Goal: Task Accomplishment & Management: Manage account settings

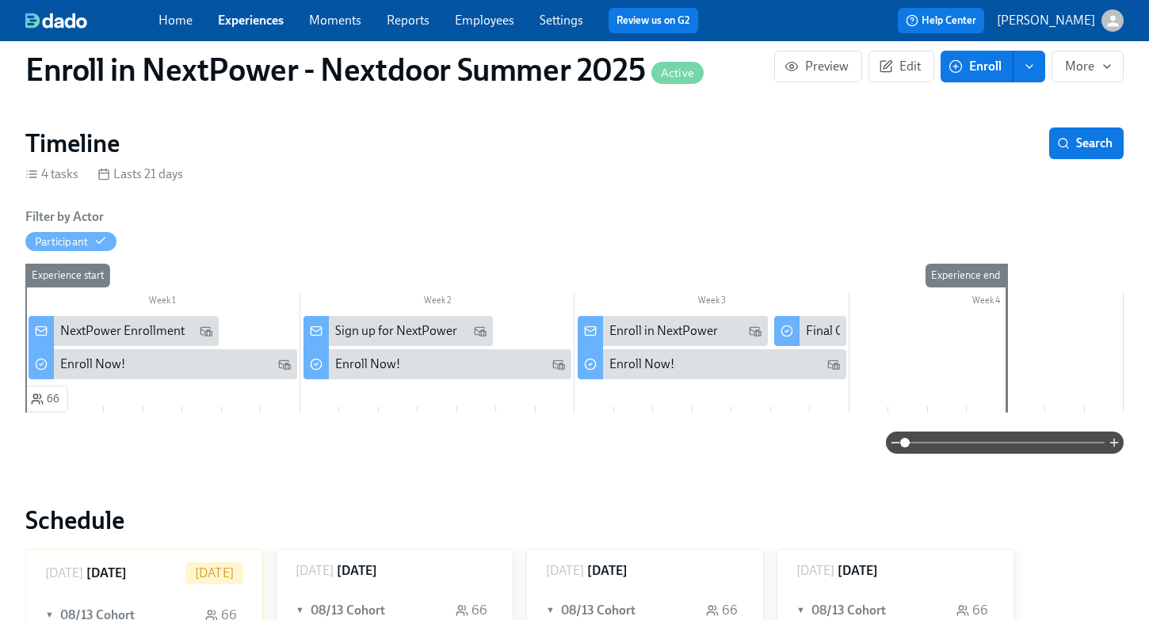
scroll to position [207, 0]
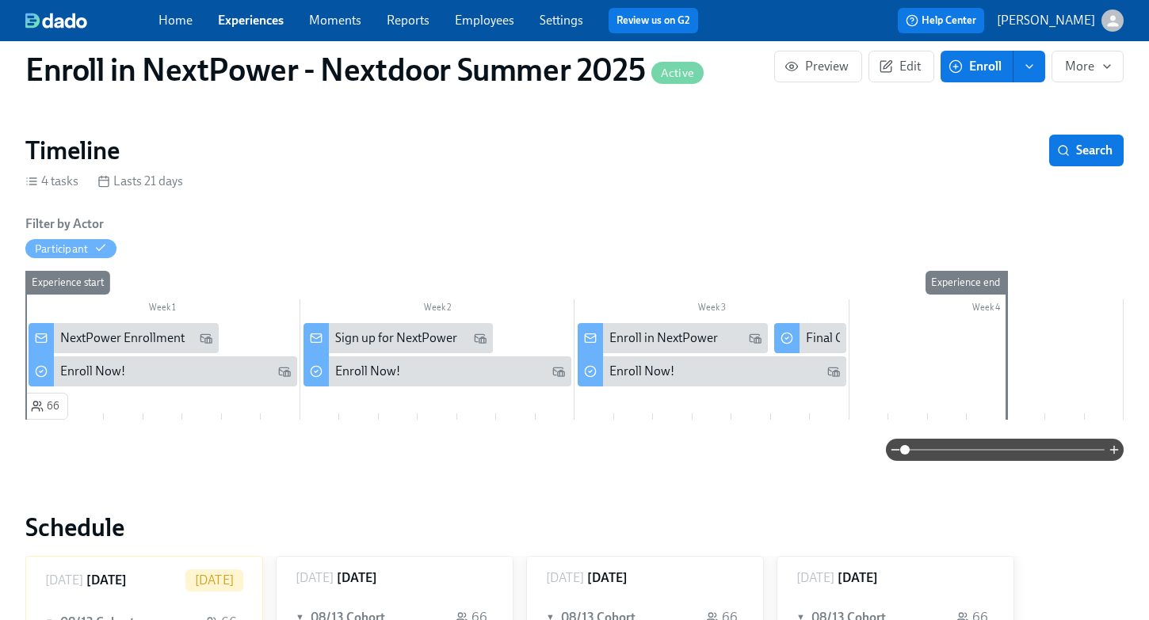
scroll to position [210, 0]
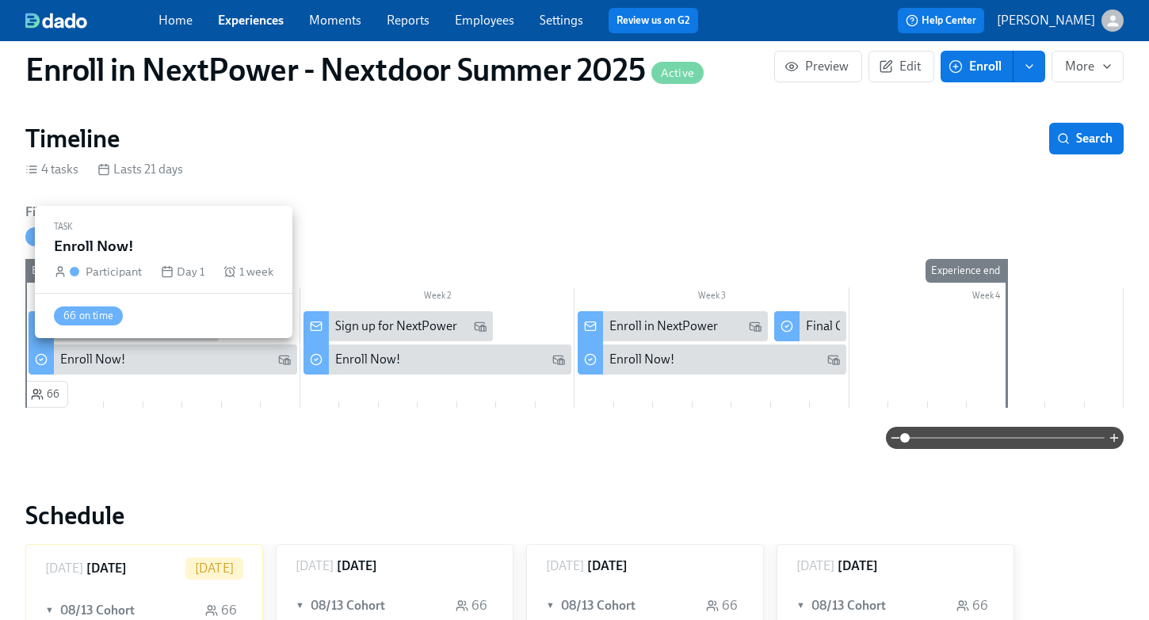
click at [121, 363] on div "Enroll Now!" at bounding box center [92, 359] width 65 height 17
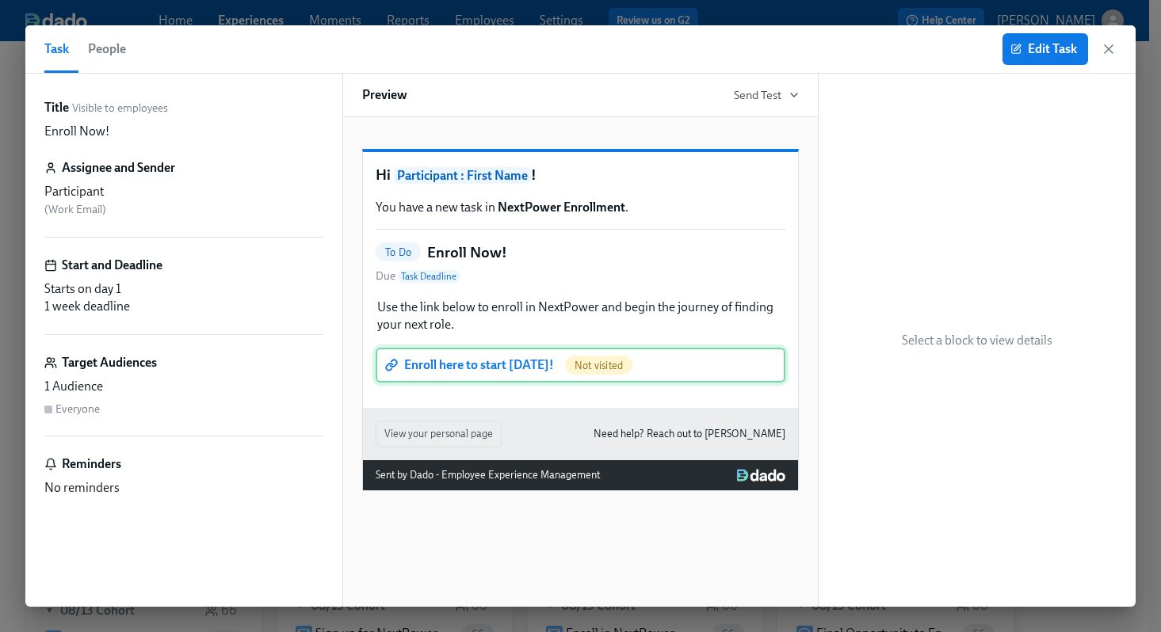
click at [504, 383] on div "Enroll here to start [DATE]! Not visited" at bounding box center [581, 365] width 410 height 35
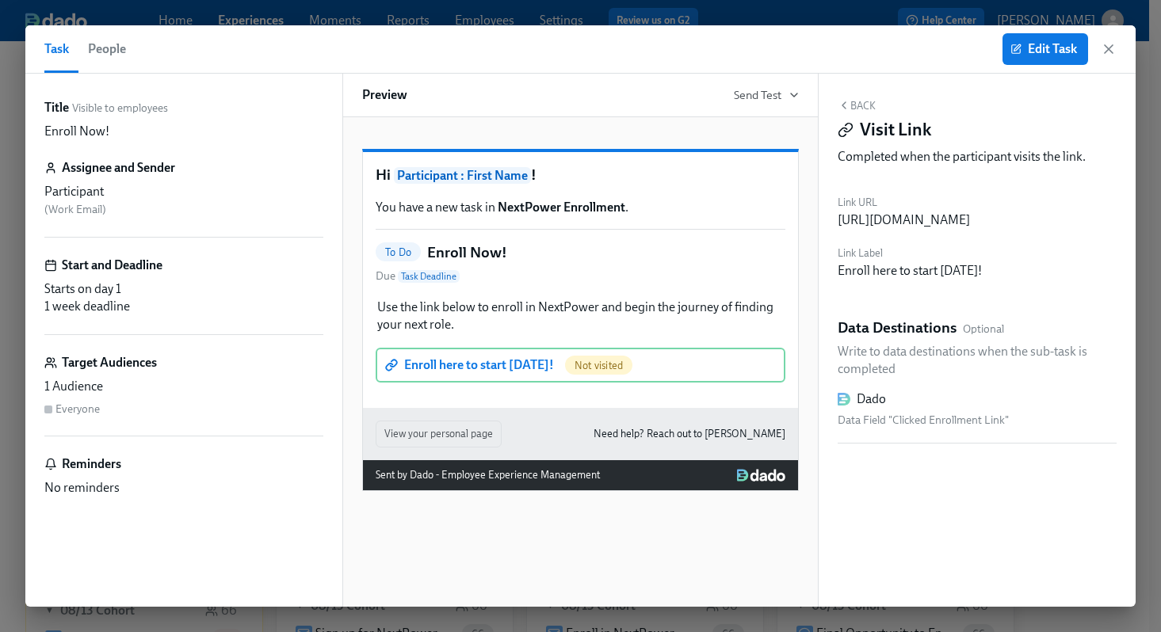
drag, startPoint x: 981, startPoint y: 241, endPoint x: 837, endPoint y: 230, distance: 144.6
click at [837, 229] on div "[URL][DOMAIN_NAME]" at bounding box center [903, 220] width 132 height 17
copy div "AtTH8yyGPOEejL4maaP_"
click at [970, 229] on div "https://my.dadohr.com/enrollmentForms/W8_OCgcdAxR7-AtTH8yyGPOEejL4maaP_" at bounding box center [903, 220] width 132 height 17
drag, startPoint x: 981, startPoint y: 238, endPoint x: 838, endPoint y: 224, distance: 143.2
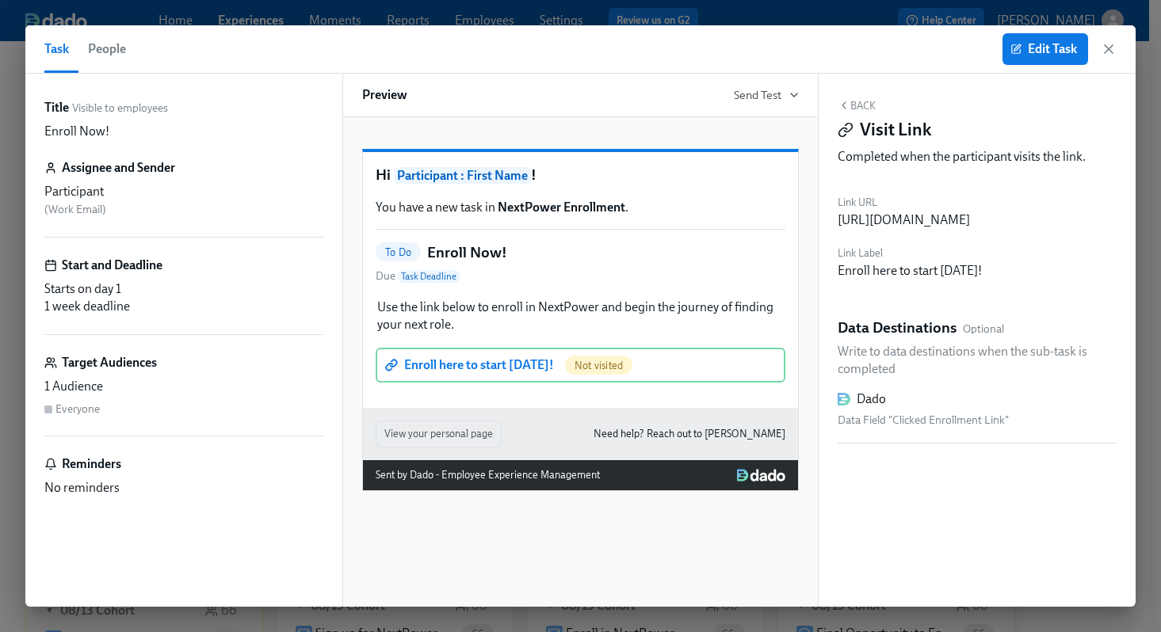
click at [838, 224] on div "https://my.dadohr.com/enrollmentForms/W8_OCgcdAxR7-AtTH8yyGPOEejL4maaP_" at bounding box center [903, 220] width 132 height 17
copy div "https://my.dadohr.com/enrollmentForms/W8_OCgcdAxR7-AtTH8yyGPOEejL4maaP_"
click at [1104, 49] on icon "button" at bounding box center [1108, 49] width 16 height 16
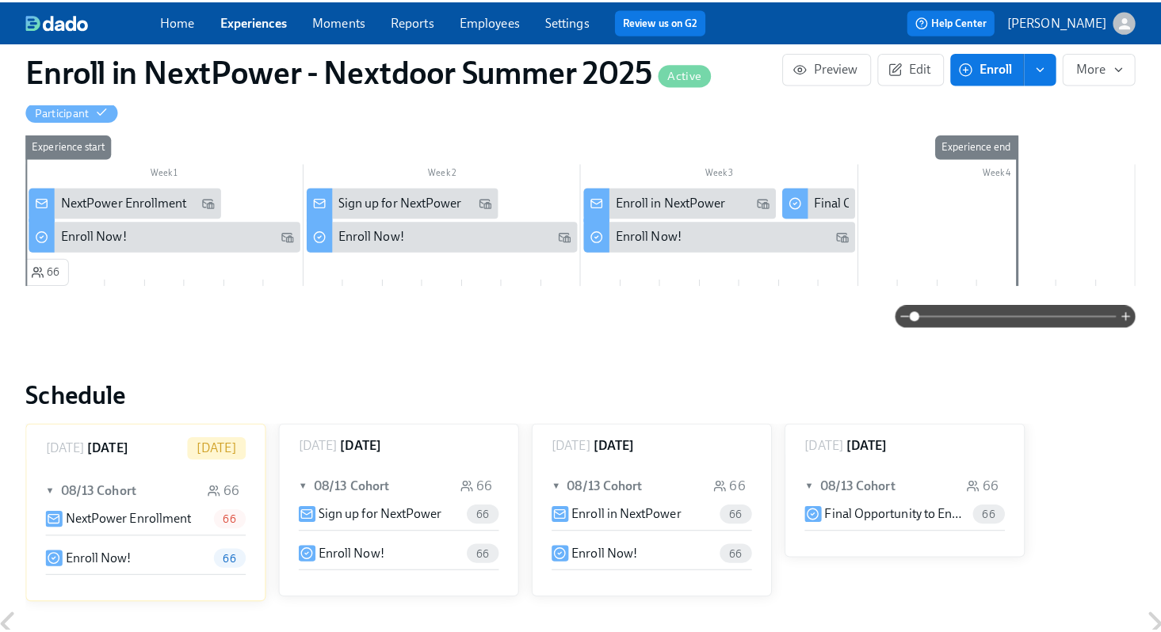
scroll to position [339, 0]
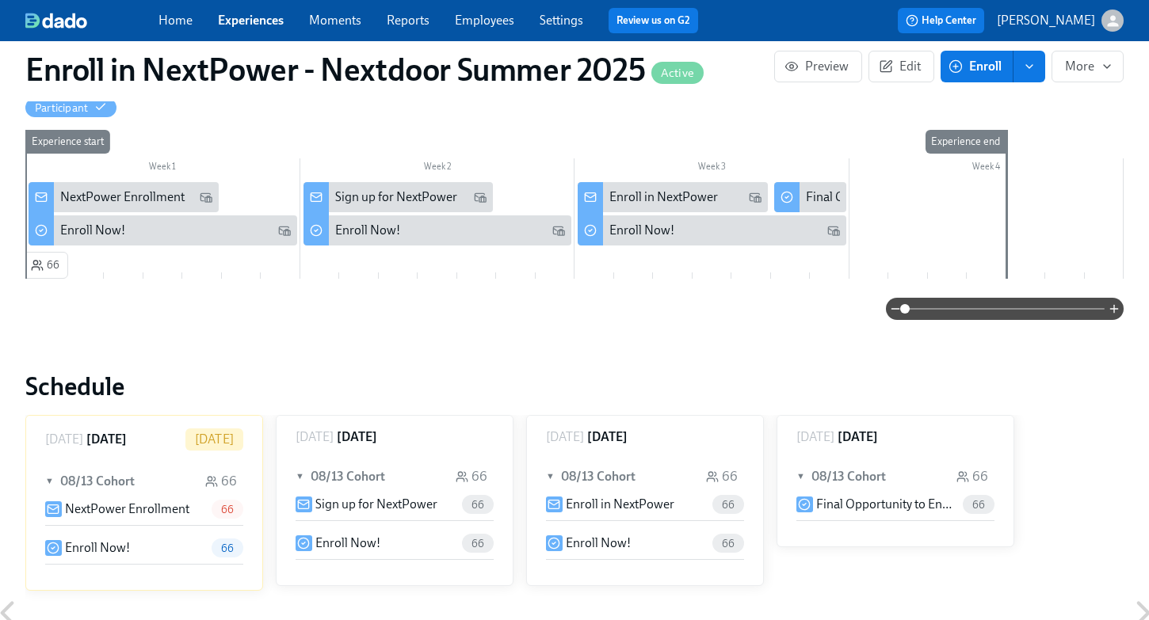
click at [100, 547] on p "Enroll Now!" at bounding box center [97, 548] width 65 height 17
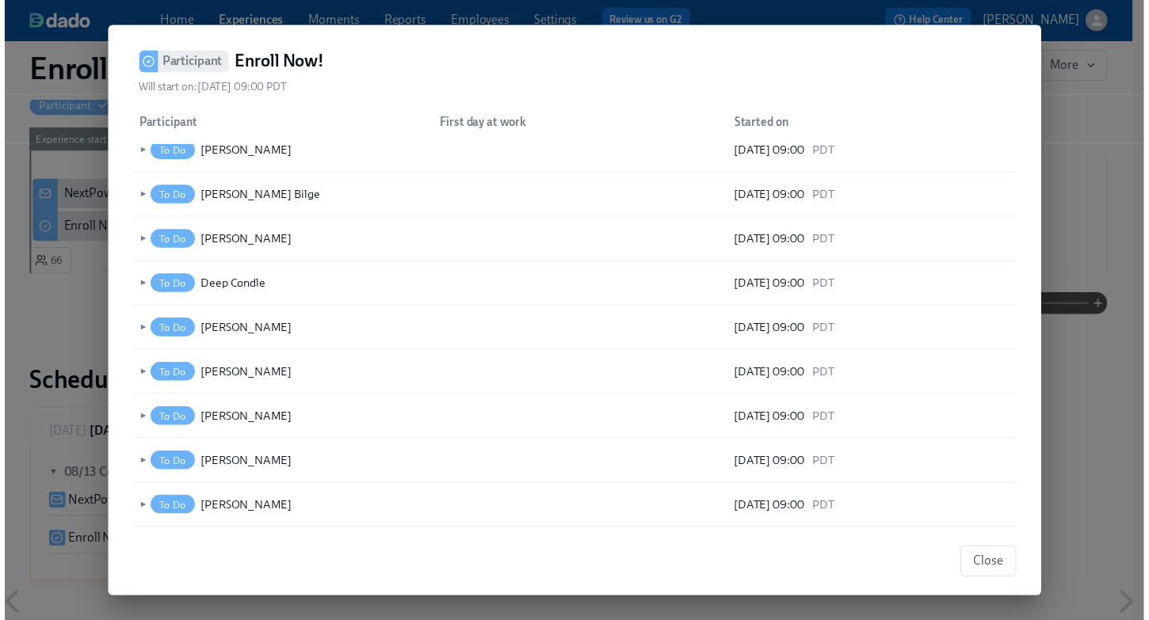
scroll to position [269, 0]
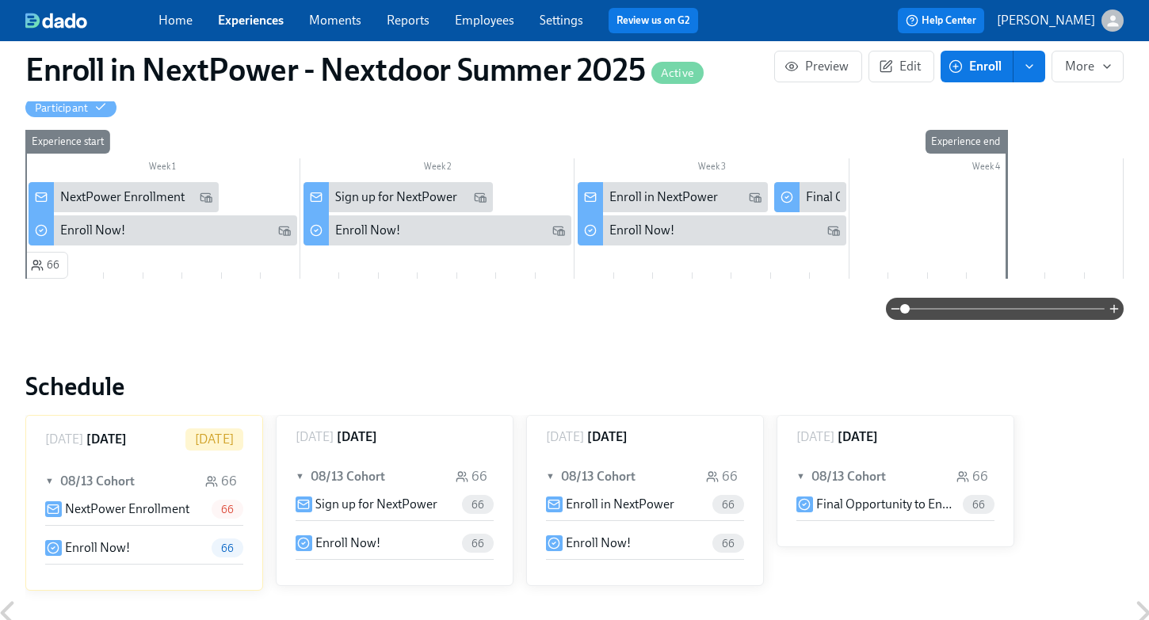
click at [87, 512] on p "NextPower Enrollment" at bounding box center [127, 509] width 124 height 17
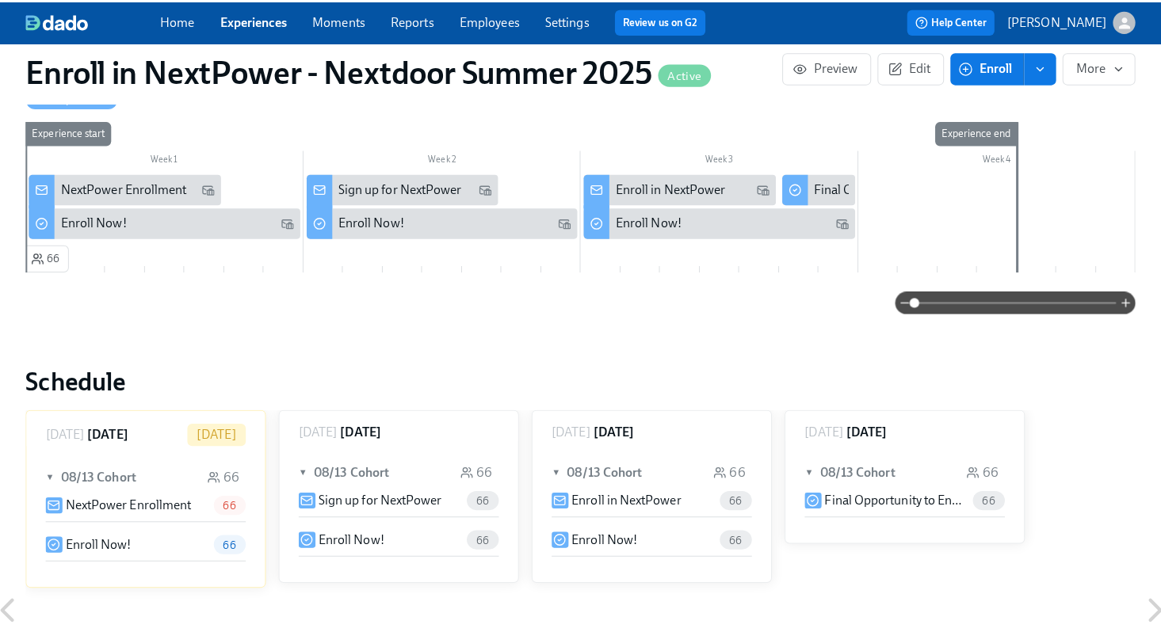
scroll to position [353, 0]
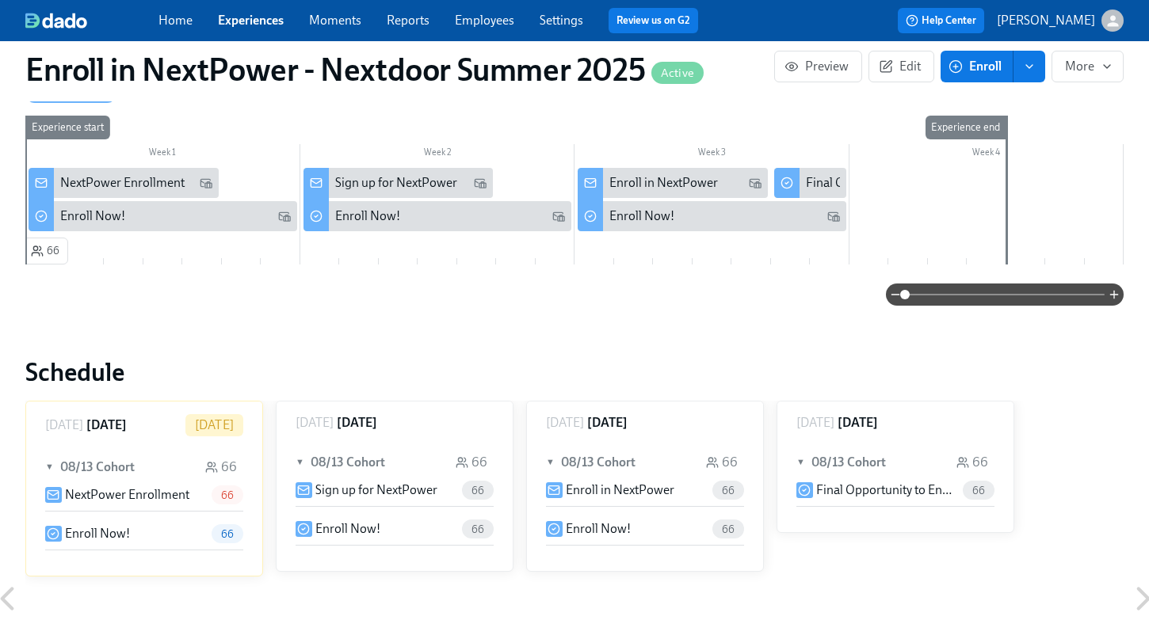
click at [128, 181] on div "NextPower Enrollment" at bounding box center [122, 182] width 124 height 17
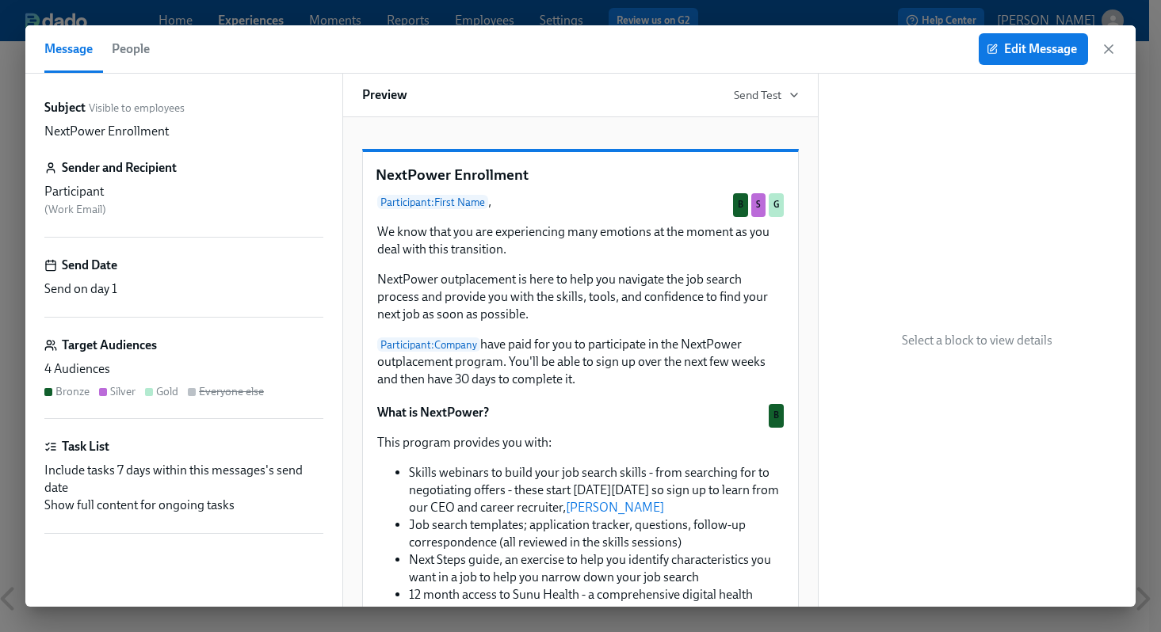
click at [128, 50] on span "People" at bounding box center [131, 49] width 38 height 22
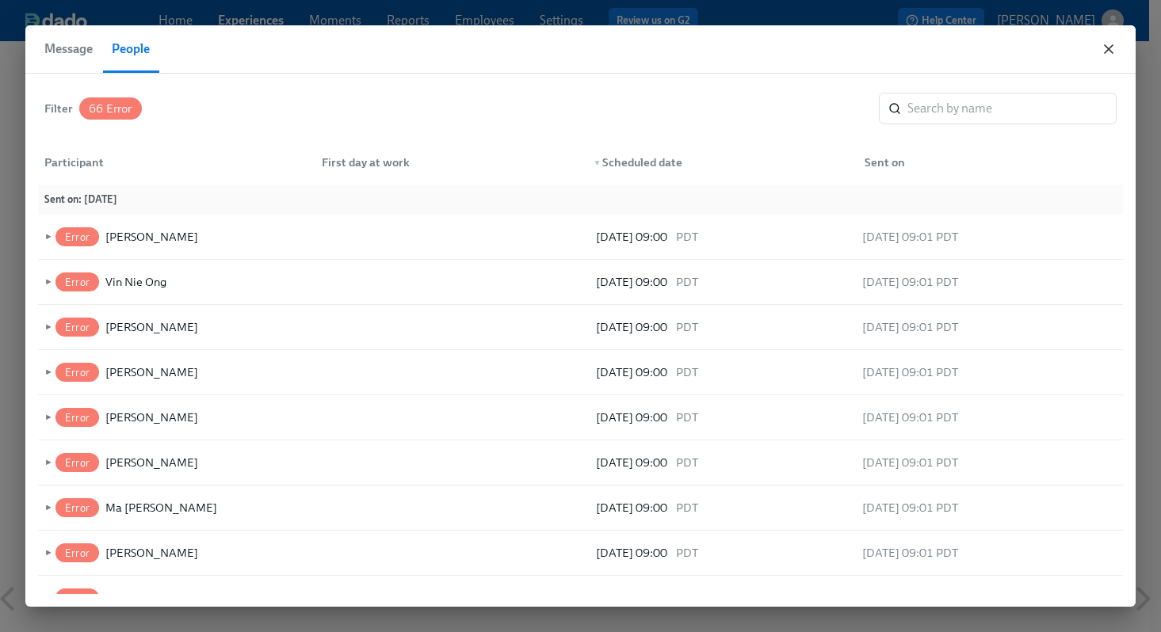
click at [1110, 48] on icon "button" at bounding box center [1108, 49] width 16 height 16
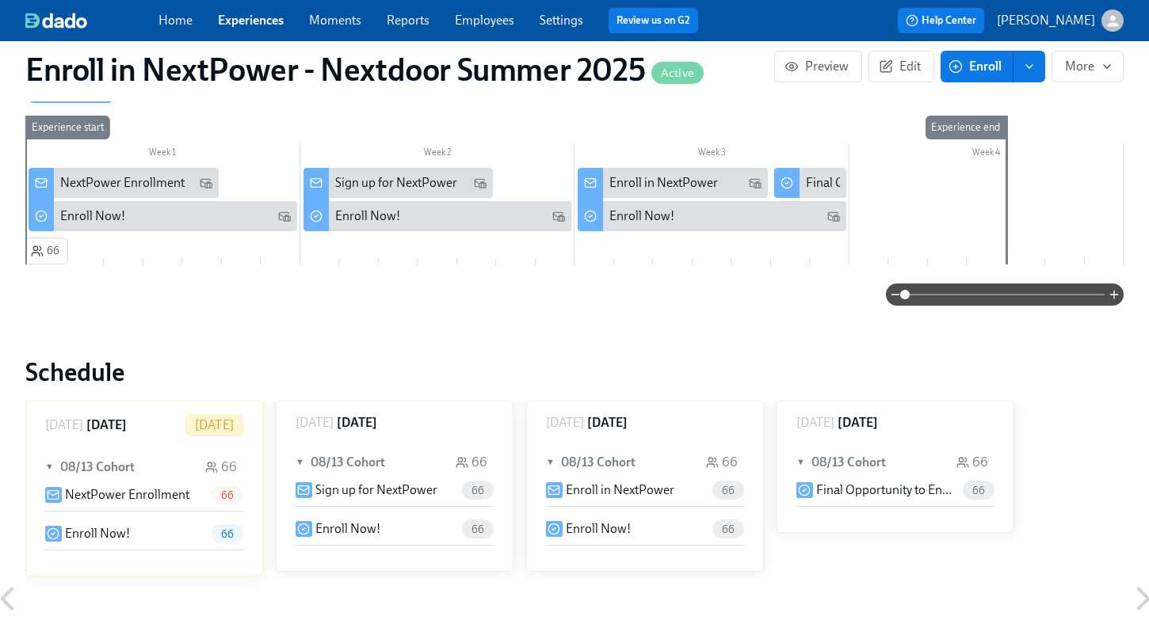
click at [1035, 67] on icon "enroll" at bounding box center [1029, 66] width 13 height 13
click at [971, 98] on span "Enroll manually" at bounding box center [988, 105] width 90 height 17
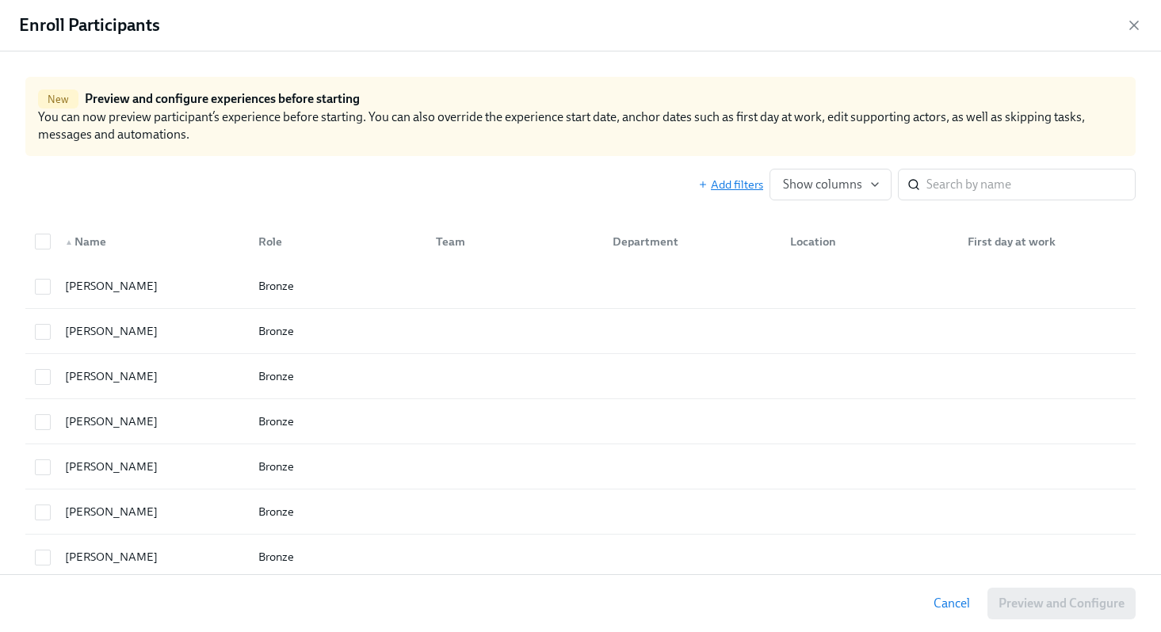
click at [717, 185] on span "Add filters" at bounding box center [730, 185] width 65 height 16
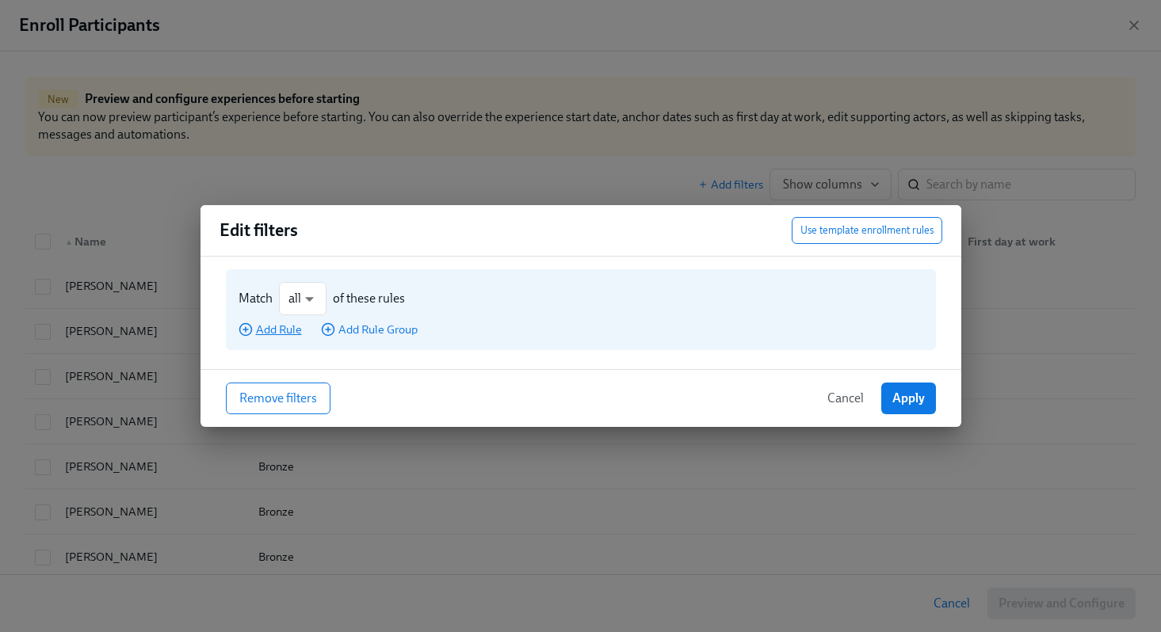
click at [285, 331] on span "Add Rule" at bounding box center [269, 330] width 63 height 16
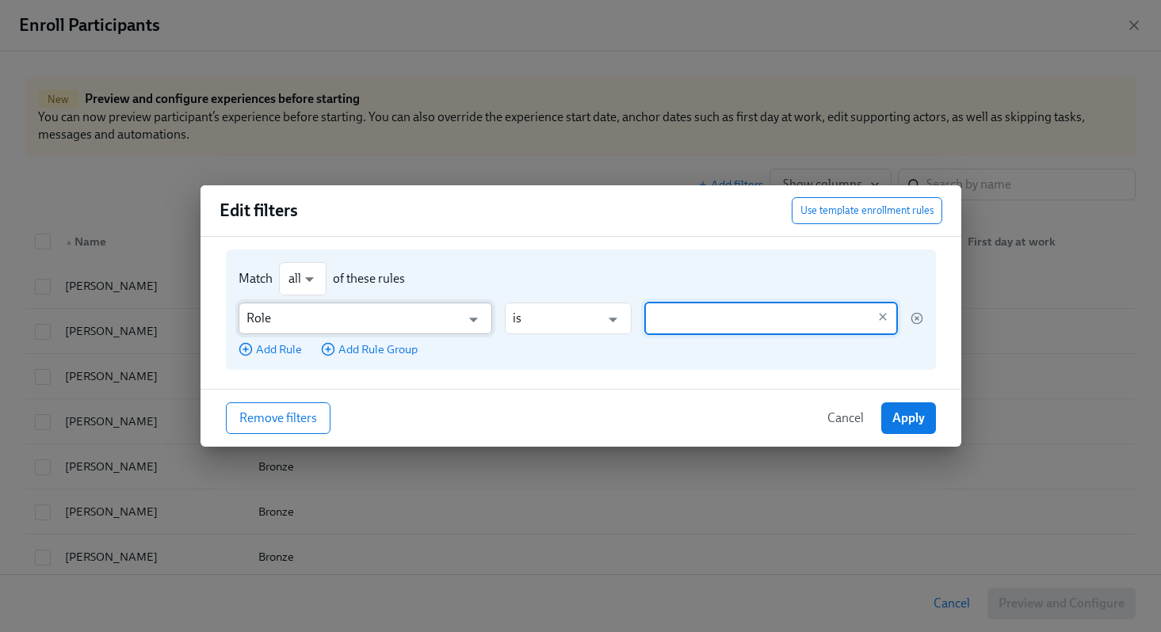
click at [293, 324] on input "Role" at bounding box center [353, 319] width 215 height 32
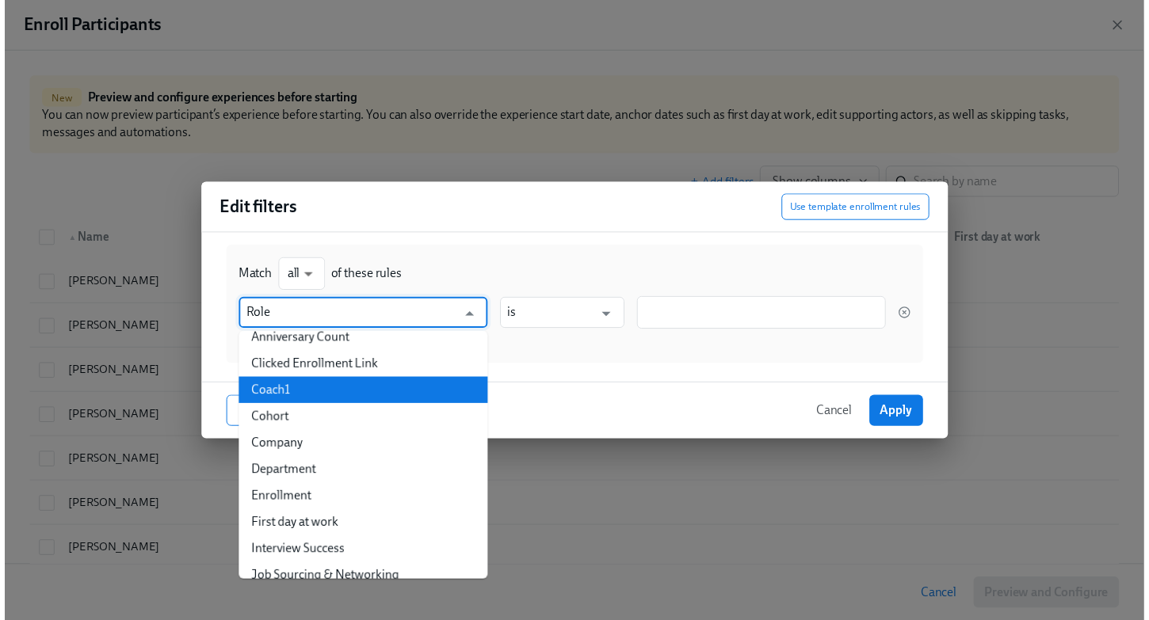
scroll to position [39, 0]
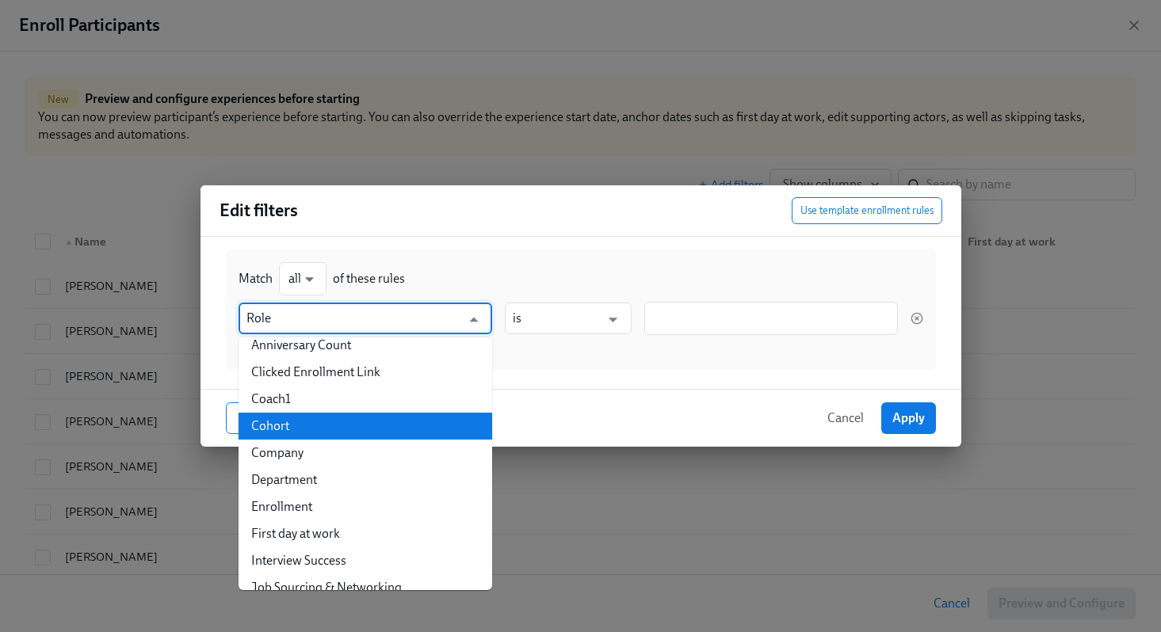
click at [300, 421] on li "Cohort" at bounding box center [365, 426] width 254 height 27
type input "Cohort"
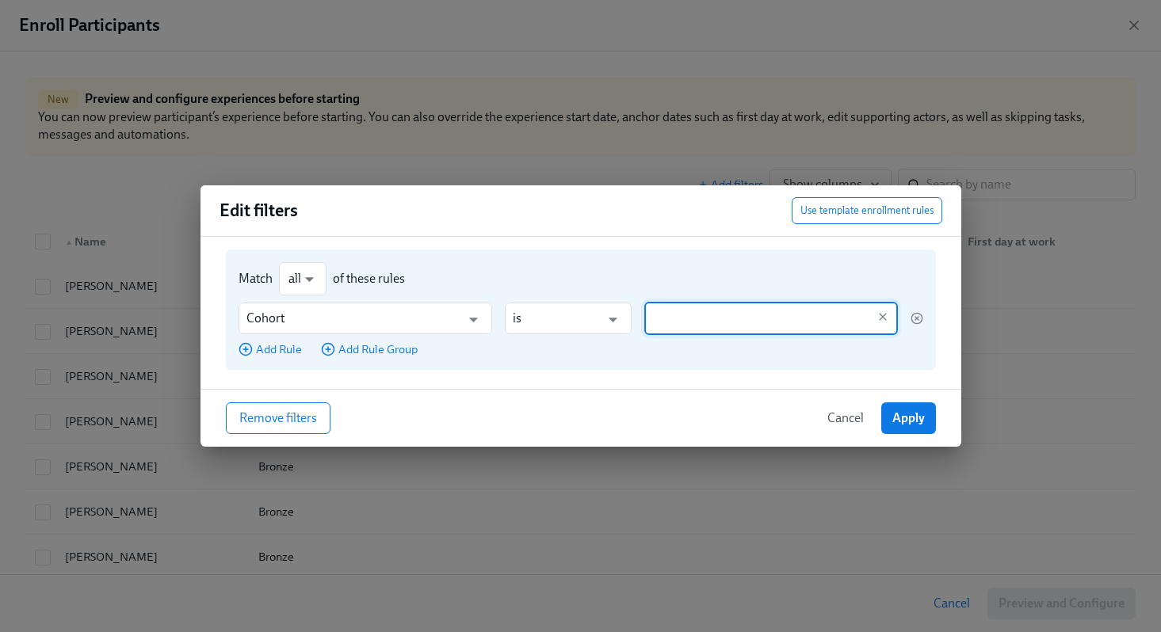
click at [666, 320] on input "text" at bounding box center [759, 318] width 215 height 33
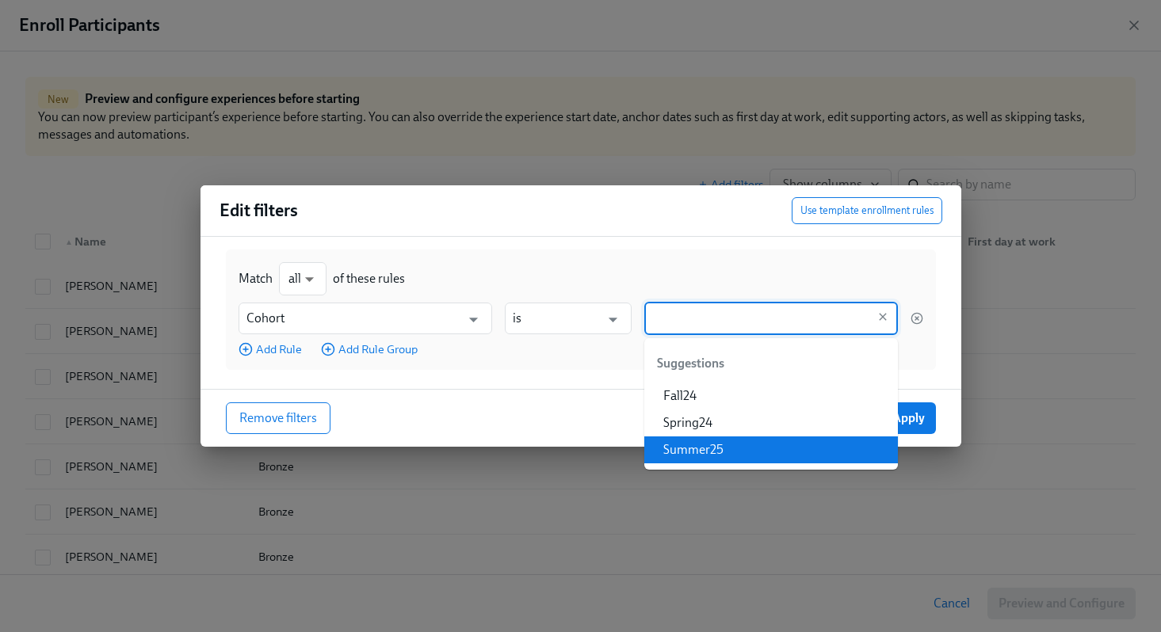
click at [714, 443] on li "Summer25" at bounding box center [771, 450] width 254 height 27
type input "Summer25"
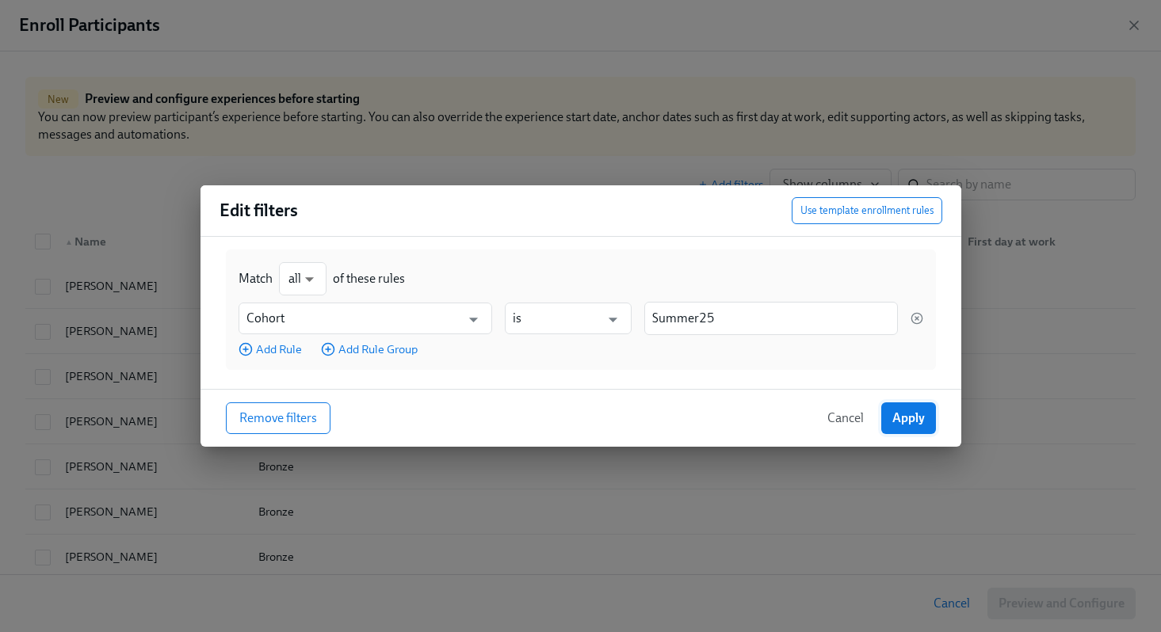
click at [912, 410] on button "Apply" at bounding box center [908, 418] width 55 height 32
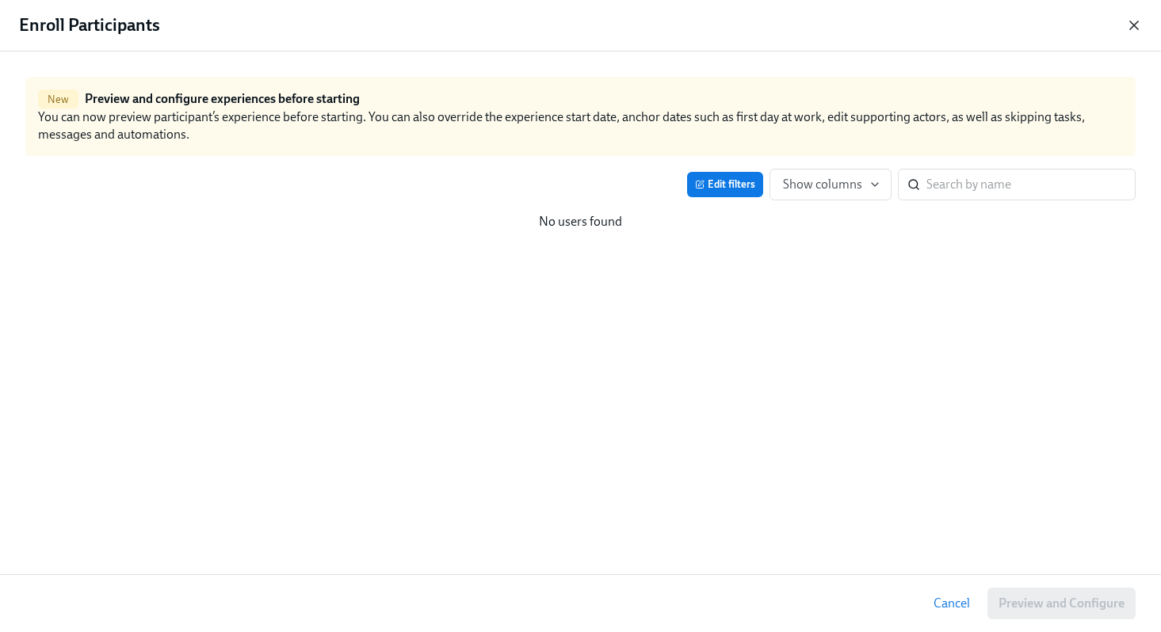
click at [1138, 26] on icon "button" at bounding box center [1134, 25] width 16 height 16
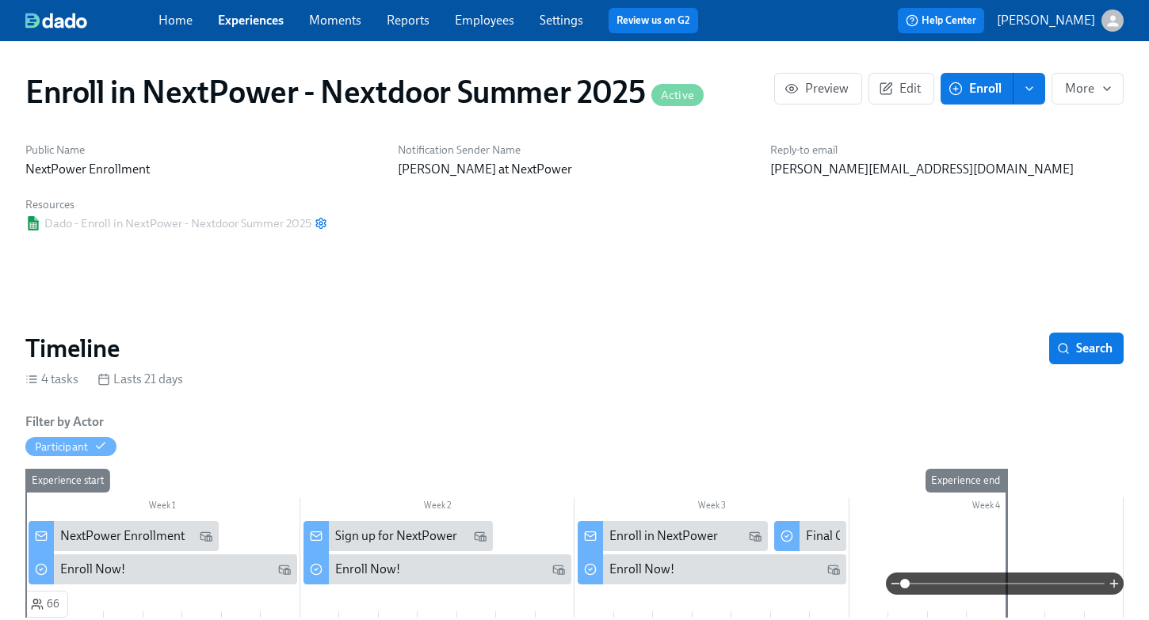
click at [474, 20] on link "Employees" at bounding box center [484, 20] width 59 height 15
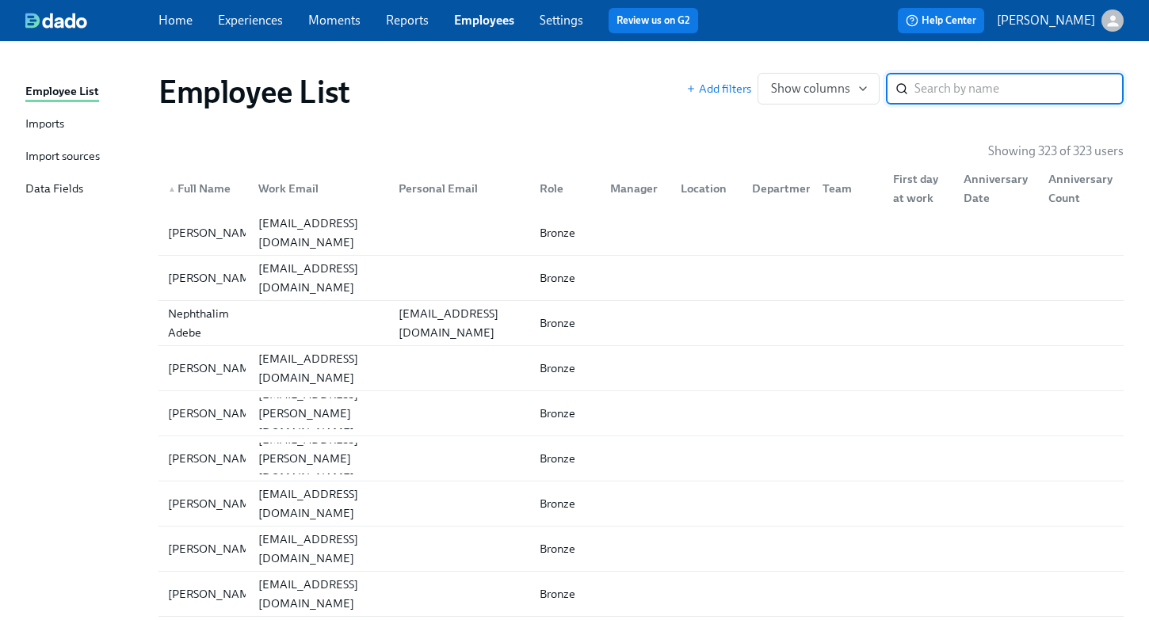
click at [56, 126] on div "Imports" at bounding box center [44, 125] width 39 height 20
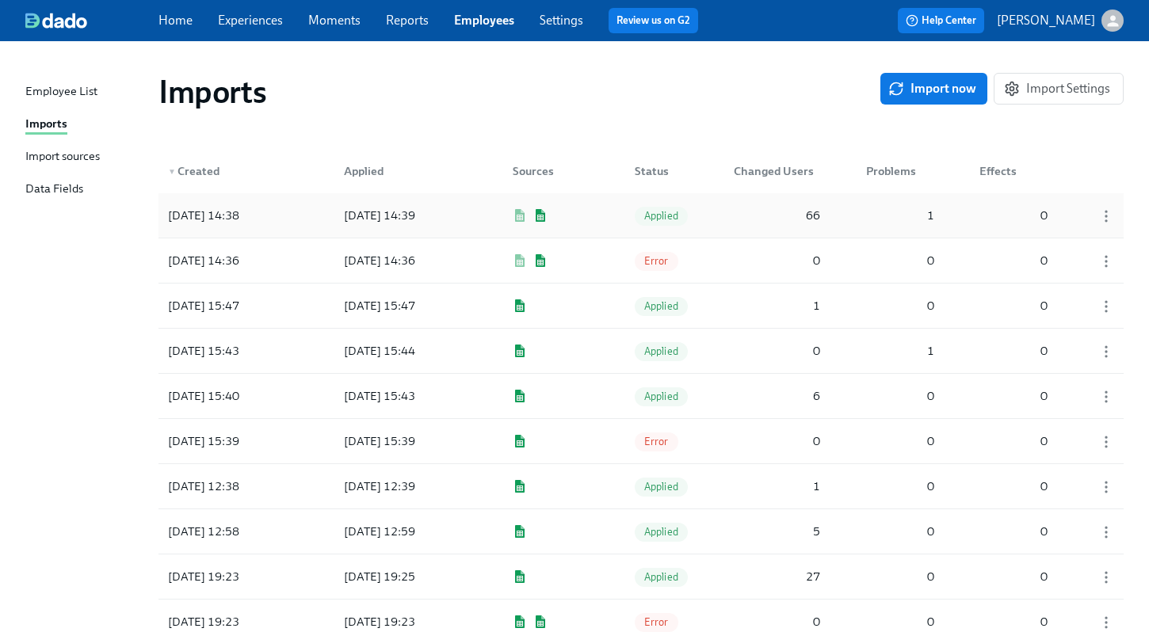
click at [246, 211] on div "2025/08/12 14:38" at bounding box center [204, 215] width 84 height 19
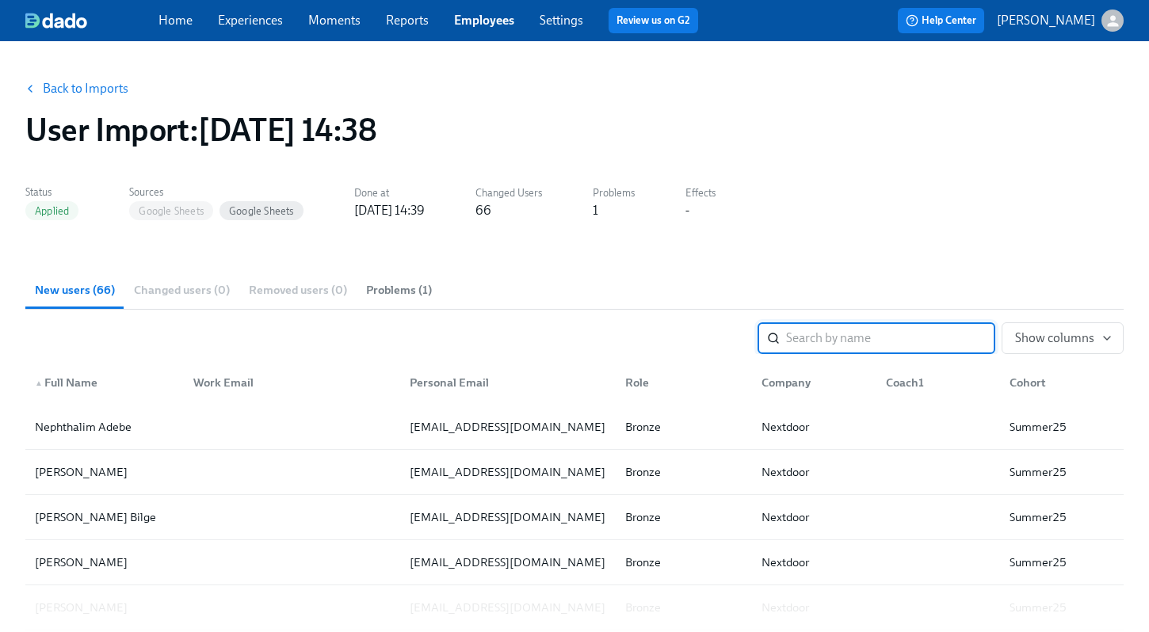
click at [92, 88] on link "Back to Imports" at bounding box center [86, 89] width 86 height 16
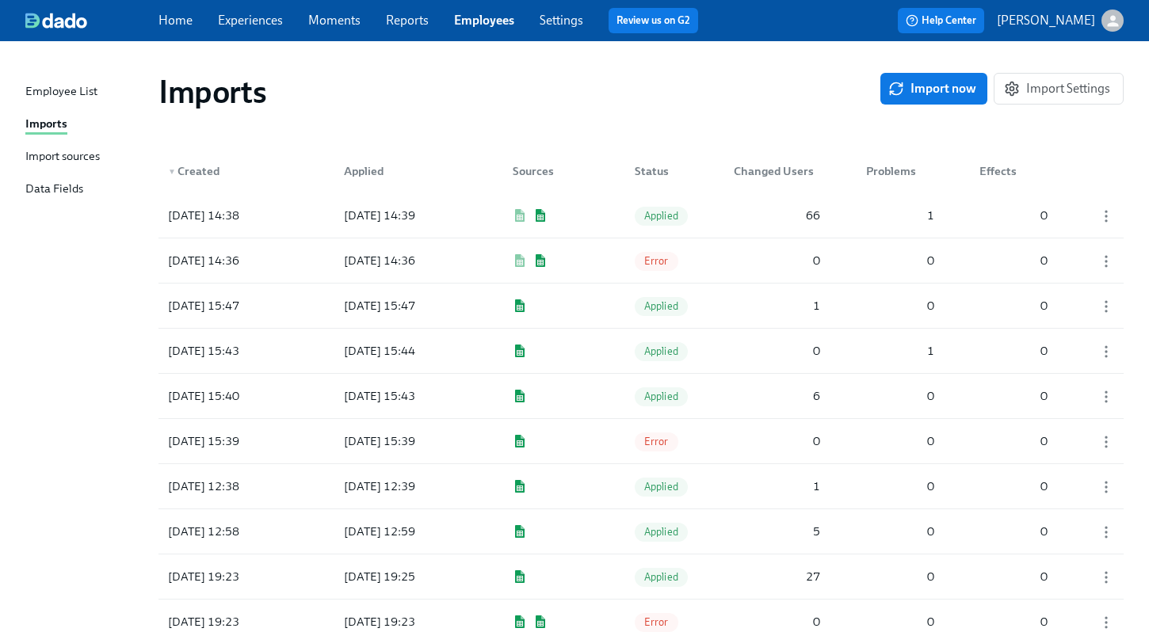
click at [74, 155] on div "Import sources" at bounding box center [62, 157] width 74 height 20
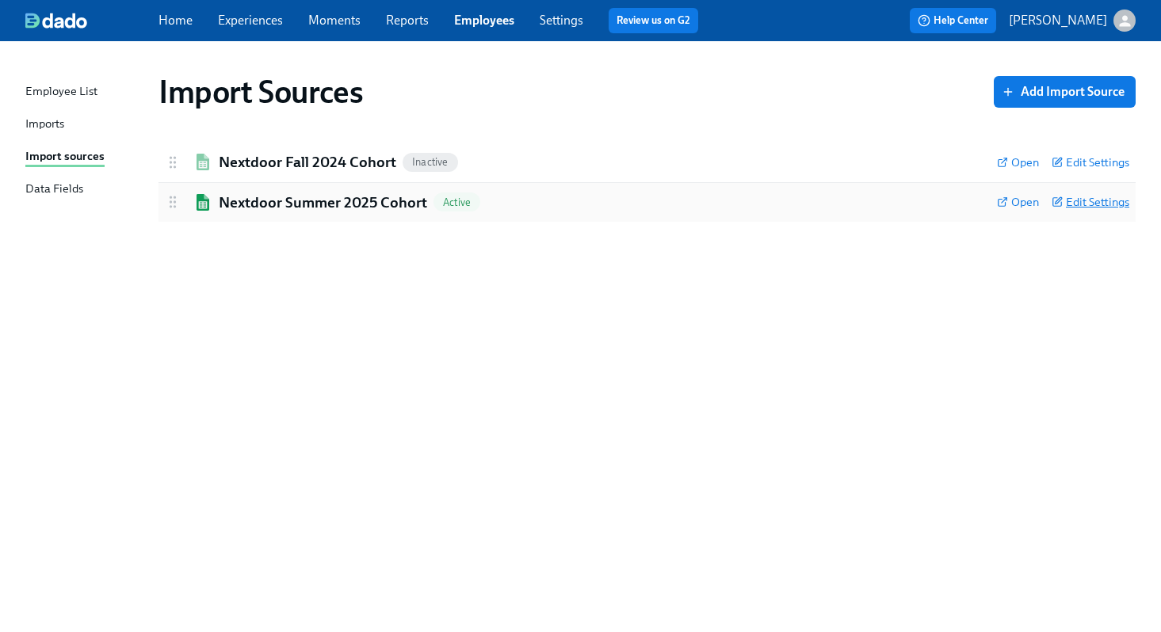
click at [1085, 204] on span "Edit Settings" at bounding box center [1090, 202] width 78 height 16
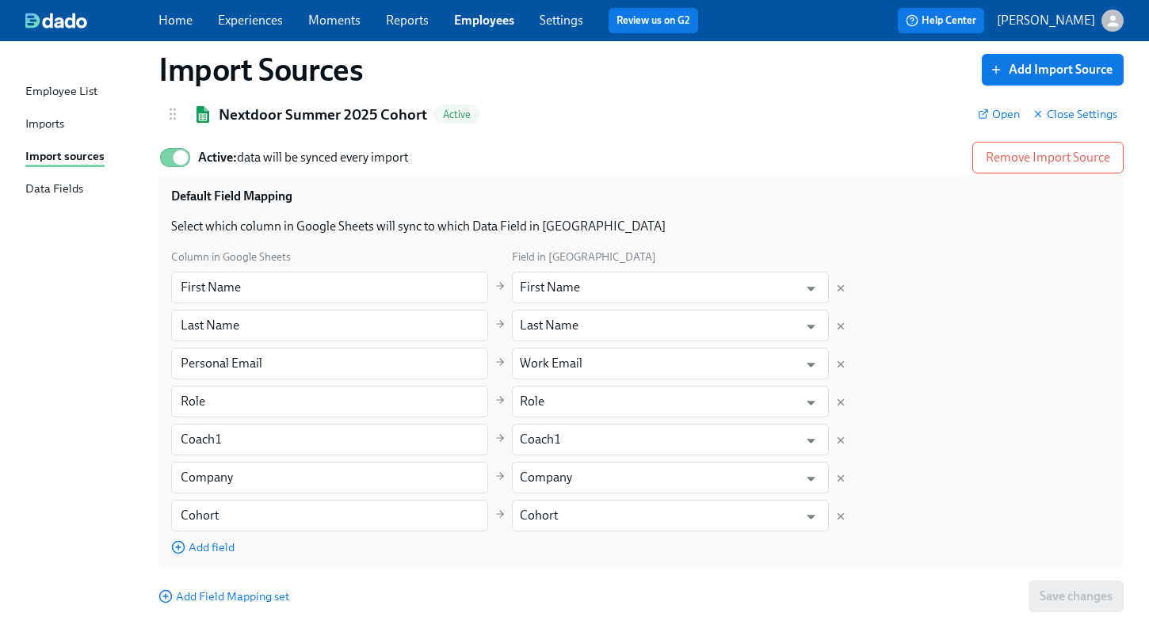
scroll to position [113, 0]
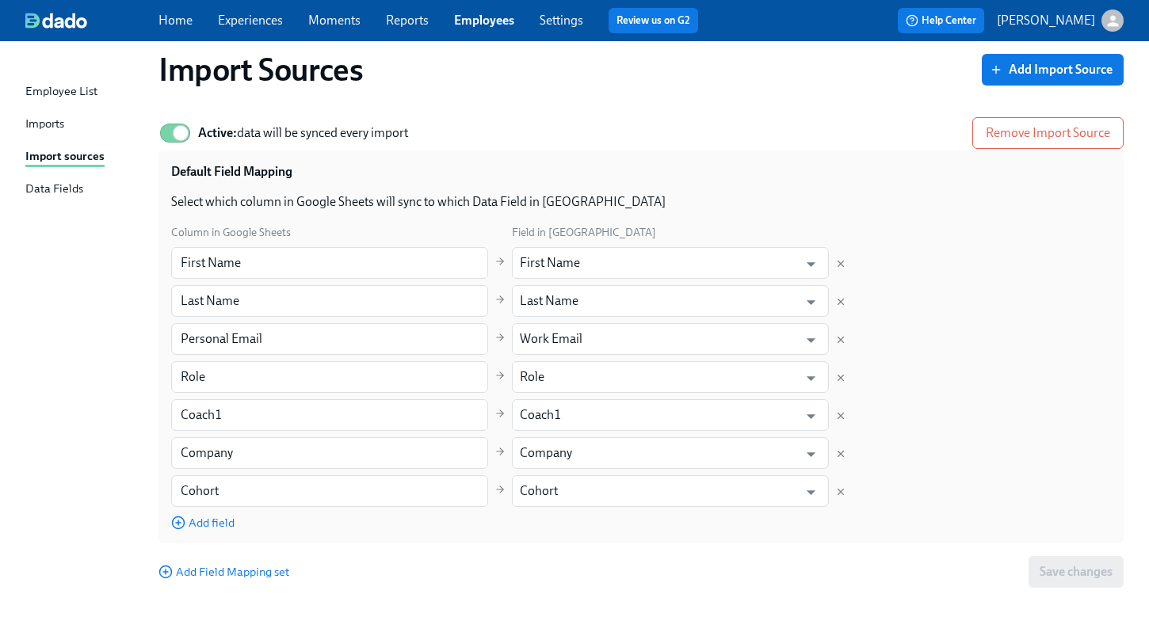
click at [51, 127] on div "Imports" at bounding box center [44, 125] width 39 height 20
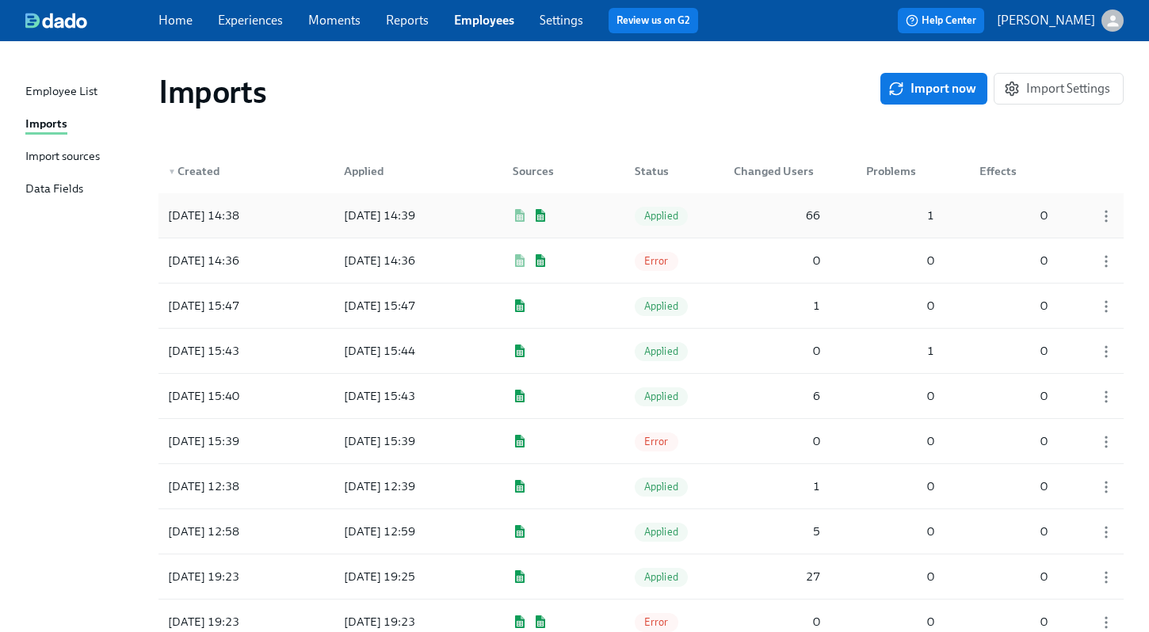
click at [235, 212] on div "2025/08/12 14:38" at bounding box center [204, 215] width 84 height 19
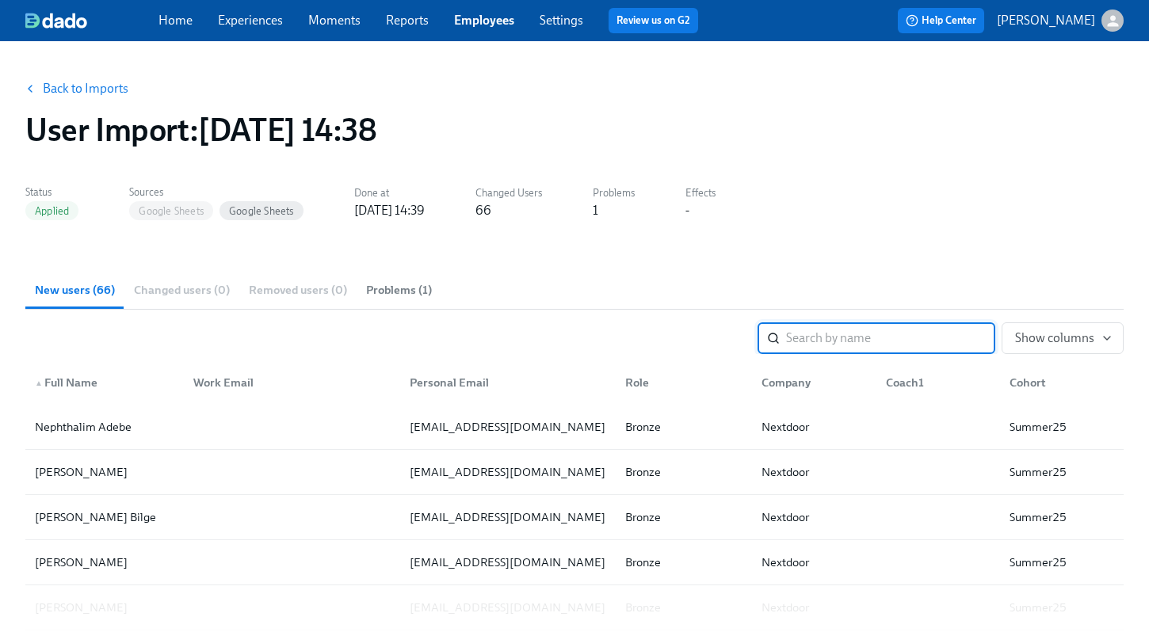
click at [102, 92] on link "Back to Imports" at bounding box center [86, 89] width 86 height 16
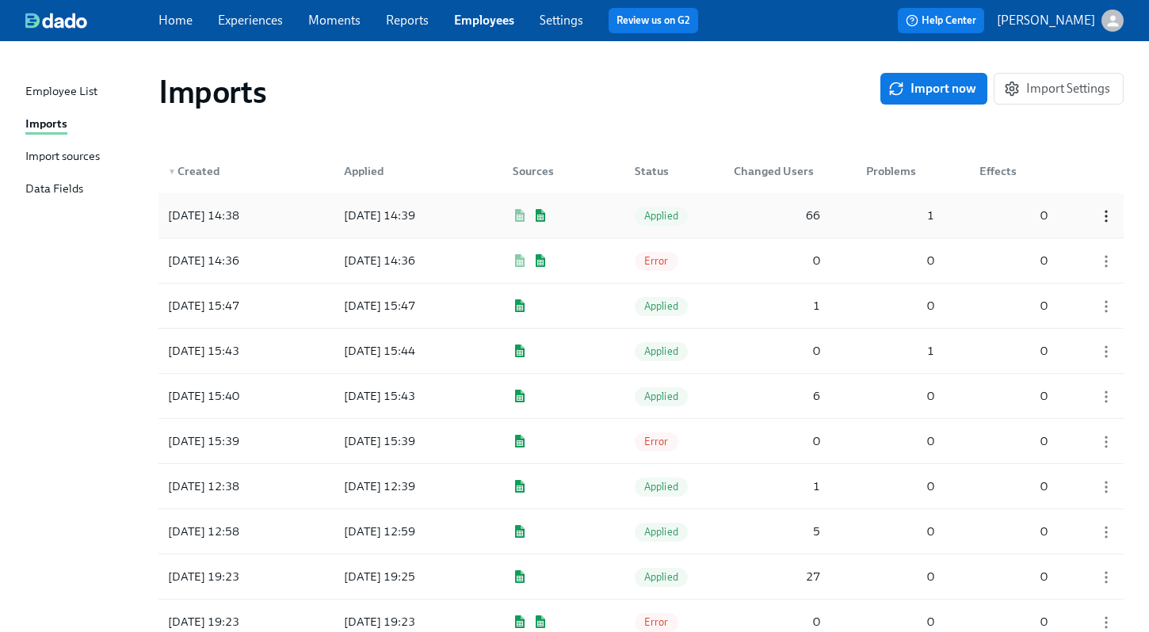
click at [1111, 219] on icon "button" at bounding box center [1106, 216] width 16 height 16
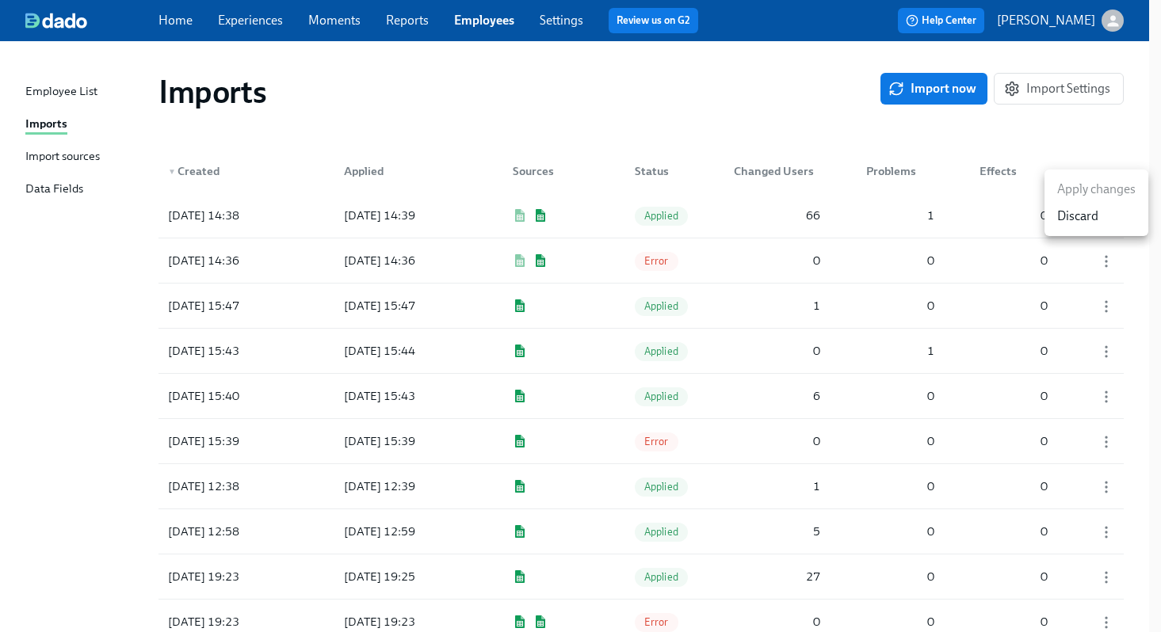
click at [1087, 193] on ul "Apply changes Discard" at bounding box center [1096, 203] width 104 height 67
click at [937, 92] on div at bounding box center [580, 316] width 1161 height 632
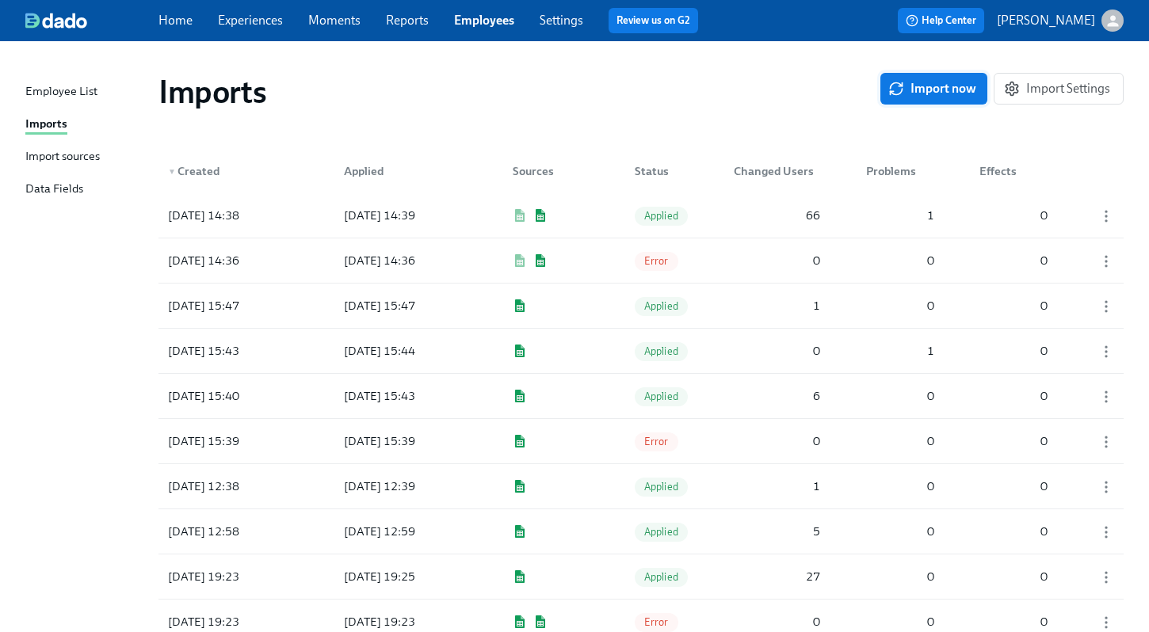
click at [926, 90] on span "Import now" at bounding box center [933, 89] width 85 height 16
click at [406, 215] on div at bounding box center [402, 216] width 143 height 32
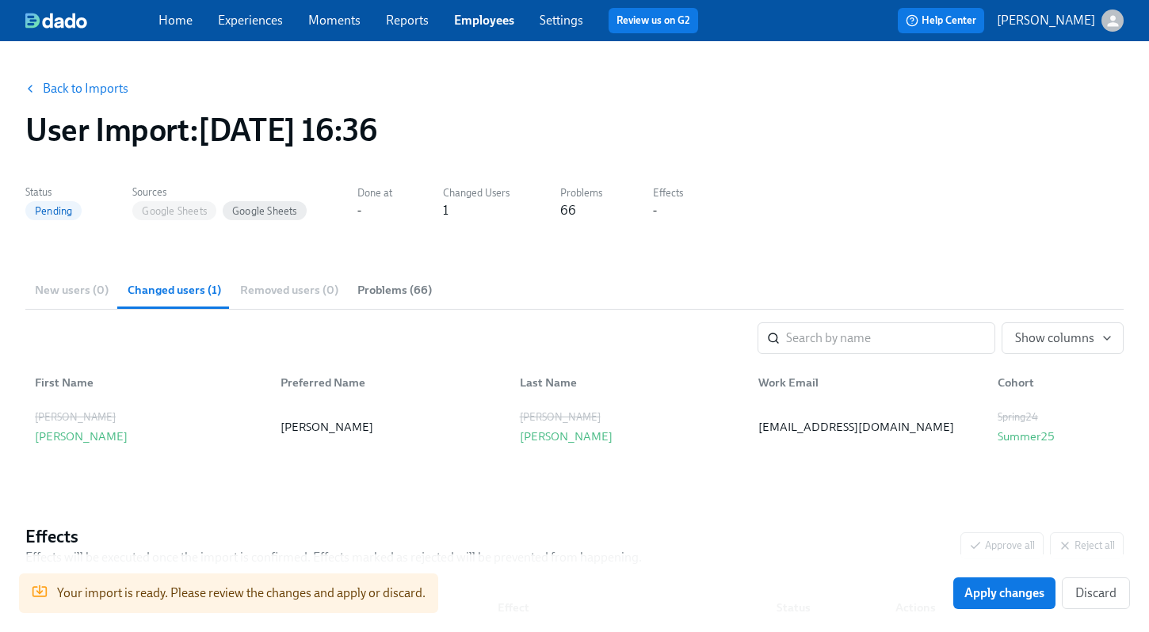
click at [398, 285] on span "Problems (66)" at bounding box center [394, 290] width 74 height 18
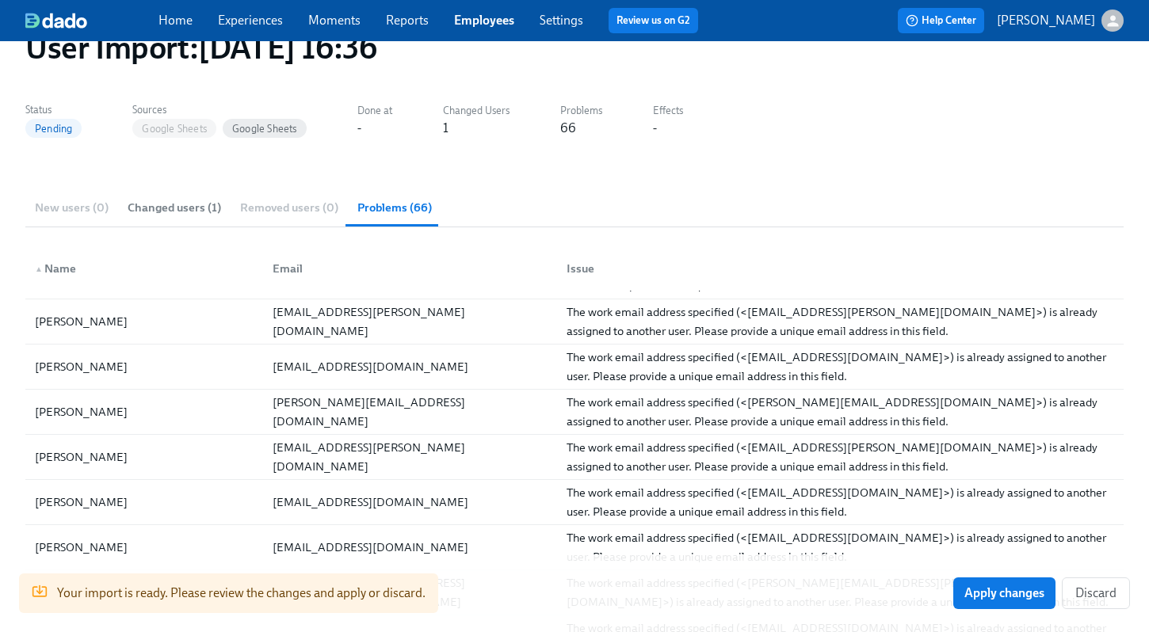
scroll to position [38, 0]
click at [997, 591] on span "Apply changes" at bounding box center [1004, 593] width 80 height 16
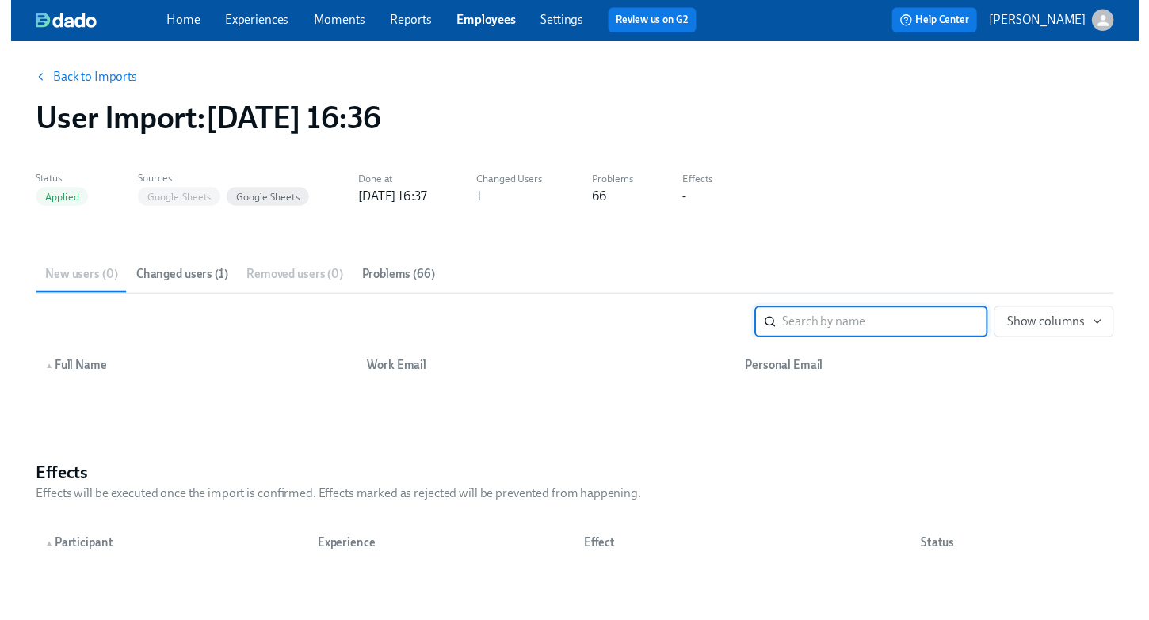
scroll to position [0, 0]
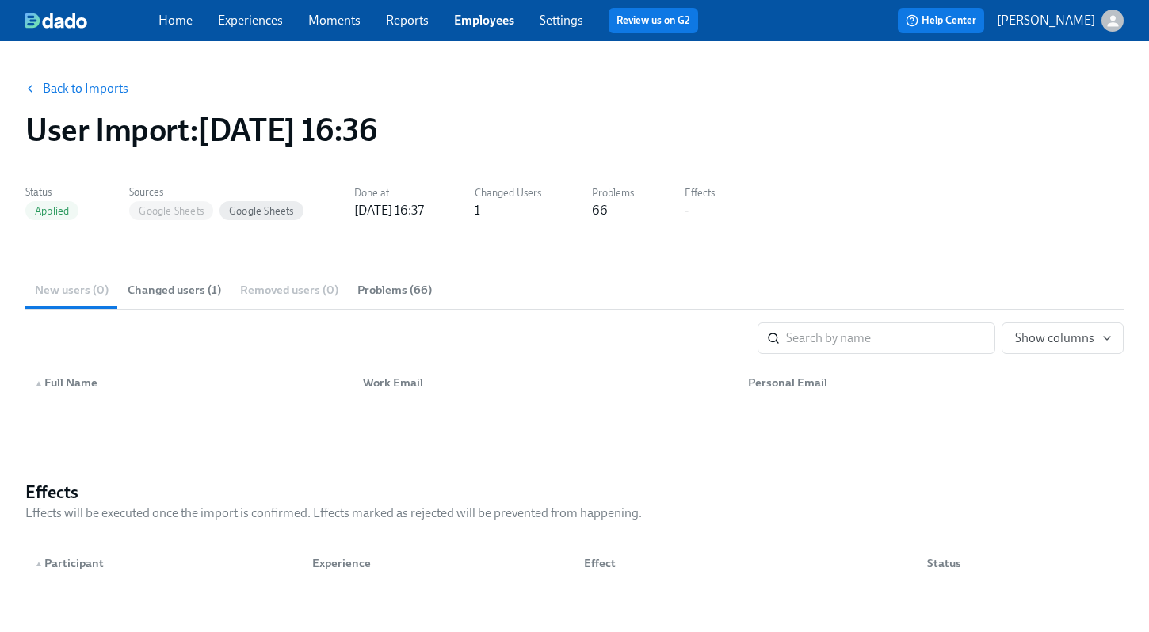
click at [475, 23] on link "Employees" at bounding box center [484, 20] width 60 height 15
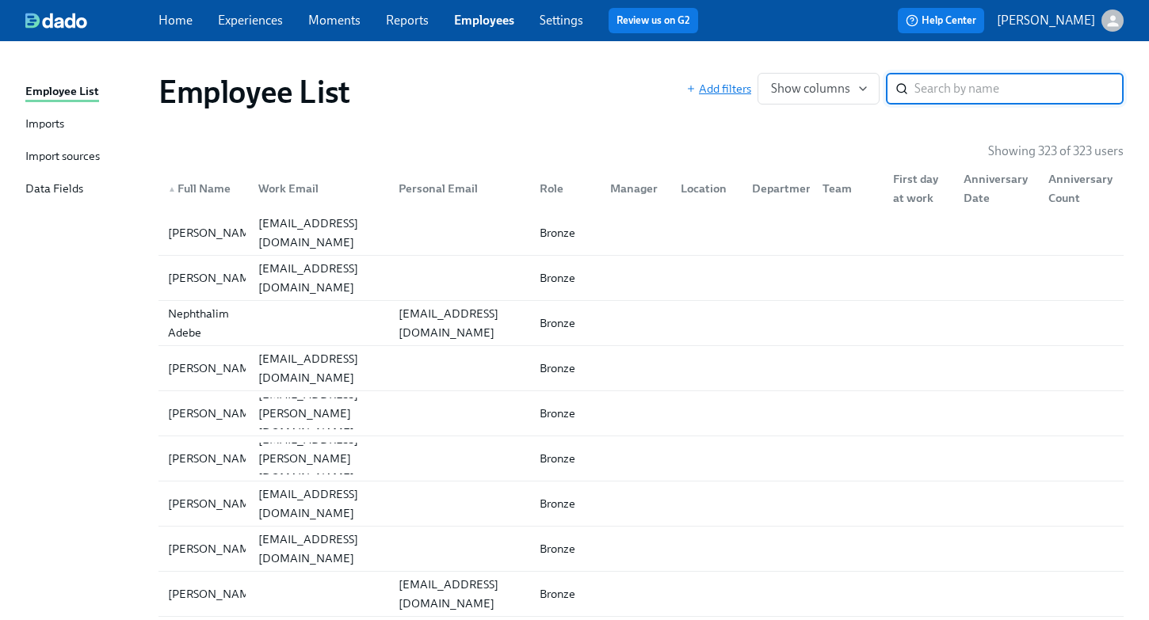
click at [733, 90] on span "Add filters" at bounding box center [718, 89] width 65 height 16
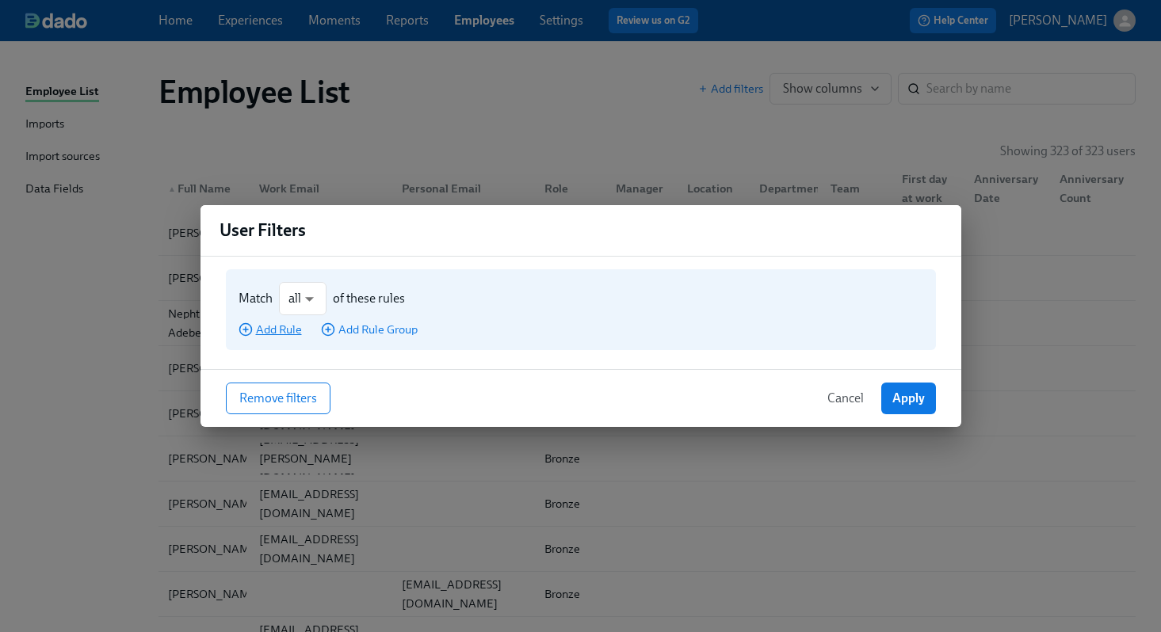
click at [277, 330] on span "Add Rule" at bounding box center [269, 330] width 63 height 16
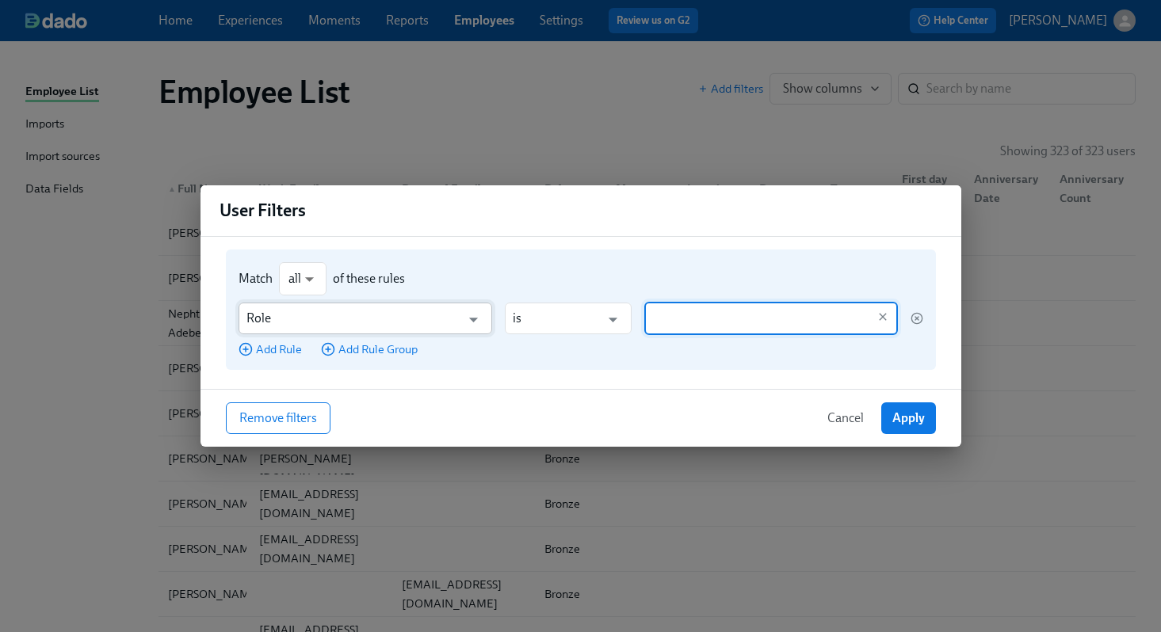
click at [351, 321] on input "Role" at bounding box center [353, 319] width 215 height 32
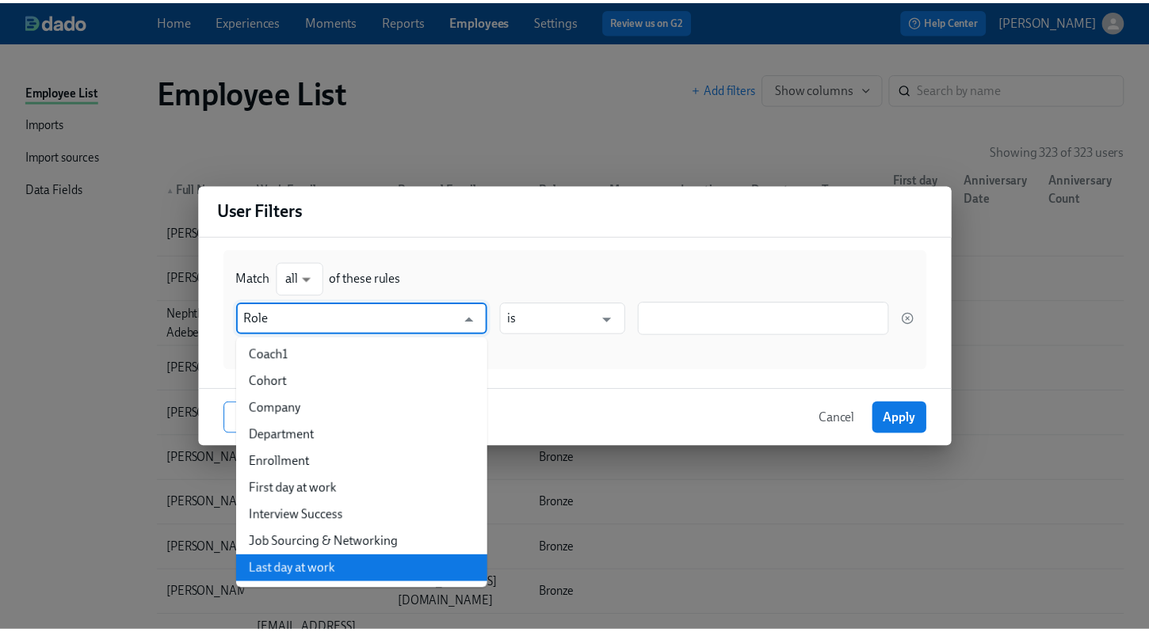
scroll to position [80, 0]
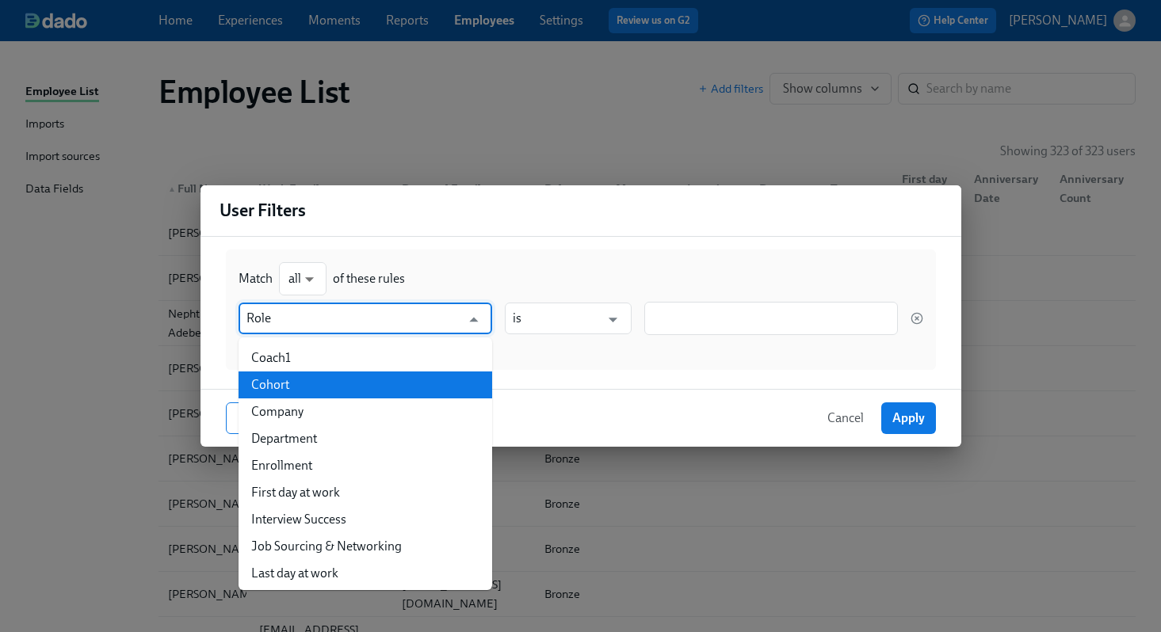
click at [341, 385] on li "Cohort" at bounding box center [365, 385] width 254 height 27
type input "Cohort"
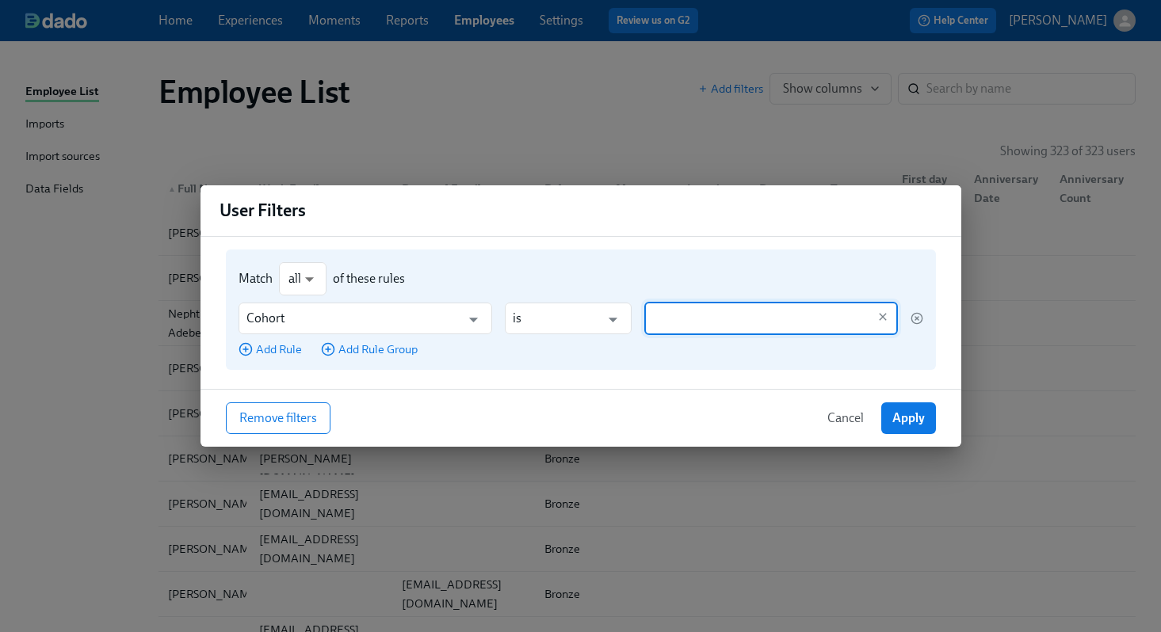
click at [665, 322] on input "text" at bounding box center [759, 318] width 215 height 33
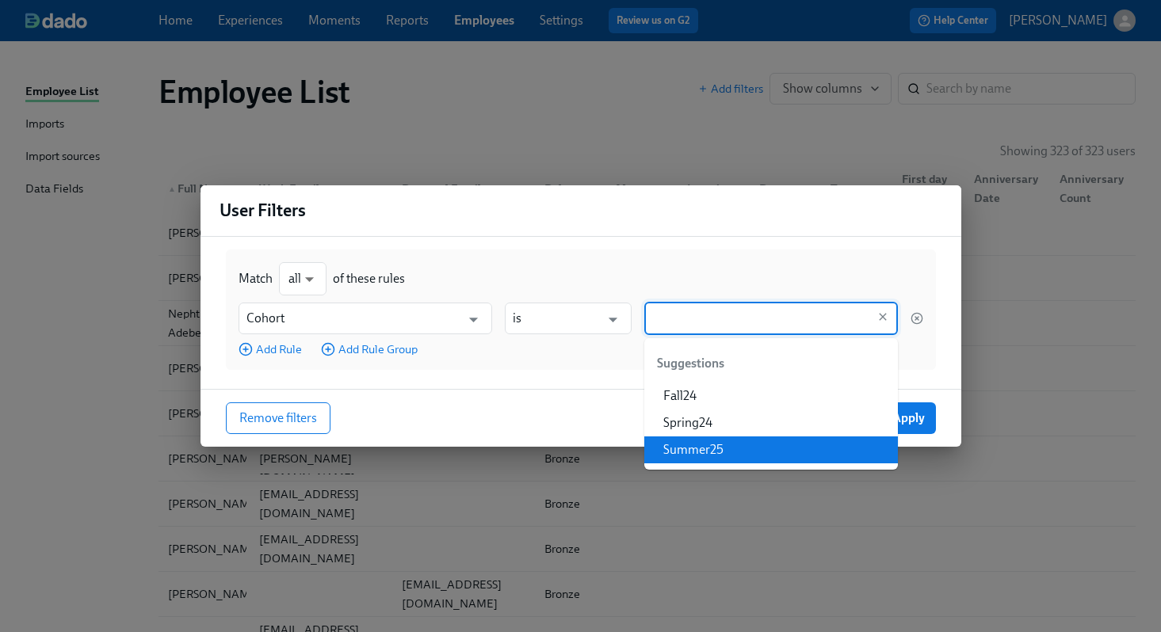
click at [682, 448] on li "Summer25" at bounding box center [771, 450] width 254 height 27
type input "Summer25"
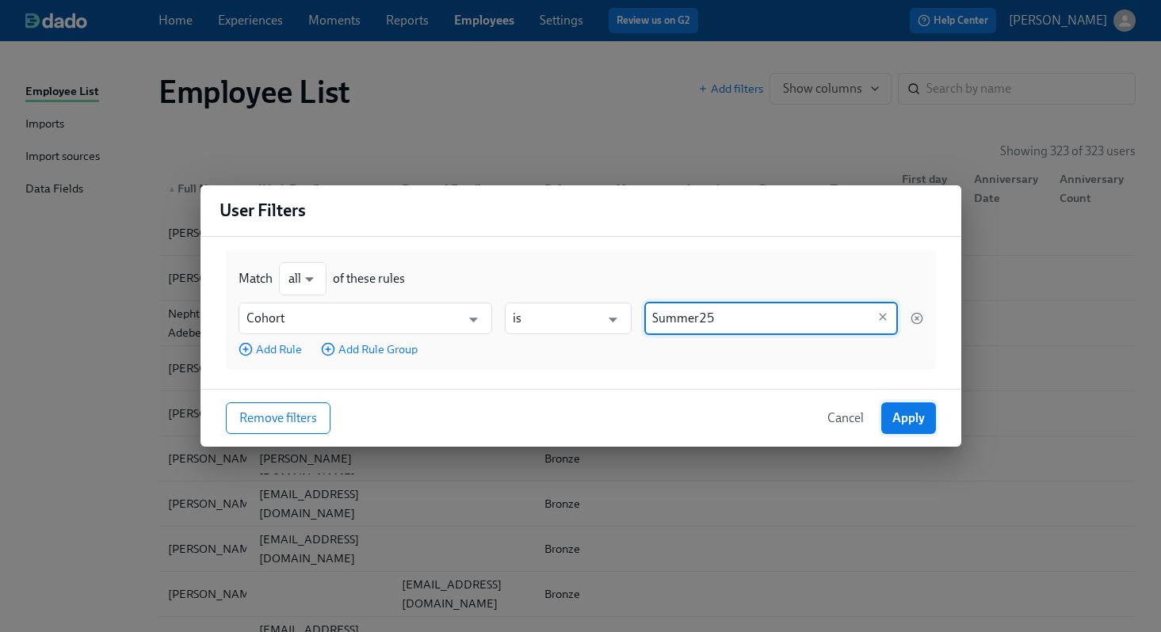
click at [899, 418] on span "Apply" at bounding box center [908, 418] width 32 height 16
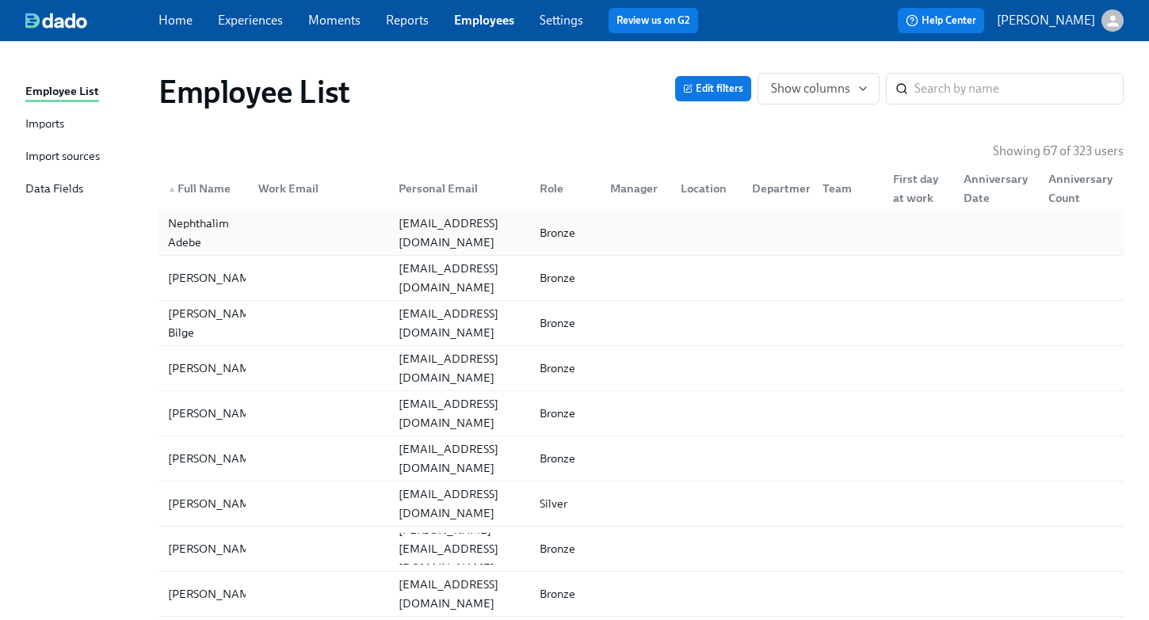
click at [436, 228] on div "sree.nikh@gmail.com" at bounding box center [459, 233] width 135 height 38
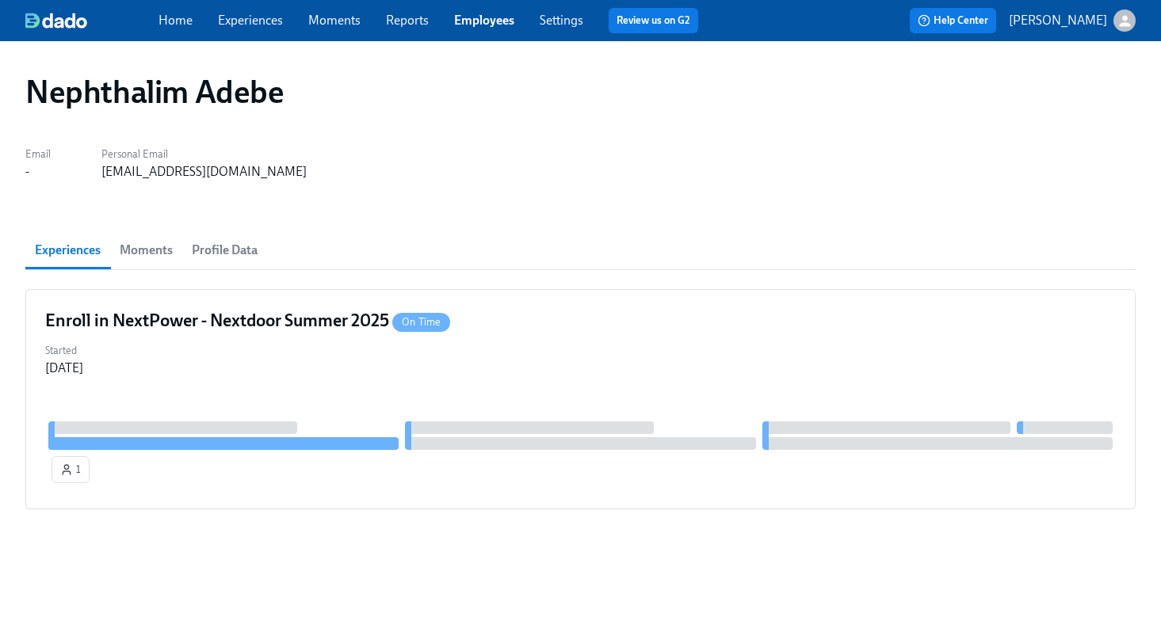
click at [225, 254] on span "Profile Data" at bounding box center [225, 250] width 66 height 22
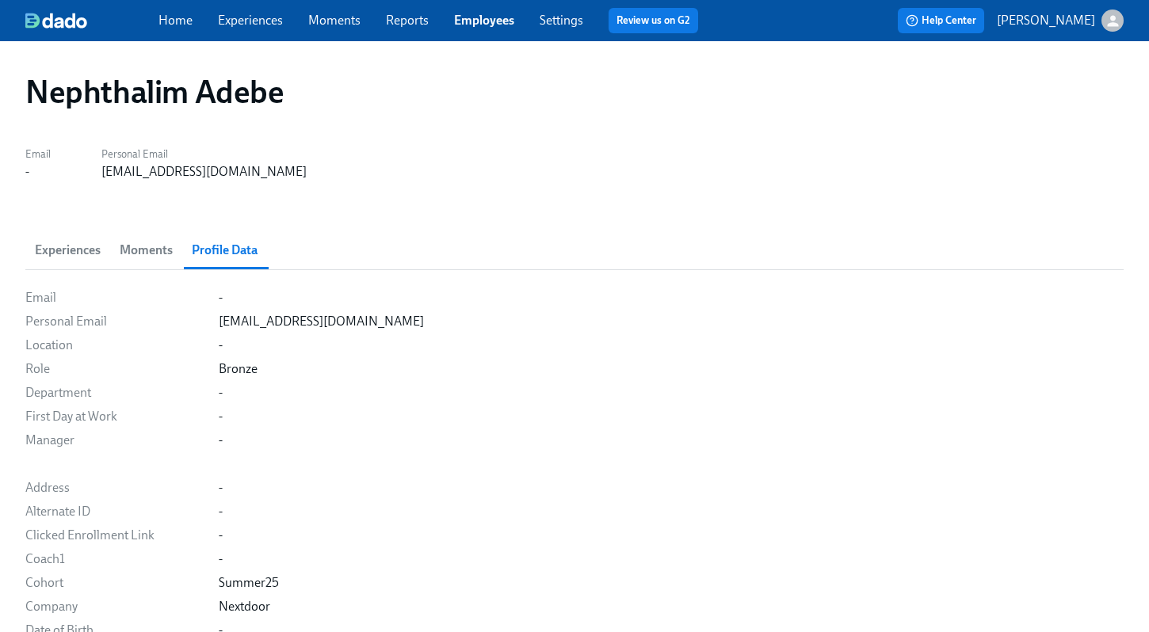
click at [499, 25] on link "Employees" at bounding box center [484, 20] width 60 height 15
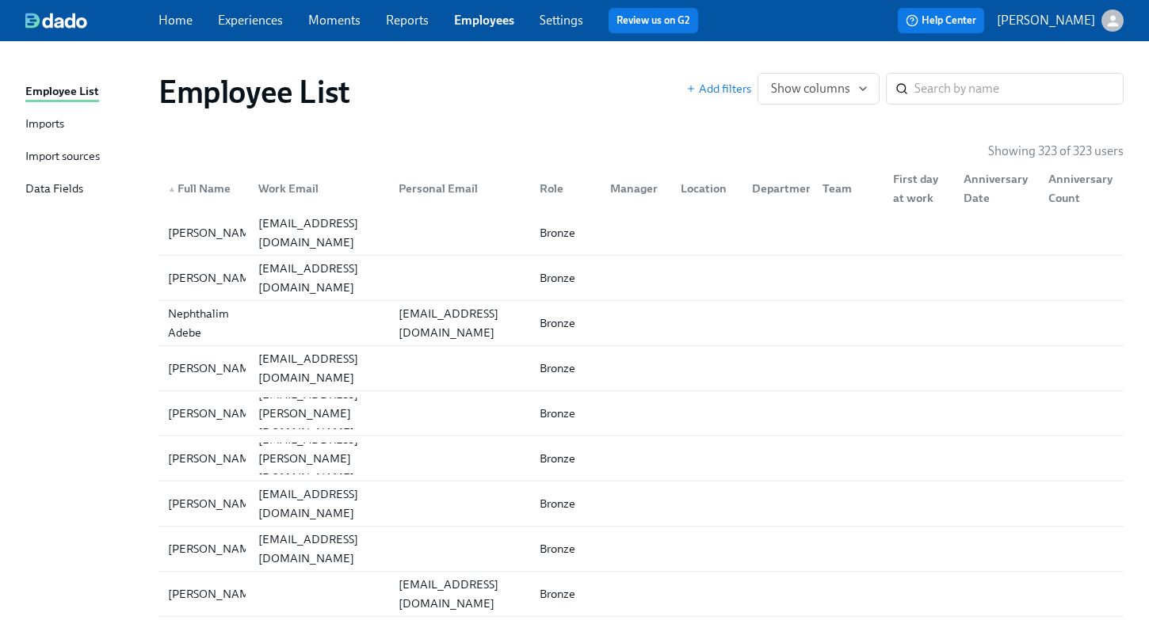
click at [70, 156] on div "Import sources" at bounding box center [62, 157] width 74 height 20
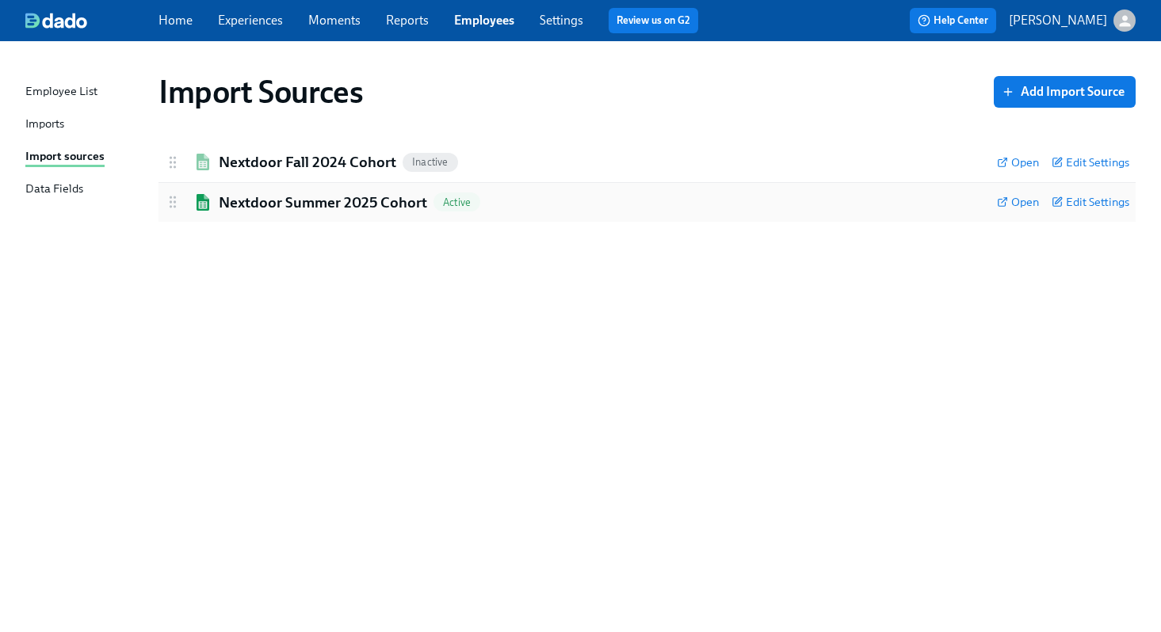
click at [334, 199] on h2 "Nextdoor Summer 2025 Cohort" at bounding box center [323, 203] width 208 height 21
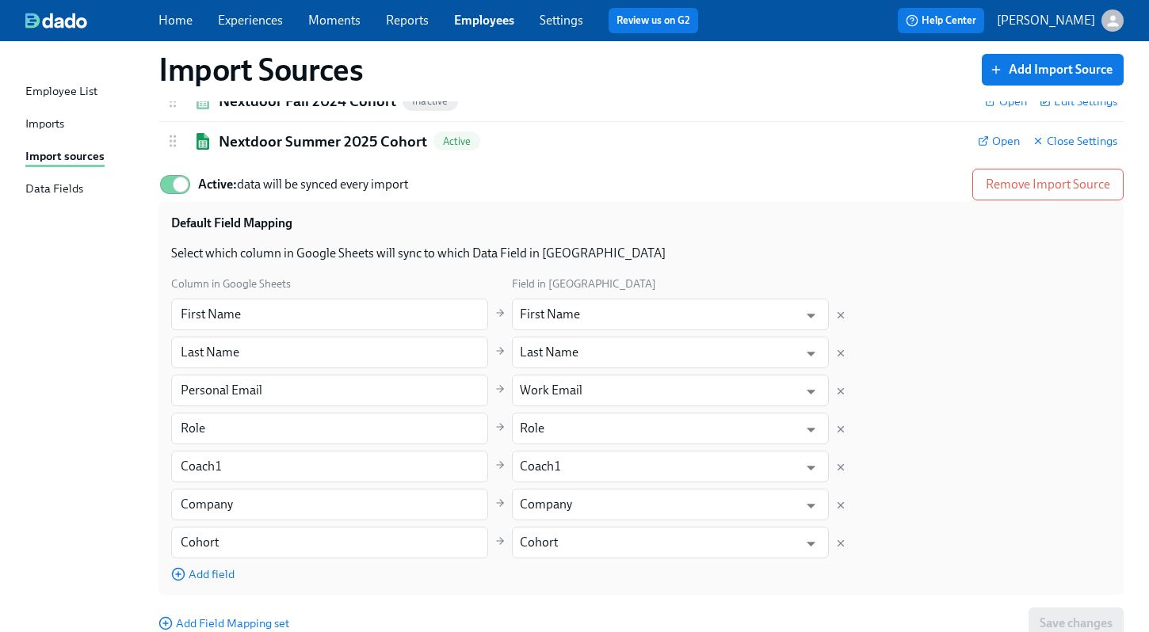
scroll to position [65, 0]
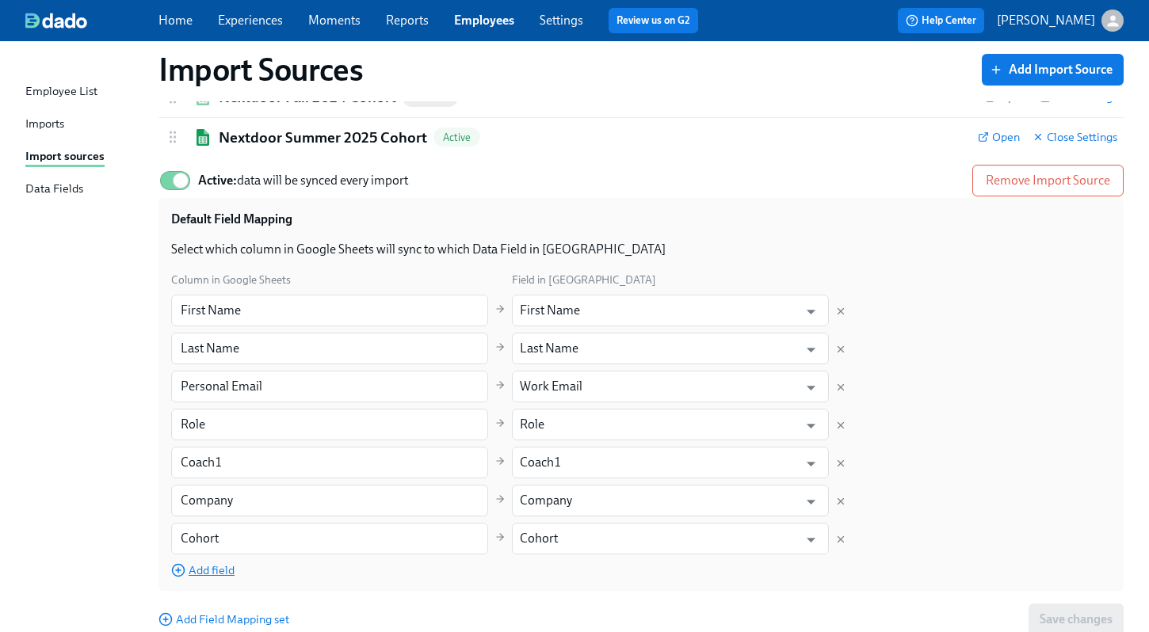
click at [217, 570] on span "Add field" at bounding box center [202, 571] width 63 height 16
click at [217, 570] on input "text" at bounding box center [329, 577] width 317 height 32
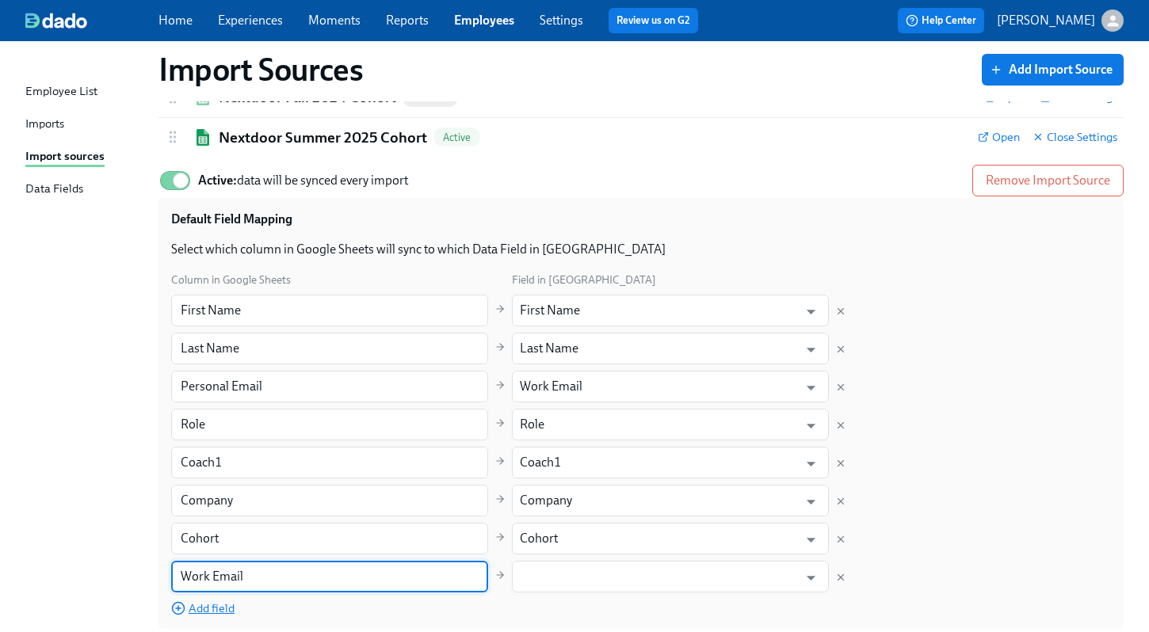
type input "Work Email"
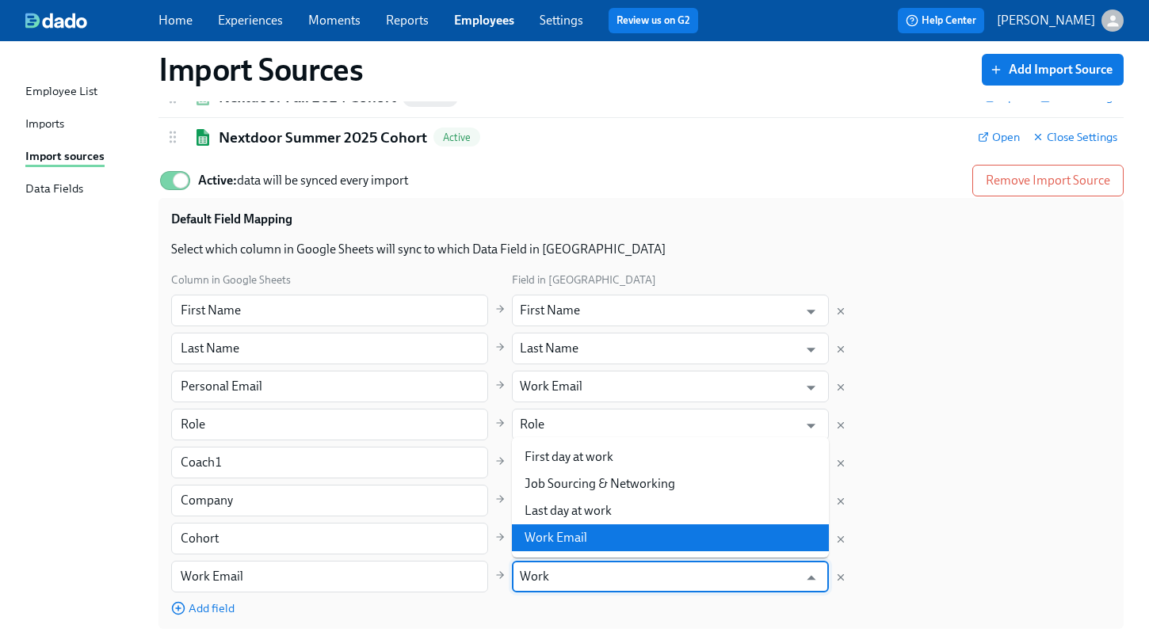
click at [560, 540] on li "Work Email" at bounding box center [670, 537] width 317 height 27
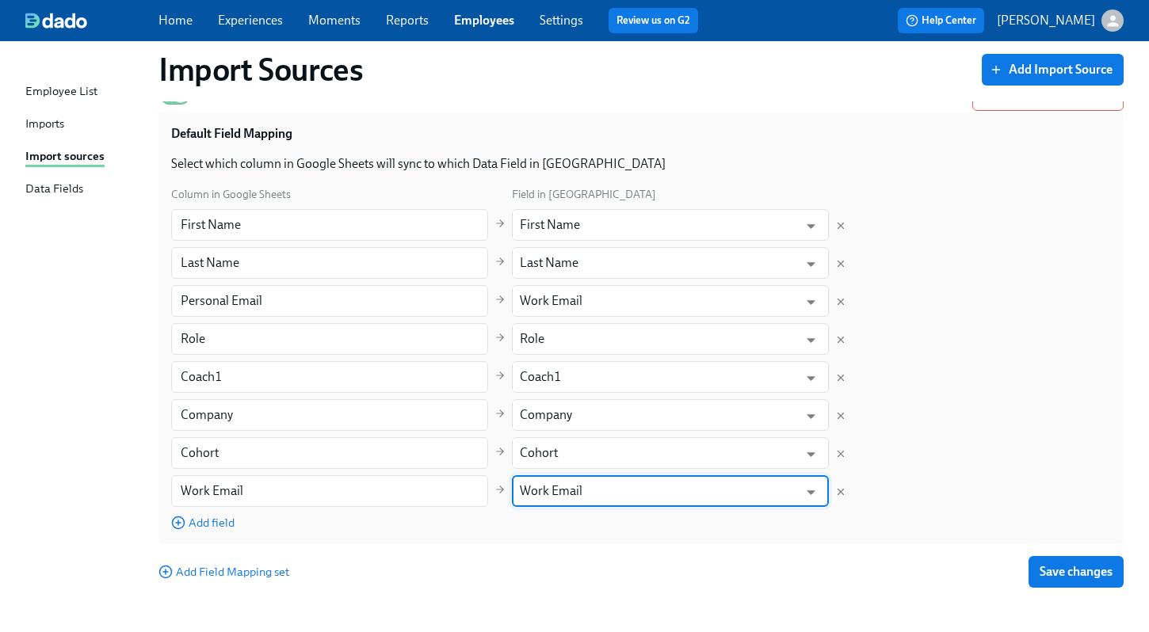
scroll to position [151, 0]
type input "Work Email"
click at [1058, 568] on span "Save changes" at bounding box center [1075, 572] width 73 height 16
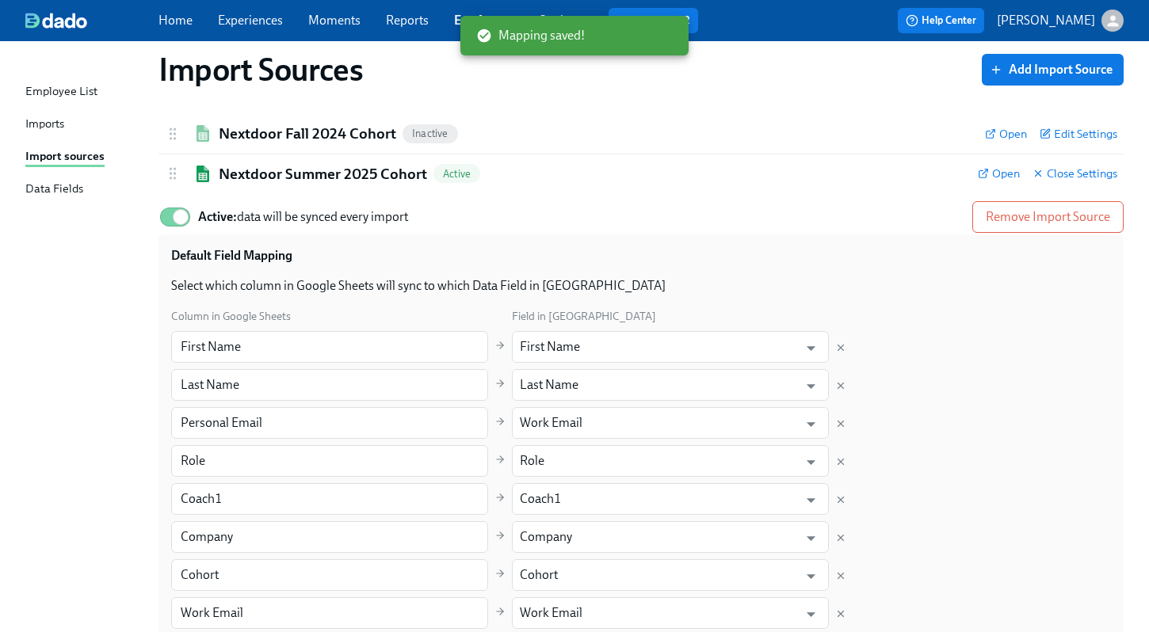
scroll to position [19, 0]
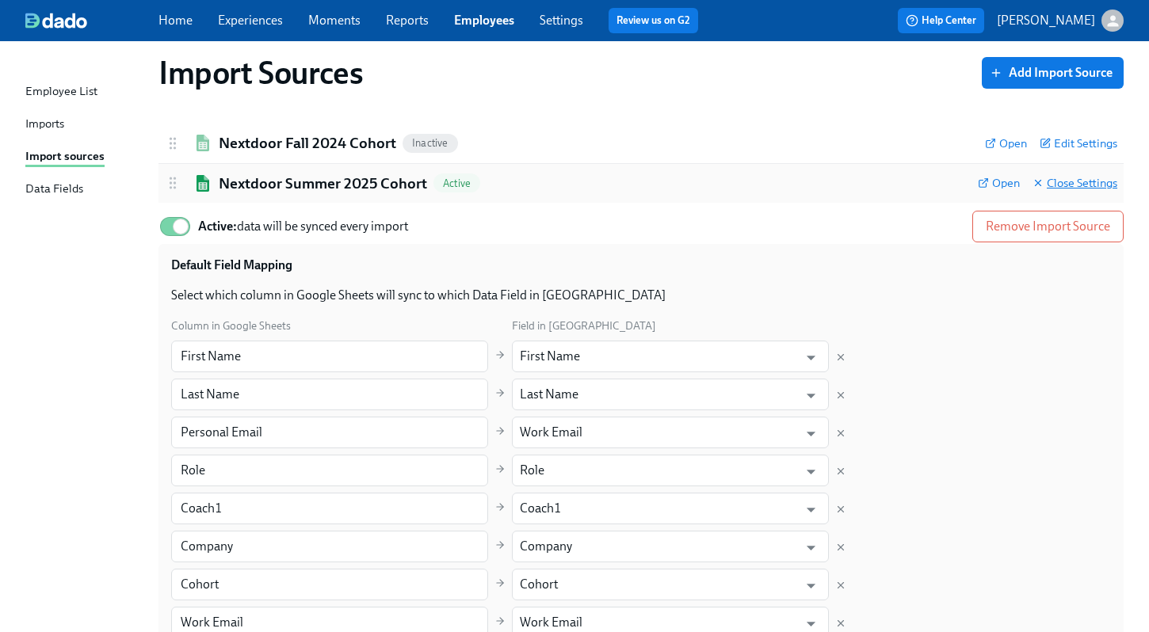
click at [1066, 181] on span "Close Settings" at bounding box center [1074, 183] width 85 height 16
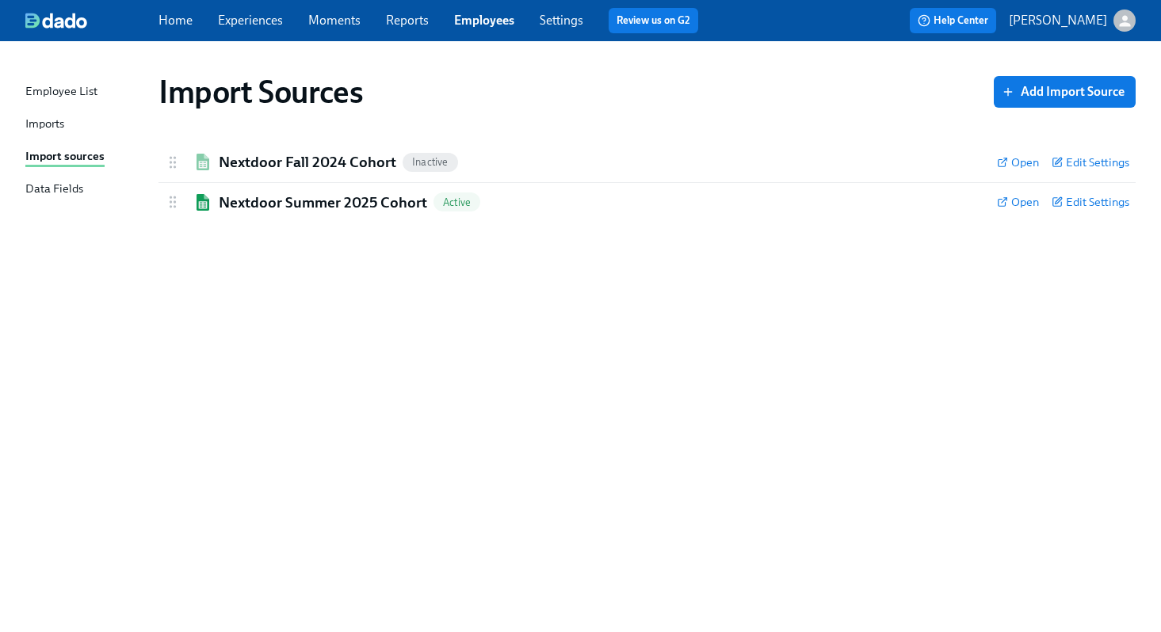
click at [41, 128] on div "Imports" at bounding box center [44, 125] width 39 height 20
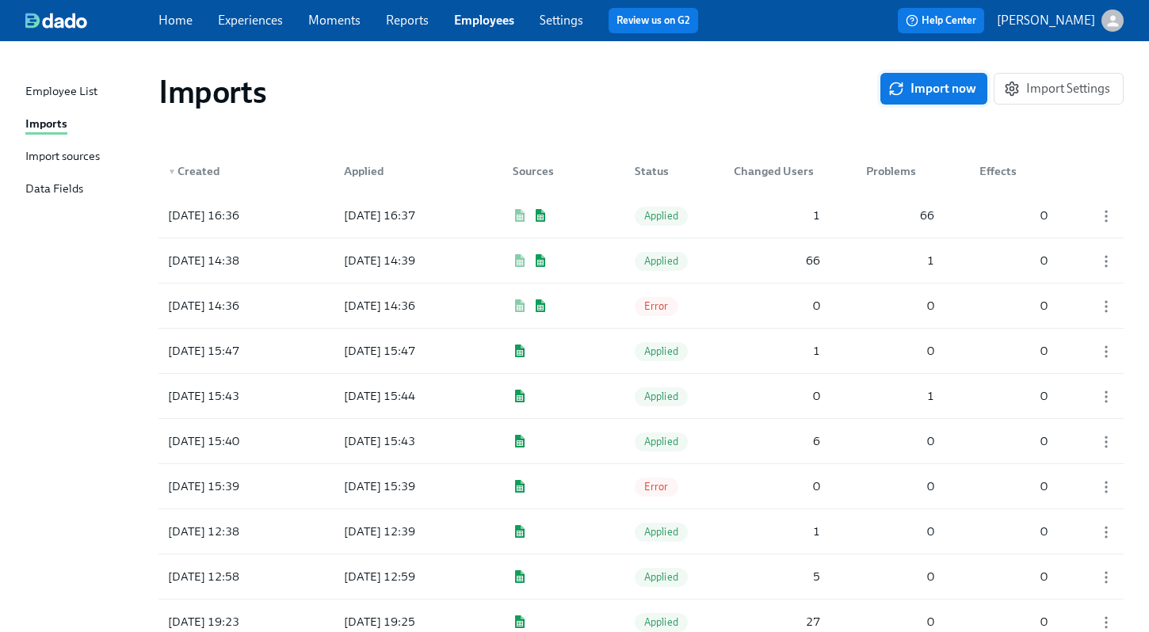
click at [929, 94] on span "Import now" at bounding box center [933, 89] width 85 height 16
click at [1104, 219] on icon "button" at bounding box center [1106, 216] width 16 height 16
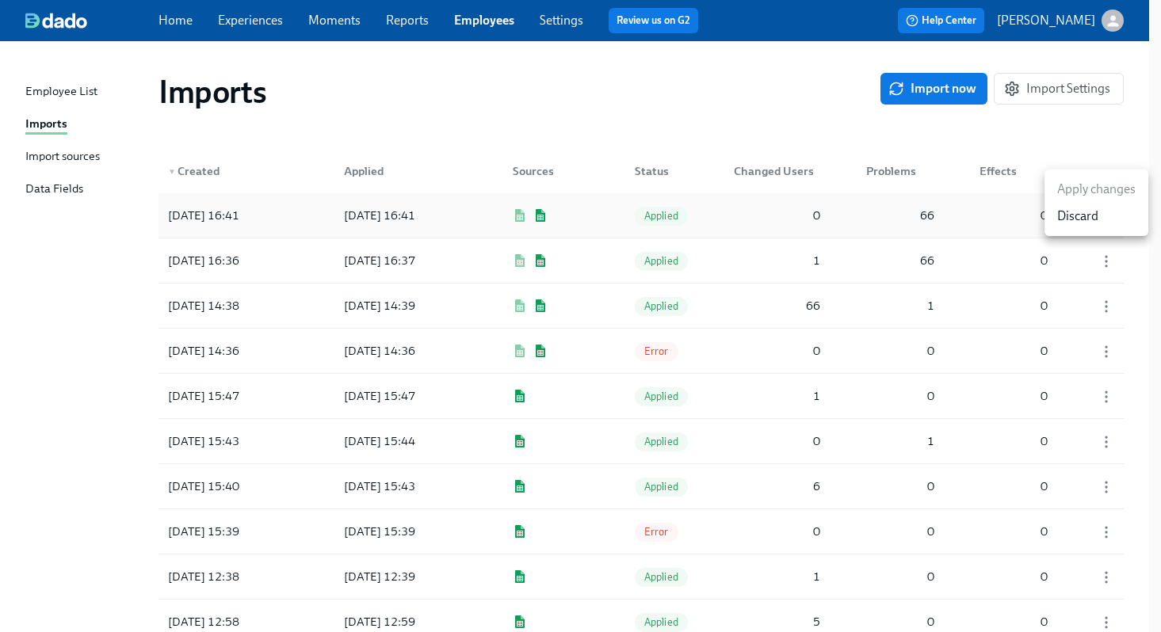
click at [1104, 219] on li "Discard" at bounding box center [1096, 216] width 104 height 27
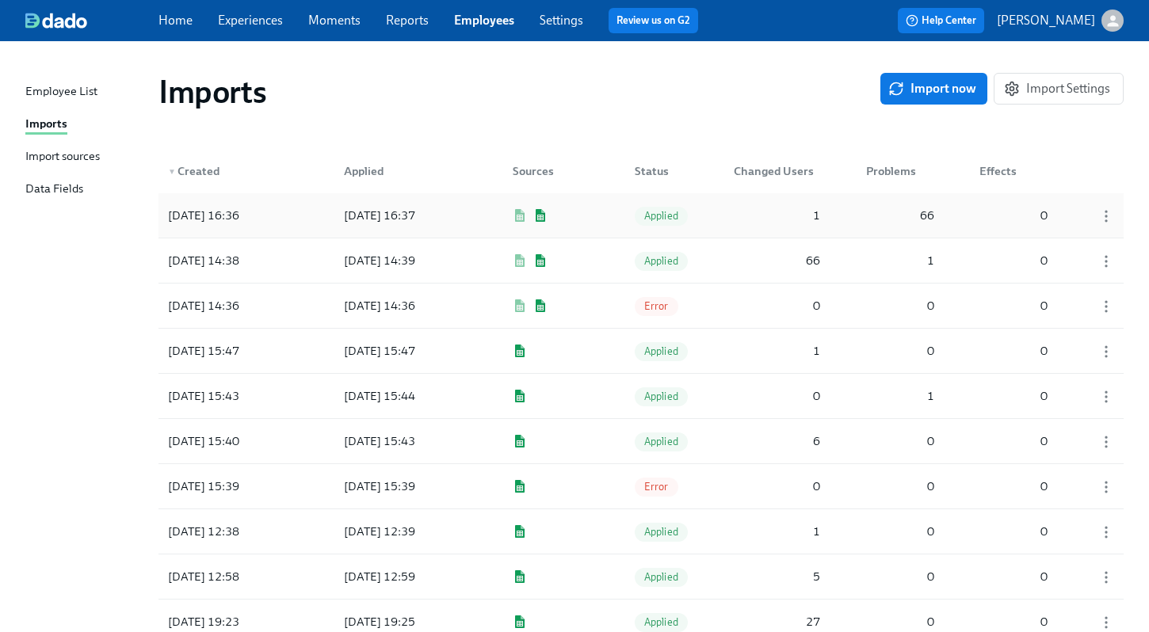
click at [399, 217] on div "2025/08/13 16:37" at bounding box center [380, 215] width 84 height 19
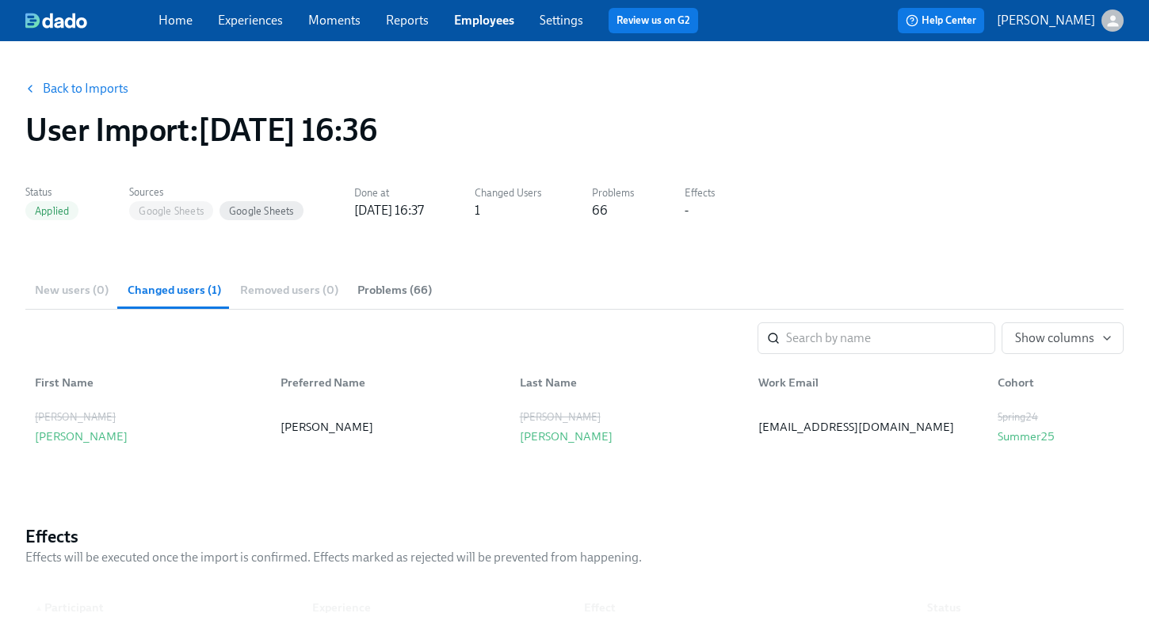
click at [366, 290] on span "Problems (66)" at bounding box center [394, 290] width 74 height 18
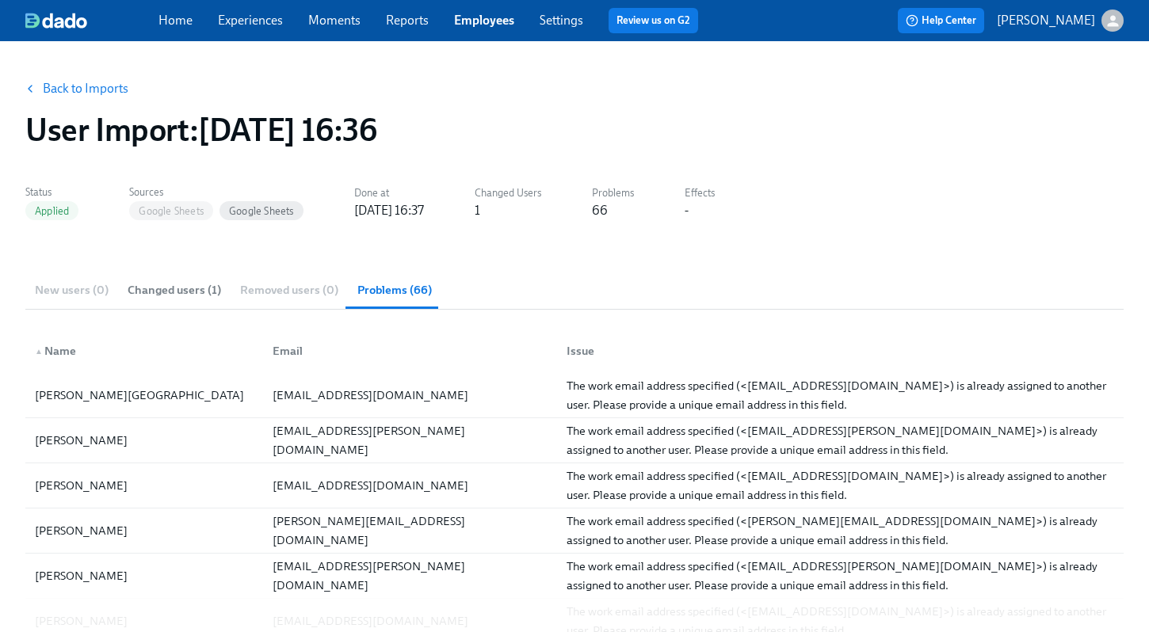
click at [95, 85] on link "Back to Imports" at bounding box center [86, 89] width 86 height 16
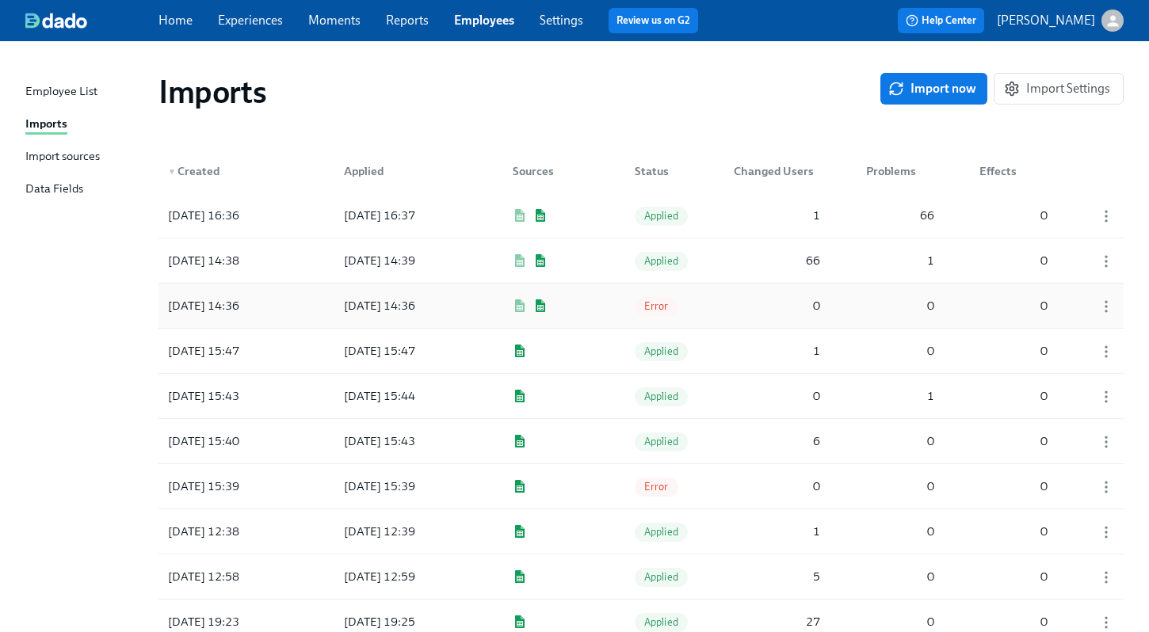
click at [375, 302] on div "2025/08/12 14:36" at bounding box center [380, 305] width 84 height 19
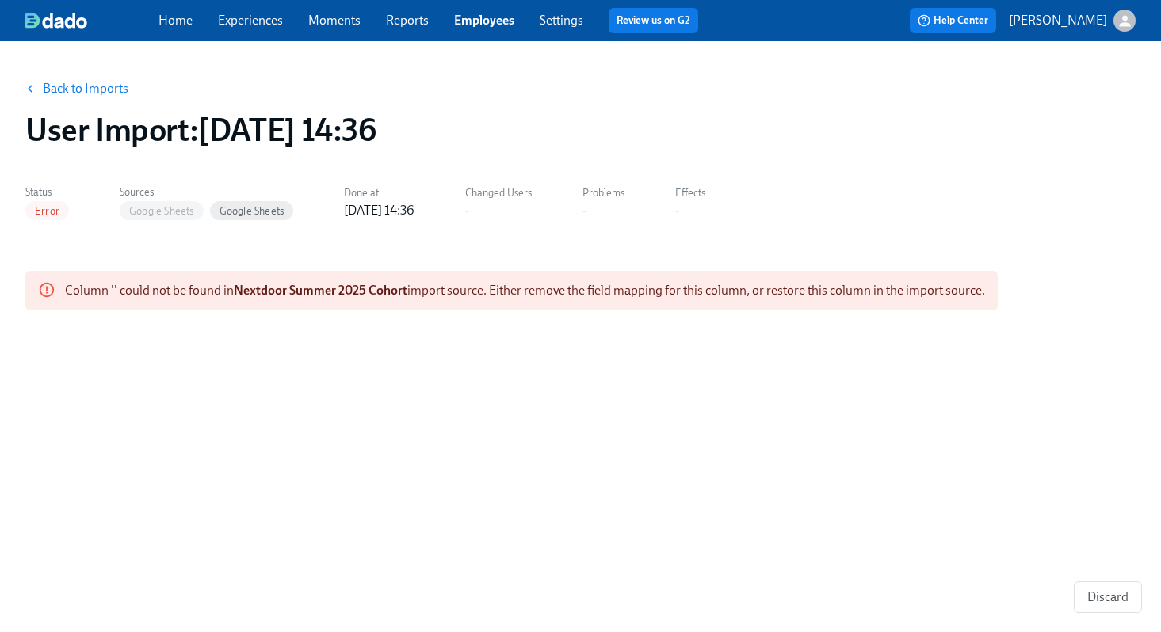
click at [258, 22] on link "Experiences" at bounding box center [250, 20] width 65 height 15
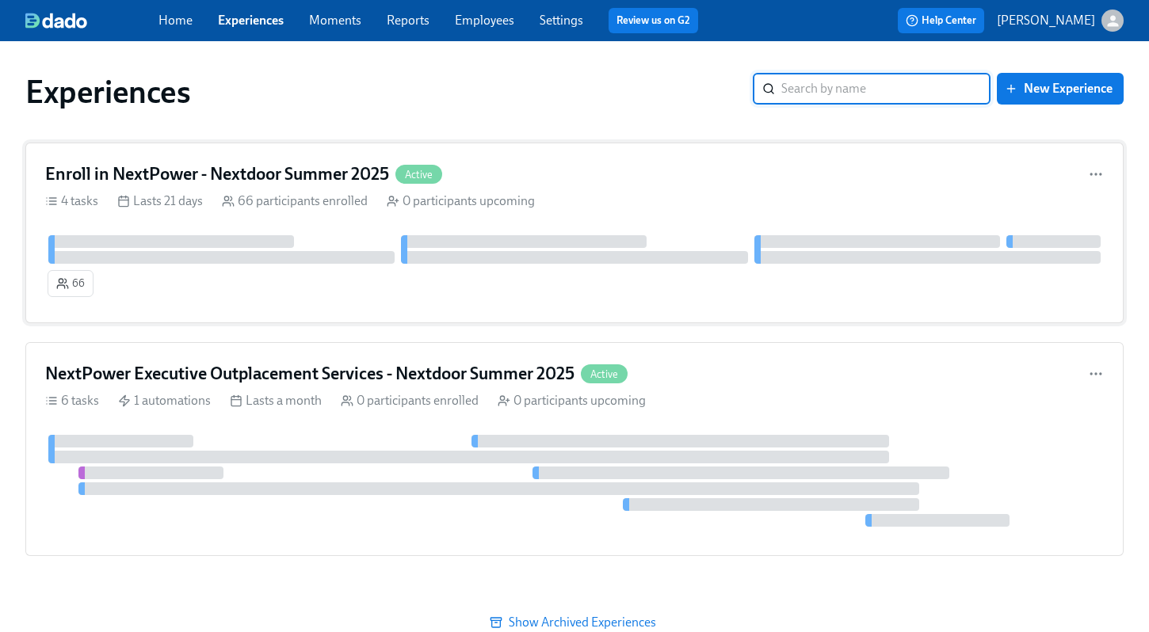
click at [154, 170] on h4 "Enroll in NextPower - Nextdoor Summer 2025" at bounding box center [217, 174] width 344 height 24
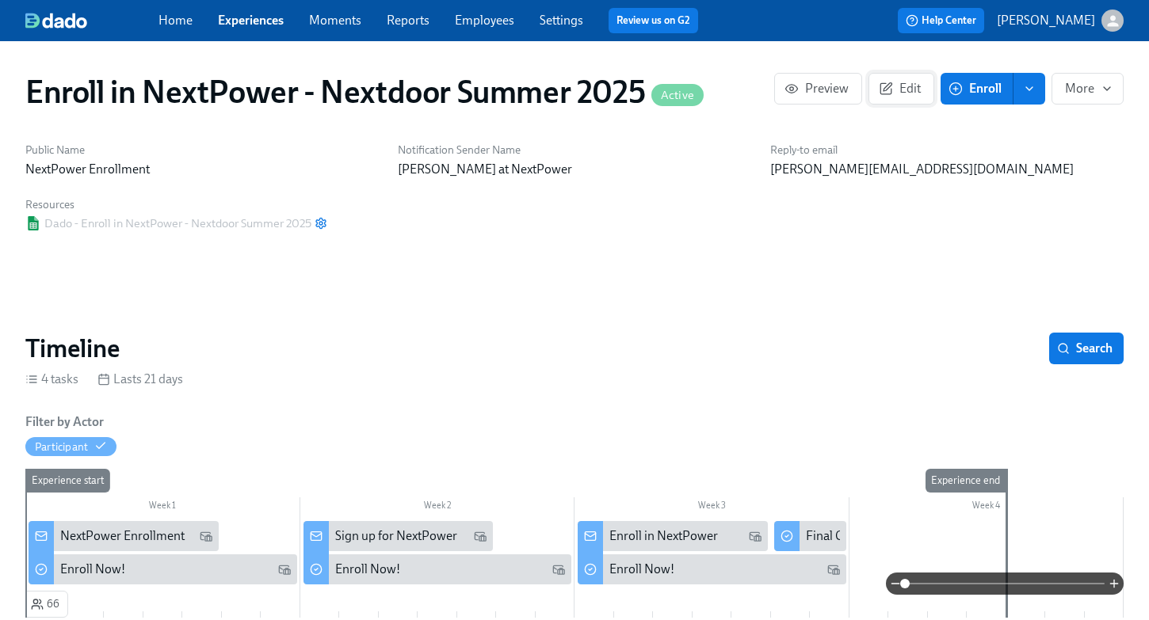
click at [901, 82] on span "Edit" at bounding box center [901, 89] width 39 height 16
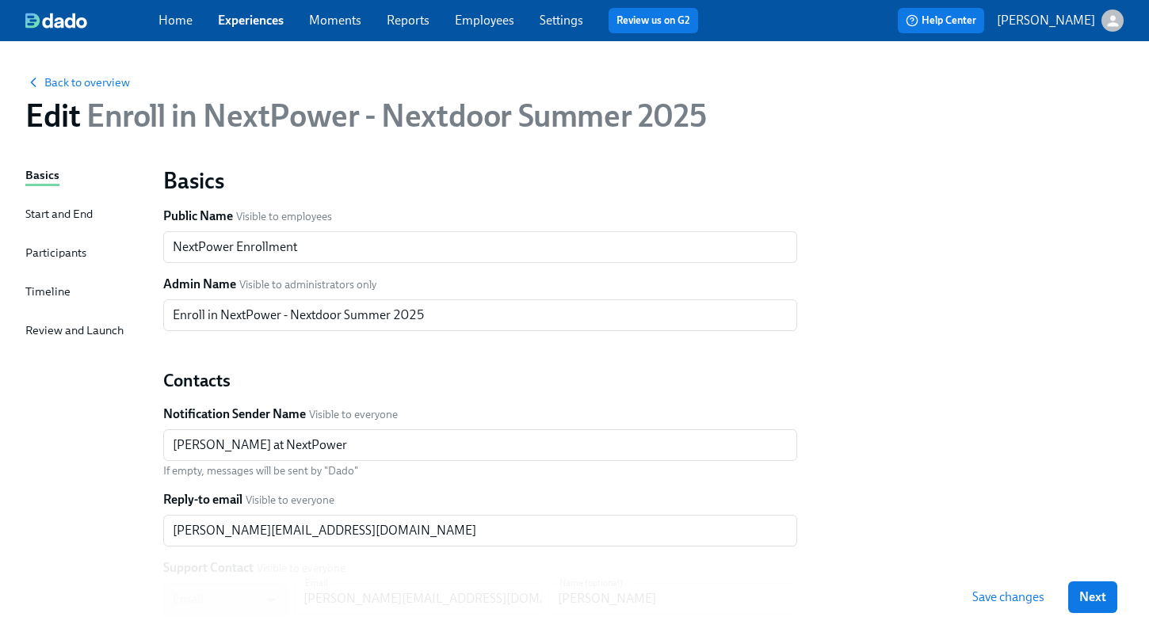
click at [58, 254] on div "Participants" at bounding box center [55, 252] width 61 height 17
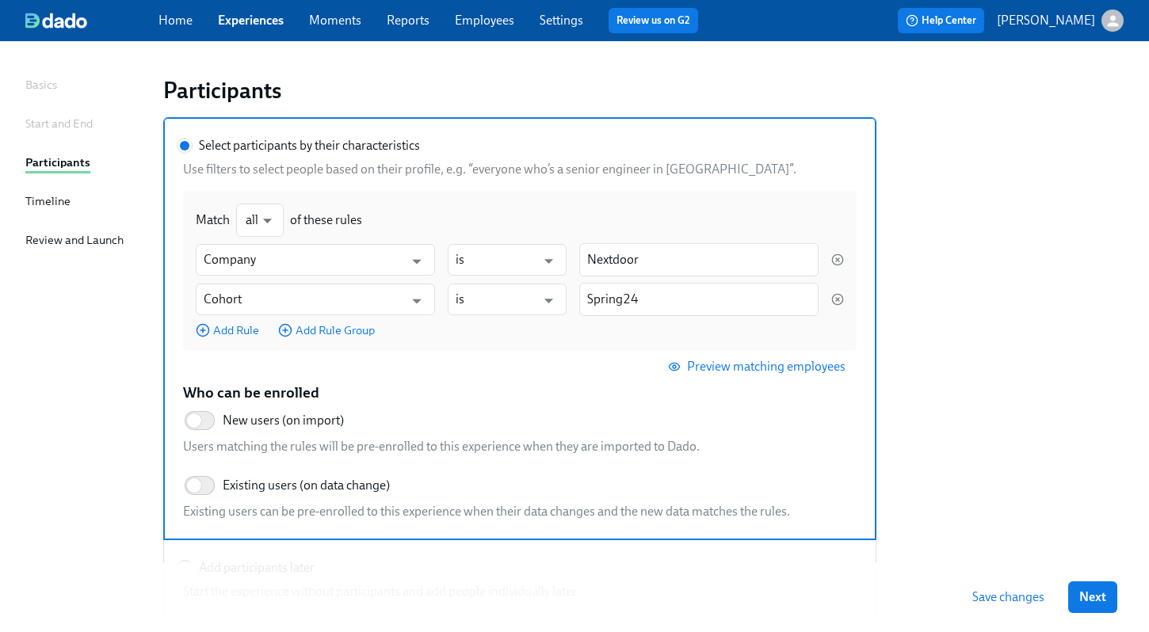
scroll to position [94, 0]
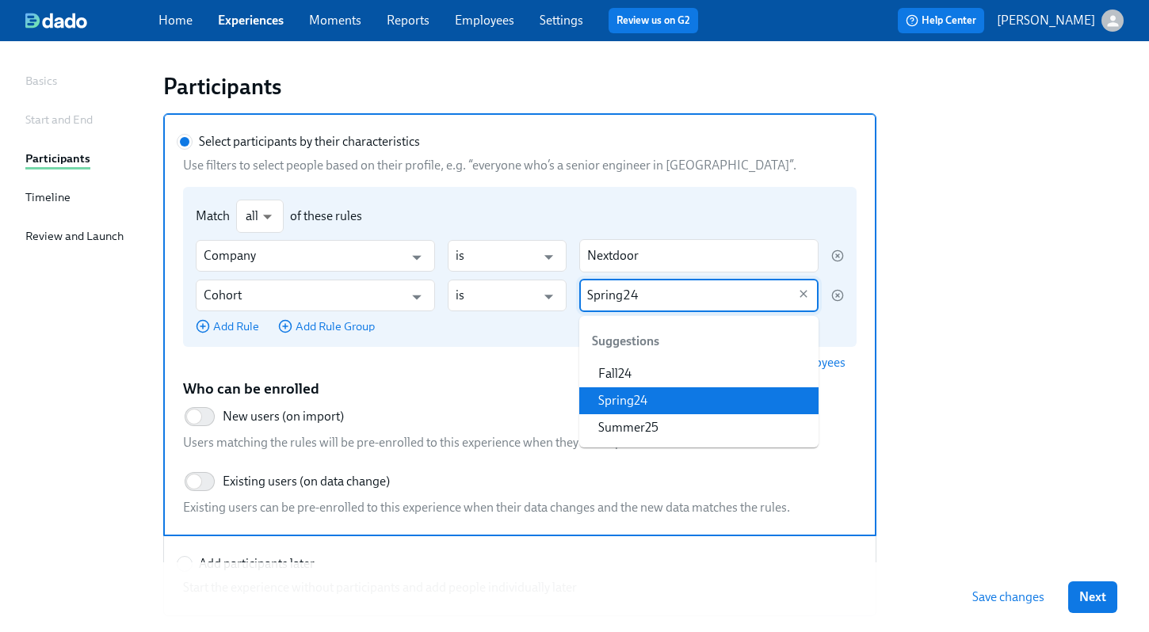
click at [711, 295] on input "Spring24" at bounding box center [687, 295] width 200 height 33
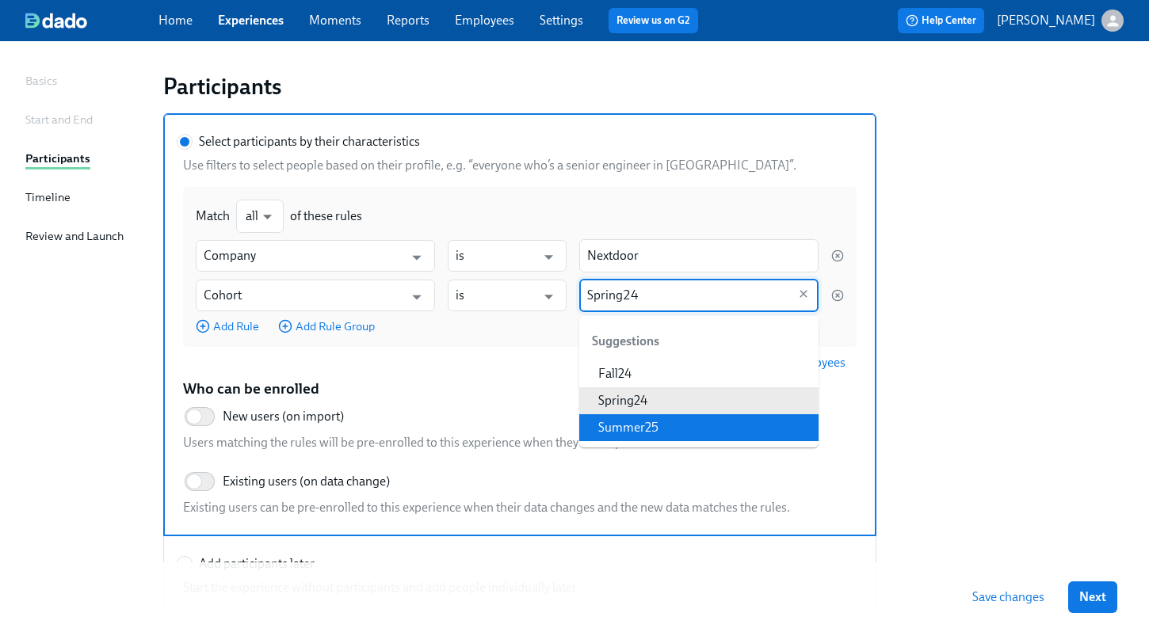
click at [645, 431] on li "Summer25" at bounding box center [698, 427] width 239 height 27
type input "Summer25"
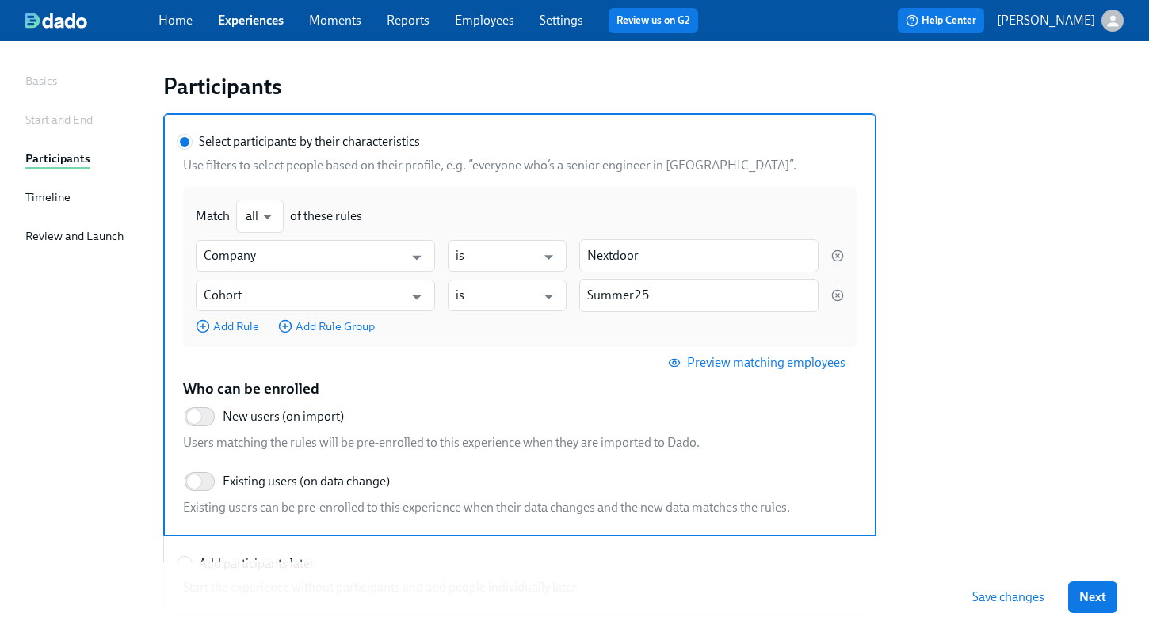
click at [546, 386] on h5 "Who can be enrolled" at bounding box center [519, 389] width 673 height 21
click at [192, 149] on input "Select participants by their characteristics" at bounding box center [184, 142] width 14 height 14
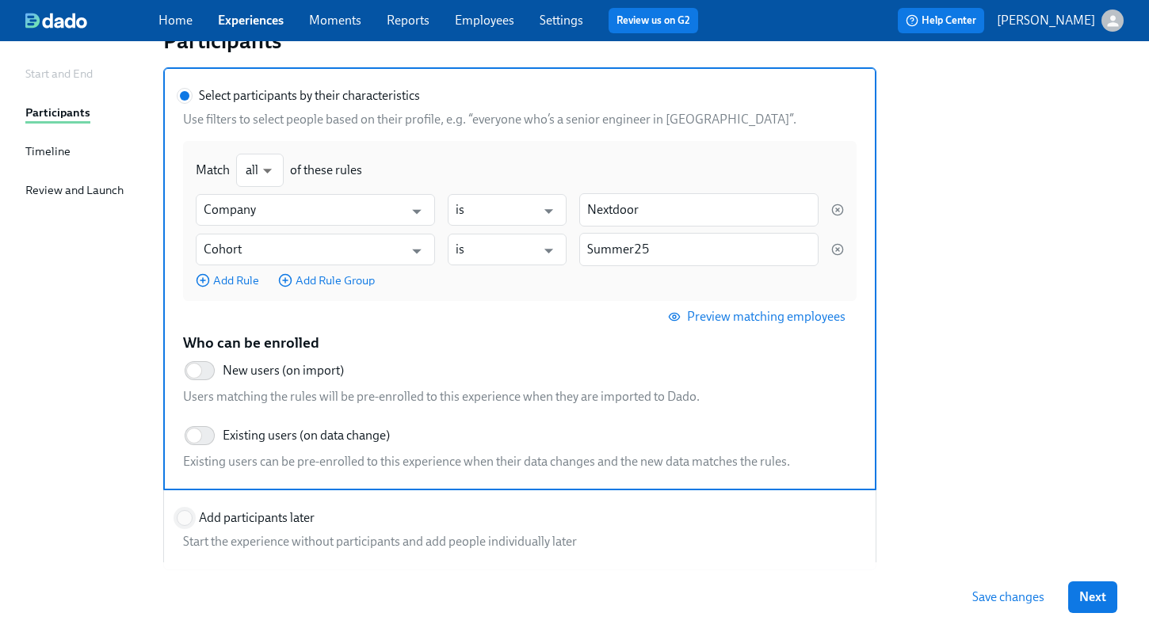
scroll to position [126, 0]
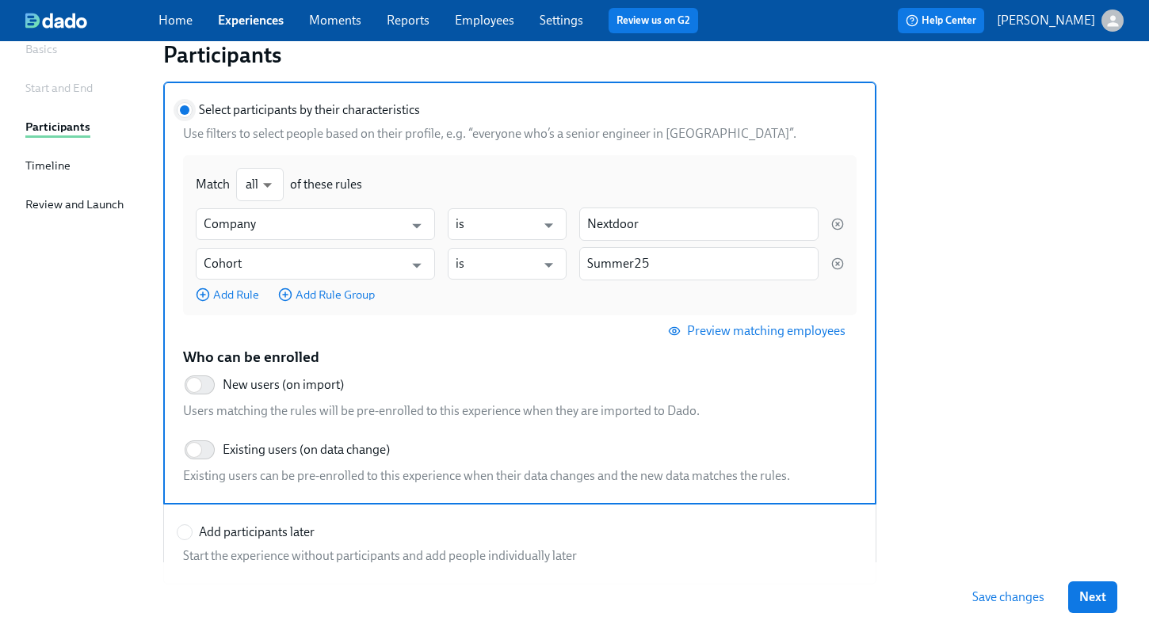
click at [183, 105] on input "Select participants by their characteristics" at bounding box center [184, 110] width 14 height 14
click at [186, 534] on input "Add participants later" at bounding box center [184, 532] width 14 height 14
radio input "true"
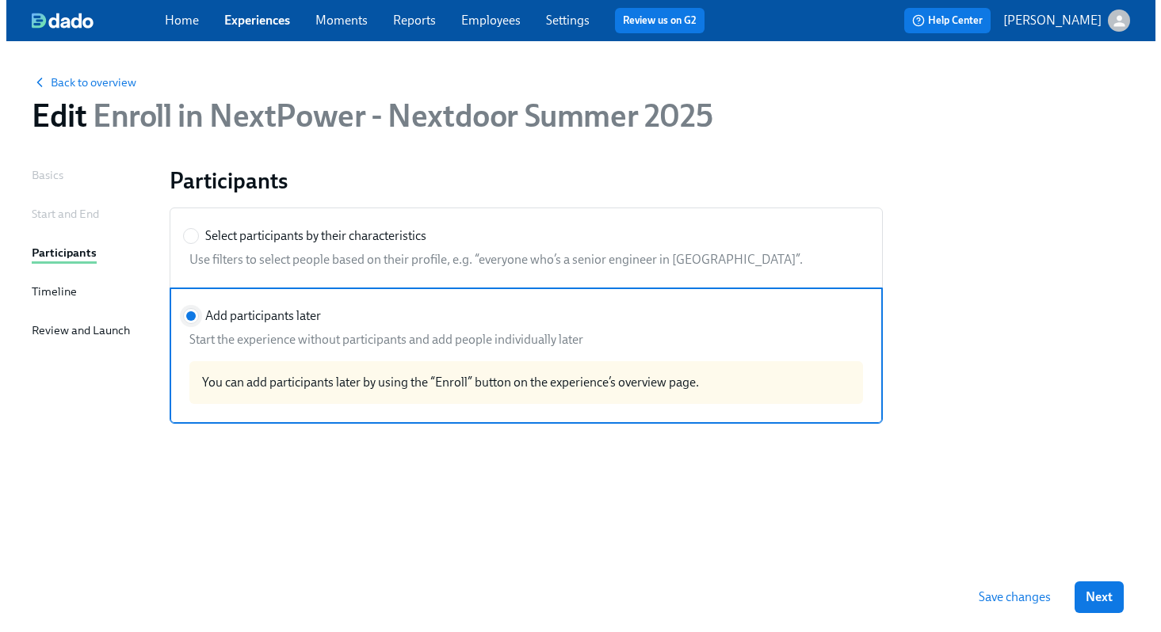
scroll to position [0, 0]
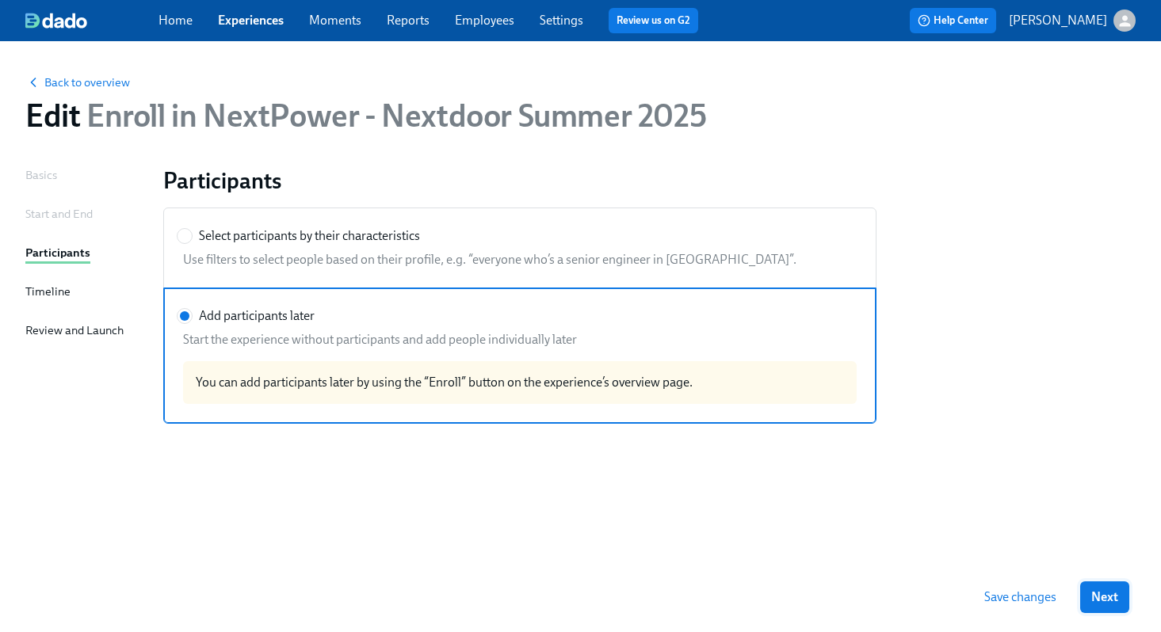
click at [1094, 593] on span "Next" at bounding box center [1104, 597] width 27 height 16
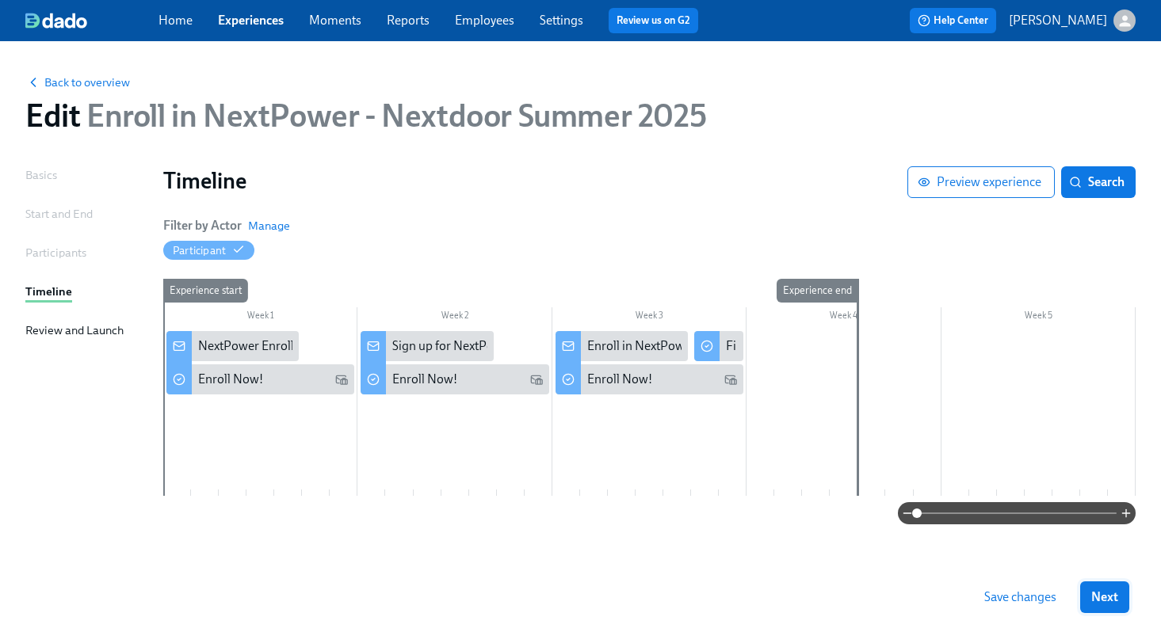
click at [1109, 596] on span "Next" at bounding box center [1104, 597] width 27 height 16
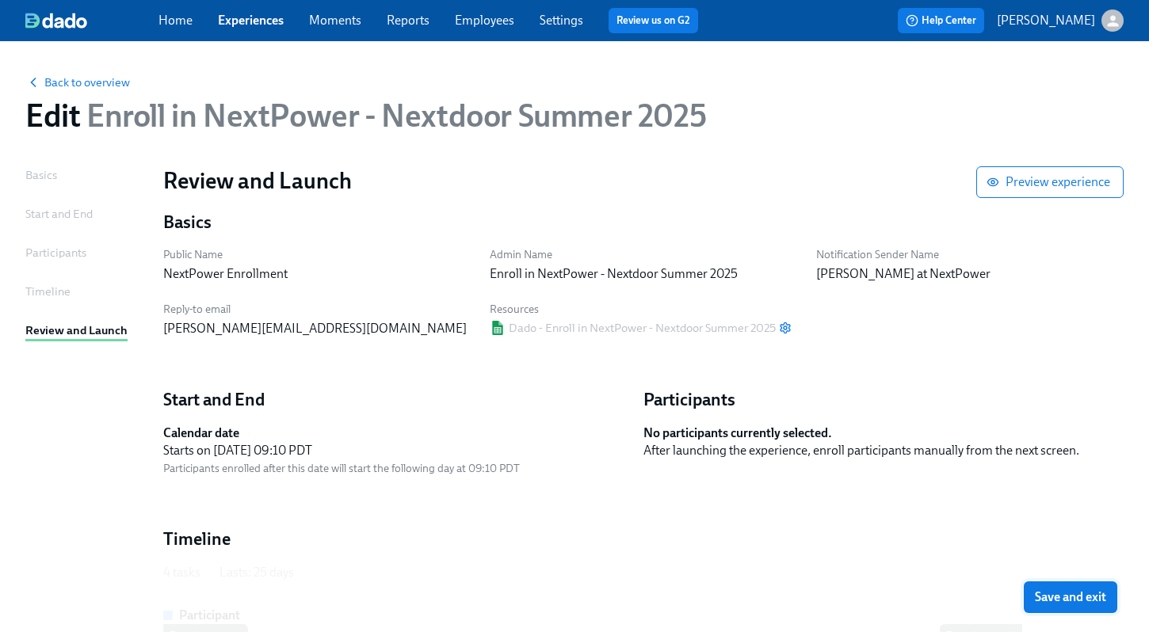
click at [1093, 597] on span "Save and exit" at bounding box center [1070, 597] width 71 height 16
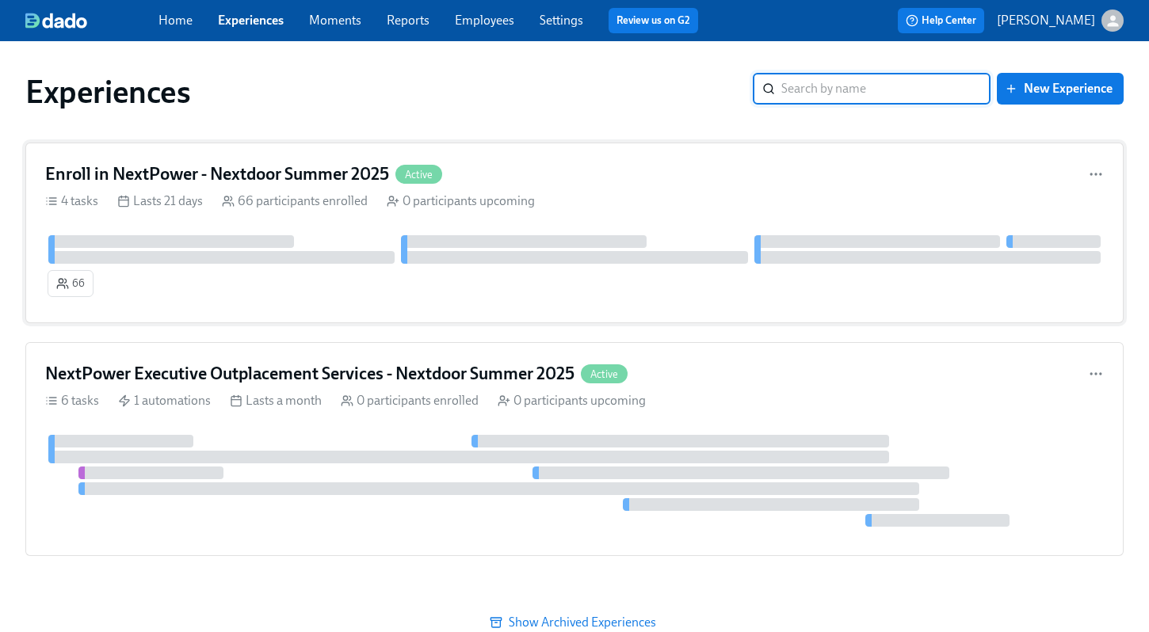
click at [338, 171] on h4 "Enroll in NextPower - Nextdoor Summer 2025" at bounding box center [217, 174] width 344 height 24
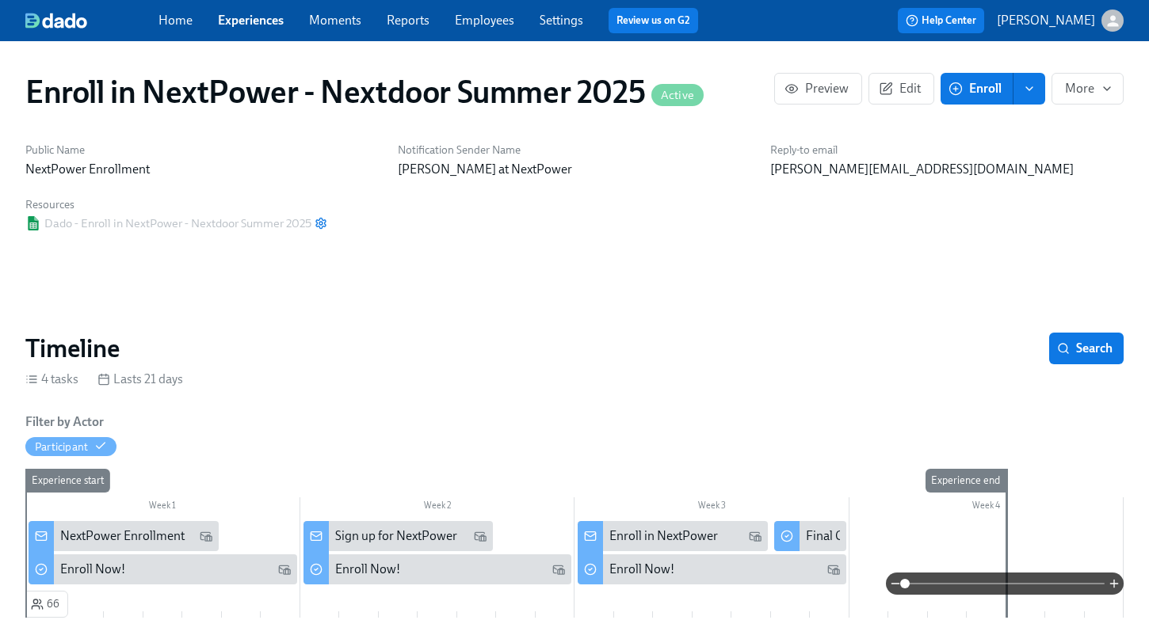
click at [987, 94] on span "Enroll" at bounding box center [977, 89] width 50 height 16
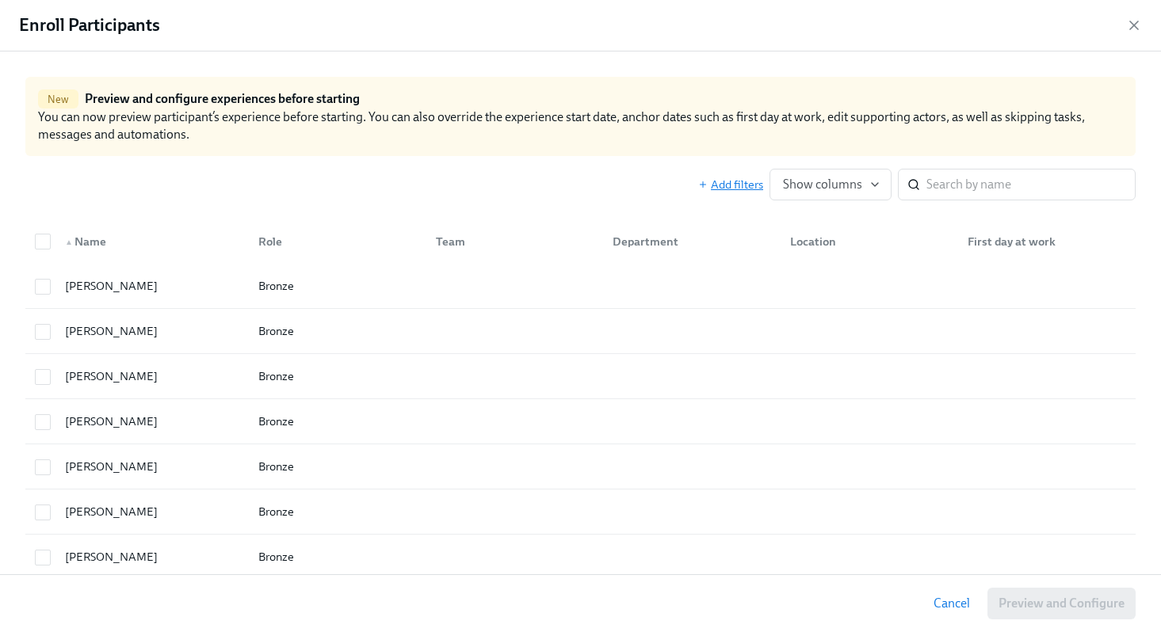
click at [726, 178] on span "Add filters" at bounding box center [730, 185] width 65 height 16
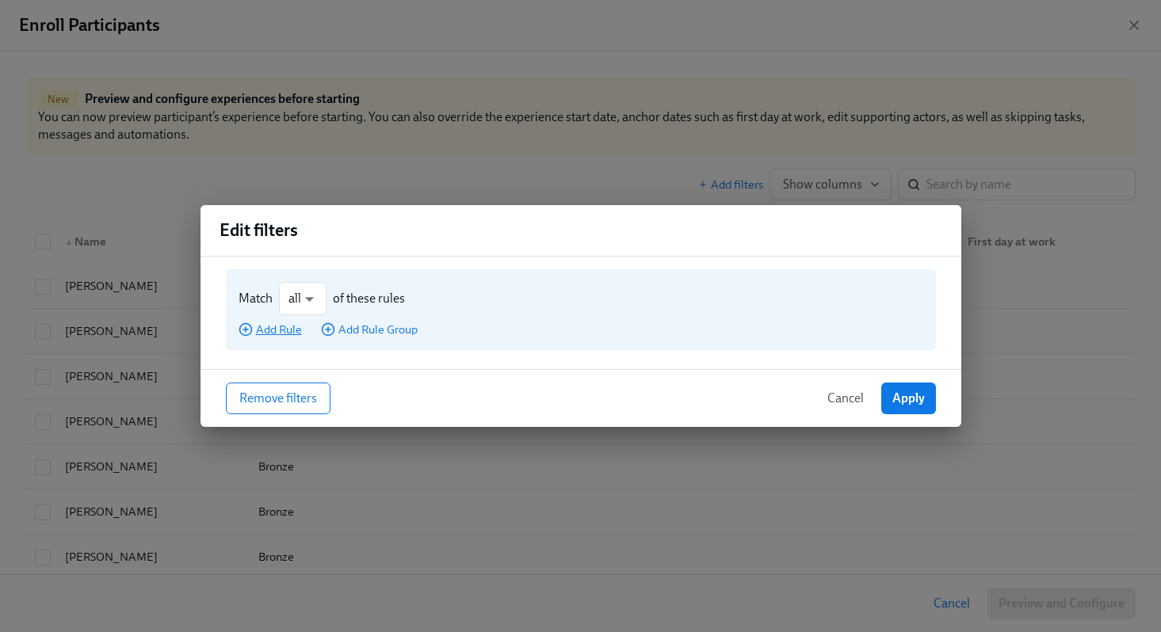
click at [280, 332] on span "Add Rule" at bounding box center [269, 330] width 63 height 16
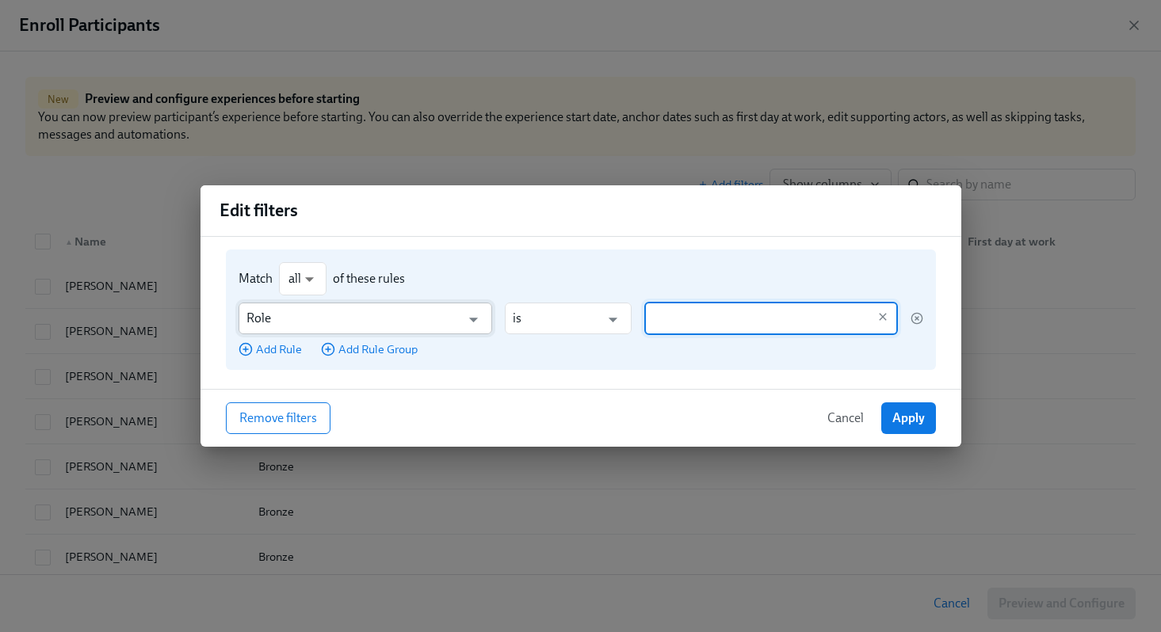
click at [305, 319] on input "Role" at bounding box center [353, 319] width 215 height 32
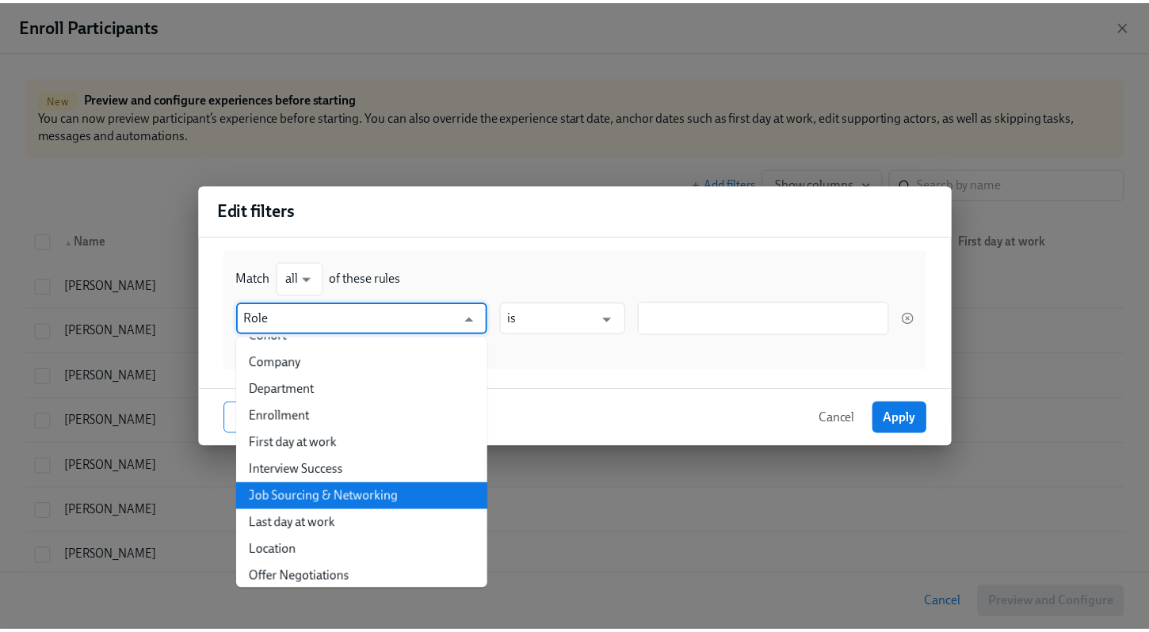
scroll to position [106, 0]
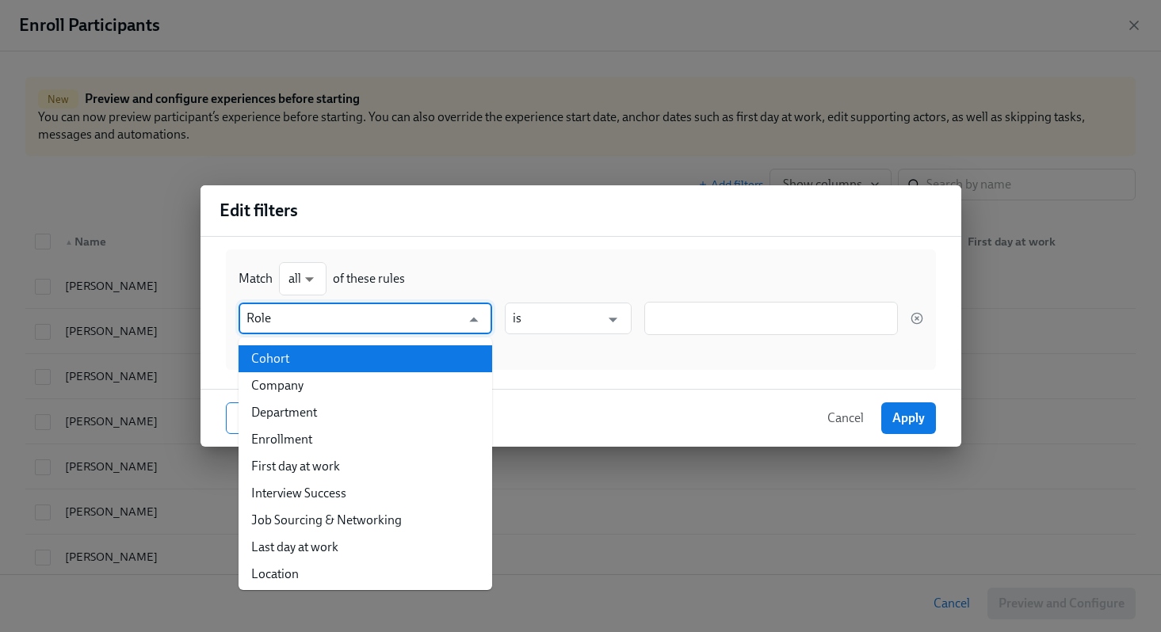
click at [311, 368] on li "Cohort" at bounding box center [365, 358] width 254 height 27
type input "Cohort"
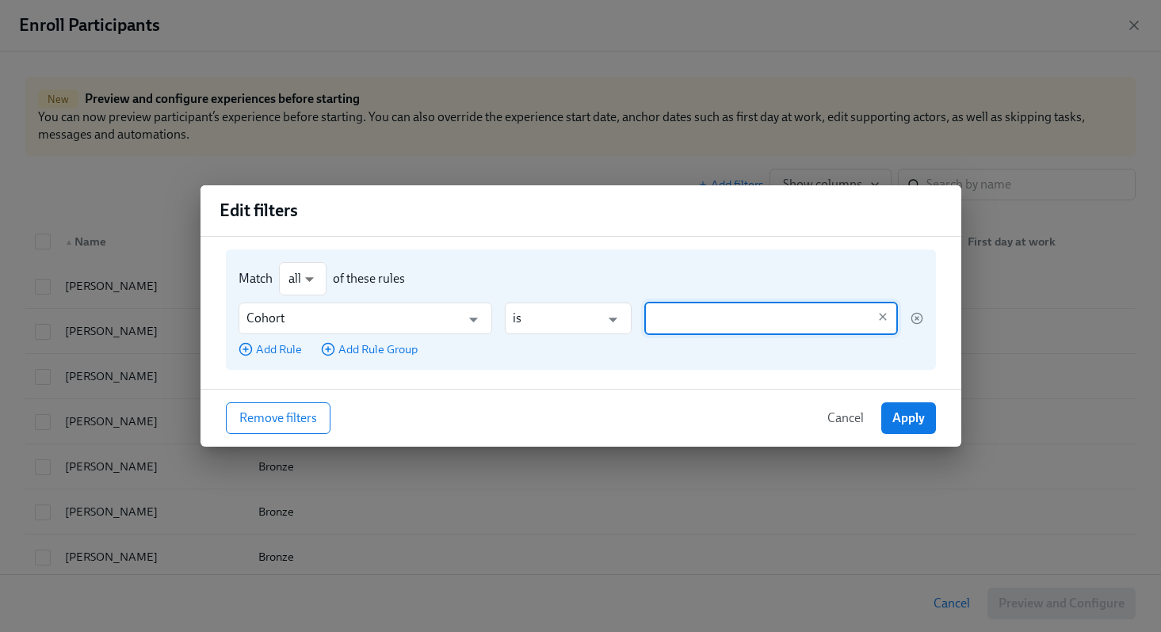
click at [661, 323] on input "text" at bounding box center [759, 318] width 215 height 33
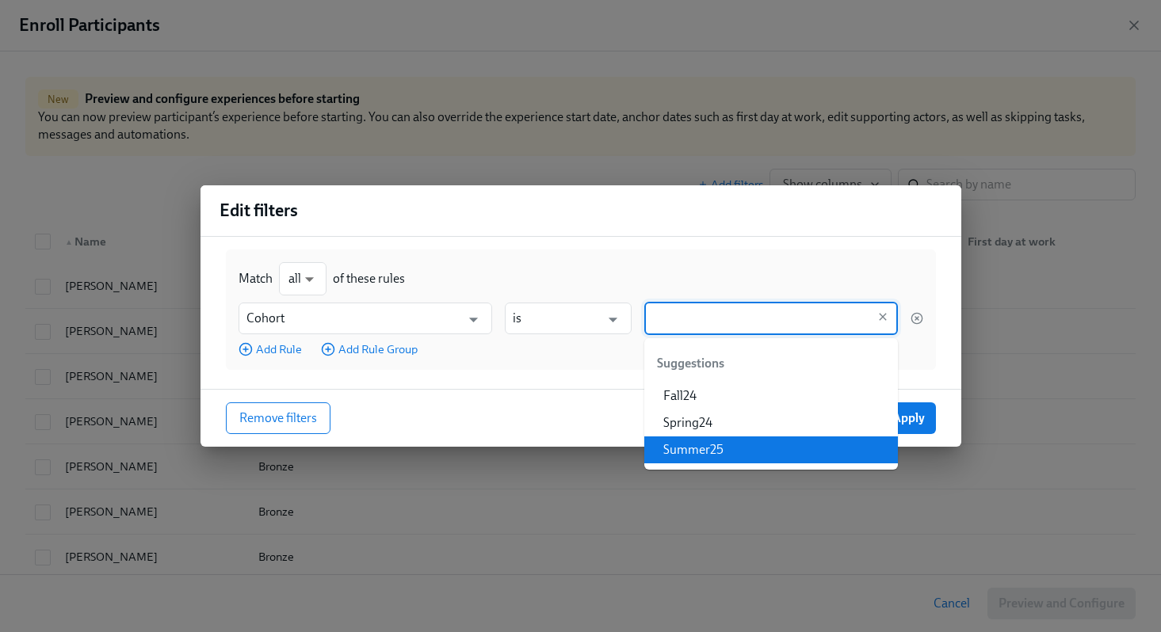
click at [691, 442] on li "Summer25" at bounding box center [771, 450] width 254 height 27
type input "Summer25"
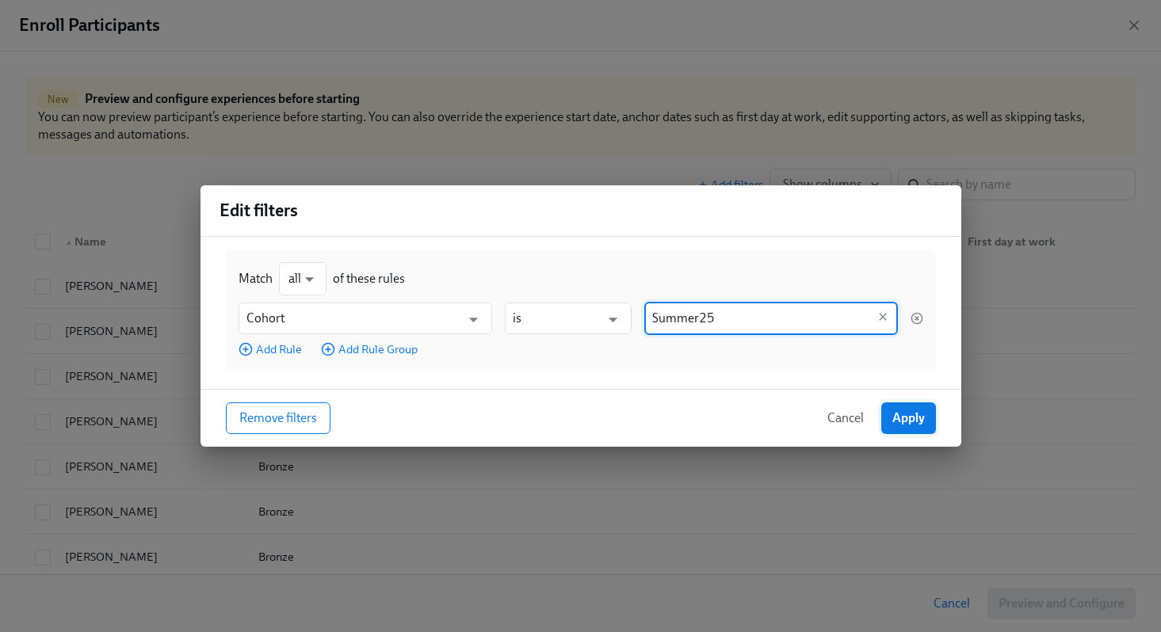
click at [902, 425] on span "Apply" at bounding box center [908, 418] width 32 height 16
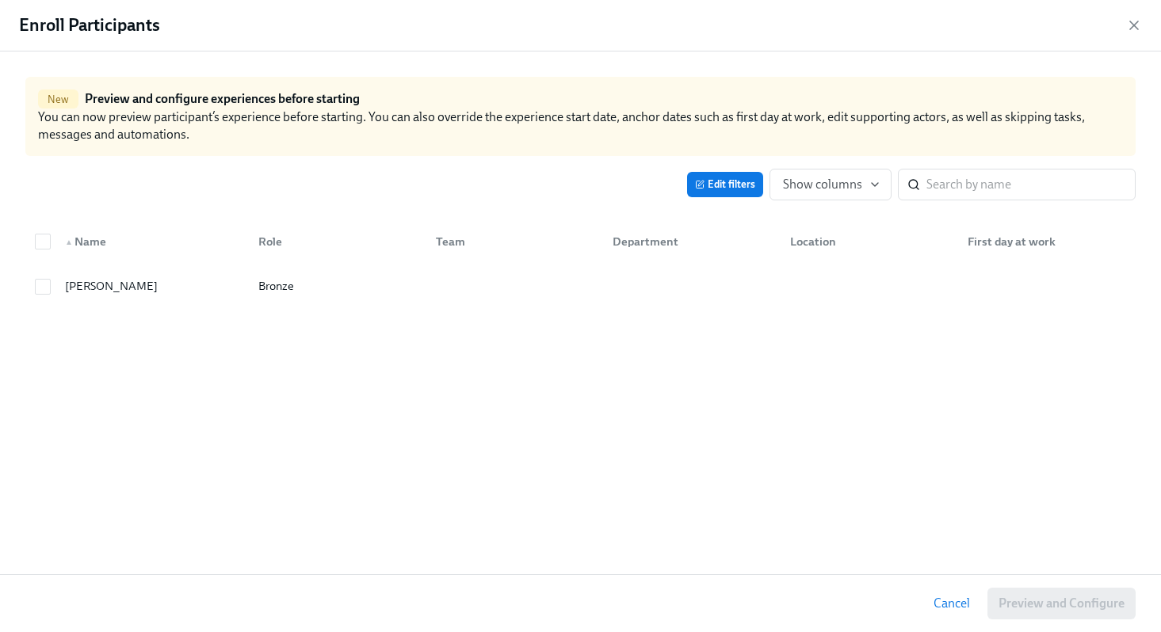
click at [961, 605] on span "Cancel" at bounding box center [951, 604] width 36 height 16
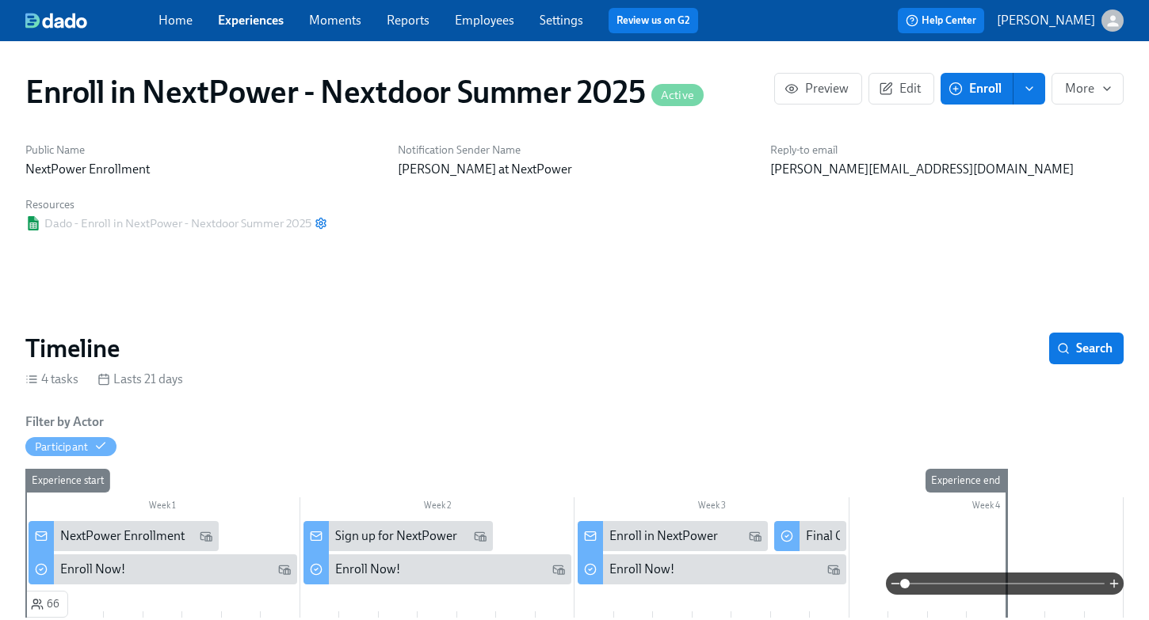
click at [483, 15] on link "Employees" at bounding box center [484, 20] width 59 height 15
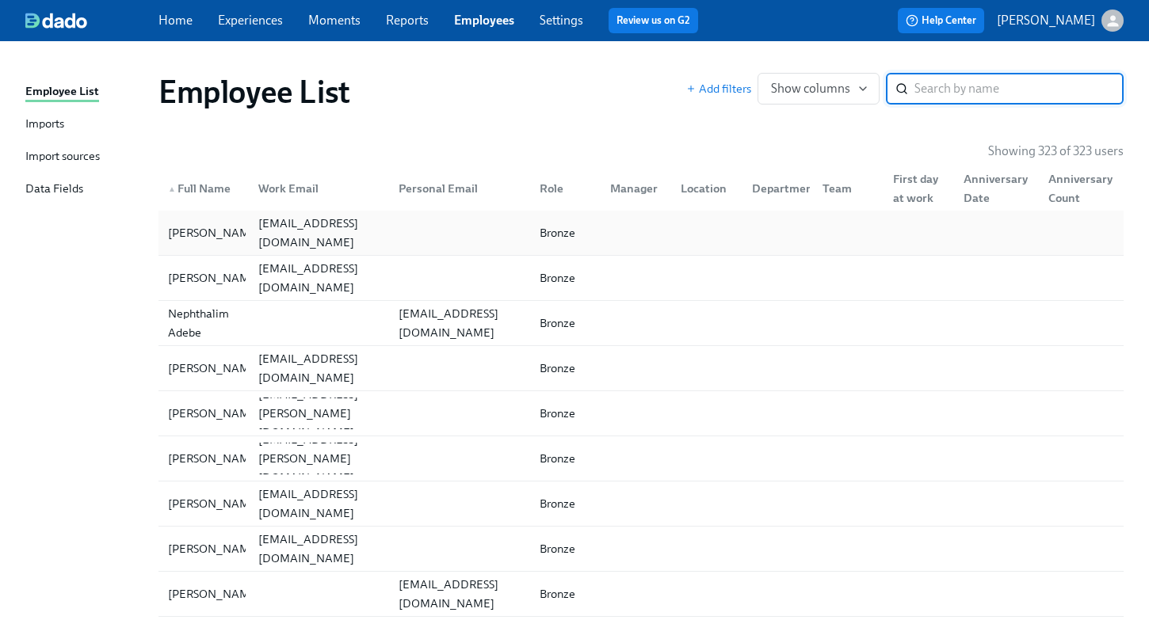
click at [313, 237] on div "shereenmabubakr@gmail.com" at bounding box center [319, 233] width 135 height 38
click at [739, 89] on span "Add filters" at bounding box center [718, 89] width 65 height 16
click at [750, 90] on span "Add filters" at bounding box center [718, 89] width 65 height 16
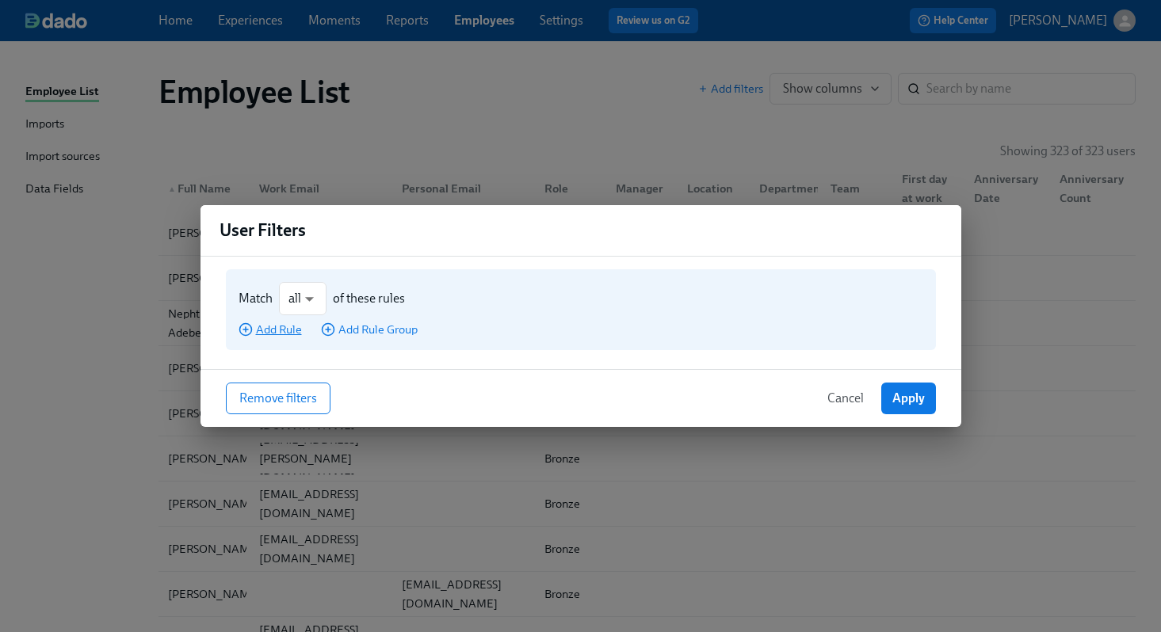
click at [284, 331] on span "Add Rule" at bounding box center [269, 330] width 63 height 16
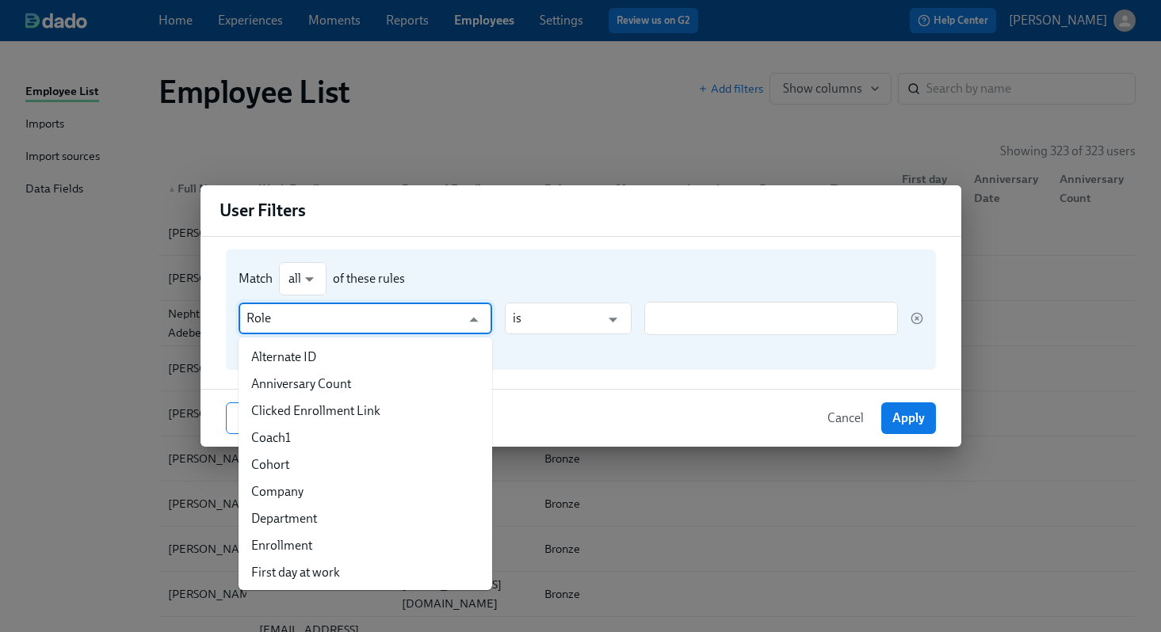
click at [289, 328] on input "Role" at bounding box center [353, 319] width 215 height 32
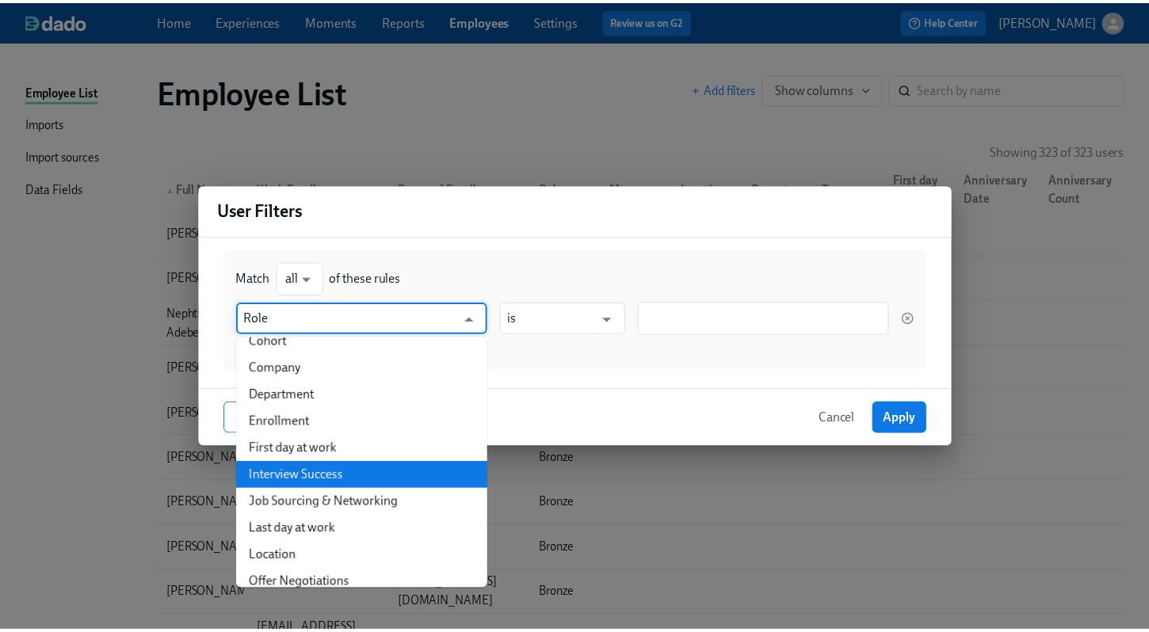
scroll to position [103, 0]
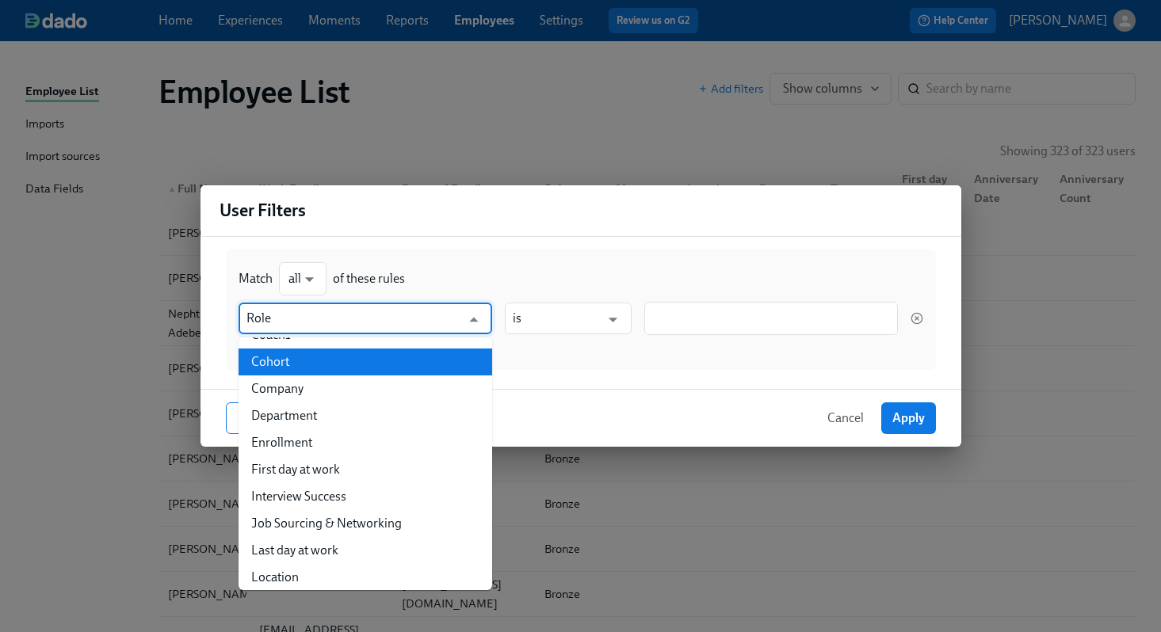
click at [286, 368] on li "Cohort" at bounding box center [365, 362] width 254 height 27
type input "Cohort"
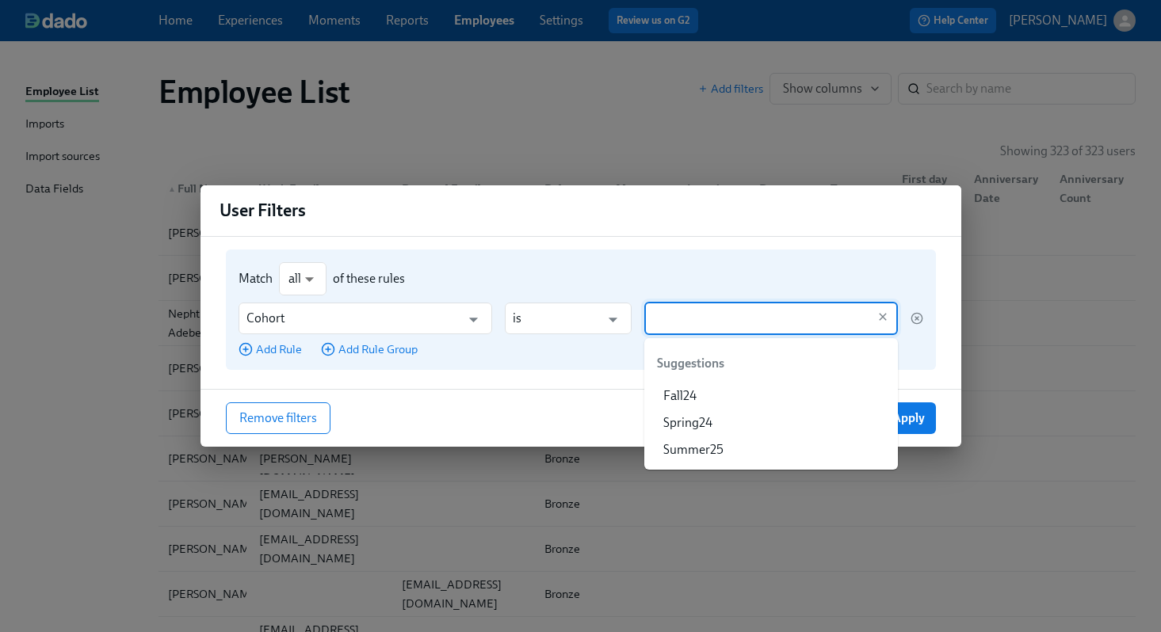
click at [658, 313] on input "text" at bounding box center [759, 318] width 215 height 33
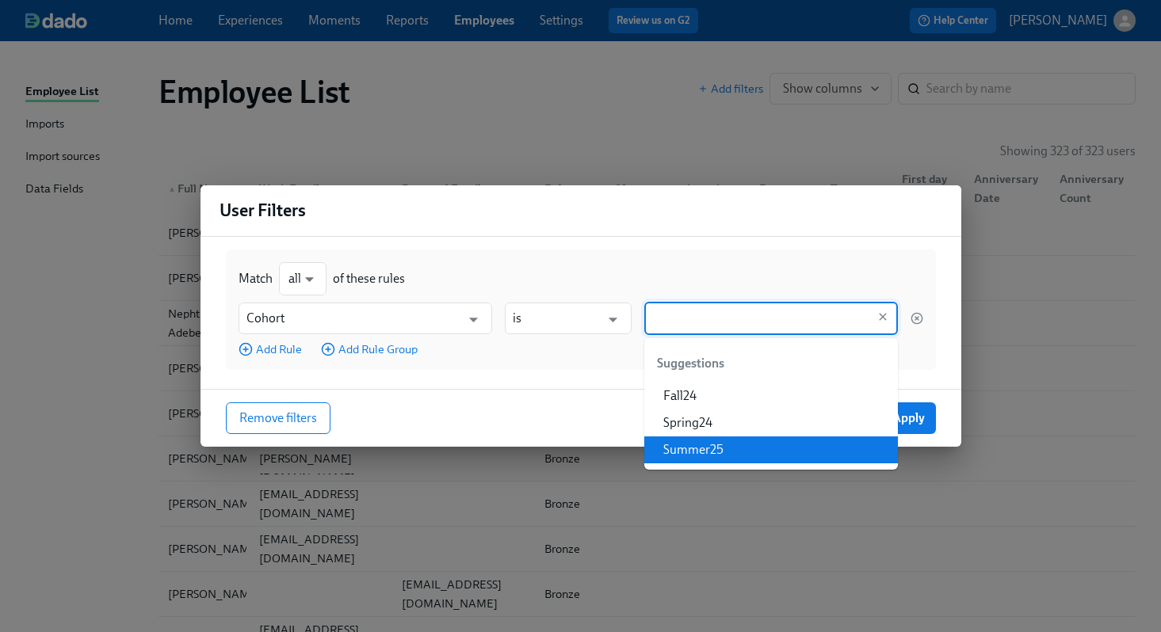
click at [712, 457] on li "Summer25" at bounding box center [771, 450] width 254 height 27
type input "Summer25"
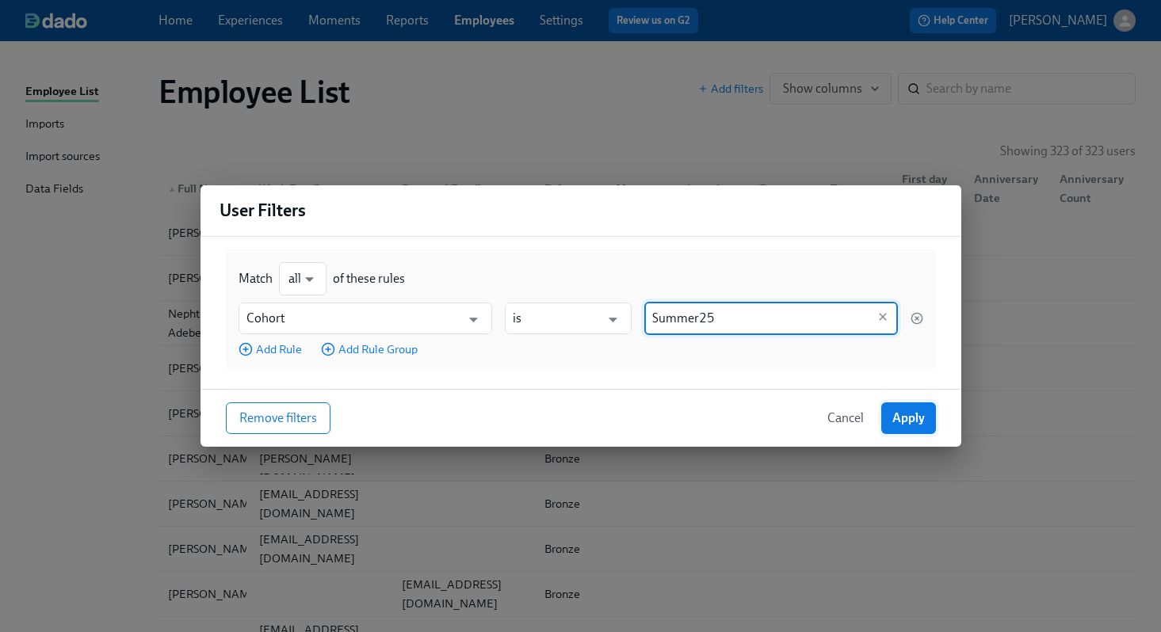
click at [894, 421] on span "Apply" at bounding box center [908, 418] width 32 height 16
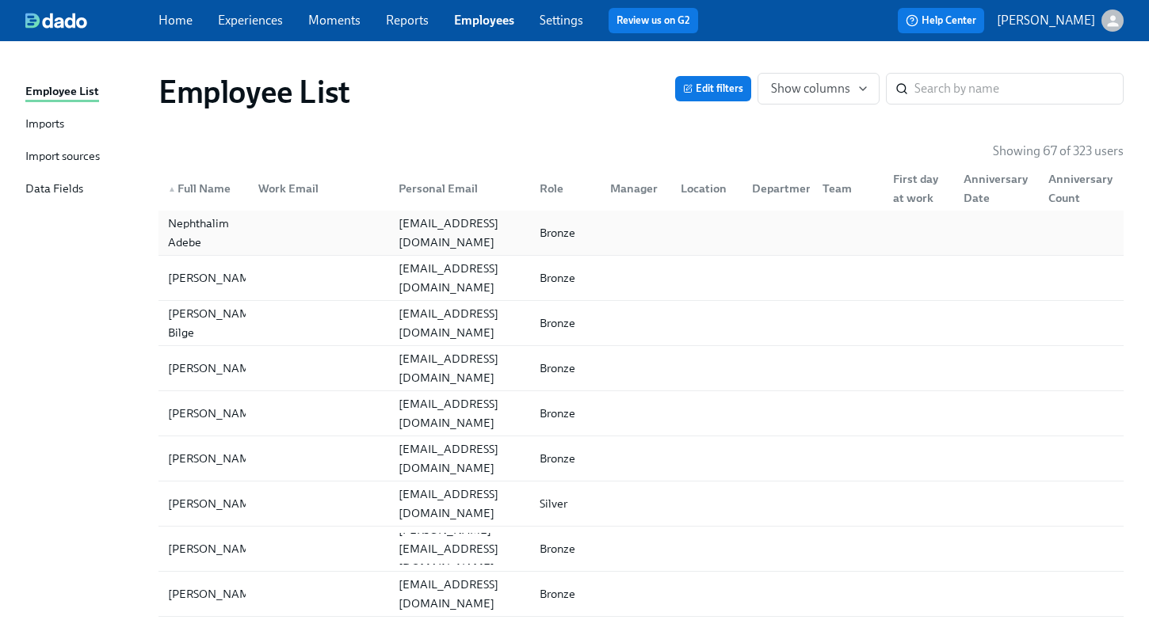
click at [273, 237] on div at bounding box center [316, 233] width 141 height 32
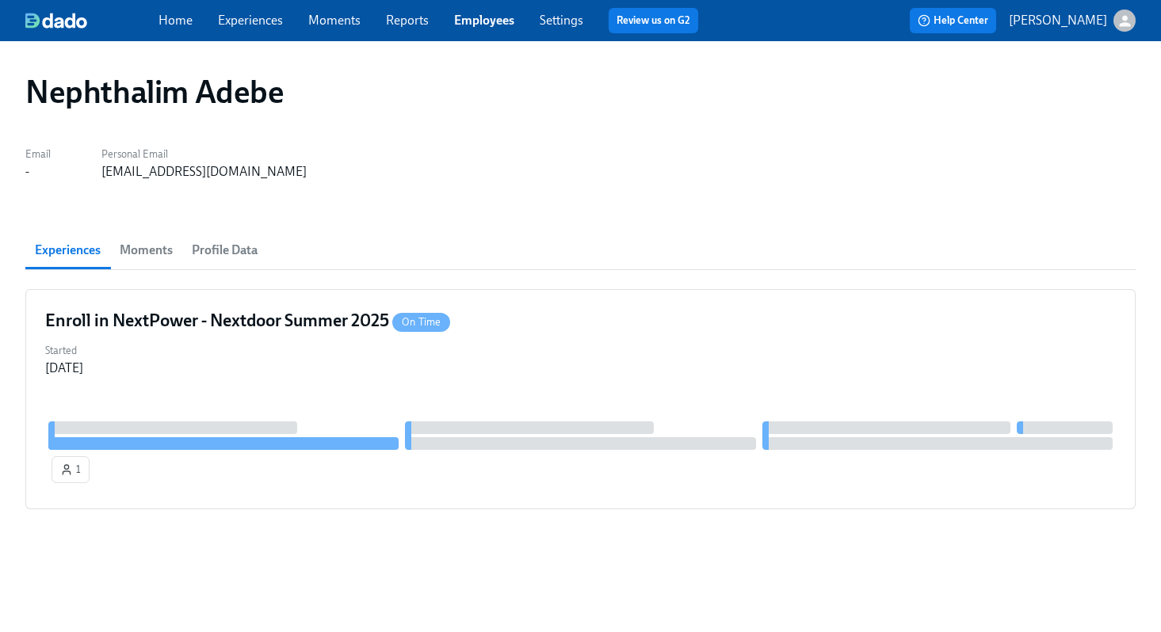
click at [154, 249] on span "Moments" at bounding box center [146, 250] width 53 height 22
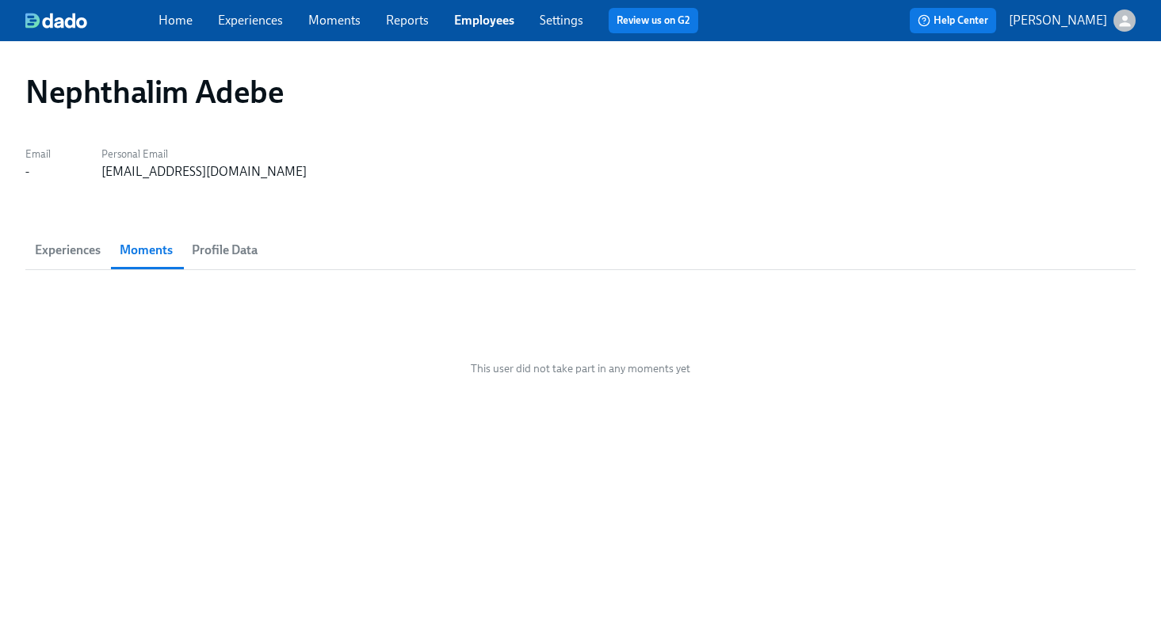
click at [219, 252] on span "Profile Data" at bounding box center [225, 250] width 66 height 22
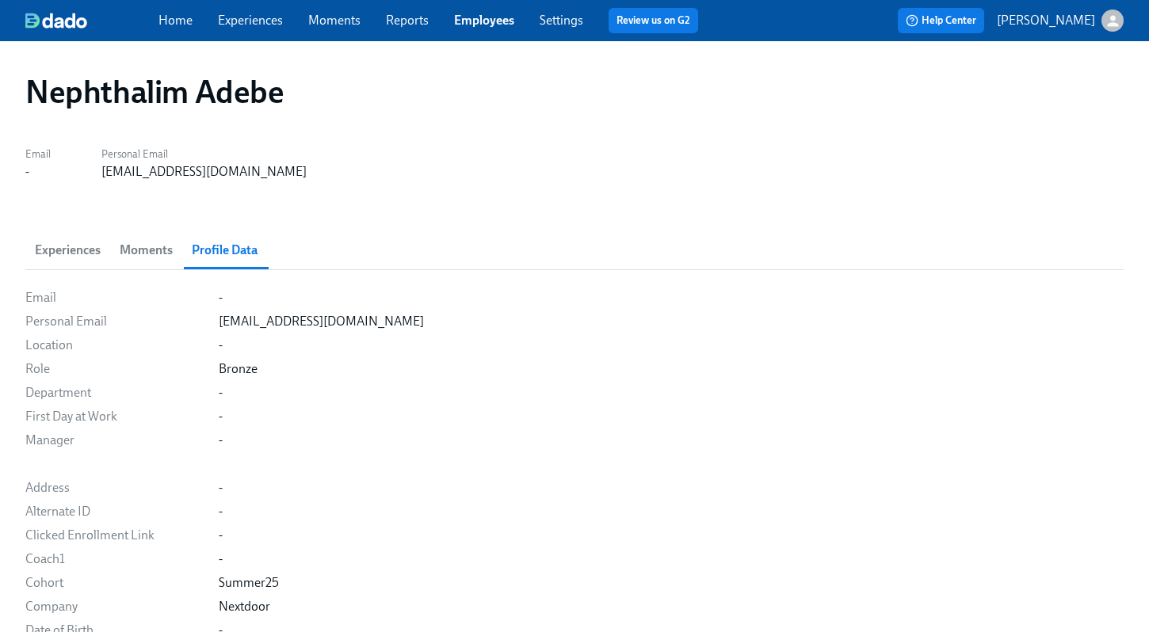
click at [72, 250] on span "Experiences" at bounding box center [68, 250] width 66 height 22
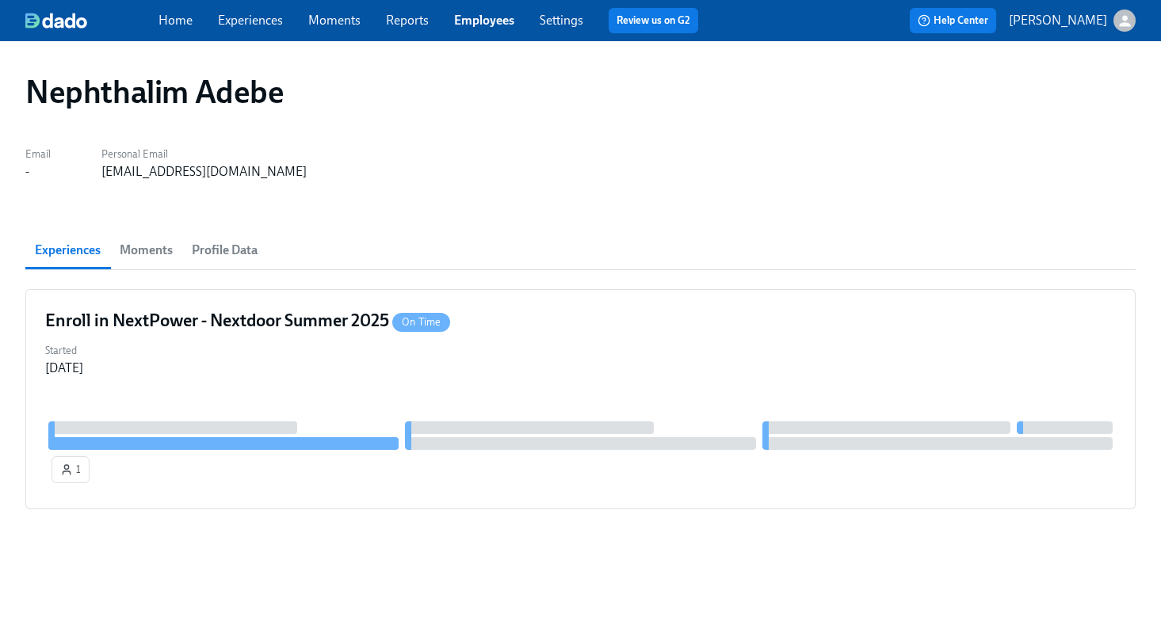
click at [505, 22] on link "Employees" at bounding box center [484, 20] width 60 height 15
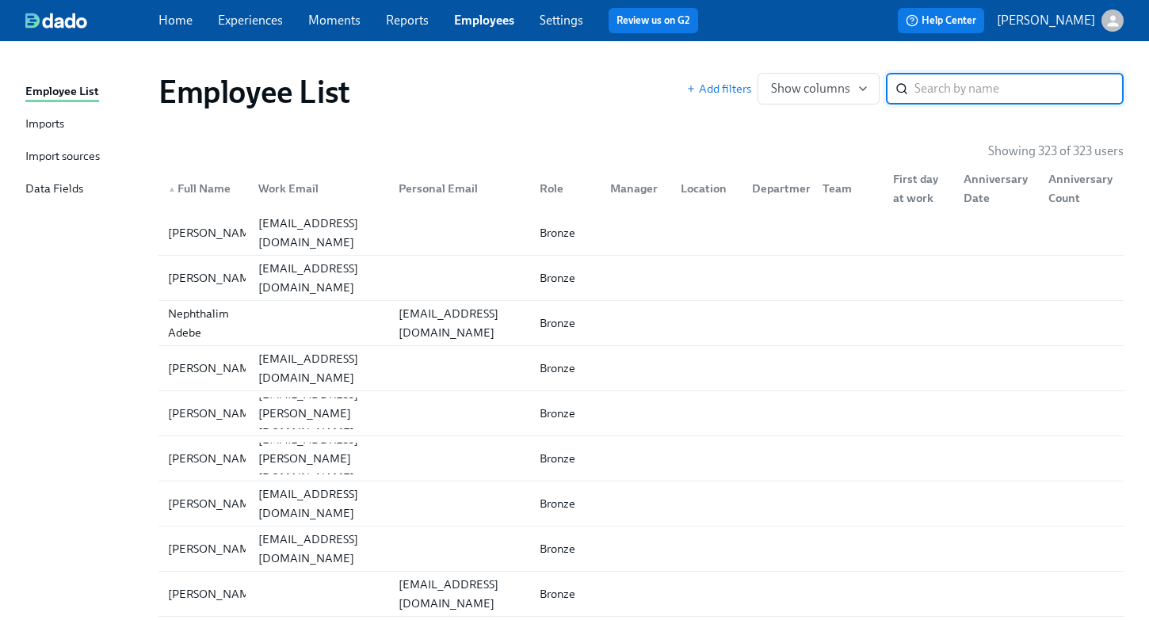
click at [59, 154] on div "Import sources" at bounding box center [62, 157] width 74 height 20
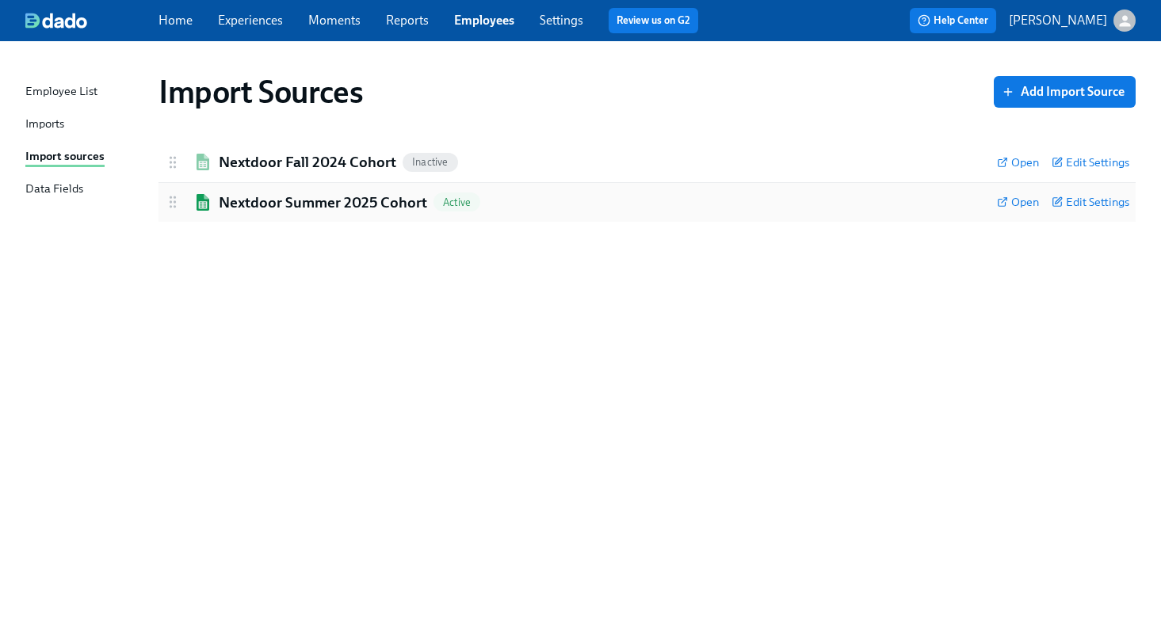
click at [368, 199] on h2 "Nextdoor Summer 2025 Cohort" at bounding box center [323, 203] width 208 height 21
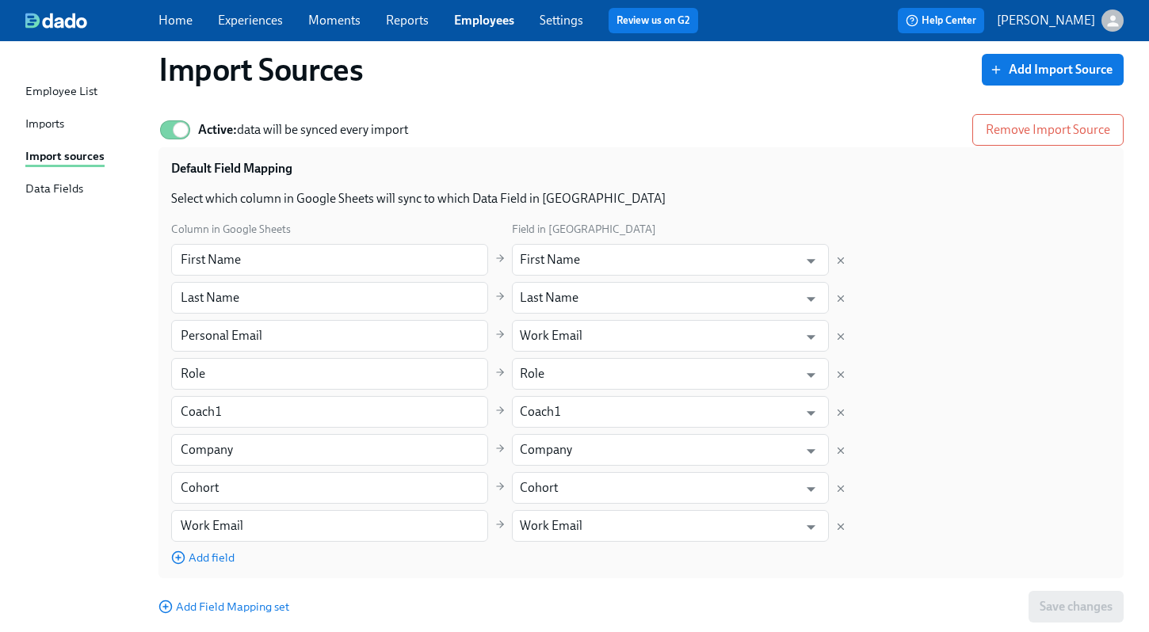
scroll to position [120, 0]
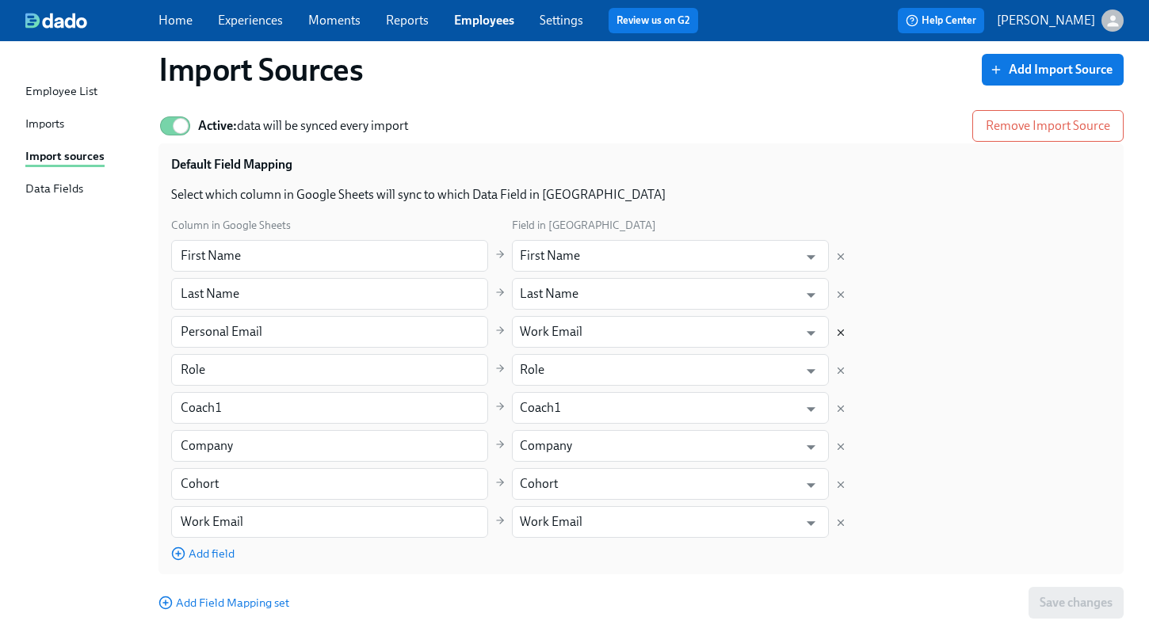
click at [842, 334] on icon "Delete mapping" at bounding box center [840, 332] width 11 height 11
type input "Role"
type input "Coach1"
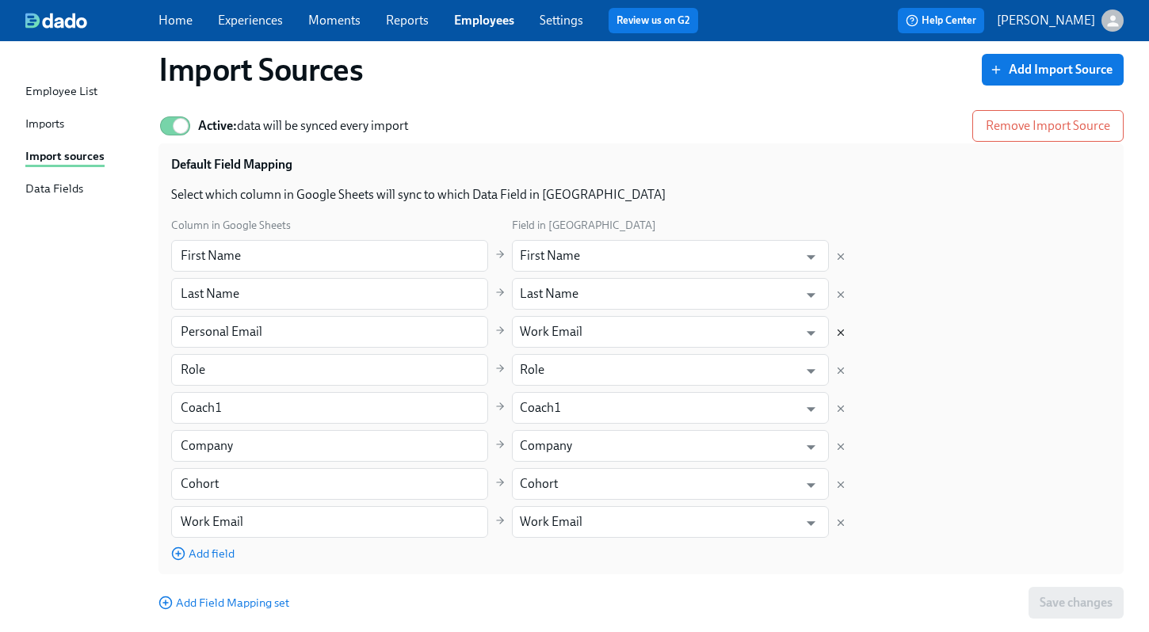
type input "Company"
type input "Cohort"
type input "Work Email"
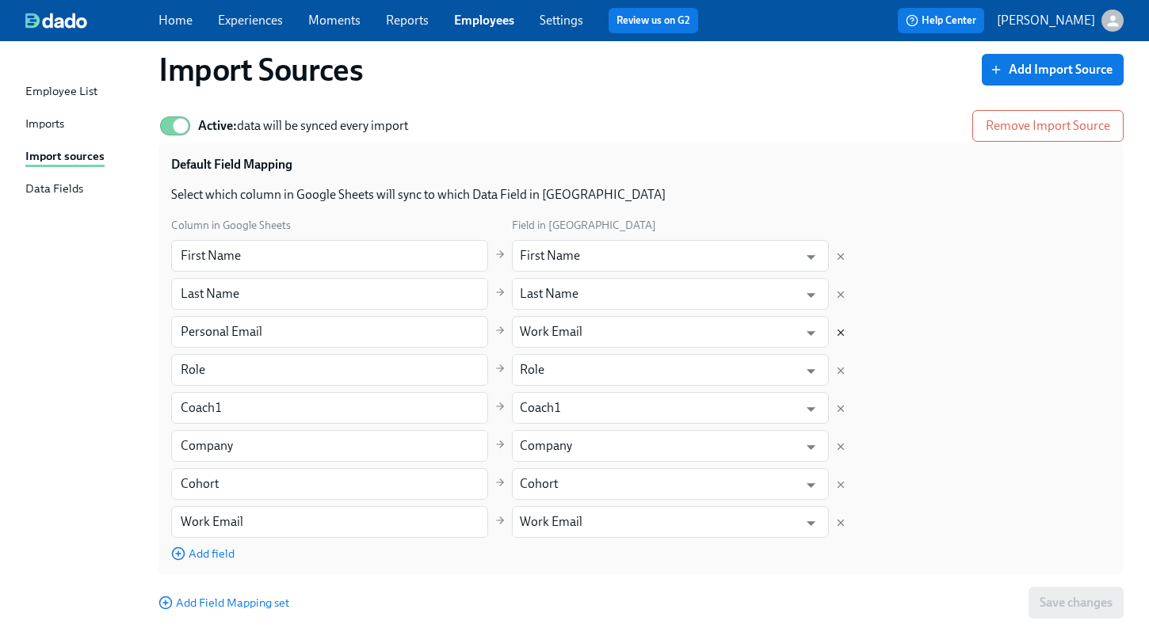
type input "Work Email"
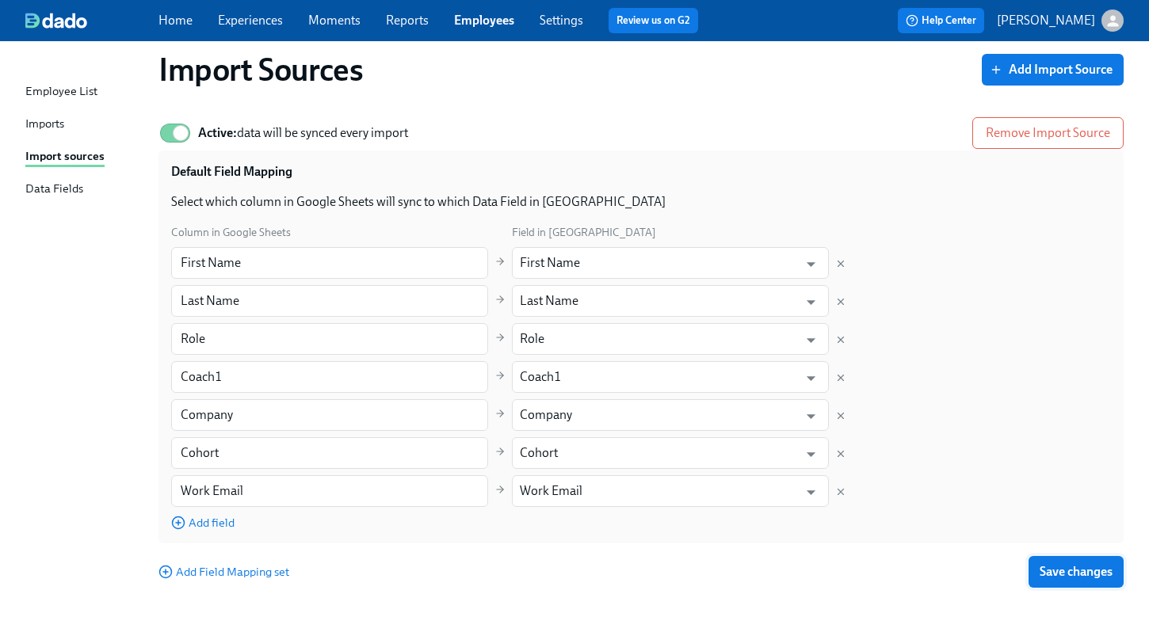
click at [1056, 565] on span "Save changes" at bounding box center [1075, 572] width 73 height 16
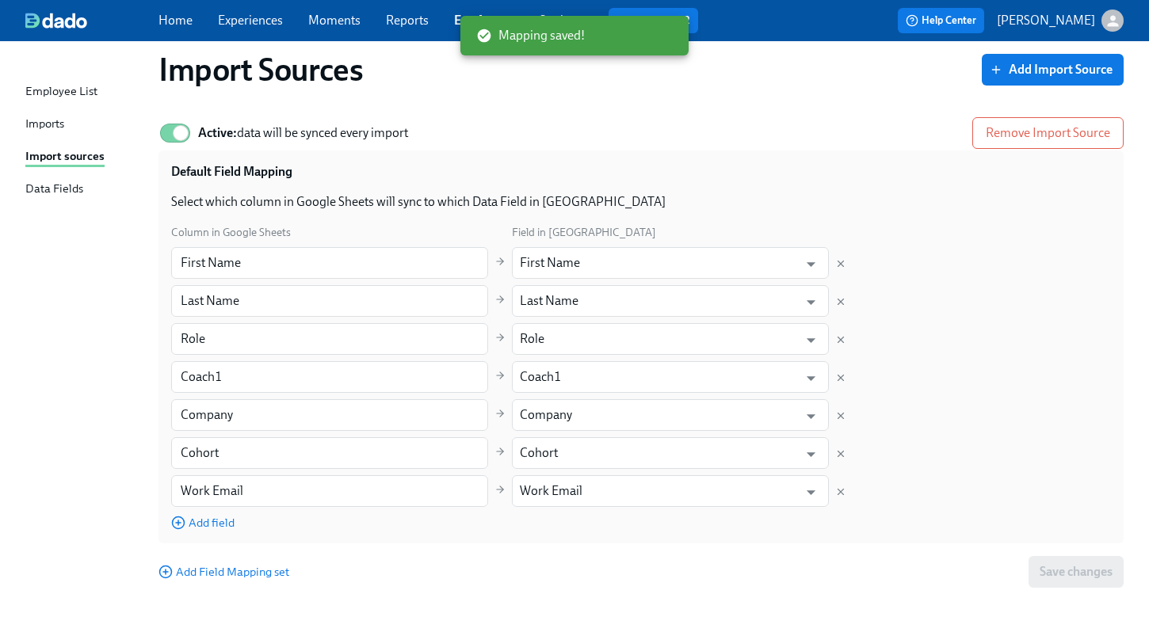
click at [43, 123] on div "Imports" at bounding box center [44, 125] width 39 height 20
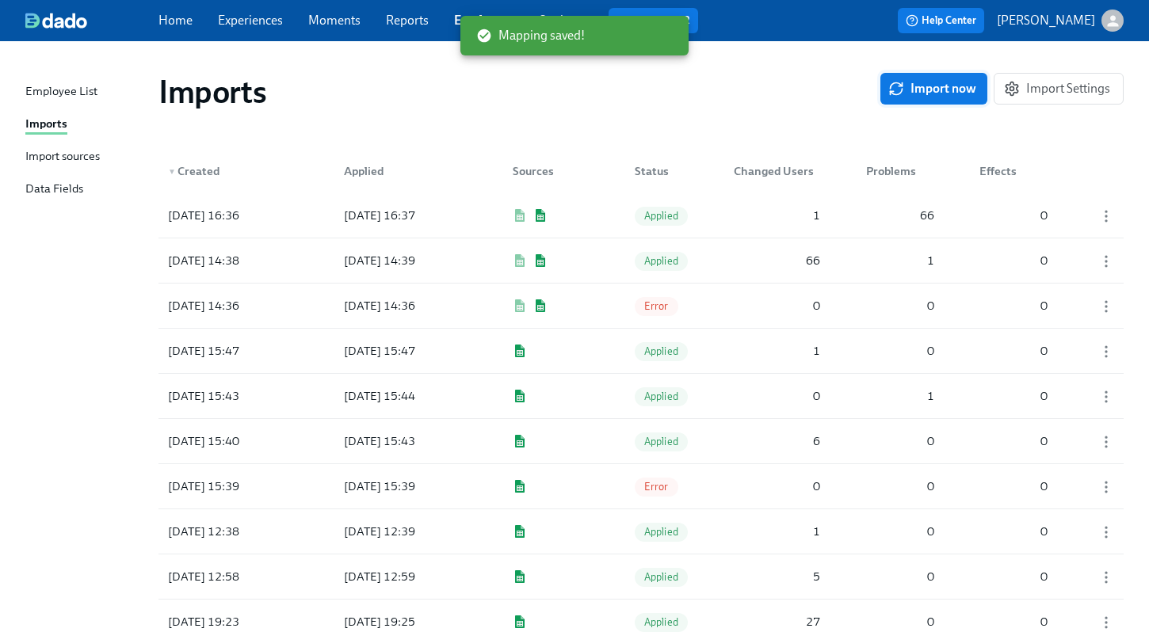
click at [939, 95] on span "Import now" at bounding box center [933, 89] width 85 height 16
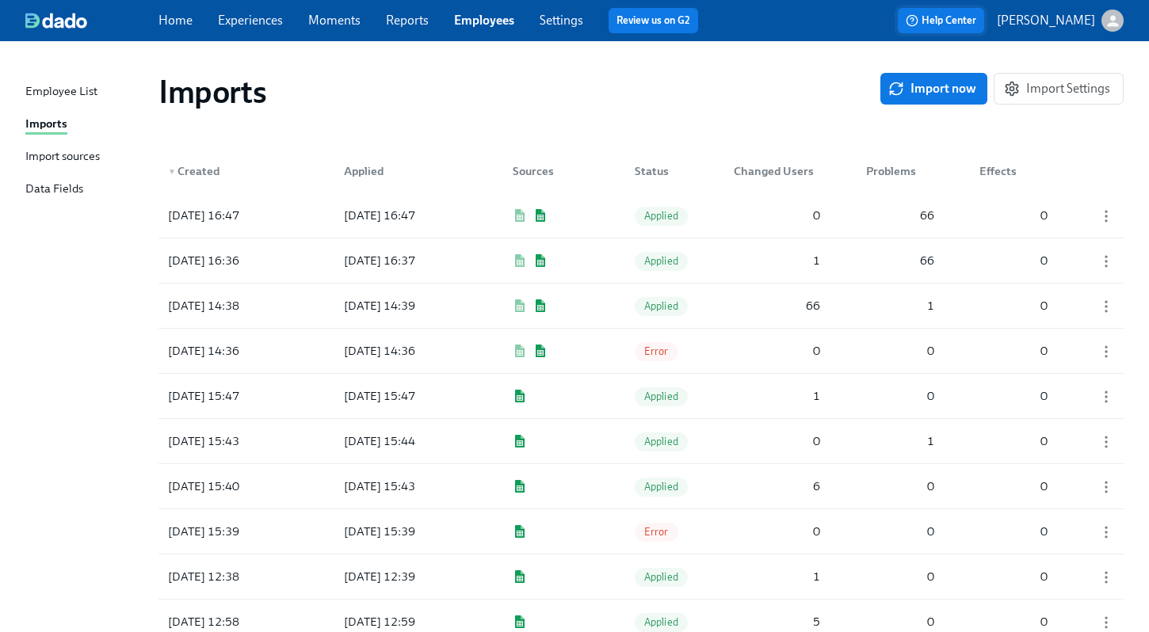
click at [964, 24] on span "Help Center" at bounding box center [941, 21] width 71 height 16
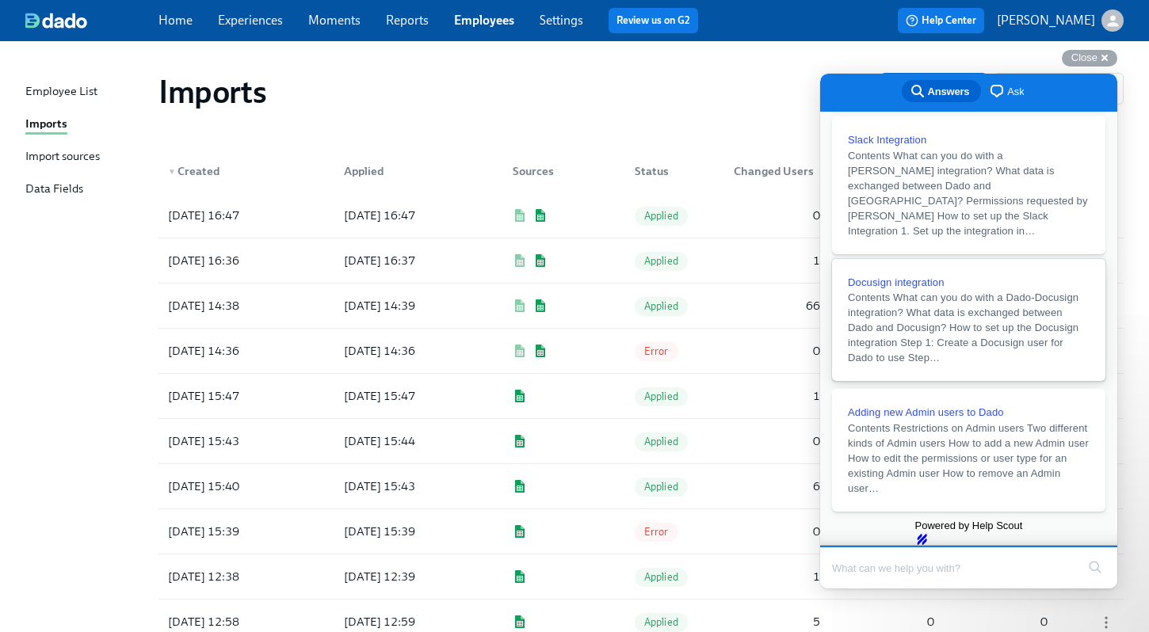
scroll to position [335, 0]
click at [607, 119] on div "Imports Import now Import Settings" at bounding box center [641, 91] width 990 height 63
click at [56, 189] on div "Data Fields" at bounding box center [54, 190] width 58 height 20
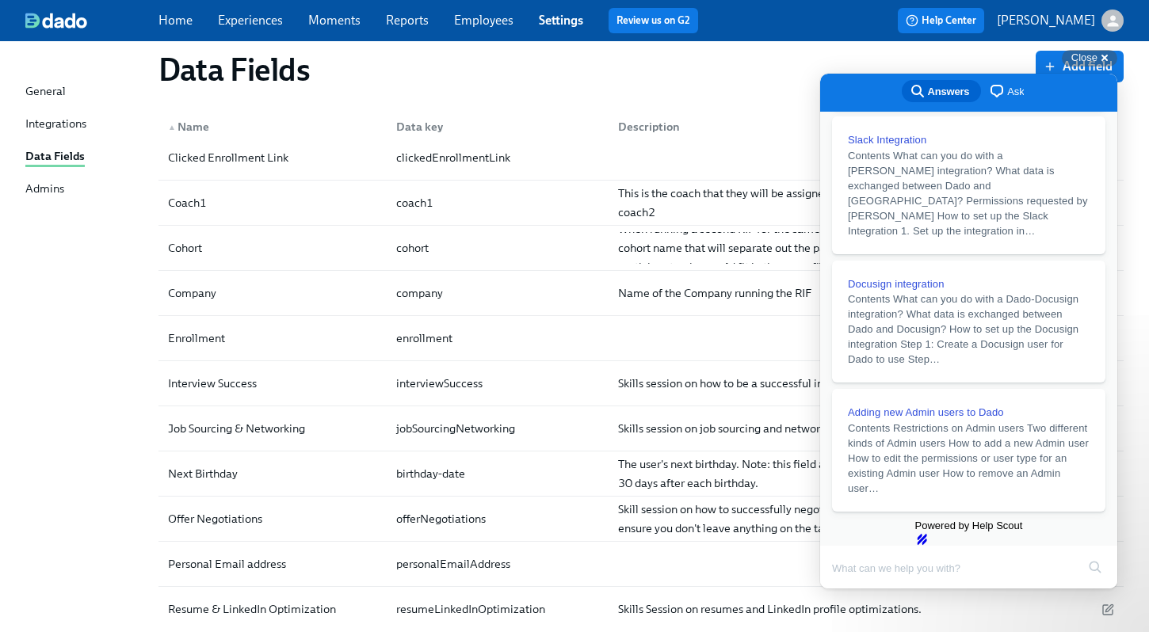
scroll to position [167, 0]
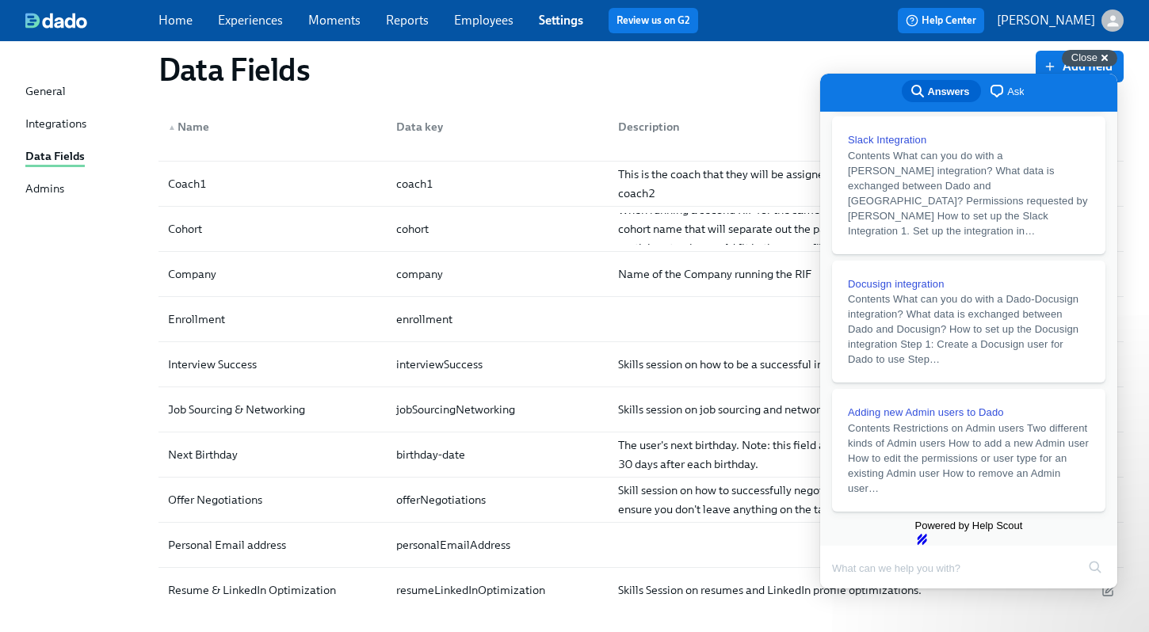
click at [1104, 56] on div "Close cross-small" at bounding box center [1089, 58] width 55 height 17
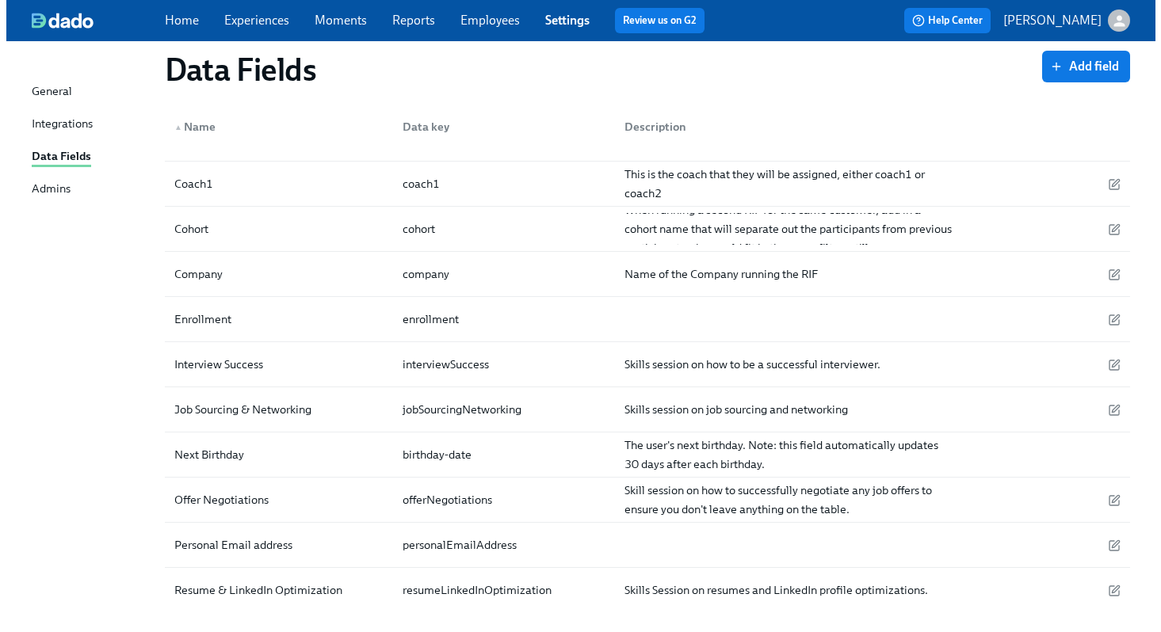
scroll to position [236, 0]
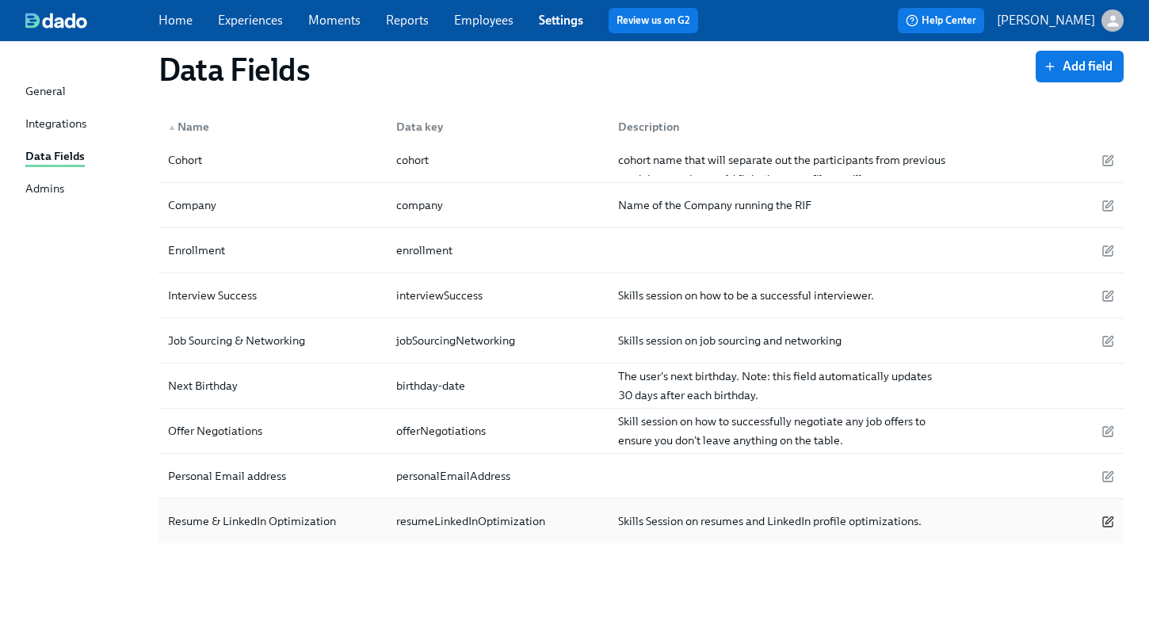
click at [1108, 519] on icon "button" at bounding box center [1107, 522] width 13 height 13
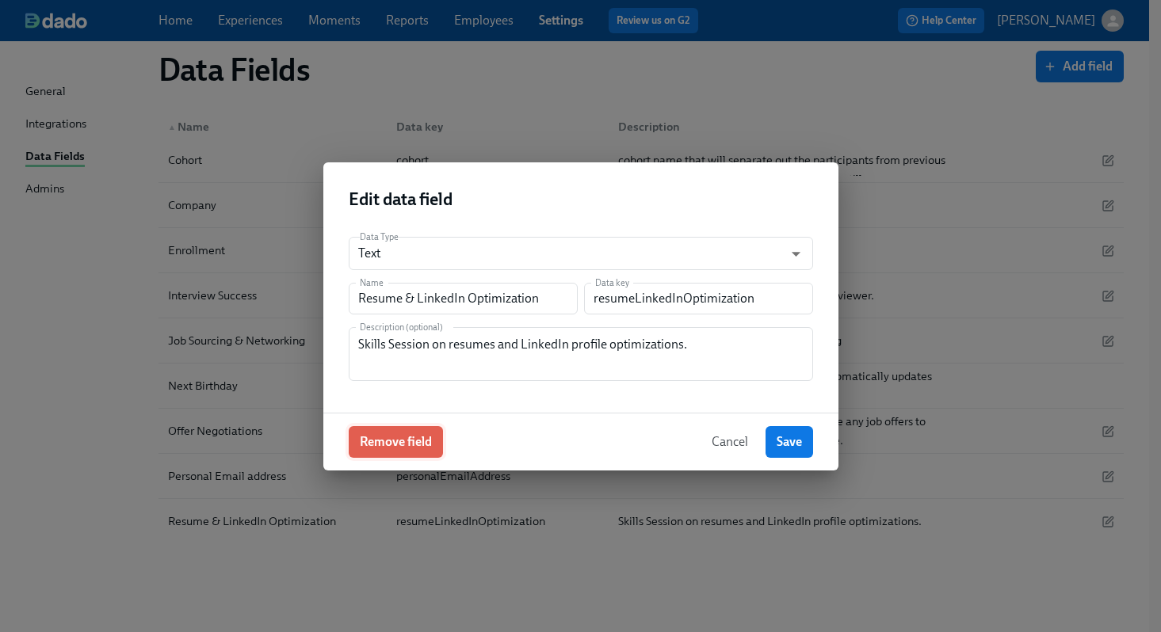
click at [421, 437] on span "Remove field" at bounding box center [396, 442] width 72 height 16
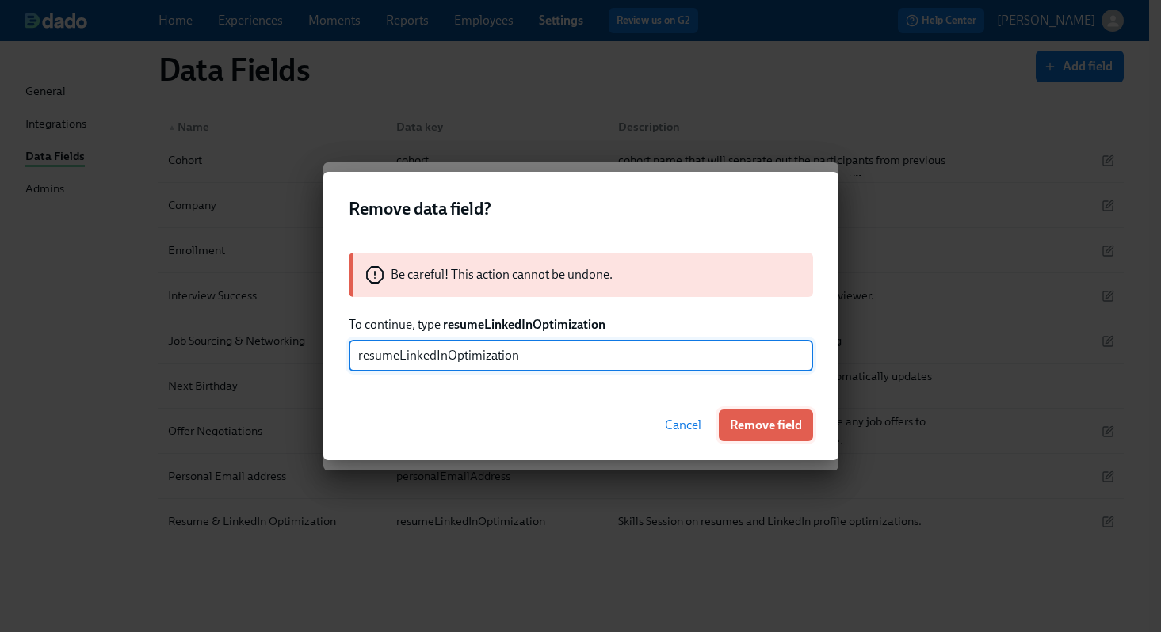
type input "resumeLinkedInOptimization"
click at [780, 429] on span "Remove field" at bounding box center [766, 426] width 72 height 16
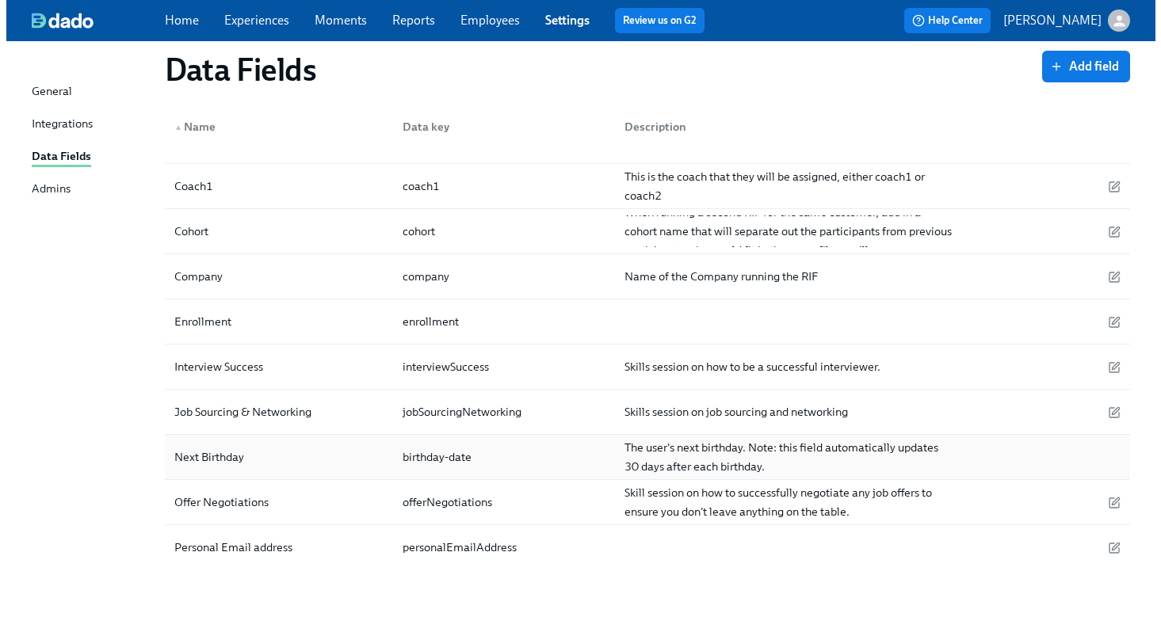
scroll to position [166, 0]
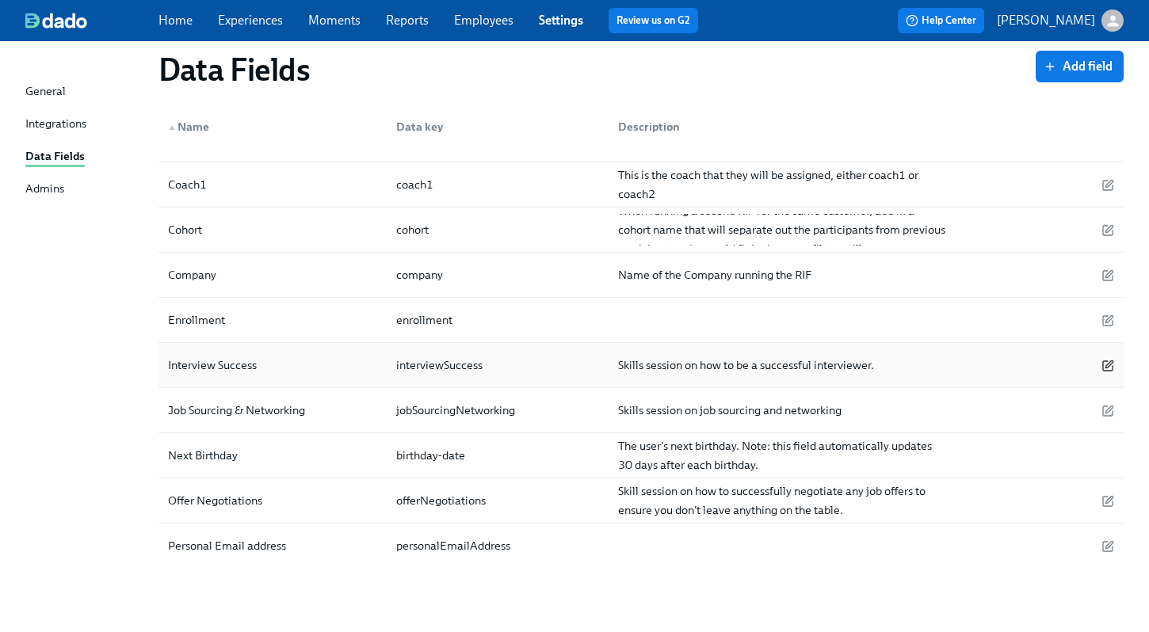
click at [1109, 368] on icon "button" at bounding box center [1107, 366] width 13 height 13
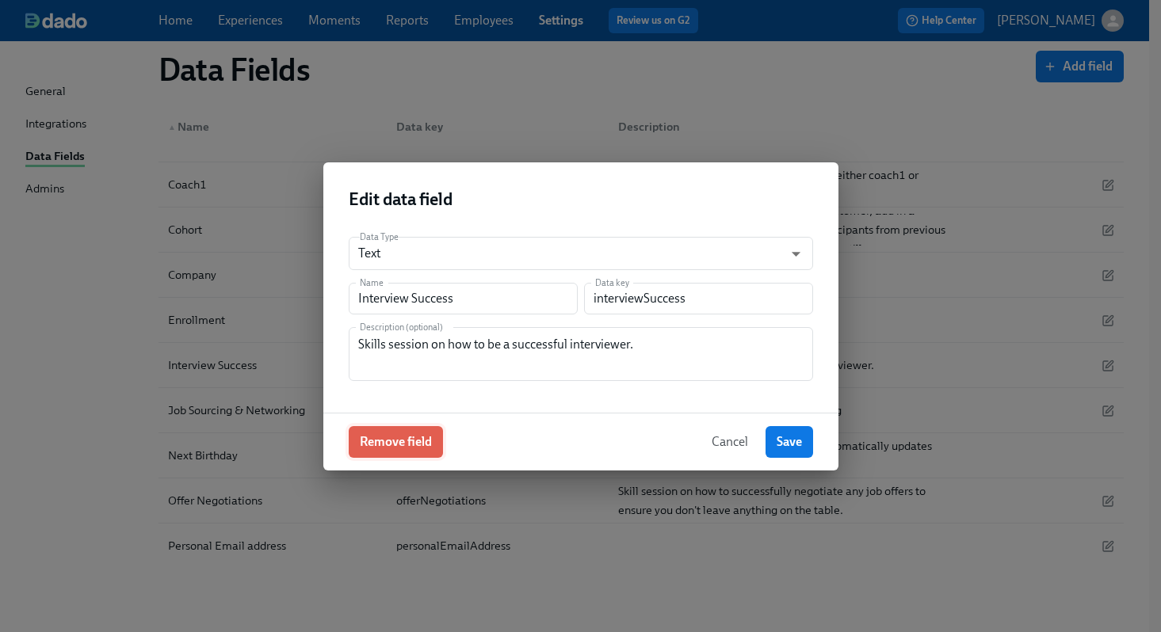
click at [401, 448] on span "Remove field" at bounding box center [396, 442] width 72 height 16
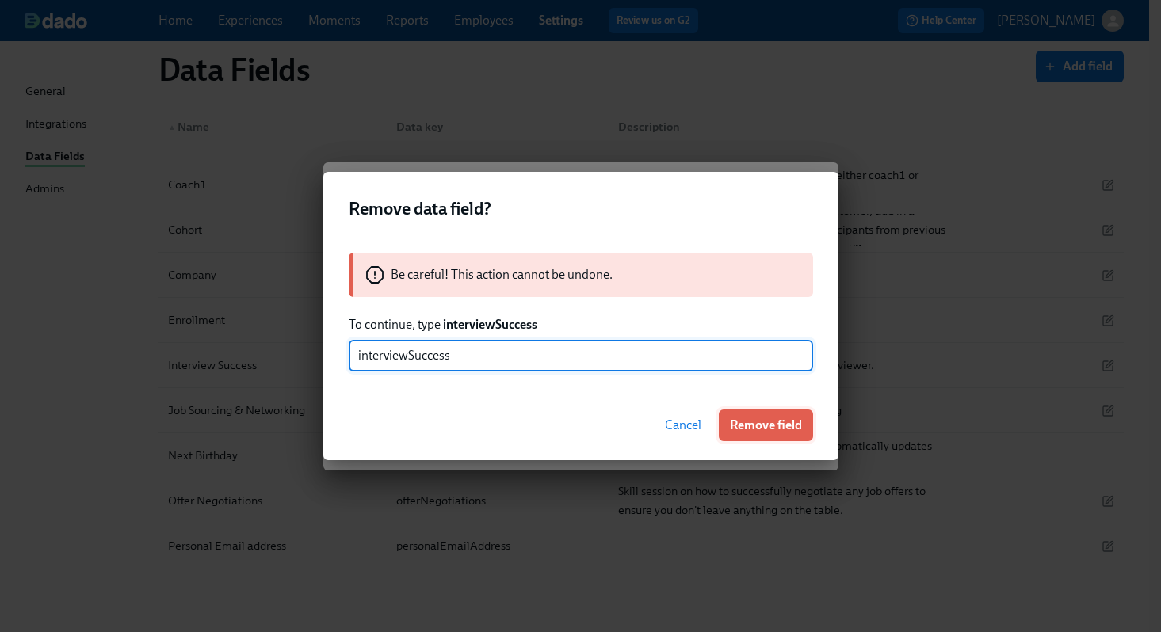
type input "interviewSuccess"
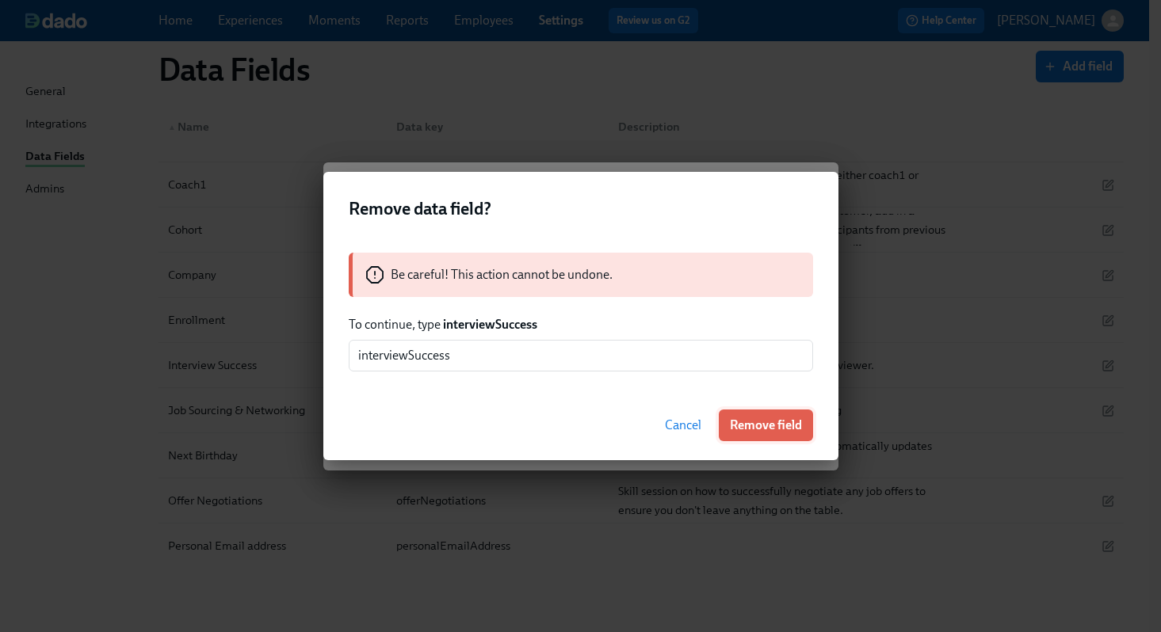
click at [765, 440] on button "Remove field" at bounding box center [766, 426] width 94 height 32
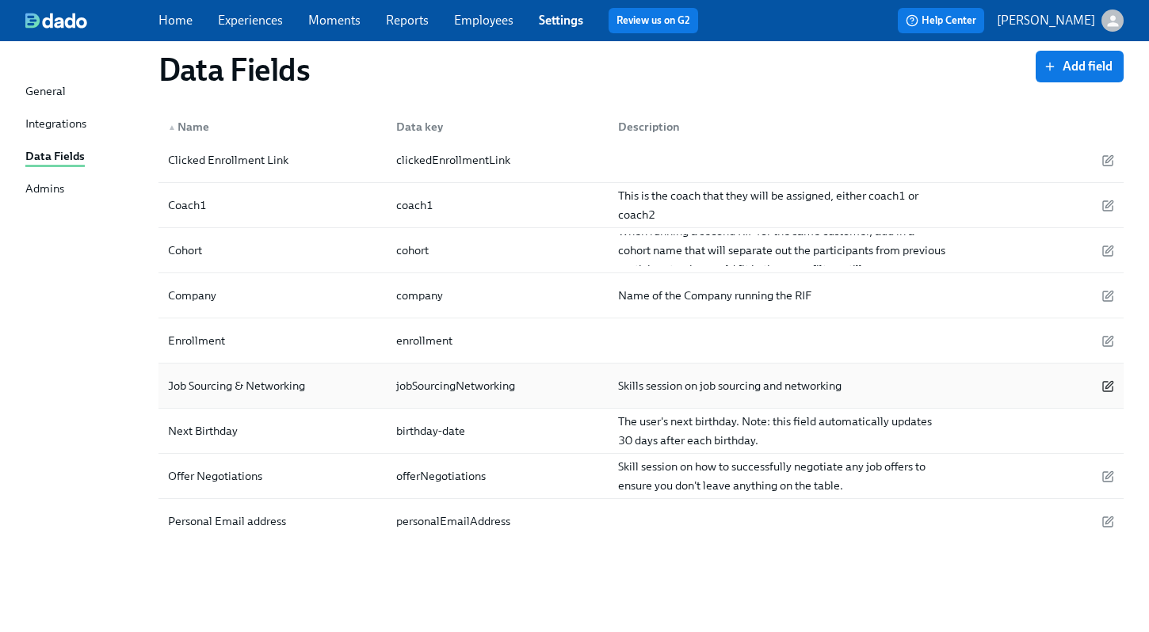
click at [1110, 385] on icon "button" at bounding box center [1108, 385] width 7 height 7
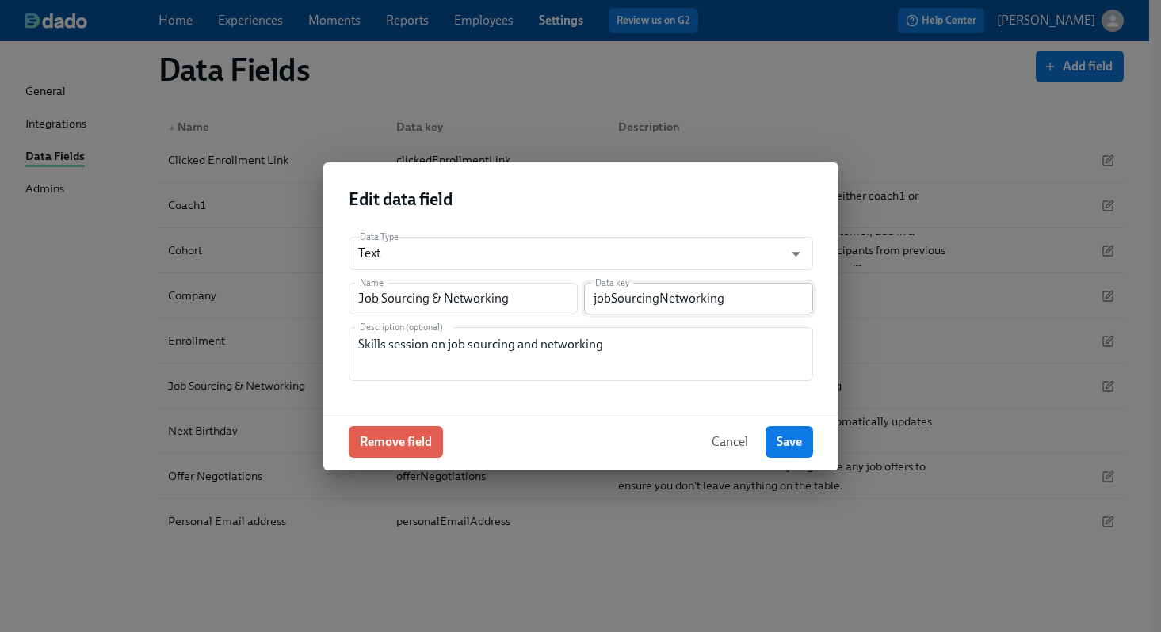
click at [648, 303] on input "jobSourcingNetworking" at bounding box center [698, 299] width 229 height 32
click at [418, 444] on span "Remove field" at bounding box center [396, 442] width 72 height 16
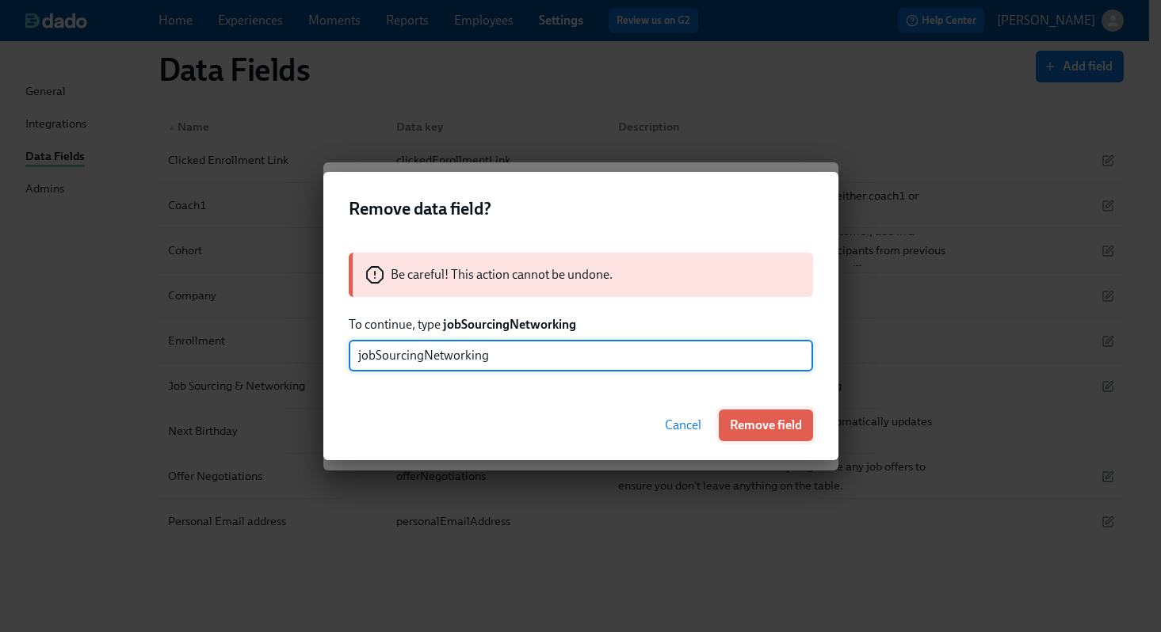
type input "jobSourcingNetworking"
click at [740, 425] on span "Remove field" at bounding box center [766, 426] width 72 height 16
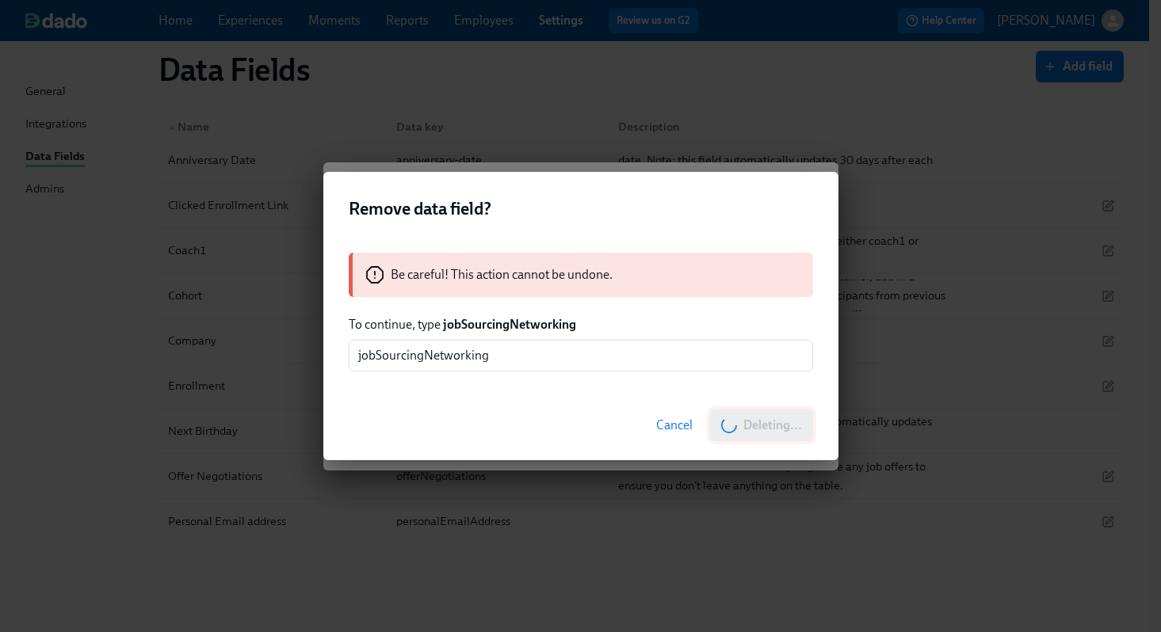
scroll to position [101, 0]
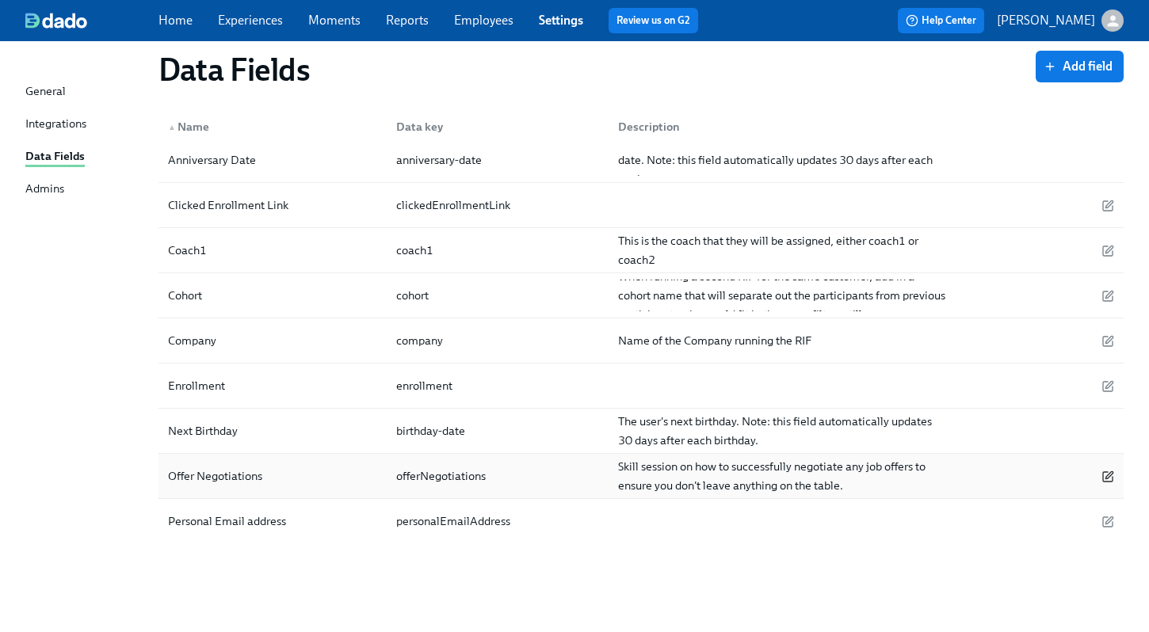
click at [1106, 477] on icon "button" at bounding box center [1107, 477] width 13 height 13
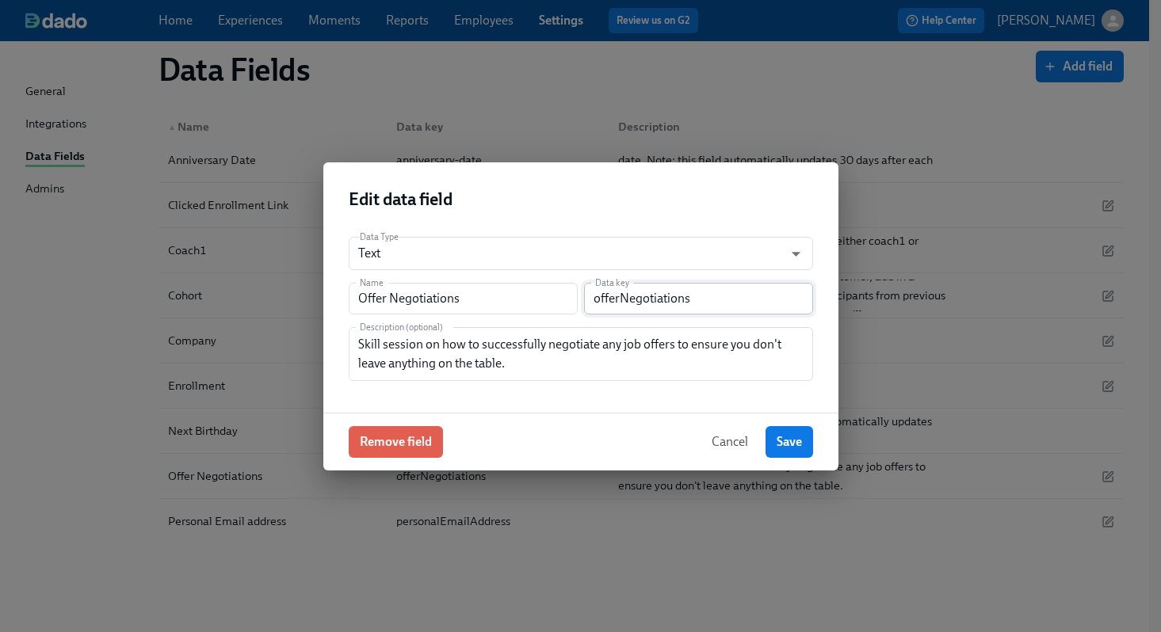
click at [637, 296] on input "offerNegotiations" at bounding box center [698, 299] width 229 height 32
click at [394, 437] on span "Remove field" at bounding box center [396, 442] width 72 height 16
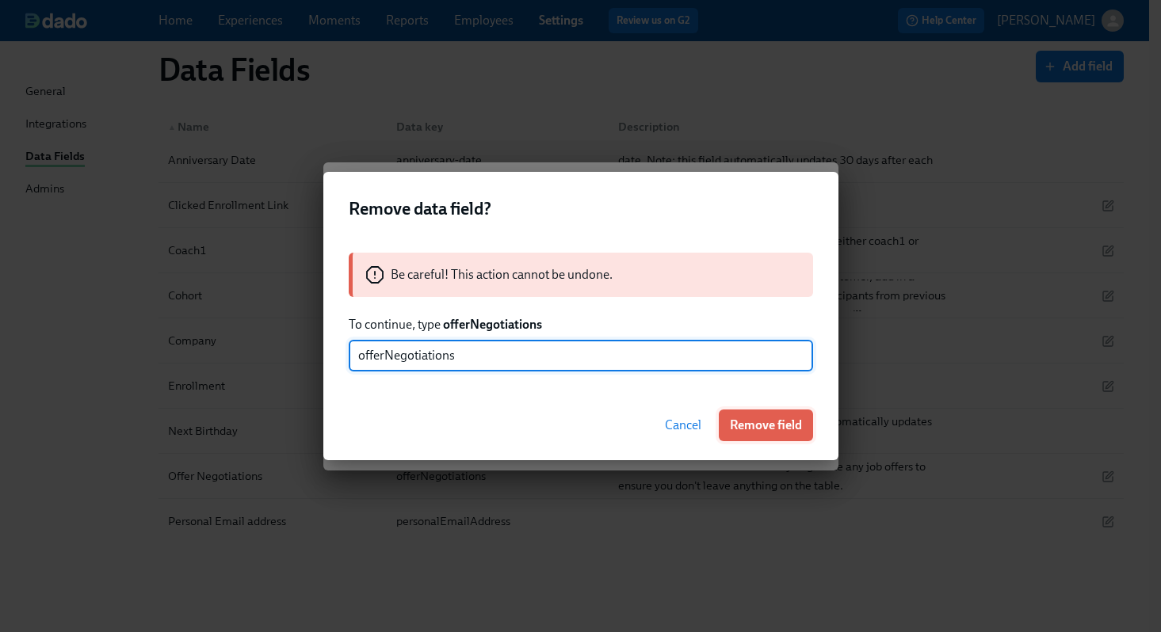
type input "offerNegotiations"
click at [768, 418] on span "Remove field" at bounding box center [766, 426] width 72 height 16
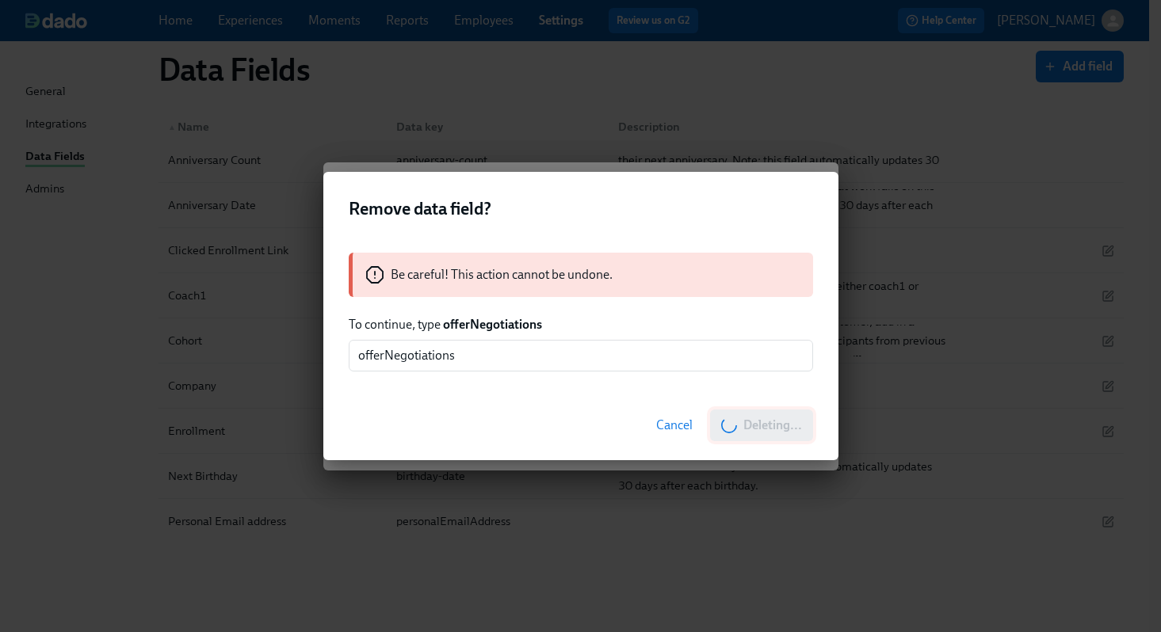
scroll to position [55, 0]
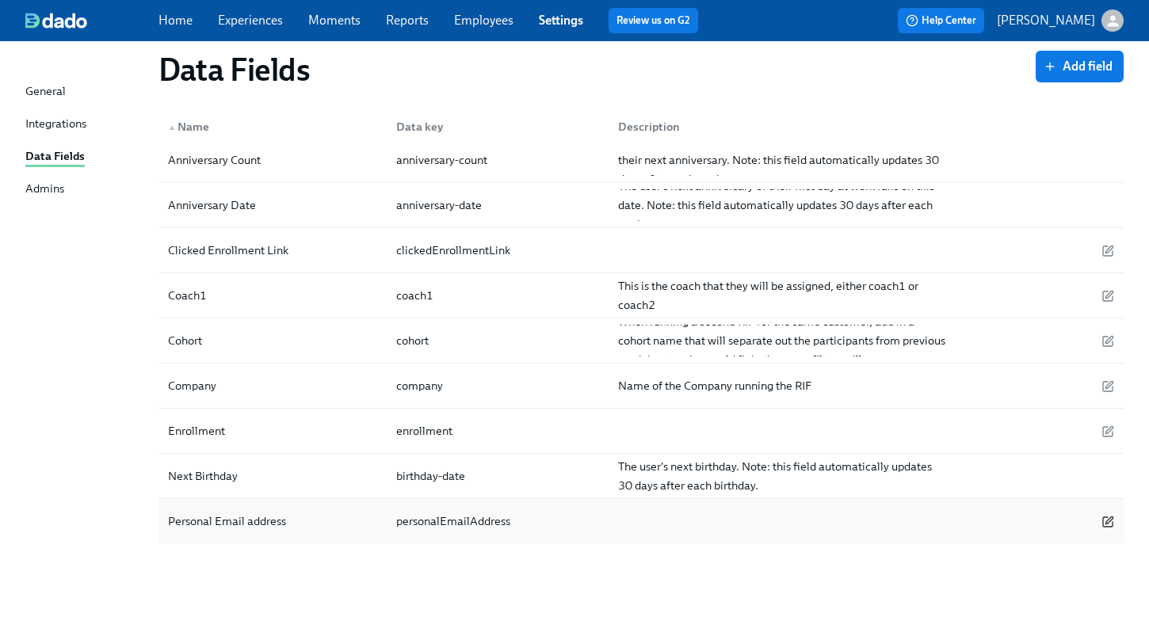
click at [1112, 524] on icon "button" at bounding box center [1108, 522] width 10 height 10
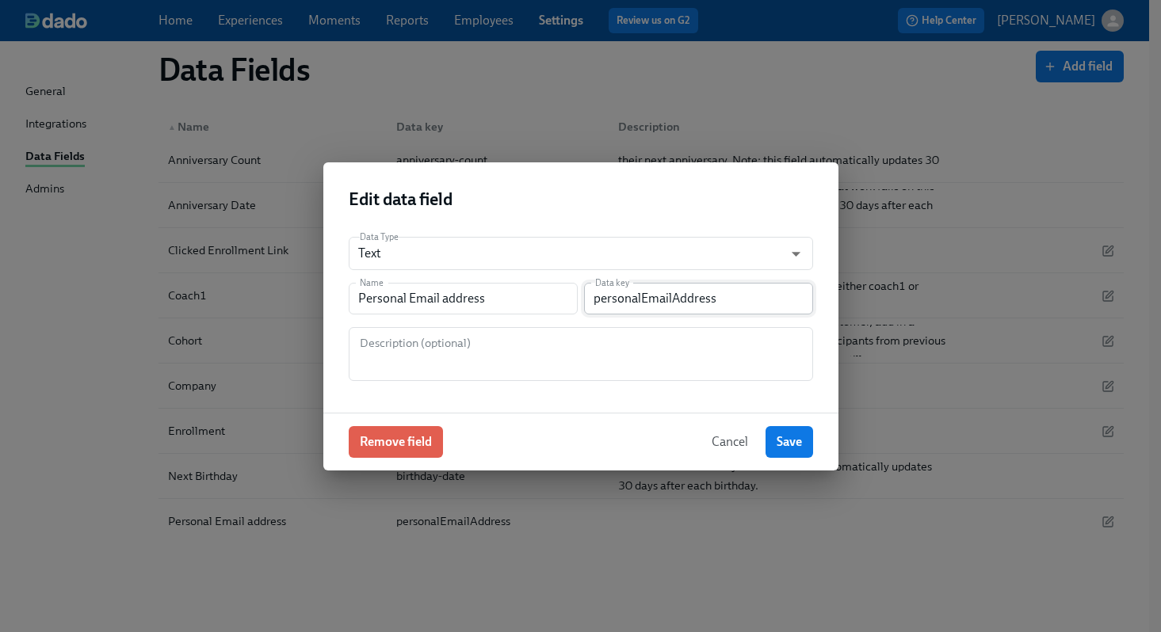
click at [709, 302] on input "personalEmailAddress" at bounding box center [698, 299] width 229 height 32
click at [406, 439] on span "Remove field" at bounding box center [396, 442] width 72 height 16
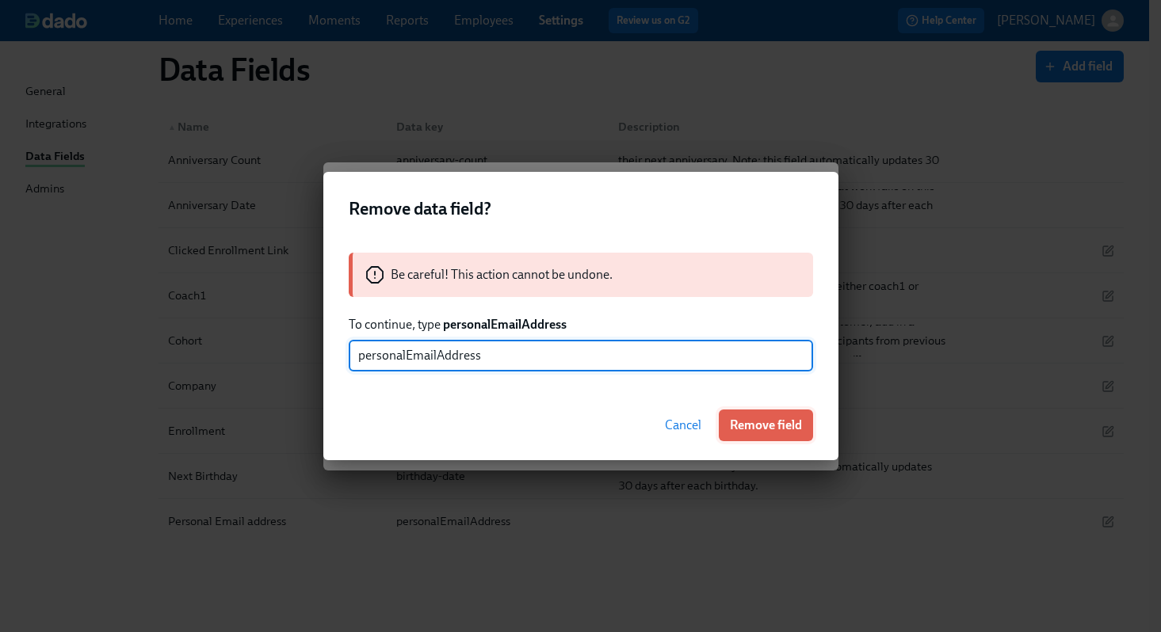
type input "personalEmailAddress"
click at [753, 421] on span "Remove field" at bounding box center [766, 426] width 72 height 16
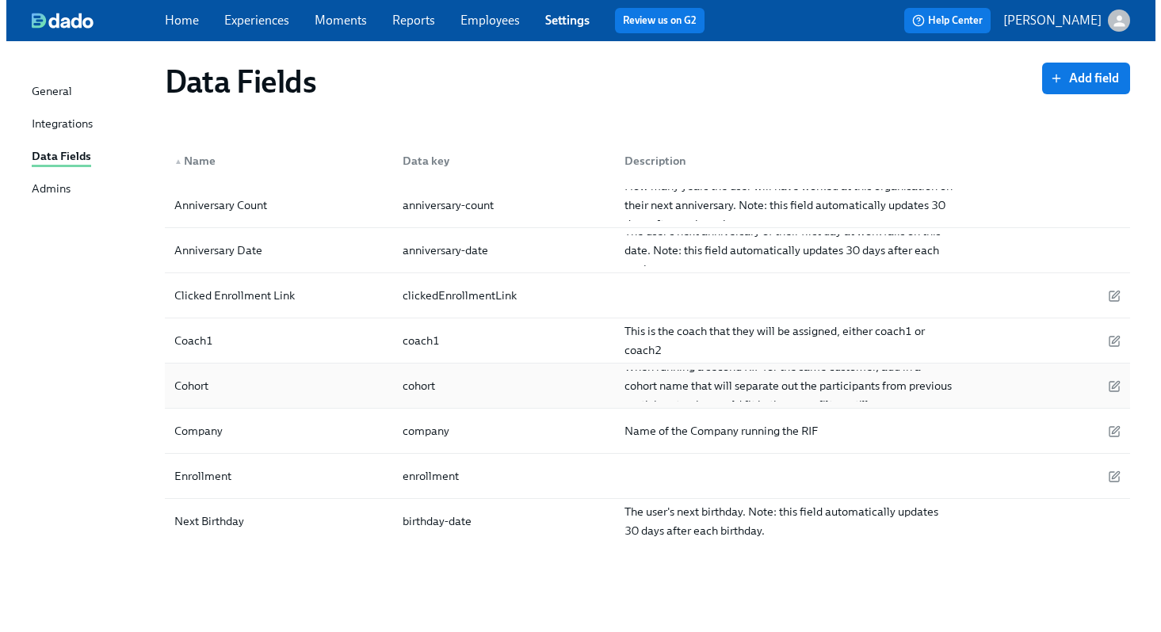
scroll to position [0, 0]
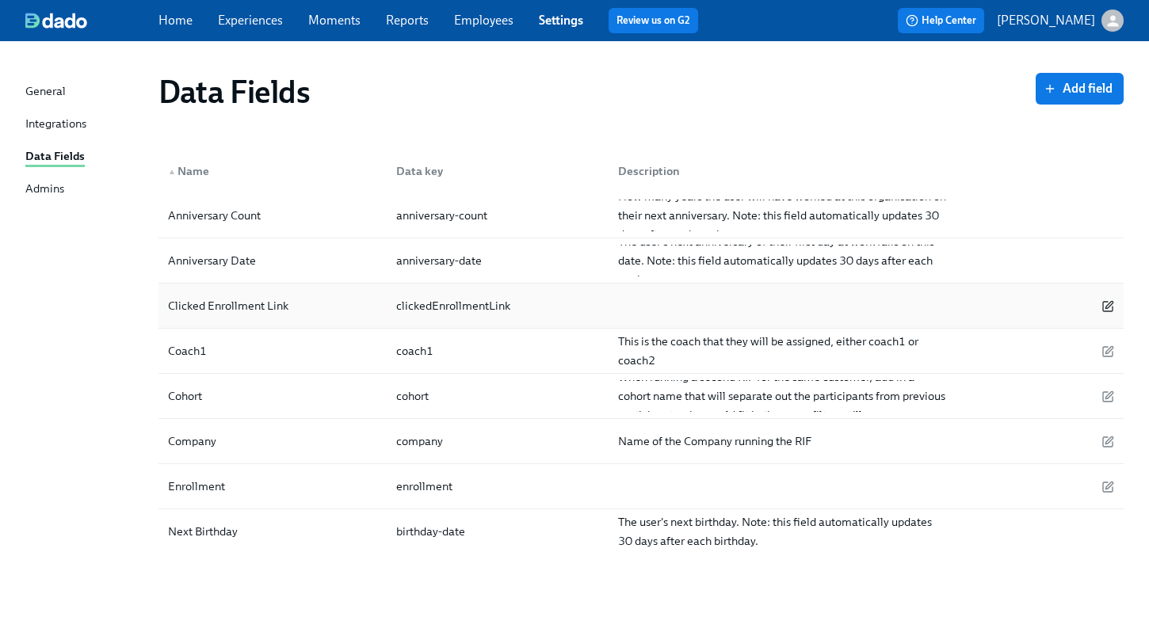
click at [1109, 307] on icon "button" at bounding box center [1108, 305] width 7 height 7
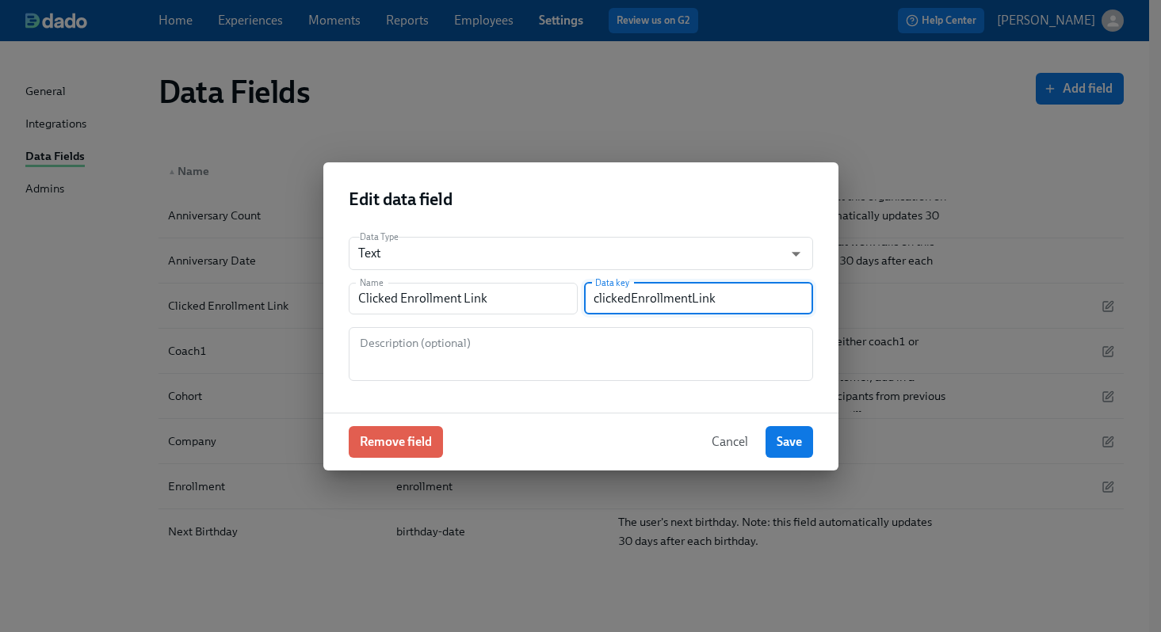
click at [737, 305] on input "clickedEnrollmentLink" at bounding box center [698, 299] width 229 height 32
click at [392, 445] on span "Remove field" at bounding box center [396, 442] width 72 height 16
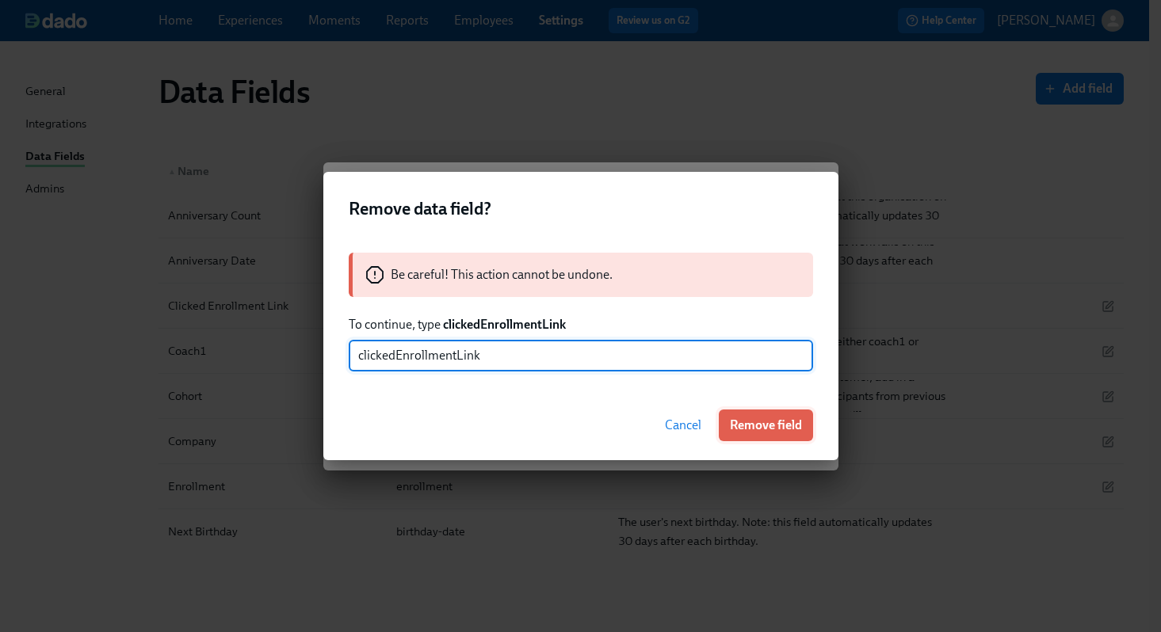
type input "clickedEnrollmentLink"
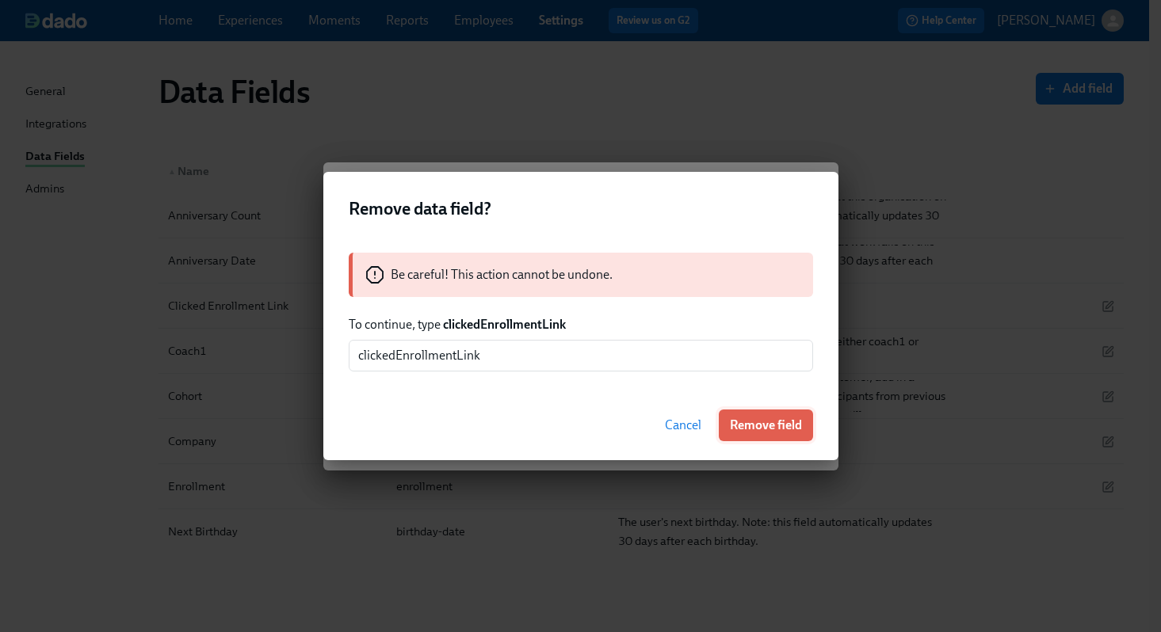
click at [743, 433] on button "Remove field" at bounding box center [766, 426] width 94 height 32
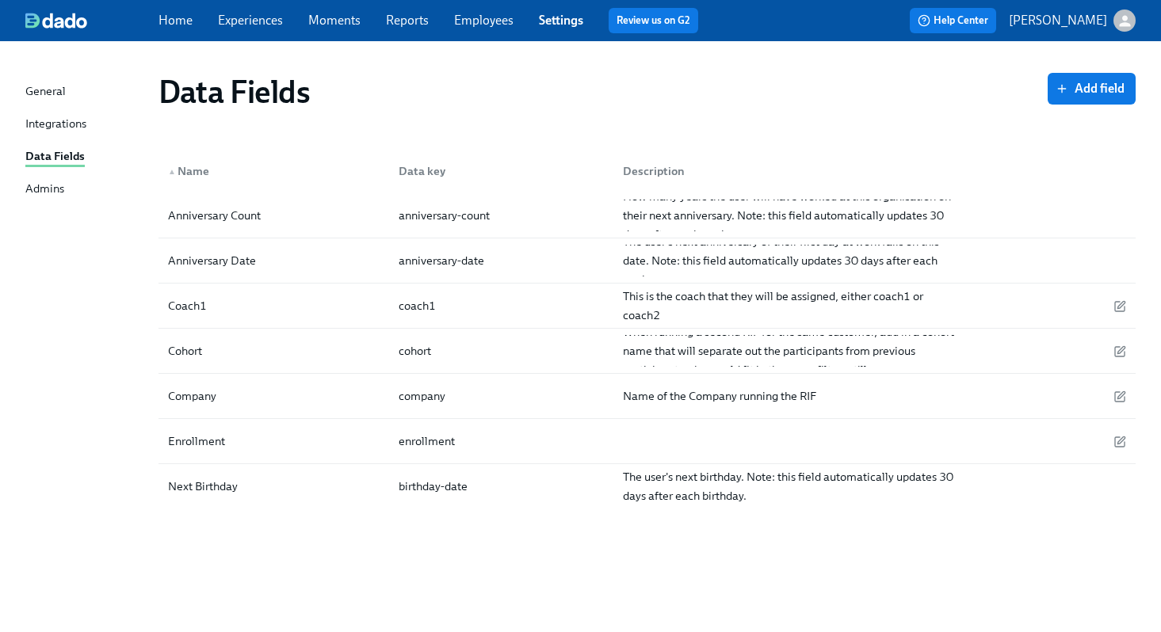
click at [46, 91] on div "General" at bounding box center [45, 92] width 40 height 20
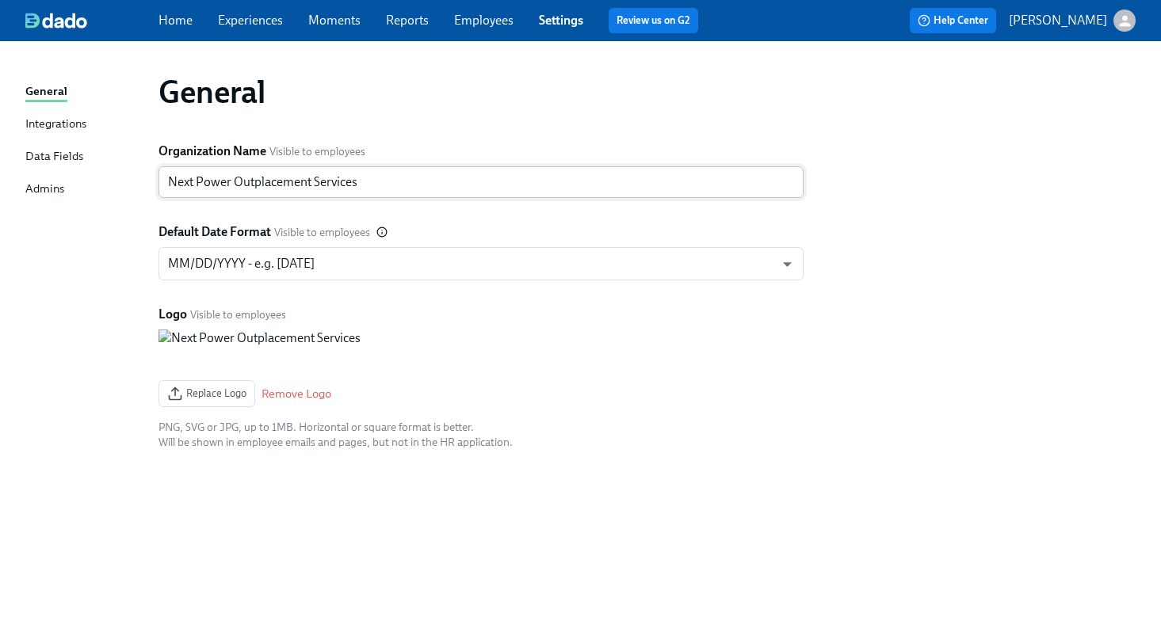
click at [196, 181] on input "Next Power Outplacement Services" at bounding box center [480, 182] width 645 height 32
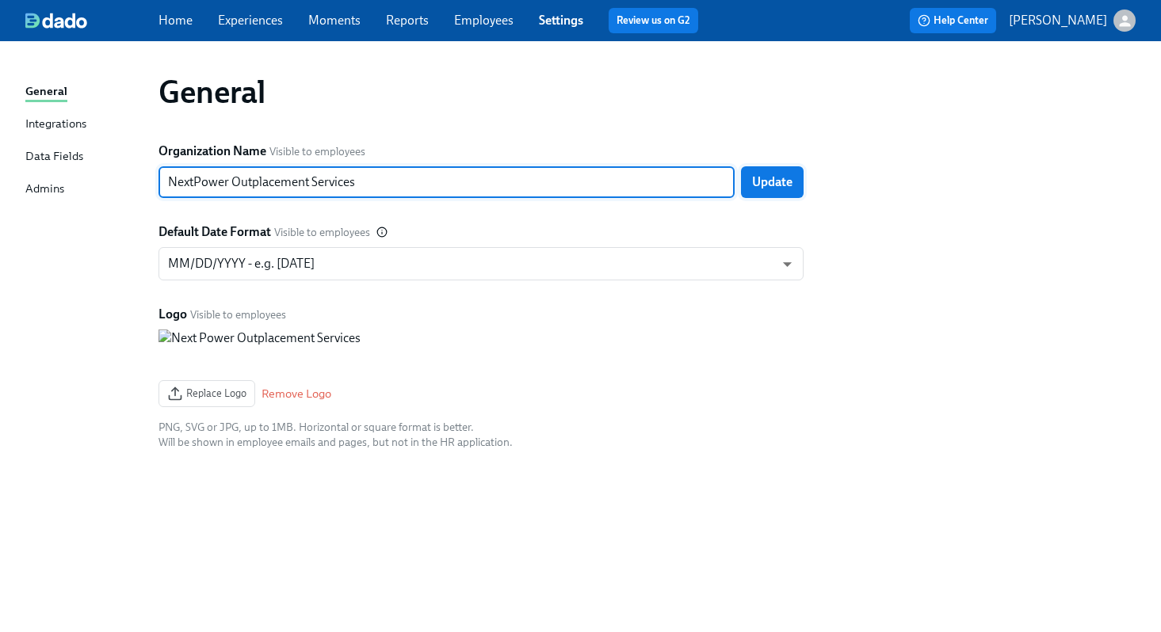
type input "NextPower Outplacement Services"
click at [767, 189] on span "Update" at bounding box center [772, 182] width 40 height 16
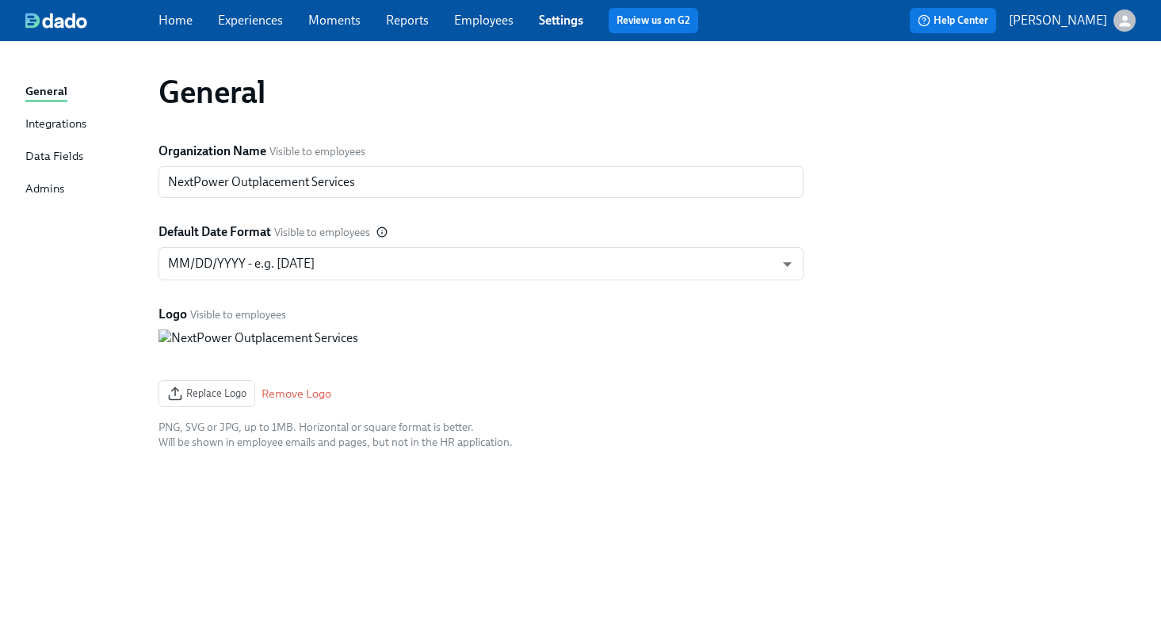
click at [483, 22] on link "Employees" at bounding box center [483, 20] width 59 height 15
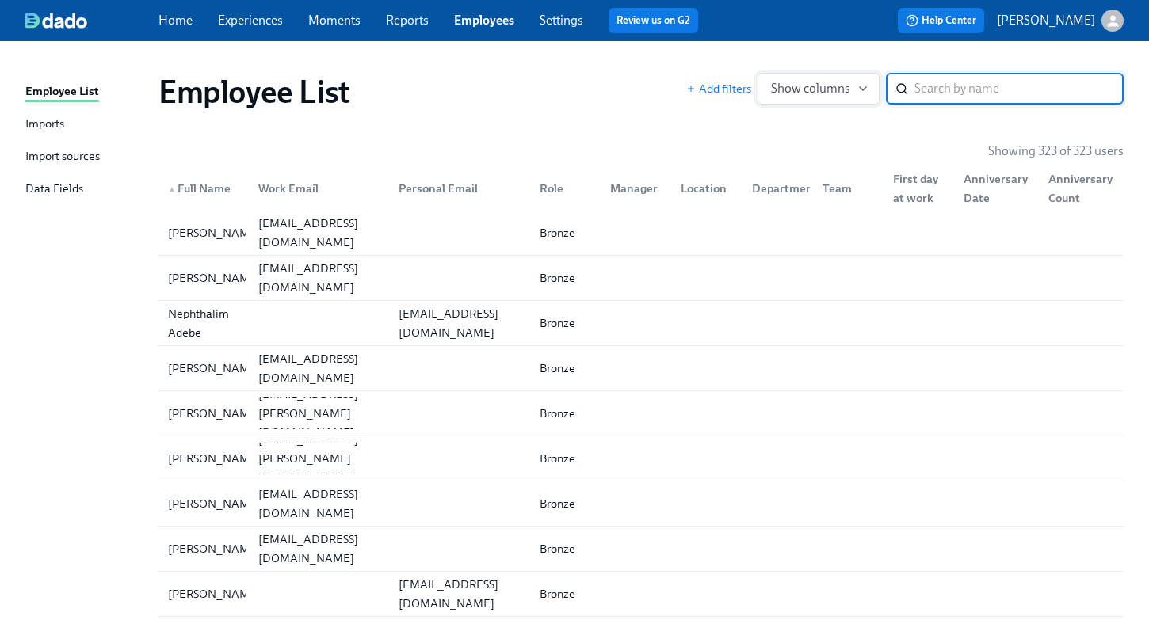
click at [866, 90] on span "Show columns" at bounding box center [818, 89] width 95 height 16
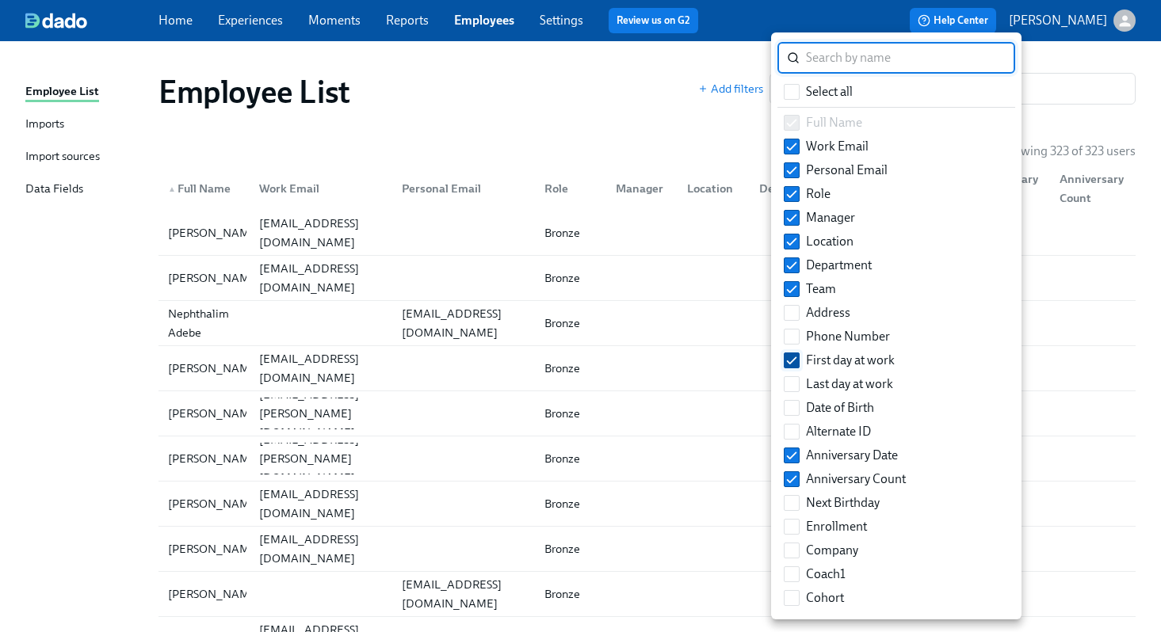
click at [796, 360] on input "First day at work" at bounding box center [791, 360] width 14 height 14
checkbox input "false"
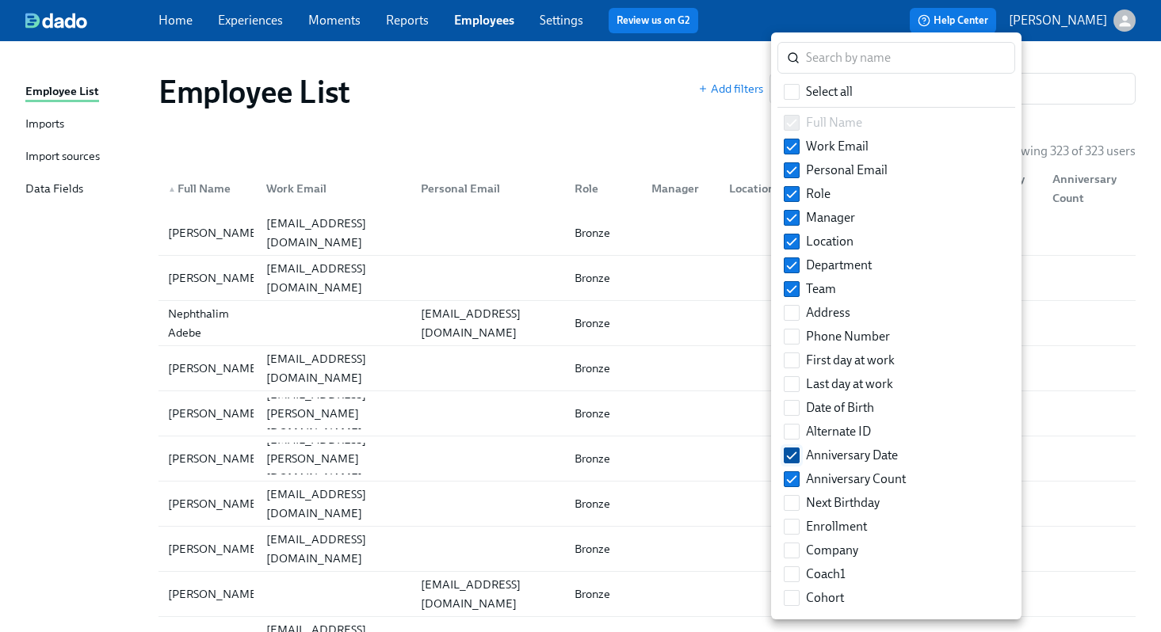
click at [795, 456] on input "Anniversary Date" at bounding box center [791, 455] width 14 height 14
checkbox input "false"
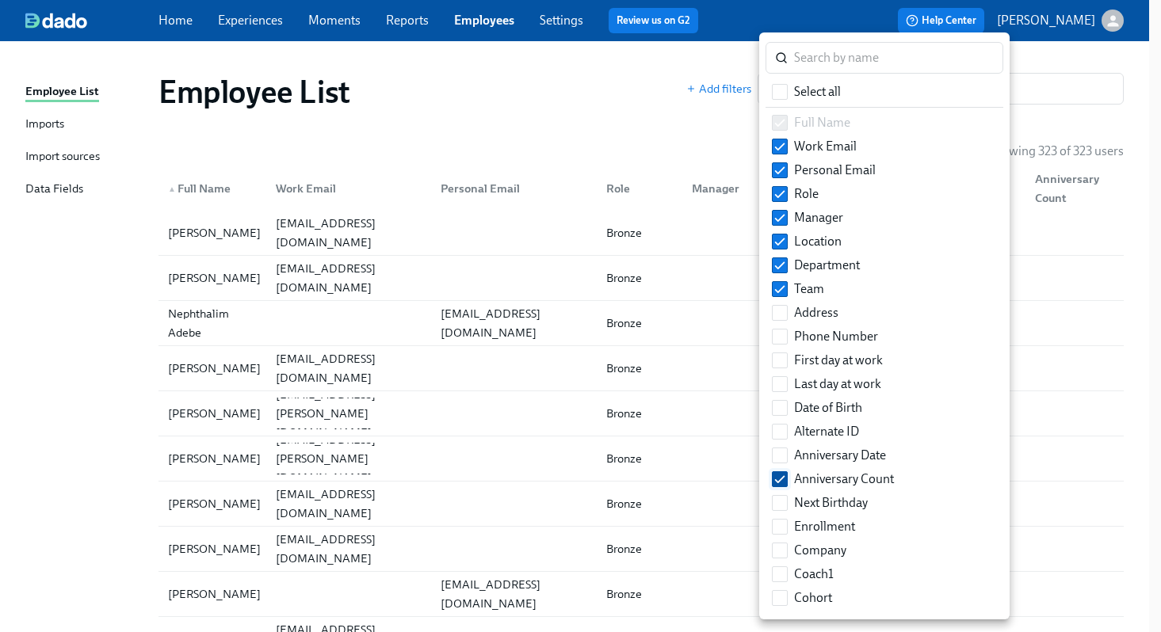
click at [784, 479] on input "Anniversary Count" at bounding box center [779, 479] width 14 height 14
checkbox input "false"
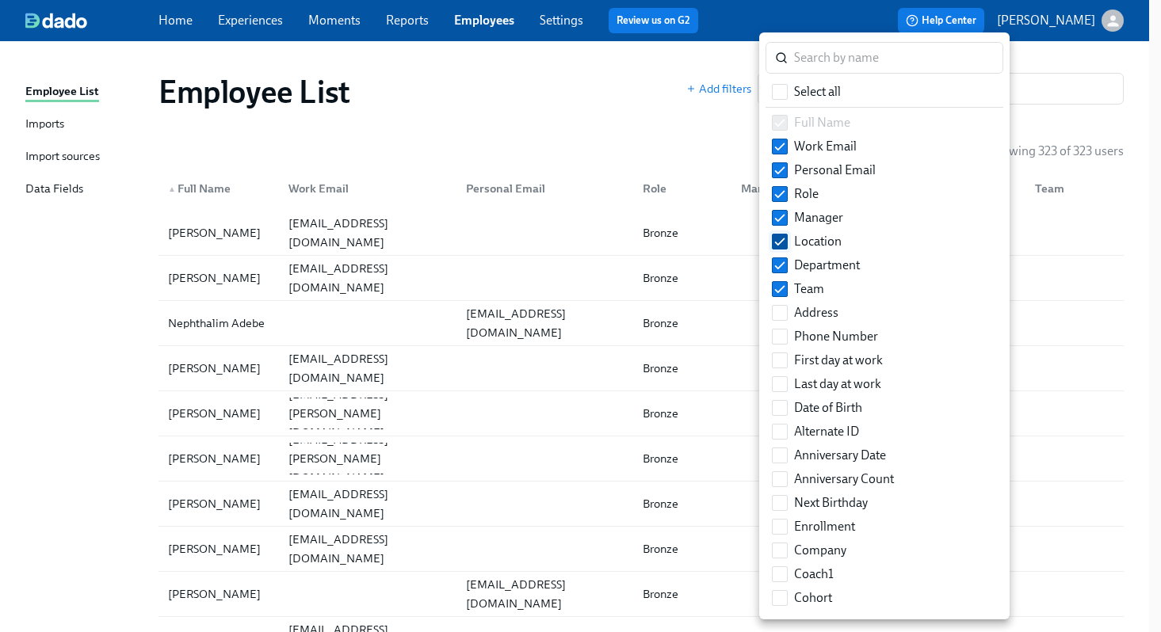
click at [780, 235] on input "Location" at bounding box center [779, 242] width 14 height 14
checkbox input "false"
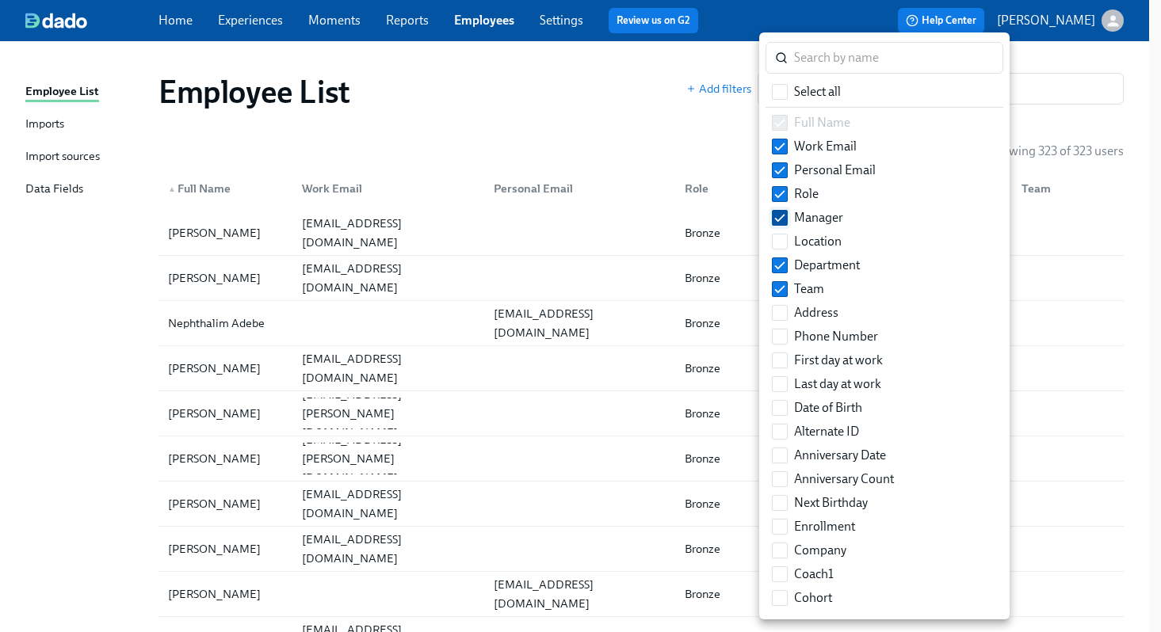
click at [778, 216] on input "Manager" at bounding box center [779, 218] width 14 height 14
checkbox input "false"
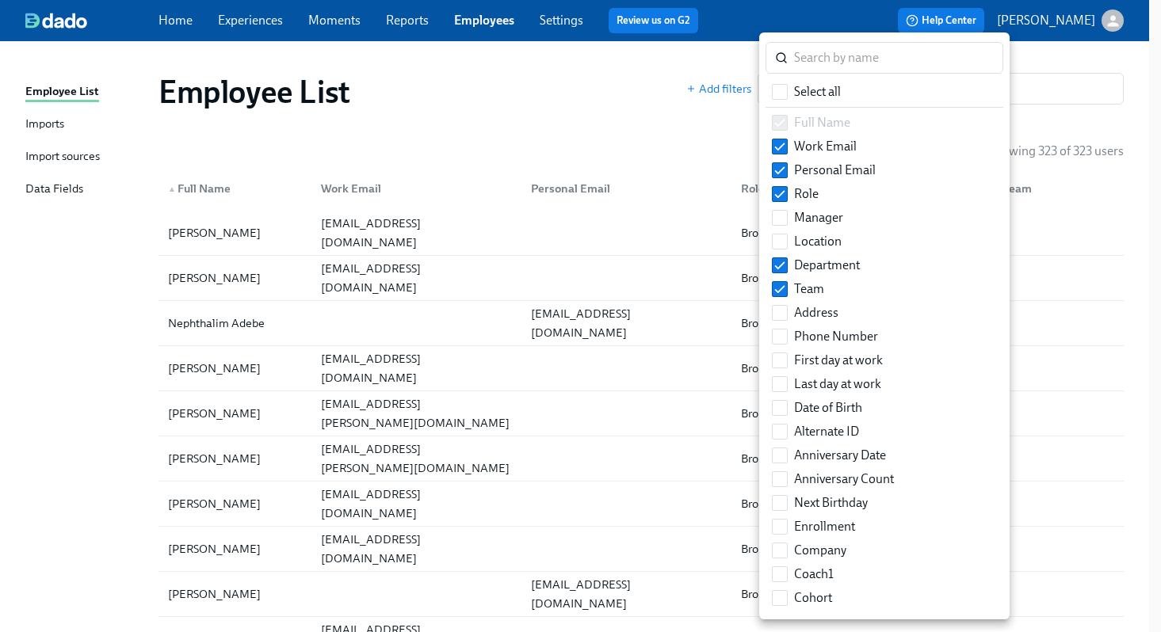
click at [779, 119] on label "Full Name" at bounding box center [810, 123] width 91 height 24
click at [781, 599] on input "Cohort" at bounding box center [779, 598] width 14 height 14
checkbox input "true"
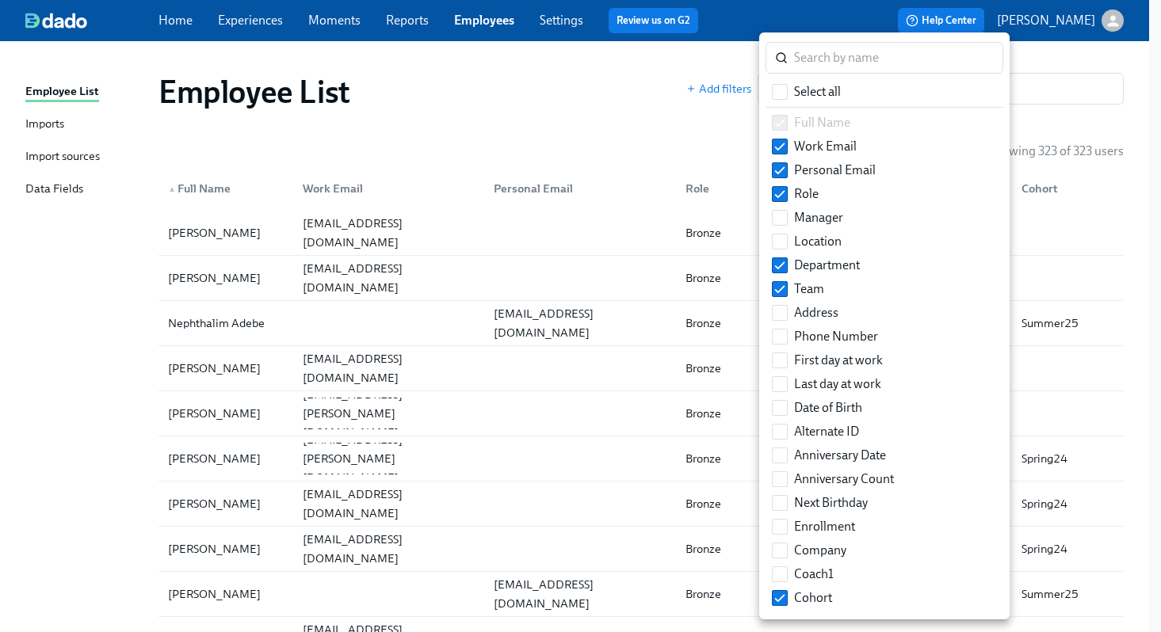
click at [615, 85] on div at bounding box center [580, 316] width 1161 height 632
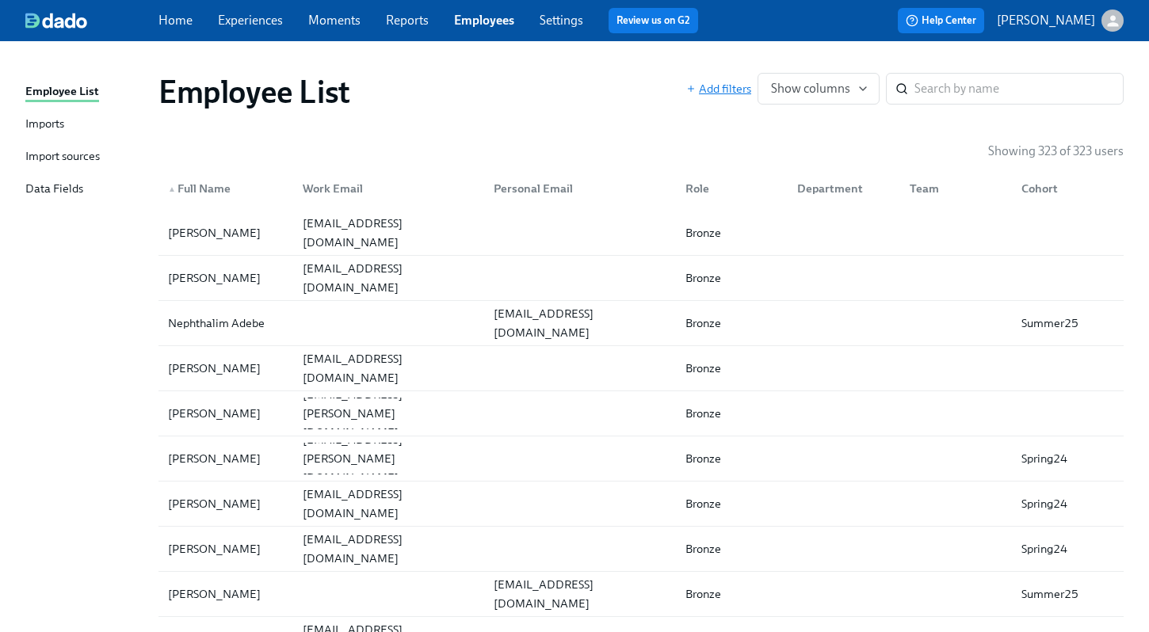
click at [722, 88] on span "Add filters" at bounding box center [718, 89] width 65 height 16
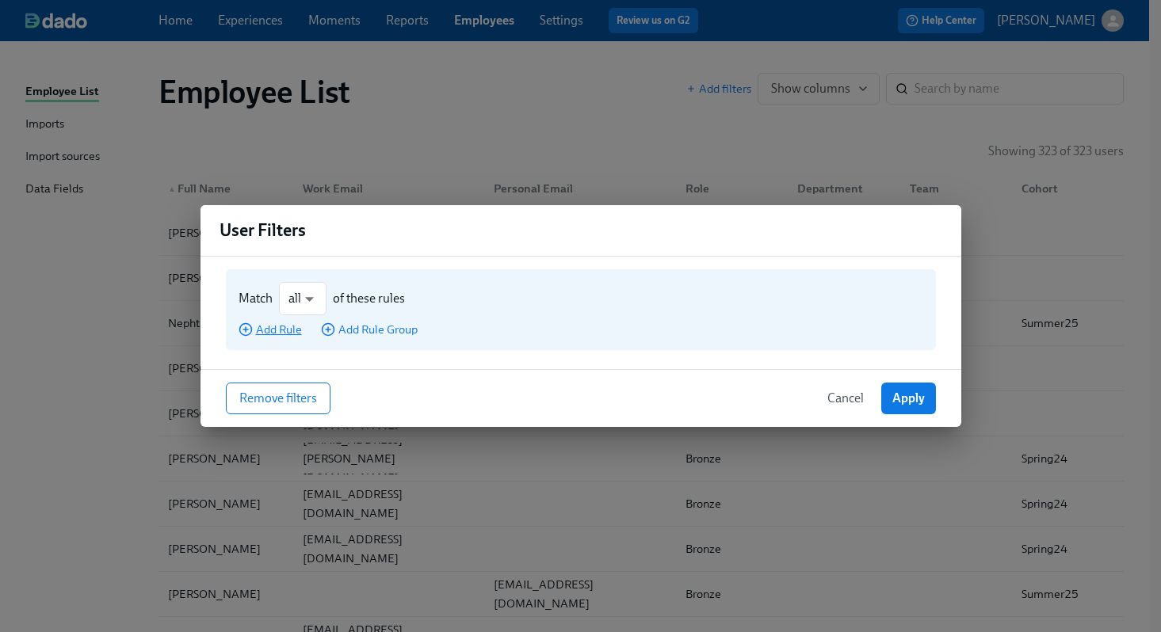
click at [278, 329] on span "Add Rule" at bounding box center [269, 330] width 63 height 16
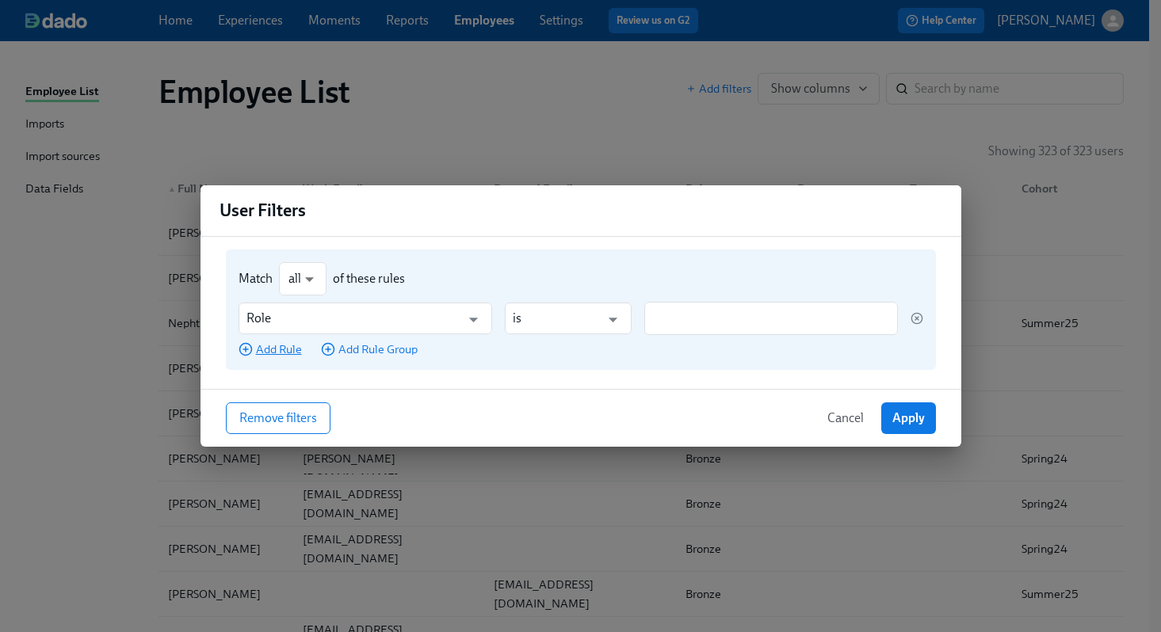
click at [277, 352] on span "Add Rule" at bounding box center [269, 349] width 63 height 16
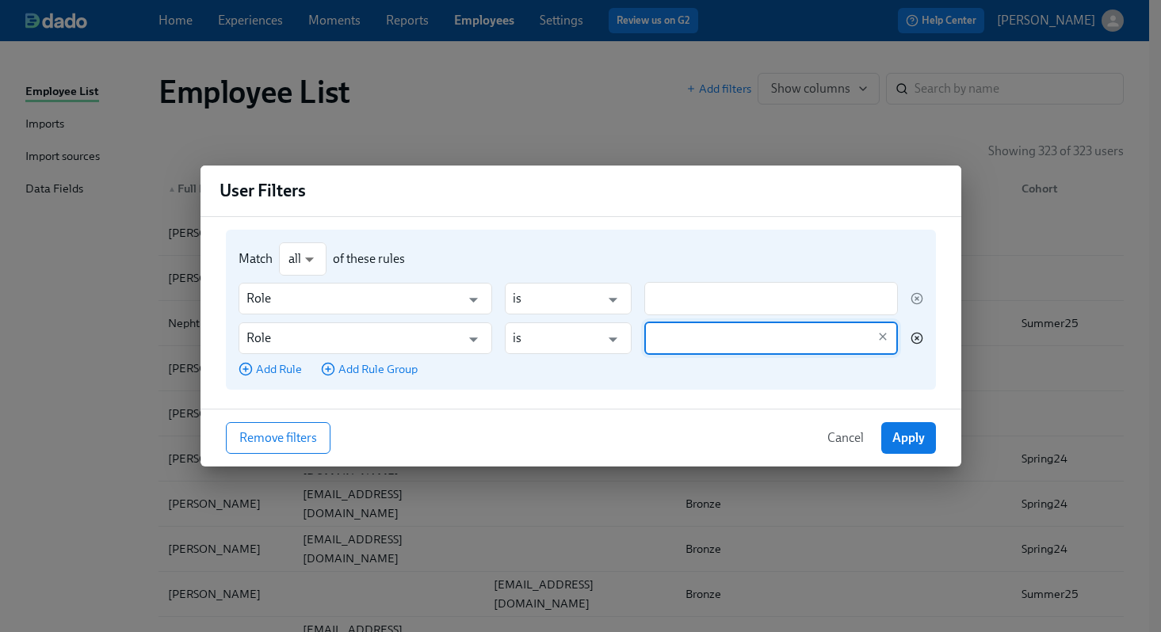
click at [915, 343] on circle "button" at bounding box center [916, 338] width 10 height 10
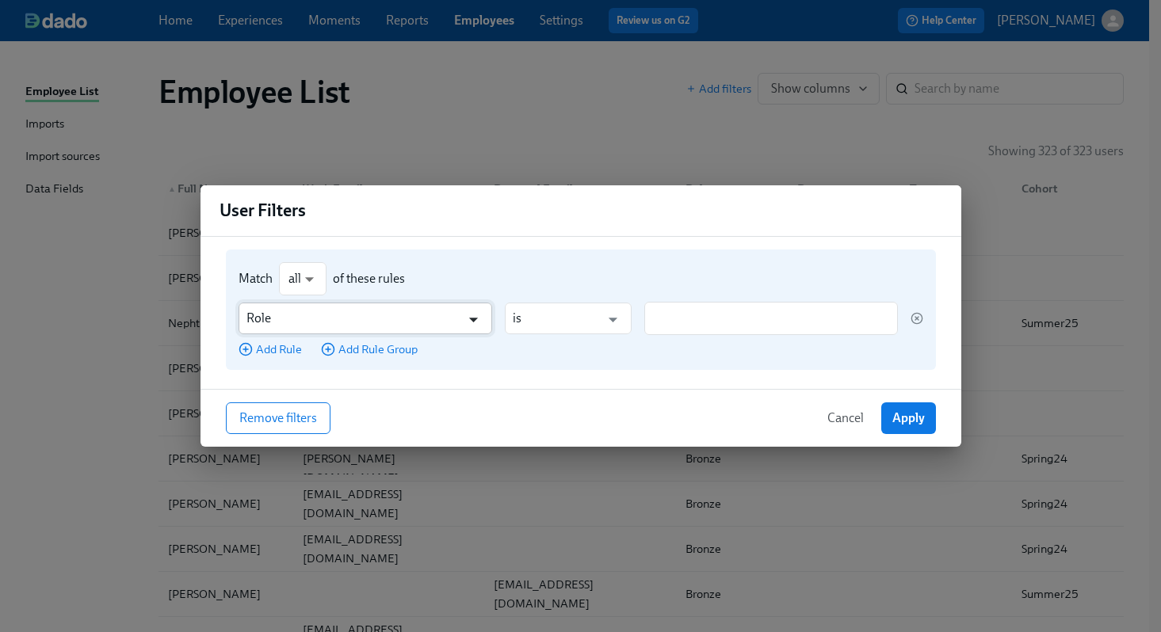
click at [471, 323] on icon "Open" at bounding box center [473, 319] width 21 height 21
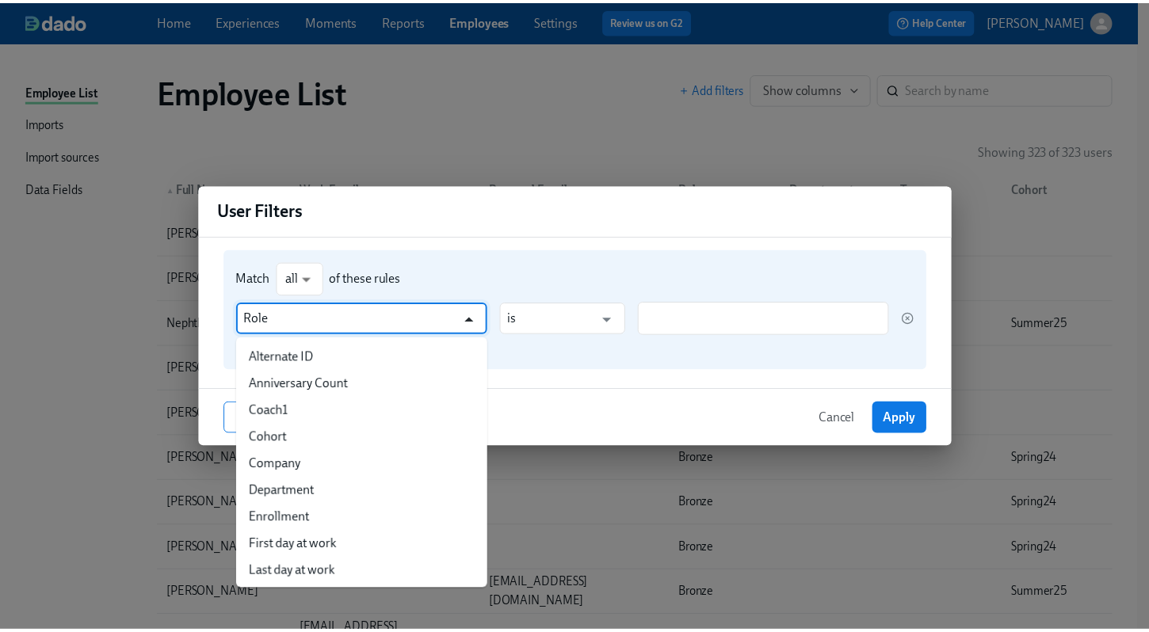
scroll to position [80, 0]
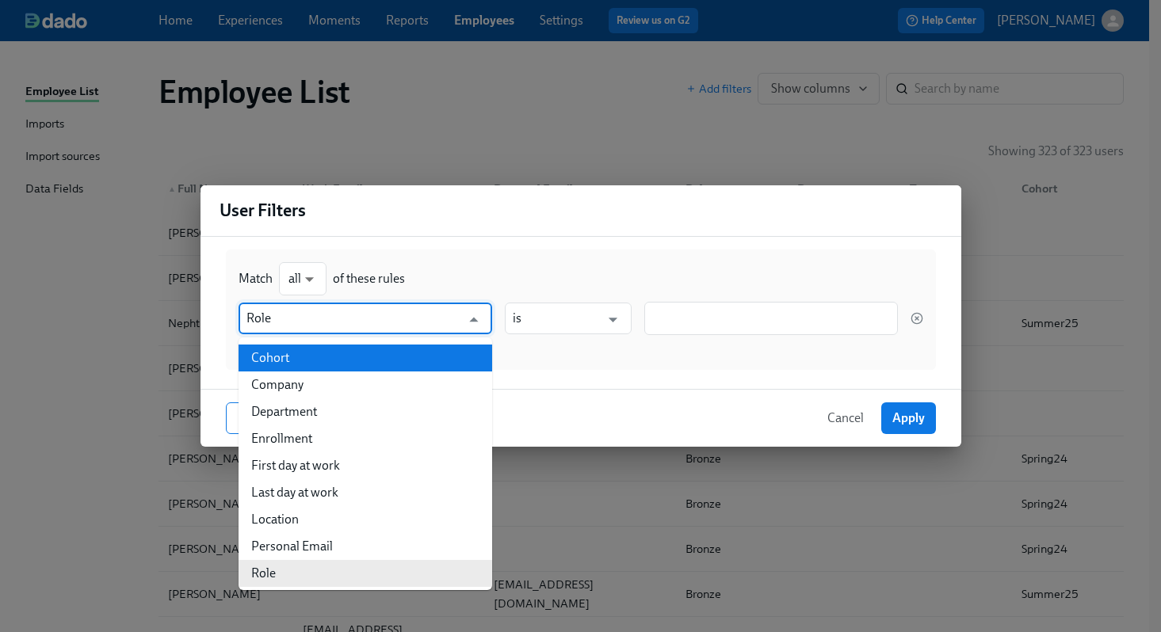
click at [441, 367] on li "Cohort" at bounding box center [365, 358] width 254 height 27
type input "Cohort"
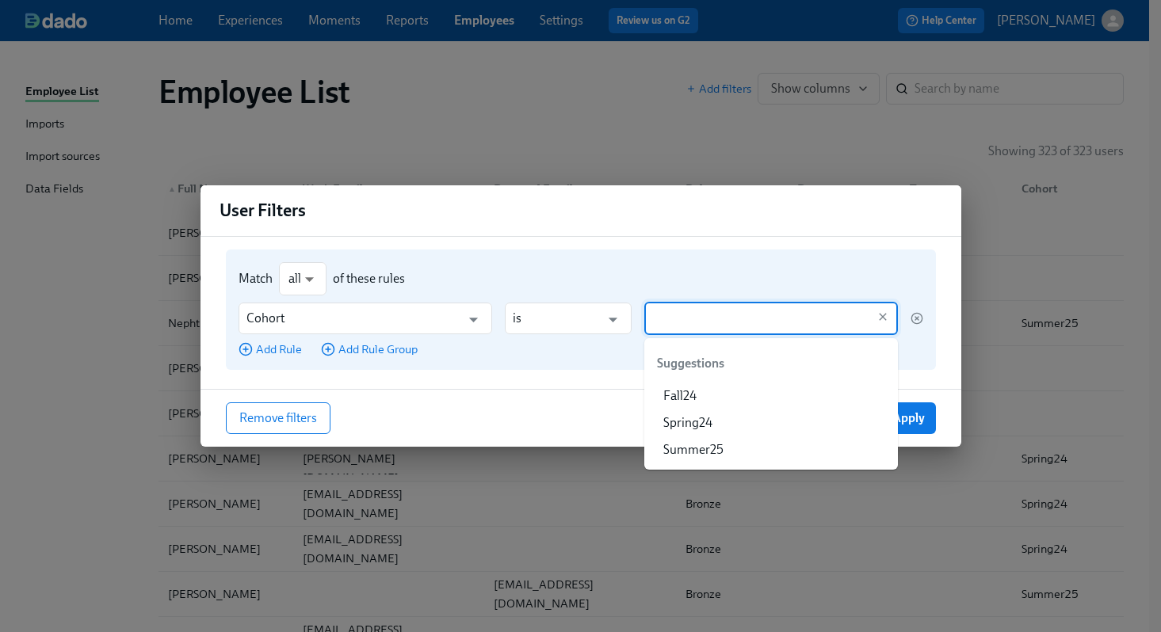
click at [731, 318] on input "text" at bounding box center [759, 318] width 215 height 33
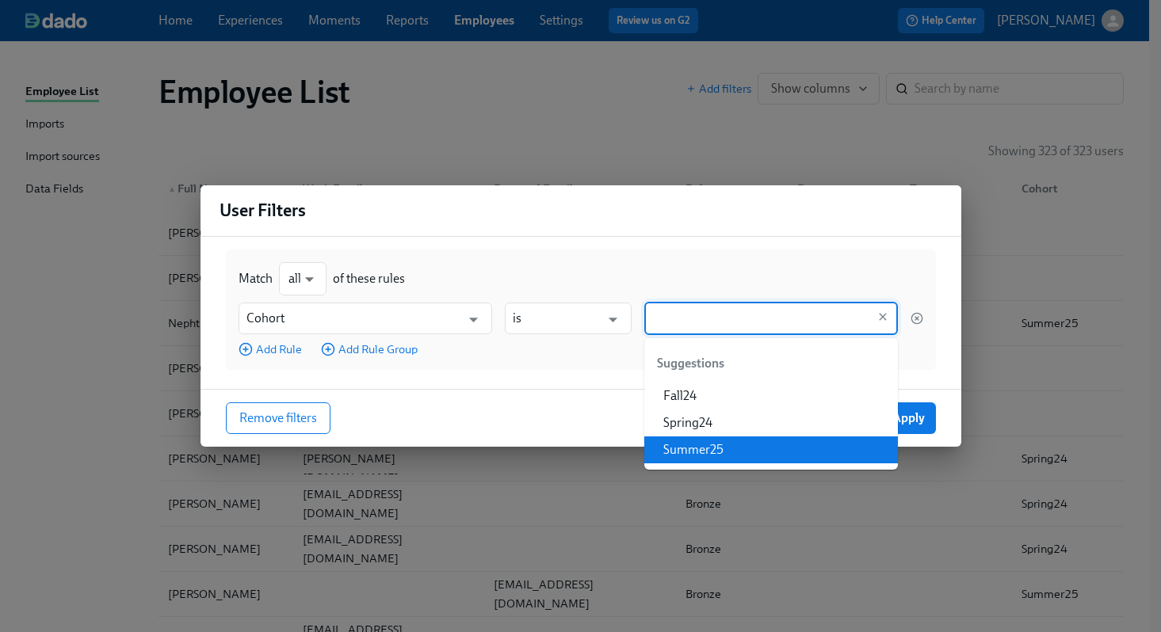
click at [692, 445] on li "Summer25" at bounding box center [771, 450] width 254 height 27
type input "Summer25"
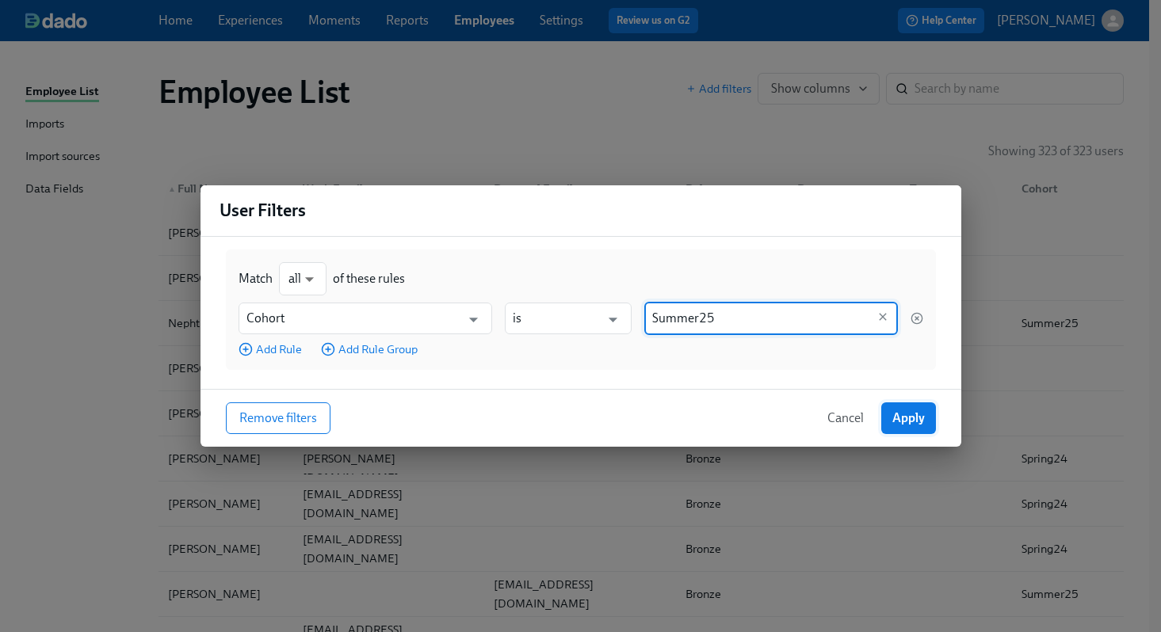
click at [901, 430] on button "Apply" at bounding box center [908, 418] width 55 height 32
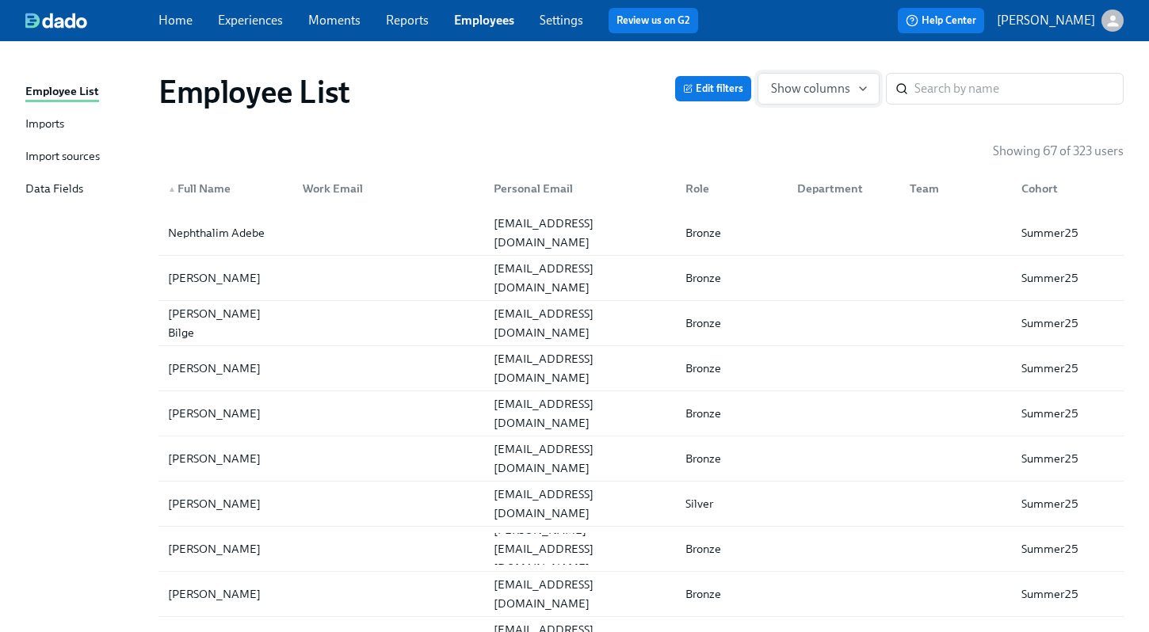
click at [860, 90] on icon "button" at bounding box center [862, 88] width 13 height 13
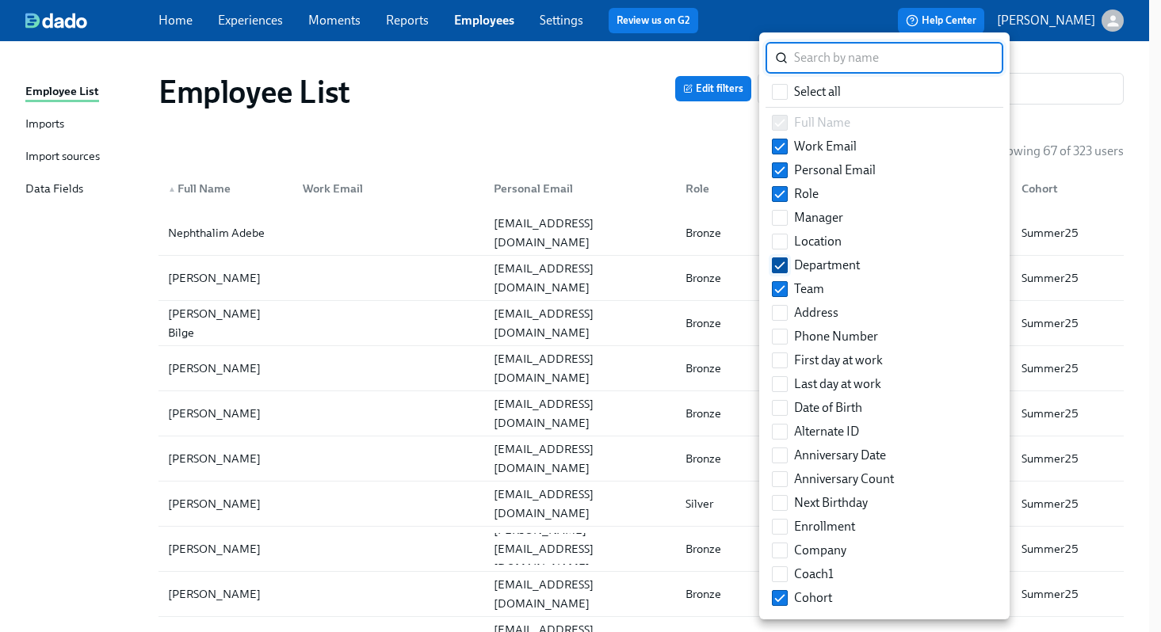
click at [775, 264] on input "Department" at bounding box center [779, 265] width 14 height 14
checkbox input "false"
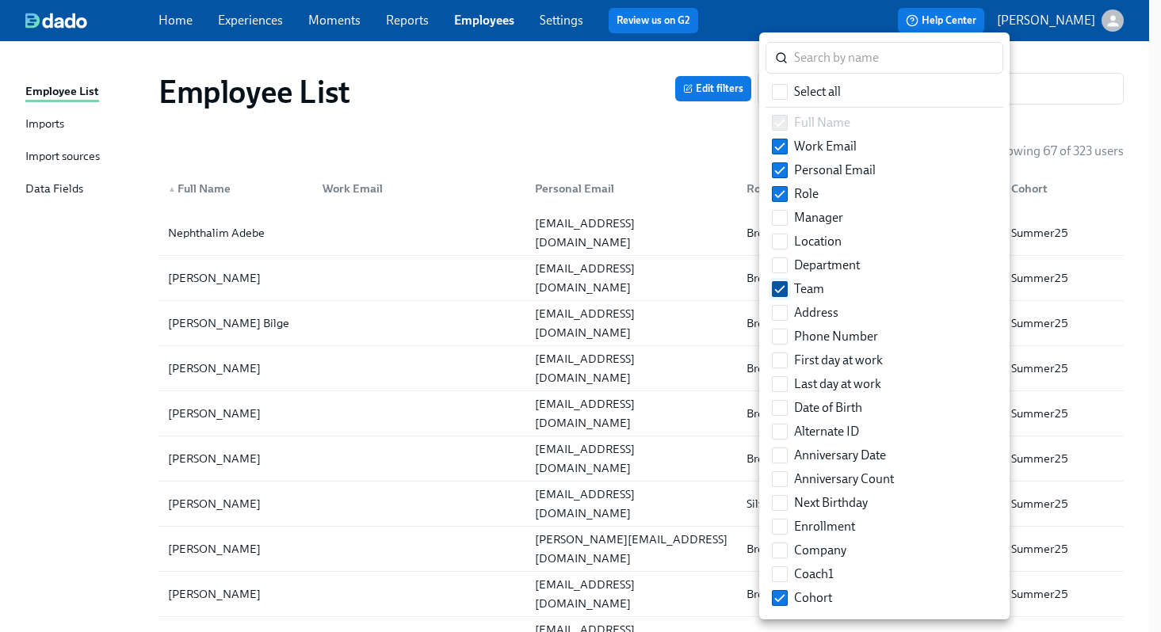
click at [779, 282] on input "Team" at bounding box center [779, 289] width 14 height 14
checkbox input "false"
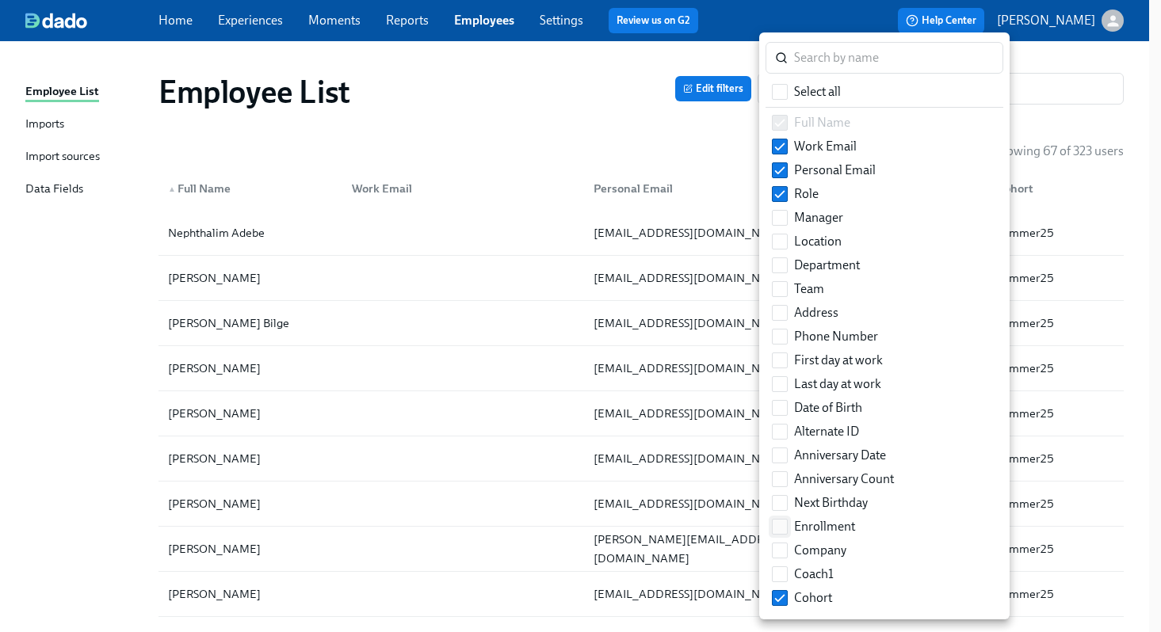
click at [793, 528] on label "Enrollment" at bounding box center [813, 527] width 96 height 24
click at [787, 528] on input "Enrollment" at bounding box center [779, 527] width 14 height 14
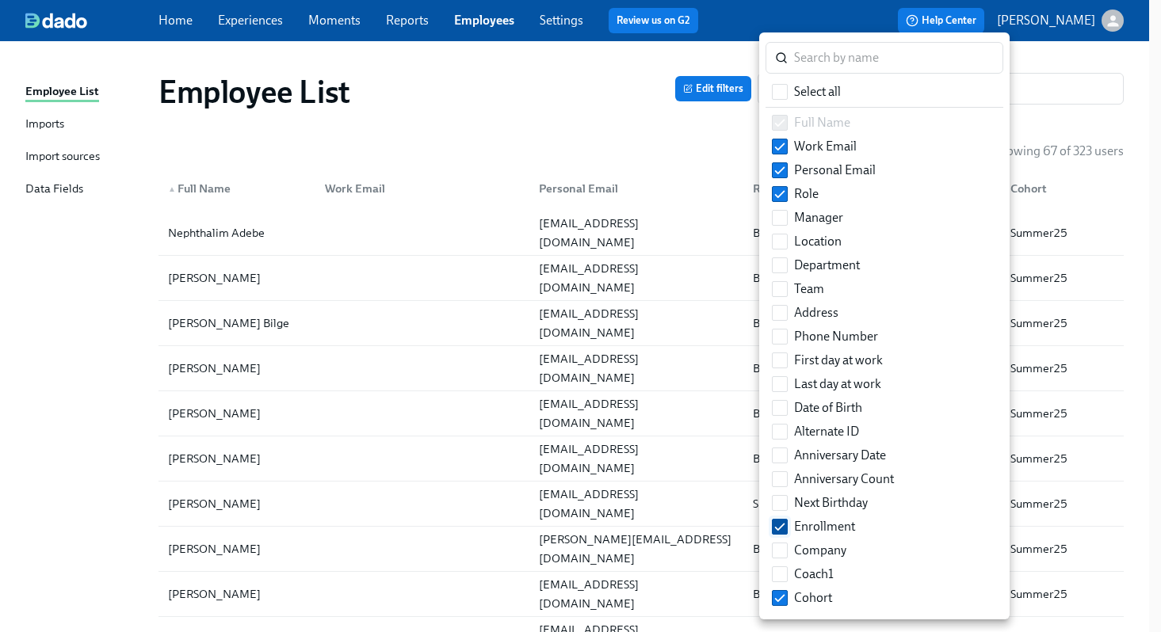
click at [793, 528] on label "Enrollment" at bounding box center [813, 527] width 96 height 24
click at [787, 528] on input "Enrollment" at bounding box center [779, 527] width 14 height 14
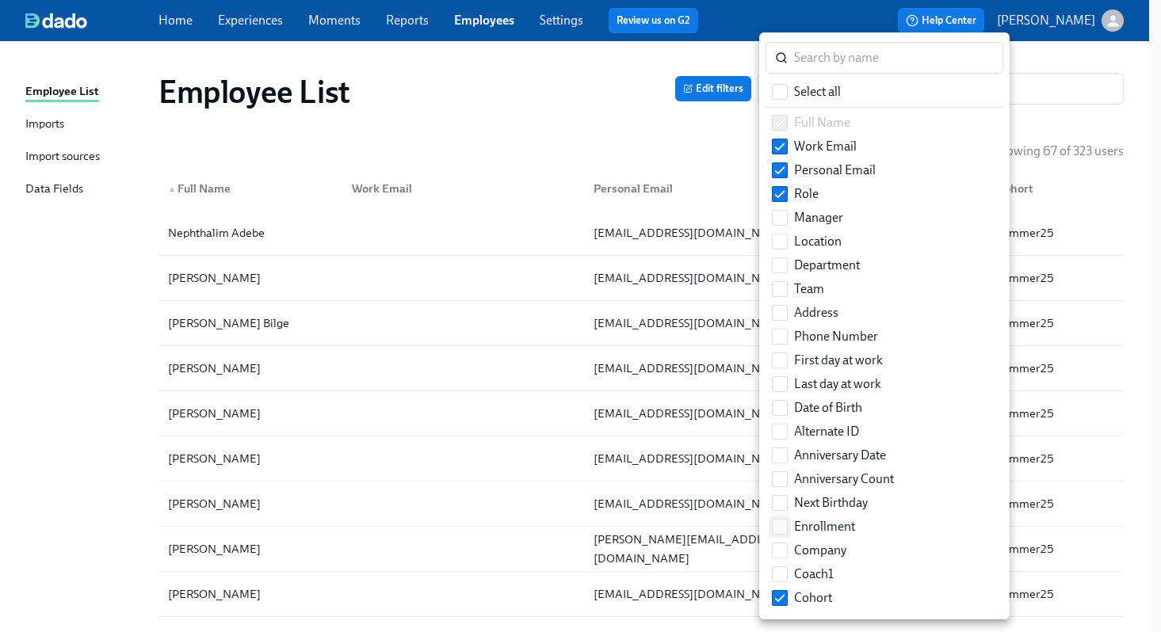
click at [793, 528] on label "Enrollment" at bounding box center [813, 527] width 96 height 24
click at [787, 528] on input "Enrollment" at bounding box center [779, 527] width 14 height 14
checkbox input "true"
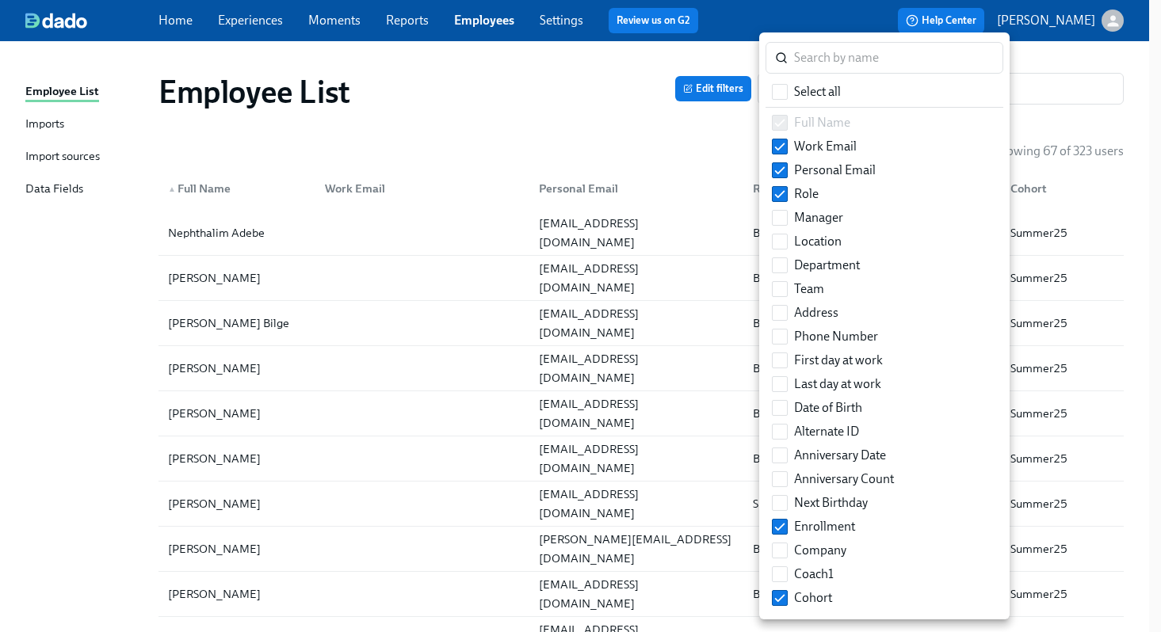
click at [618, 128] on div at bounding box center [580, 316] width 1161 height 632
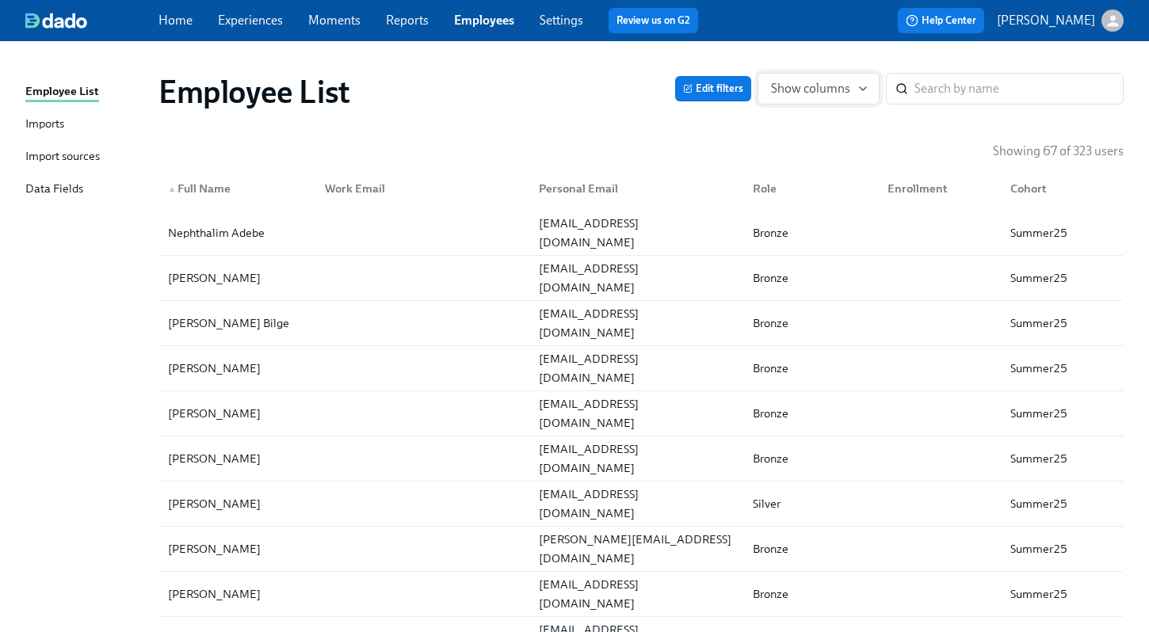
click at [876, 91] on button "Show columns" at bounding box center [818, 89] width 122 height 32
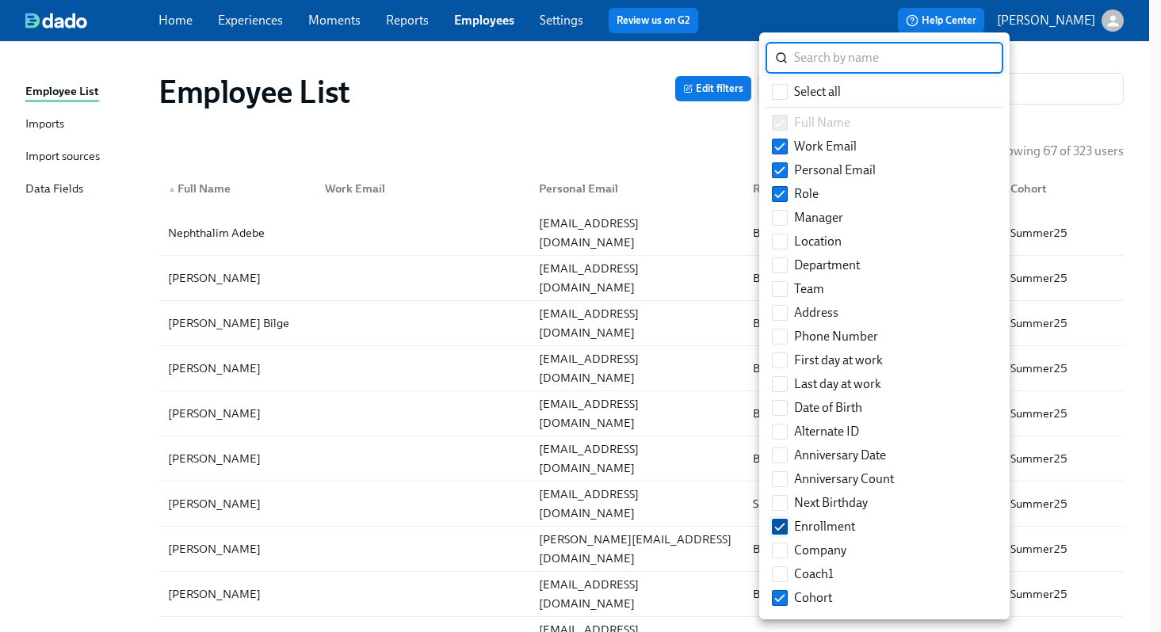
click at [782, 522] on input "Enrollment" at bounding box center [779, 527] width 14 height 14
checkbox input "false"
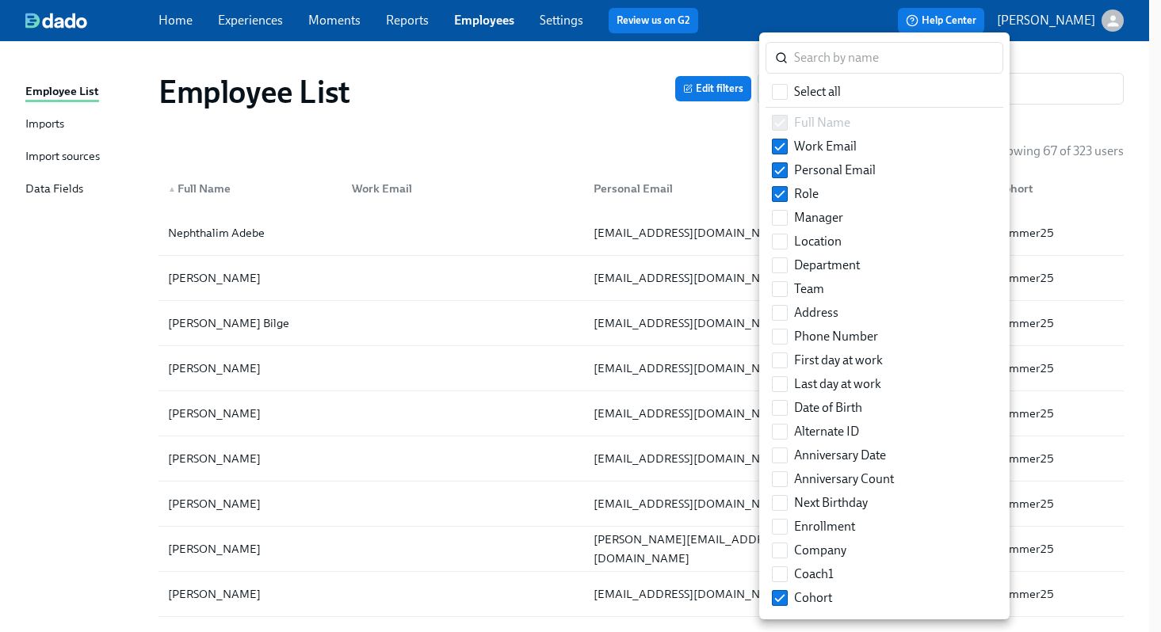
click at [579, 97] on div at bounding box center [580, 316] width 1161 height 632
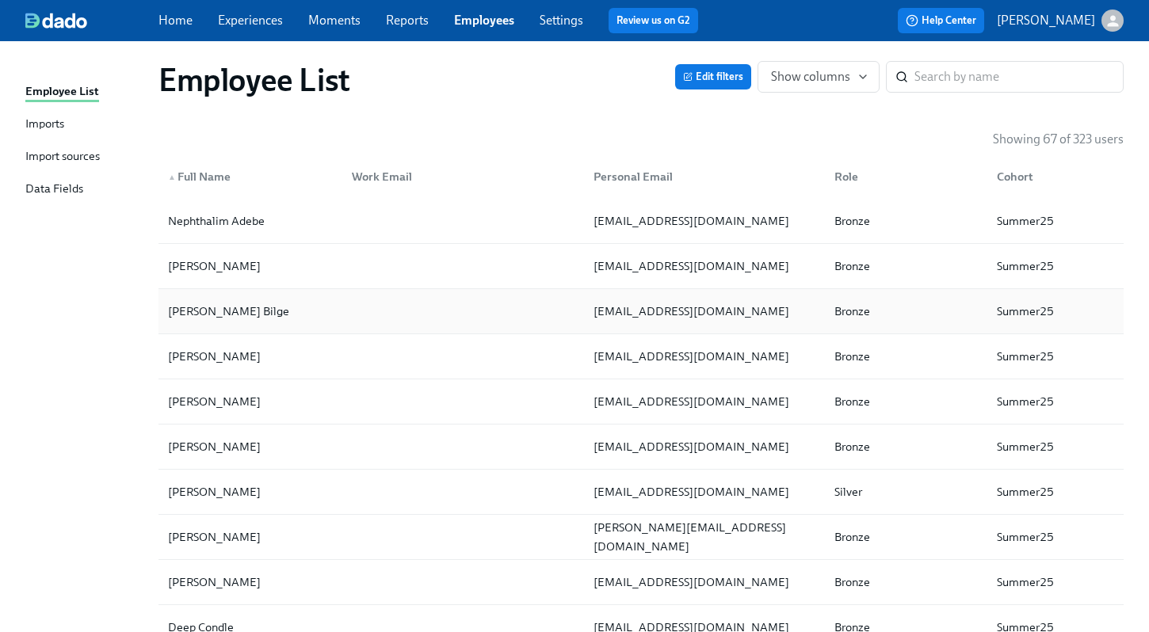
scroll to position [13, 0]
click at [247, 213] on div "Nephthalim Adebe" at bounding box center [216, 219] width 109 height 19
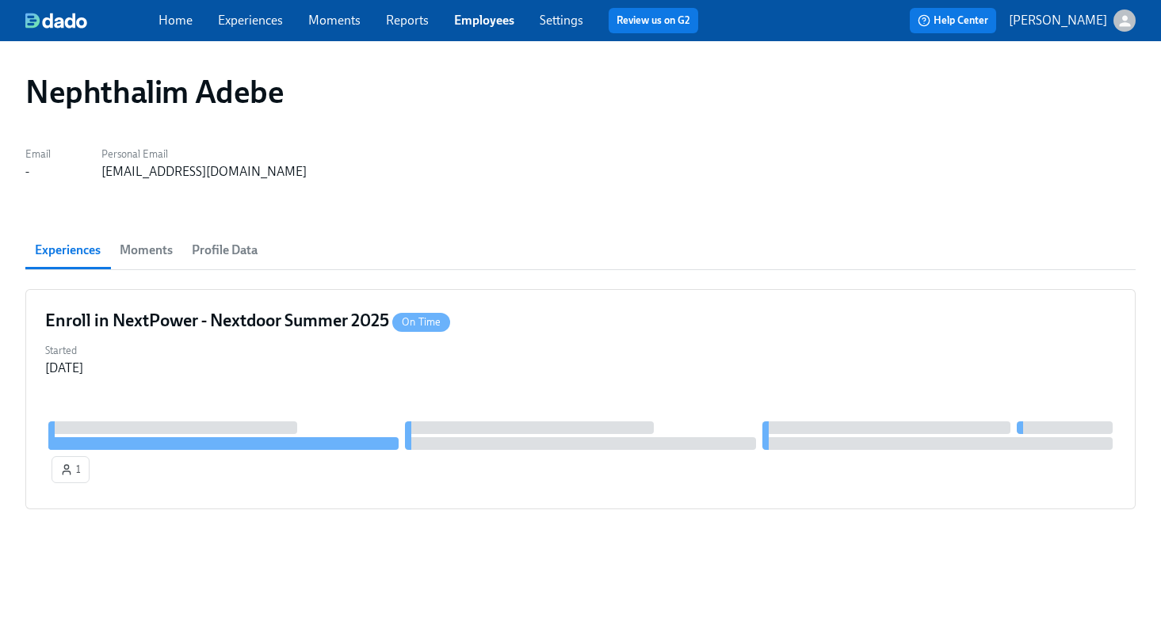
click at [226, 250] on span "Profile Data" at bounding box center [225, 250] width 66 height 22
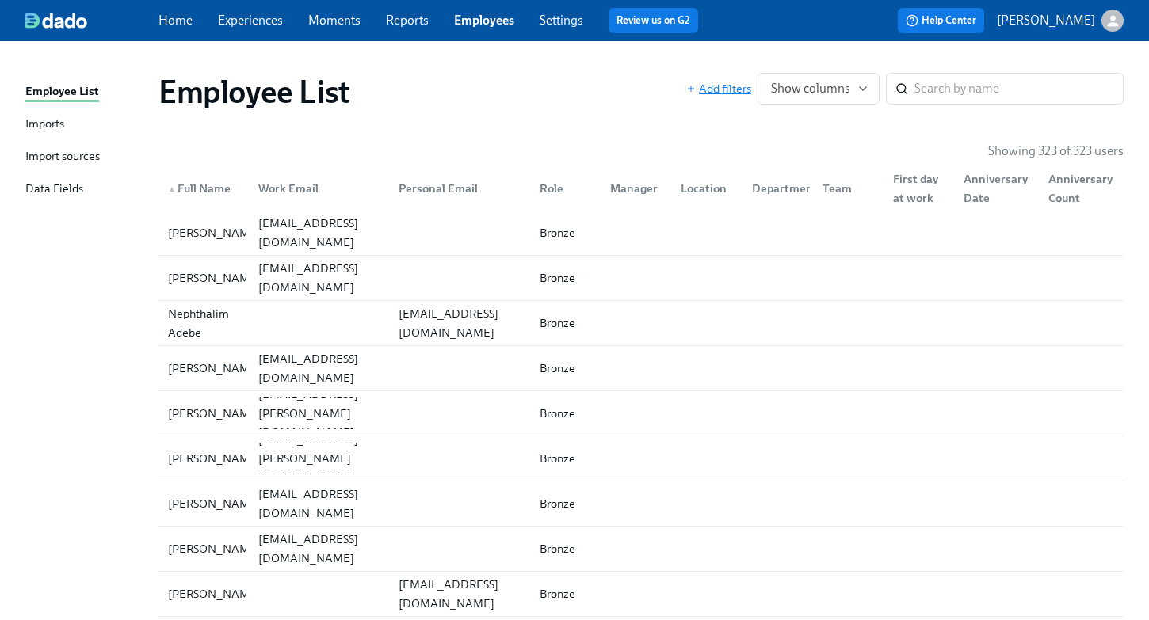
click at [738, 89] on span "Add filters" at bounding box center [718, 89] width 65 height 16
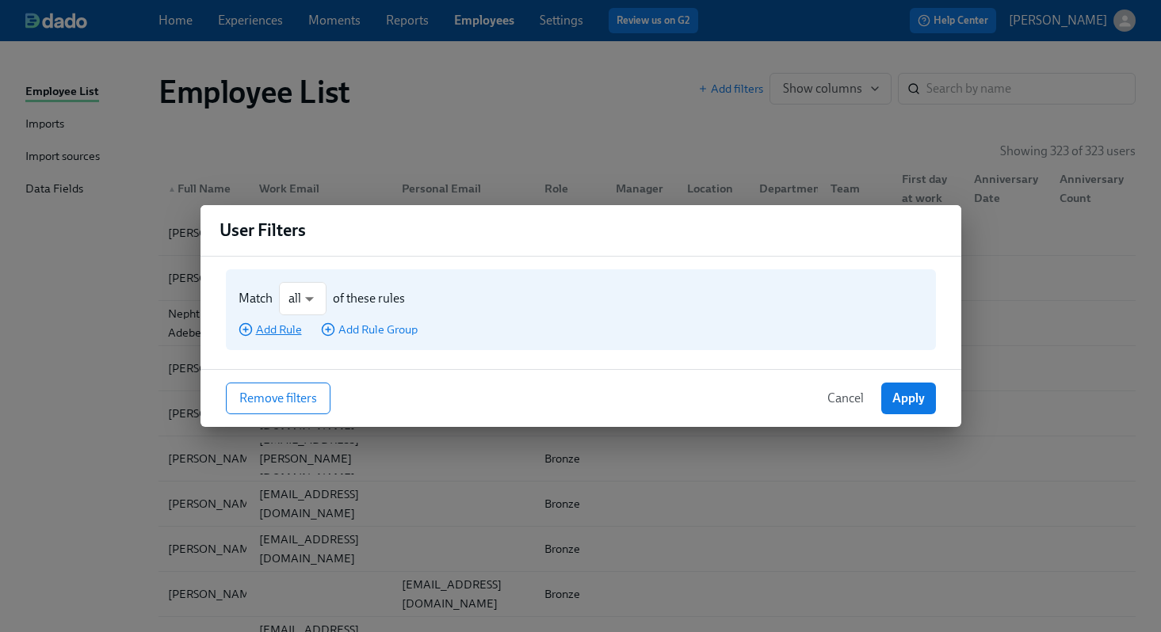
click at [275, 329] on span "Add Rule" at bounding box center [269, 330] width 63 height 16
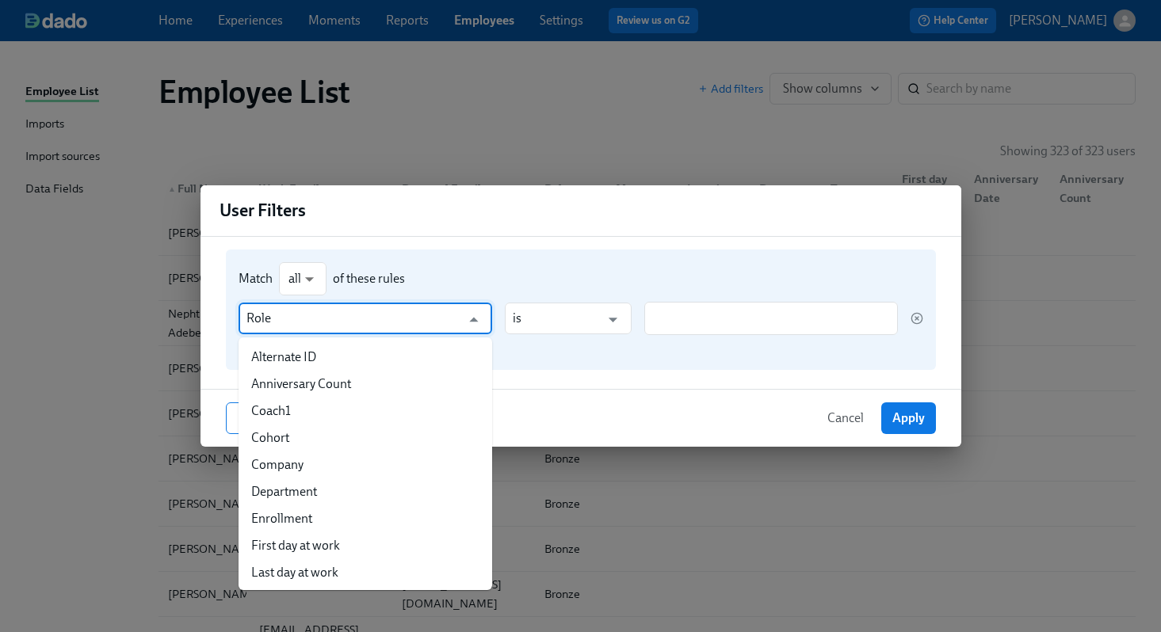
click at [408, 311] on input "Role" at bounding box center [353, 319] width 215 height 32
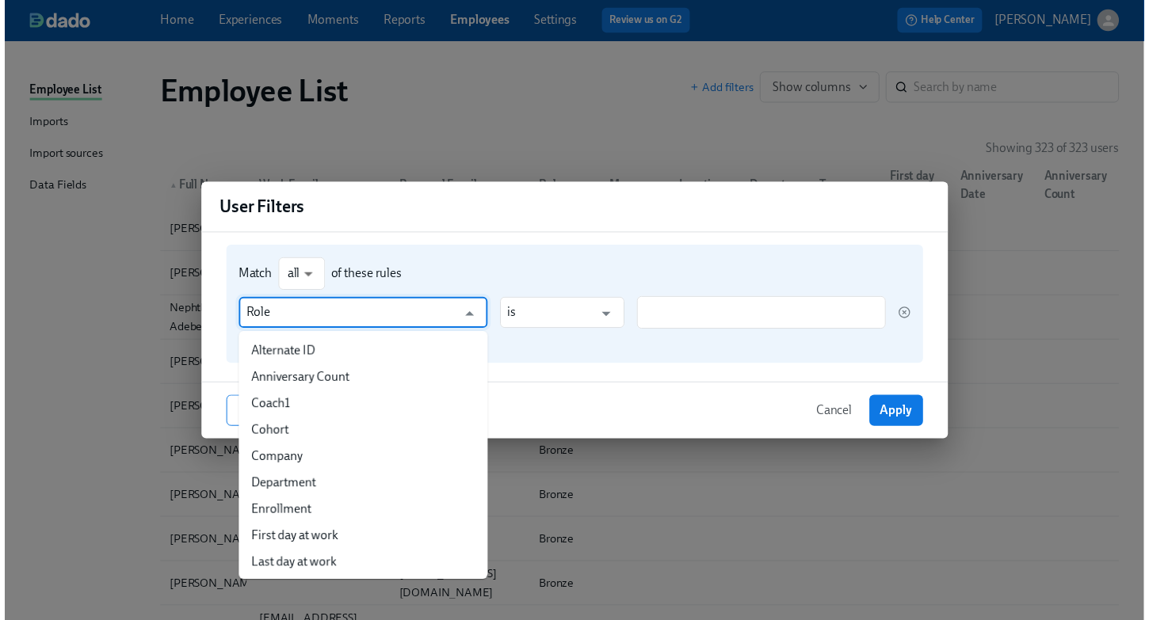
scroll to position [80, 0]
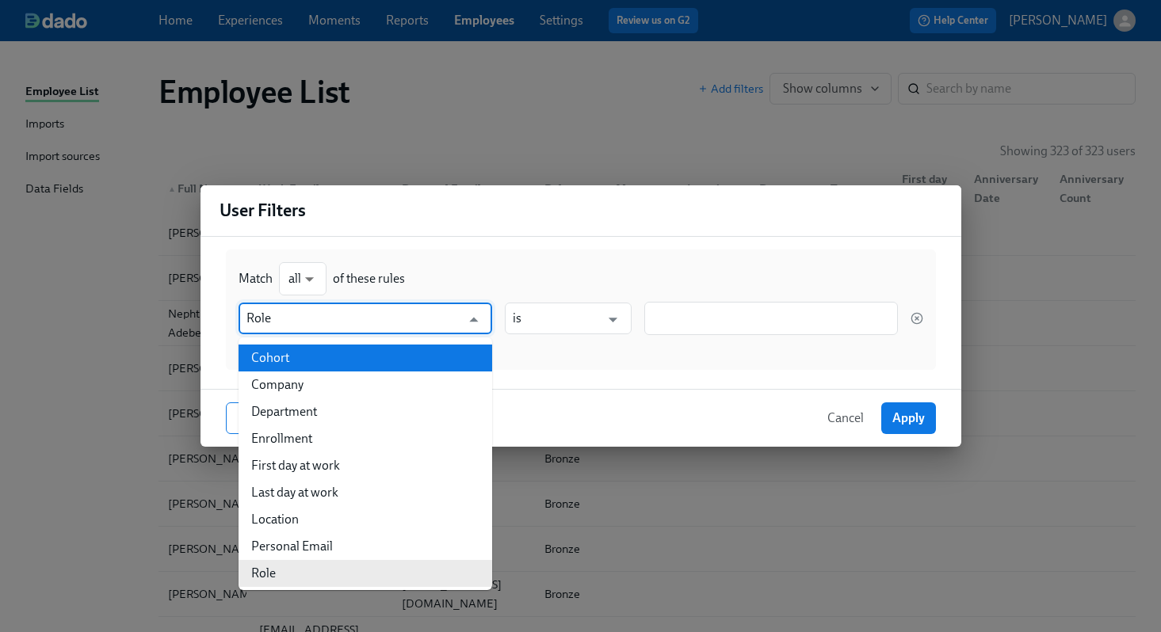
click at [392, 361] on li "Cohort" at bounding box center [365, 358] width 254 height 27
type input "Cohort"
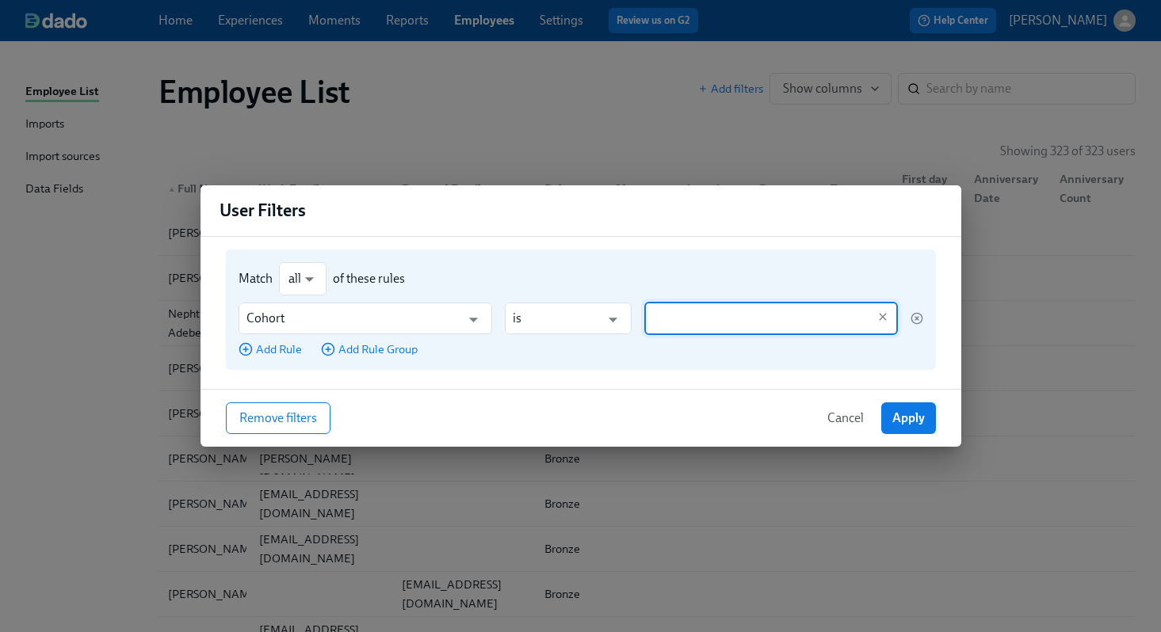
click at [662, 328] on input "text" at bounding box center [759, 318] width 215 height 33
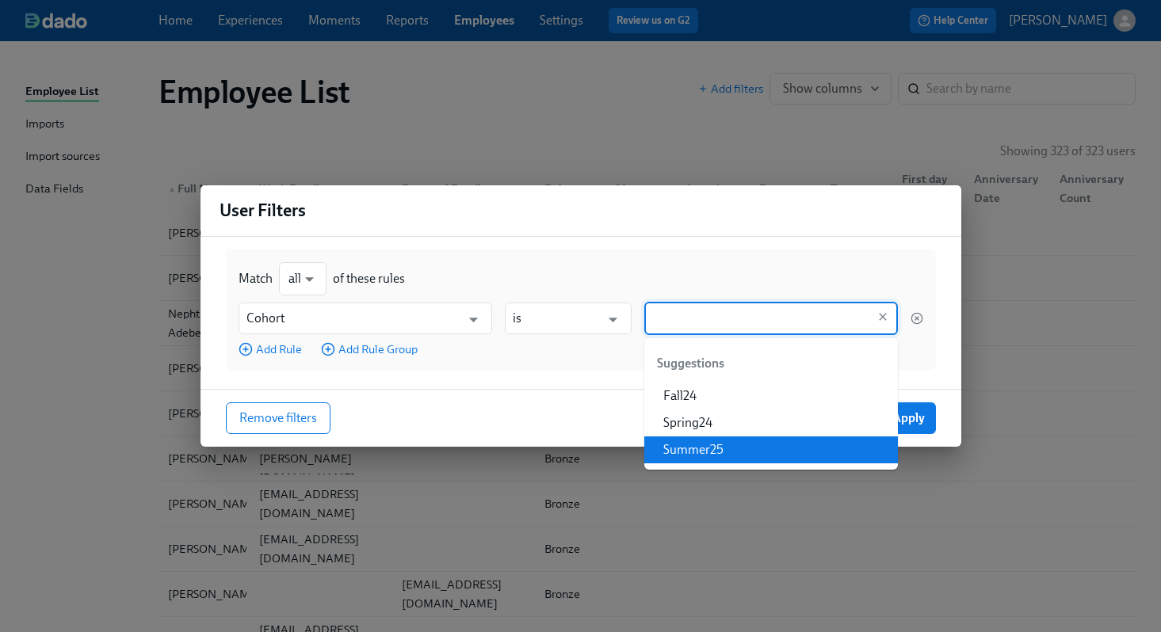
click at [677, 441] on li "Summer25" at bounding box center [771, 450] width 254 height 27
type input "Summer25"
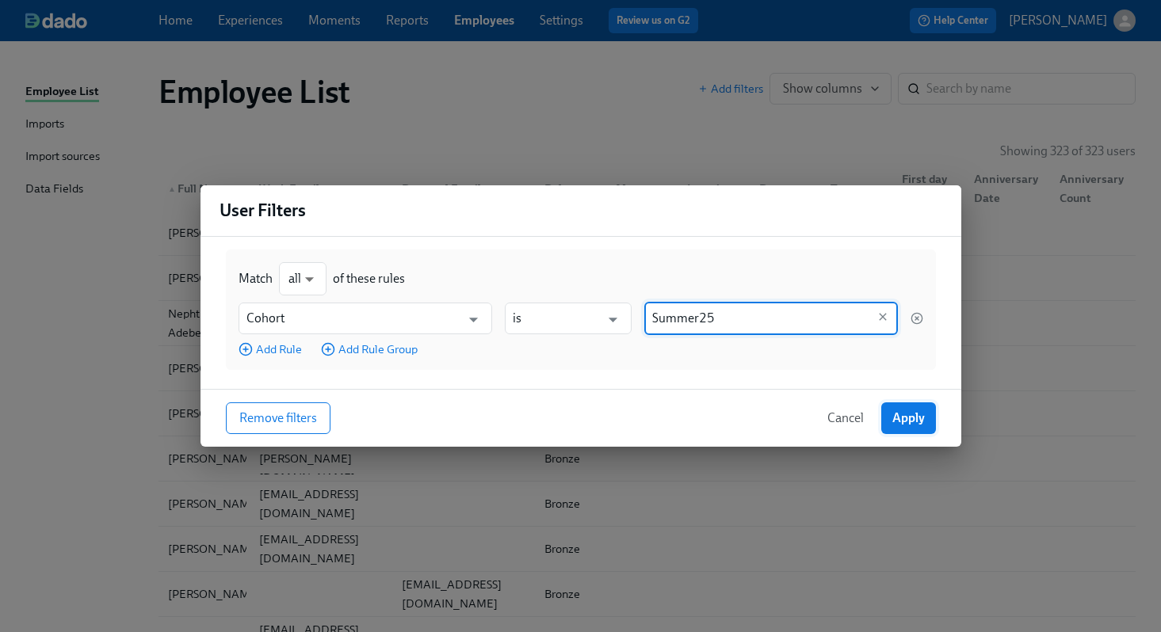
click at [900, 418] on span "Apply" at bounding box center [908, 418] width 32 height 16
